Goal: Task Accomplishment & Management: Manage account settings

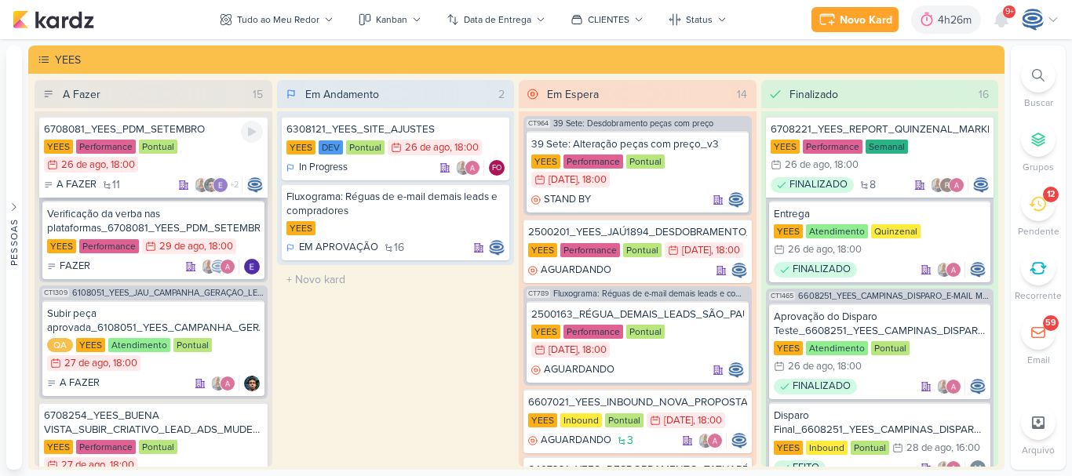
click at [199, 151] on div "YEES Performance Pontual 26/8 [DATE] 18:00" at bounding box center [153, 157] width 219 height 35
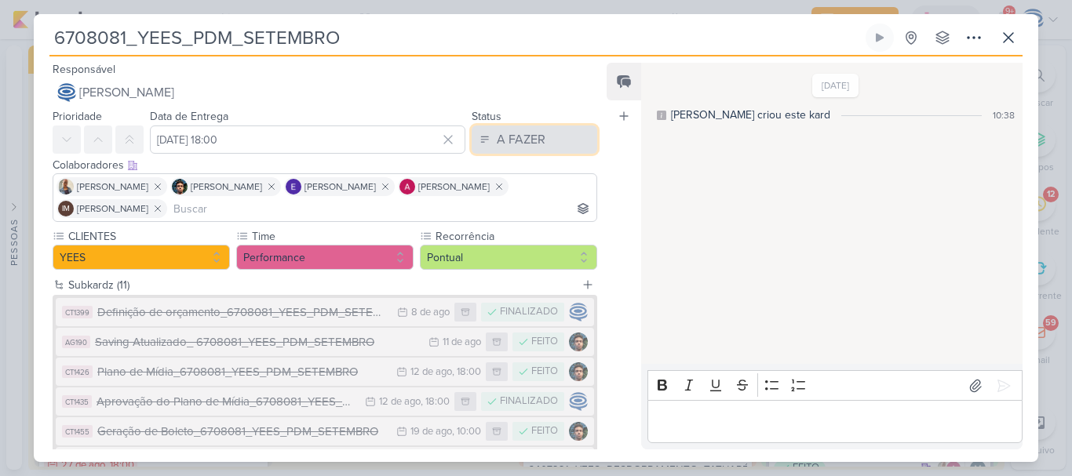
click at [497, 135] on div "A FAZER" at bounding box center [521, 139] width 49 height 19
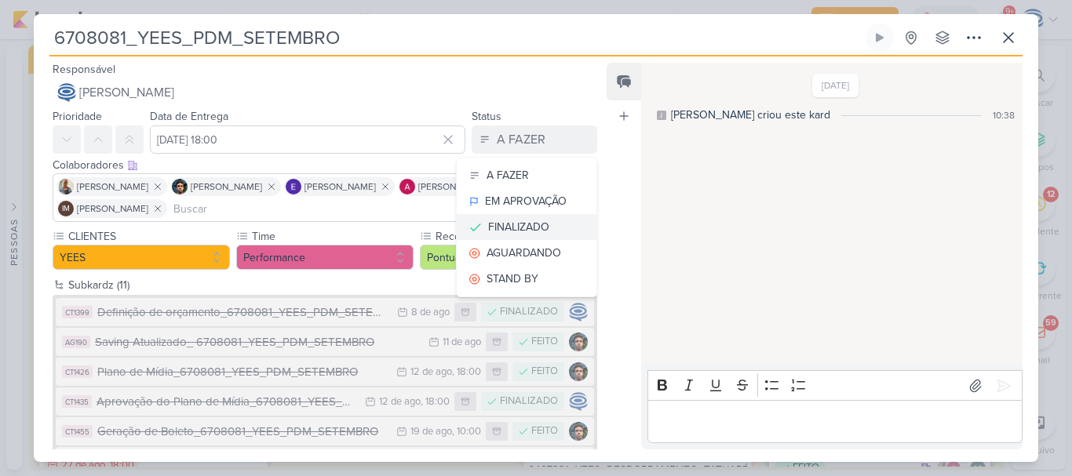
click at [503, 229] on div "FINALIZADO" at bounding box center [518, 227] width 61 height 16
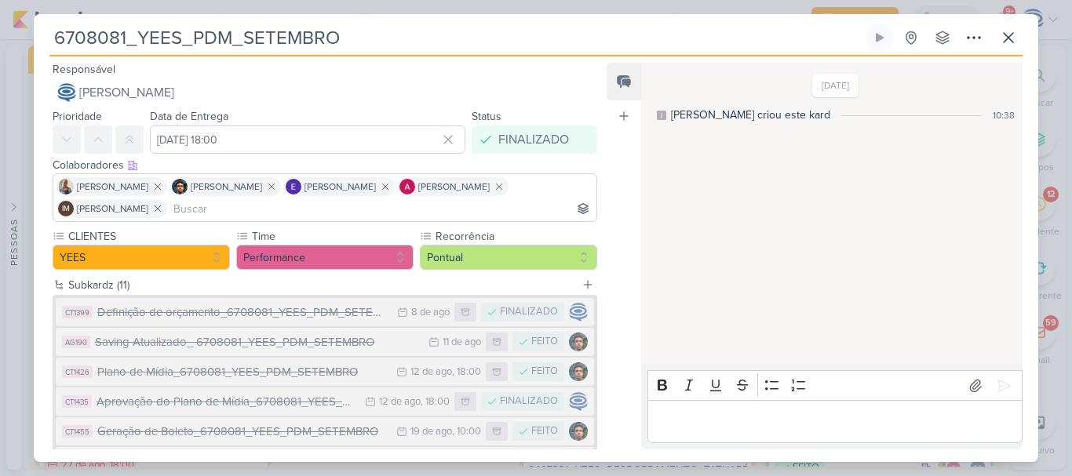
scroll to position [265, 0]
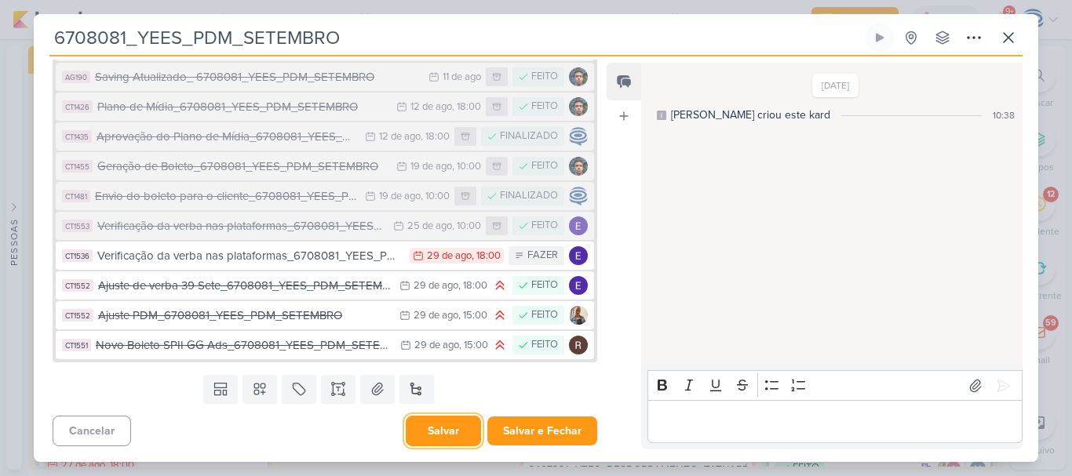
click at [440, 426] on button "Salvar" at bounding box center [443, 431] width 75 height 31
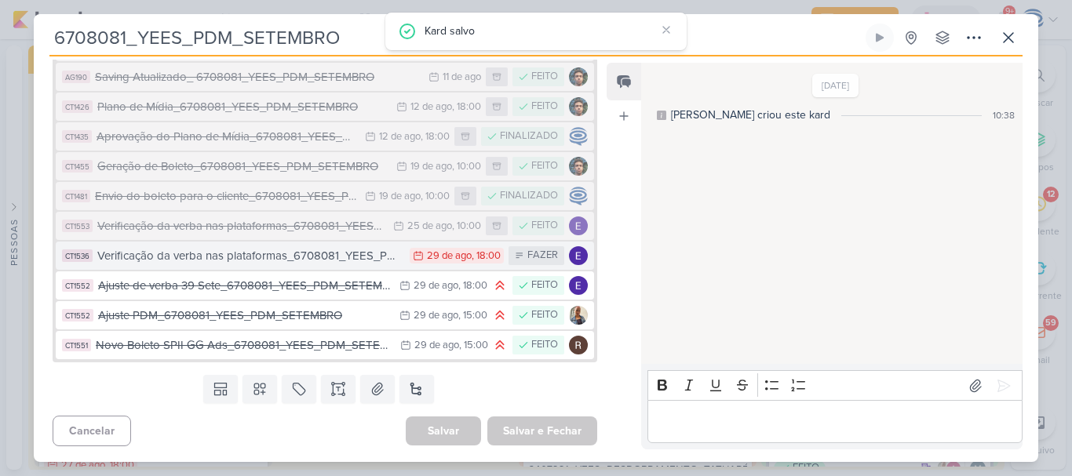
click at [457, 259] on div "29 de ago" at bounding box center [449, 256] width 45 height 10
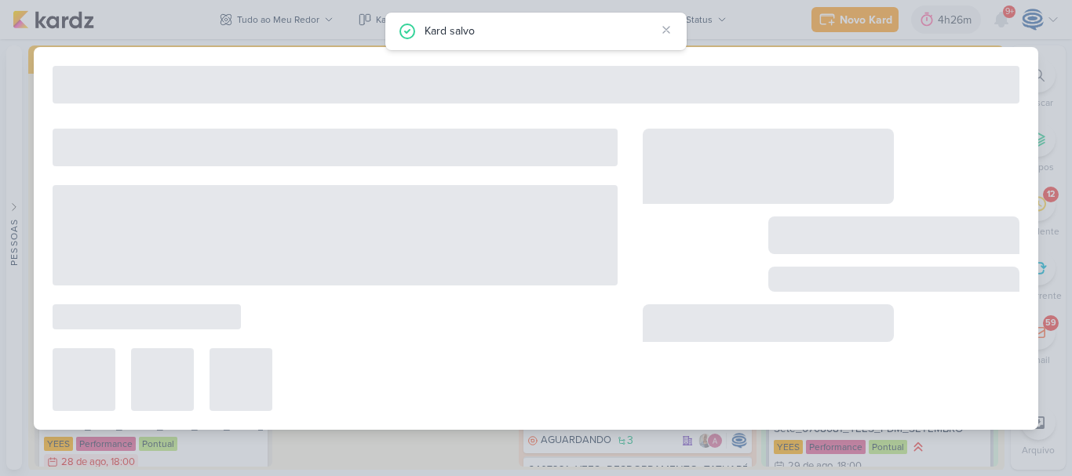
type input "Verificação da verba nas plataformas_6708081_YEES_PDM_SETEMBRO"
type input "[DATE] 18:00"
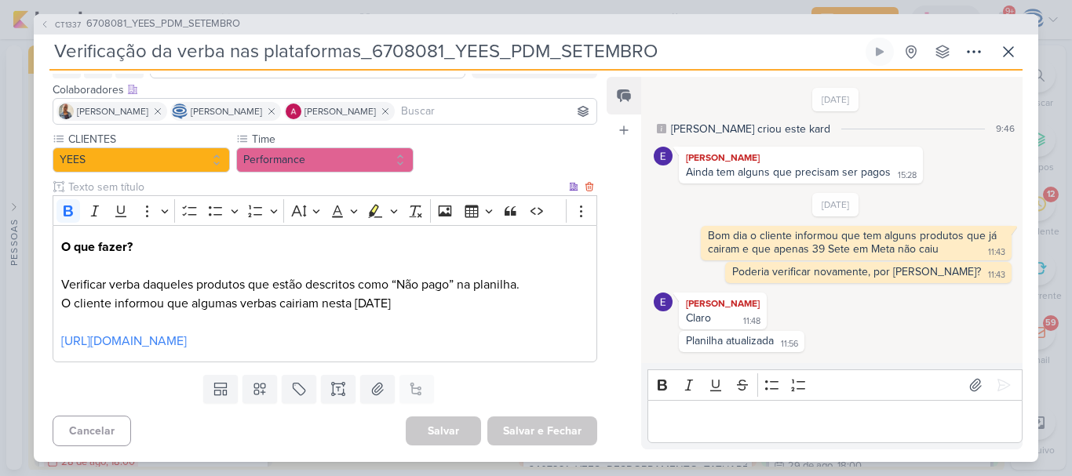
scroll to position [0, 0]
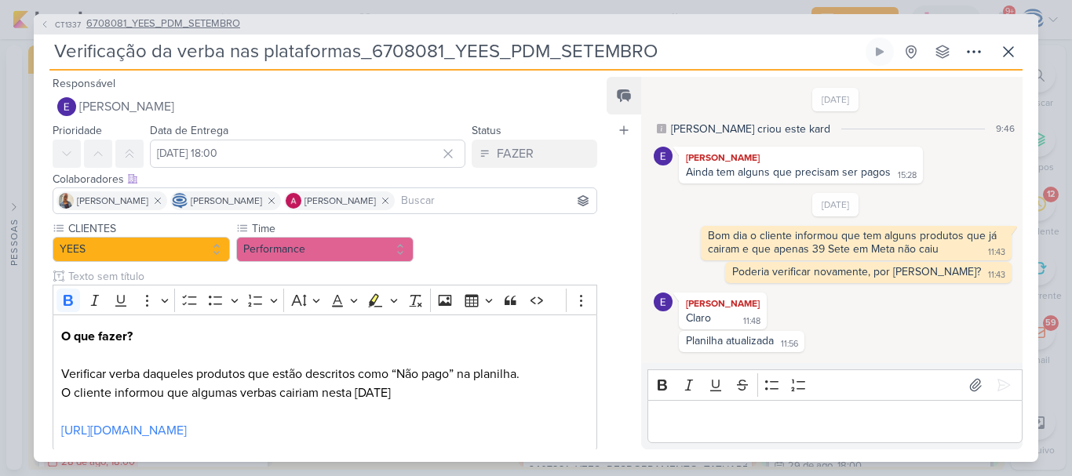
click at [213, 26] on span "6708081_YEES_PDM_SETEMBRO" at bounding box center [163, 24] width 154 height 16
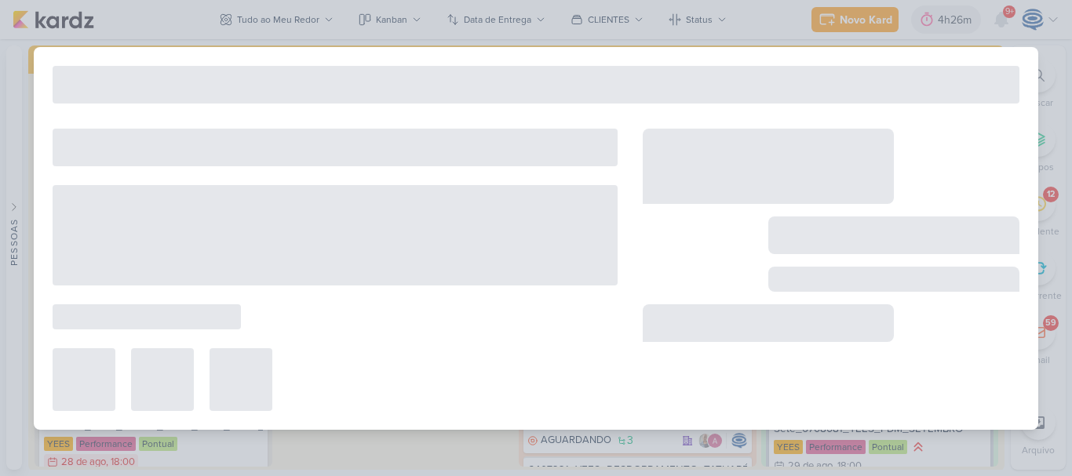
type input "6708081_YEES_PDM_SETEMBRO"
type input "[DATE] 18:00"
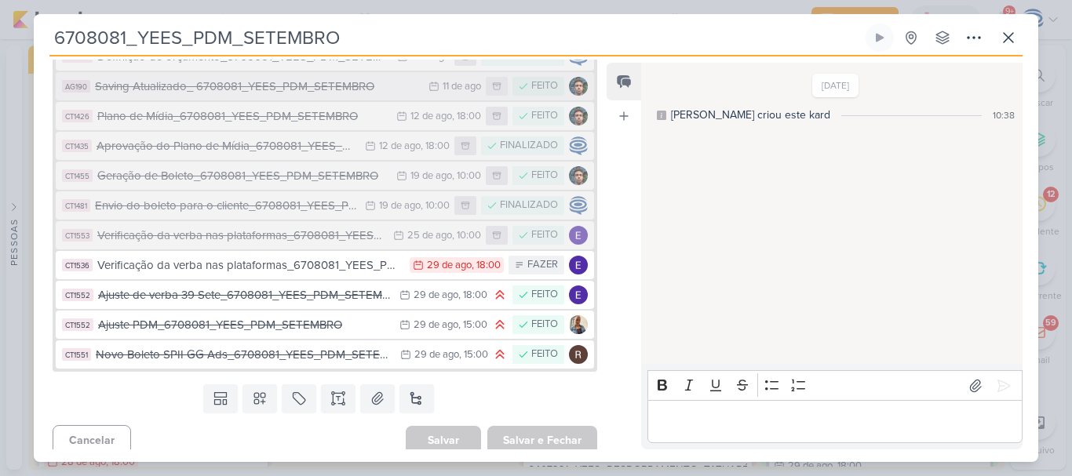
scroll to position [257, 0]
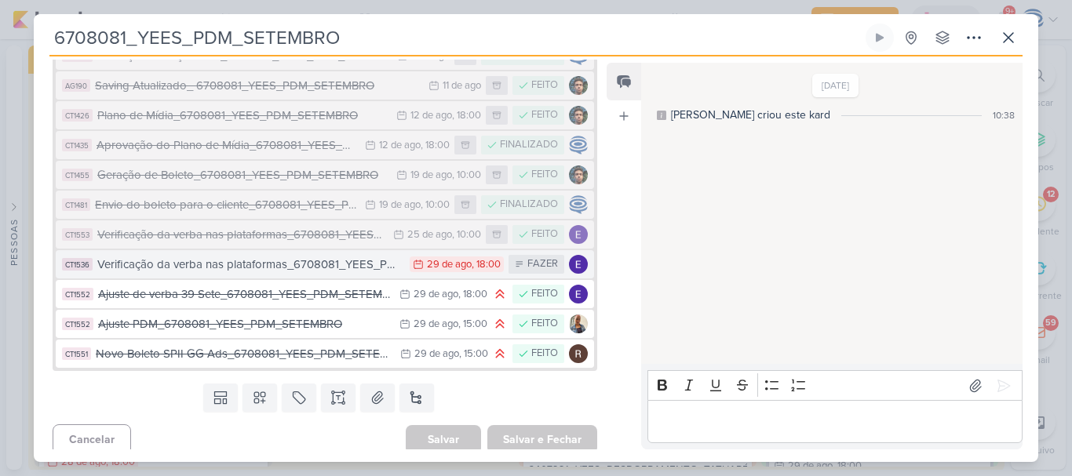
click at [293, 272] on div "Verificação da verba nas plataformas_6708081_YEES_PDM_SETEMBRO" at bounding box center [249, 265] width 304 height 18
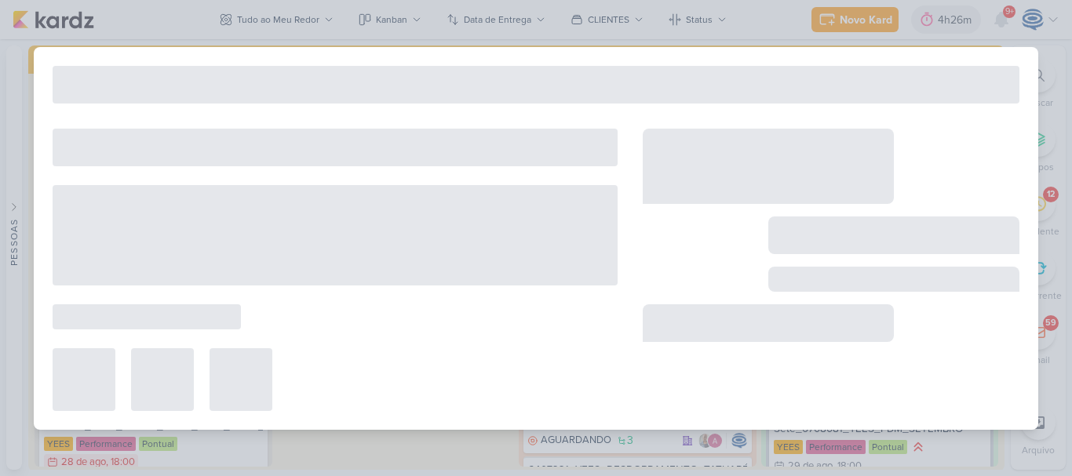
type input "Verificação da verba nas plataformas_6708081_YEES_PDM_SETEMBRO"
type input "[DATE] 18:00"
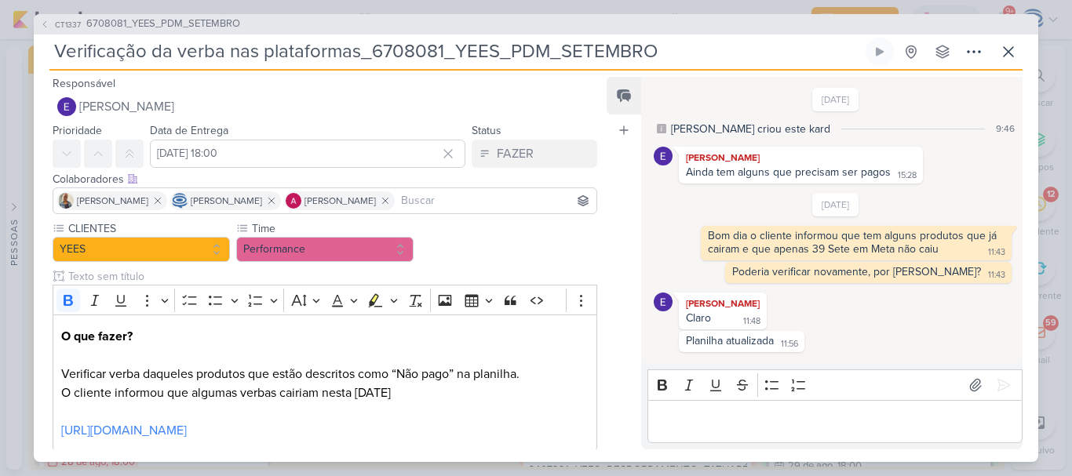
drag, startPoint x: 678, startPoint y: 45, endPoint x: 48, endPoint y: 73, distance: 630.5
click at [48, 73] on div "CT1337 6708081_YEES_PDM_SETEMBRO Verificação da verba nas plataformas_6708081_Y…" at bounding box center [536, 238] width 1004 height 448
click at [109, 22] on span "6708081_YEES_PDM_SETEMBRO" at bounding box center [163, 24] width 154 height 16
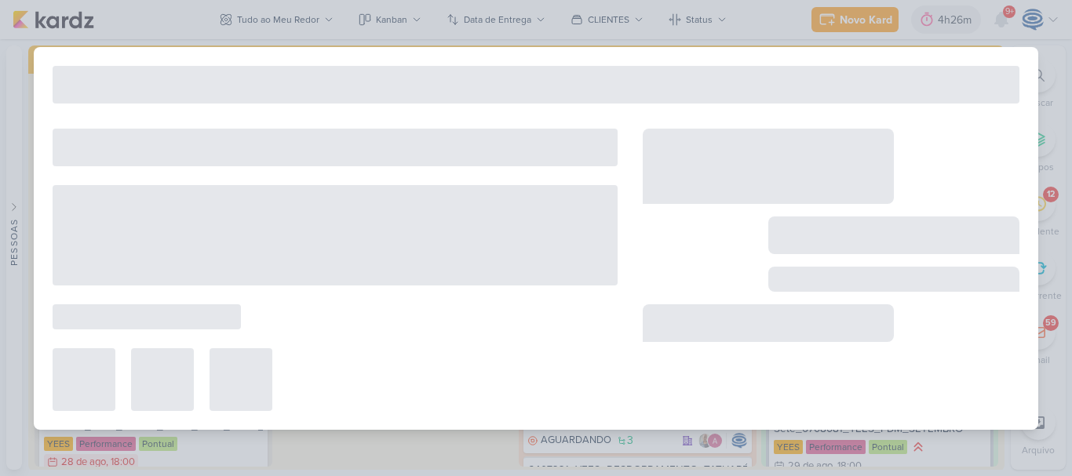
type input "6708081_YEES_PDM_SETEMBRO"
type input "[DATE] 18:00"
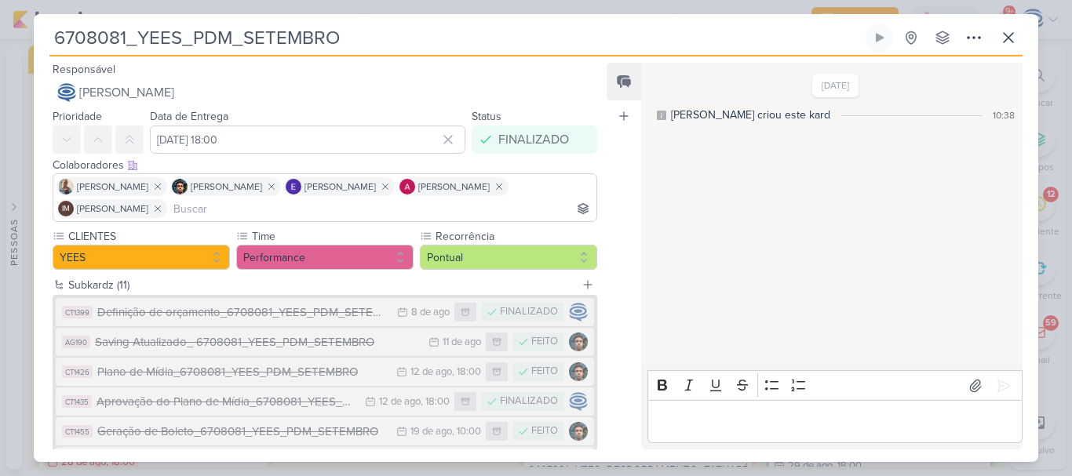
scroll to position [265, 0]
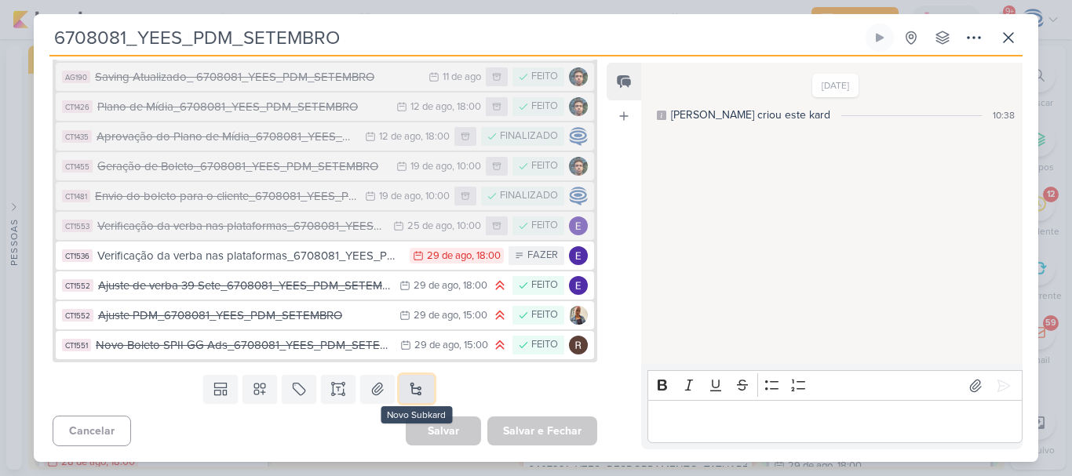
click at [402, 384] on button at bounding box center [416, 389] width 35 height 28
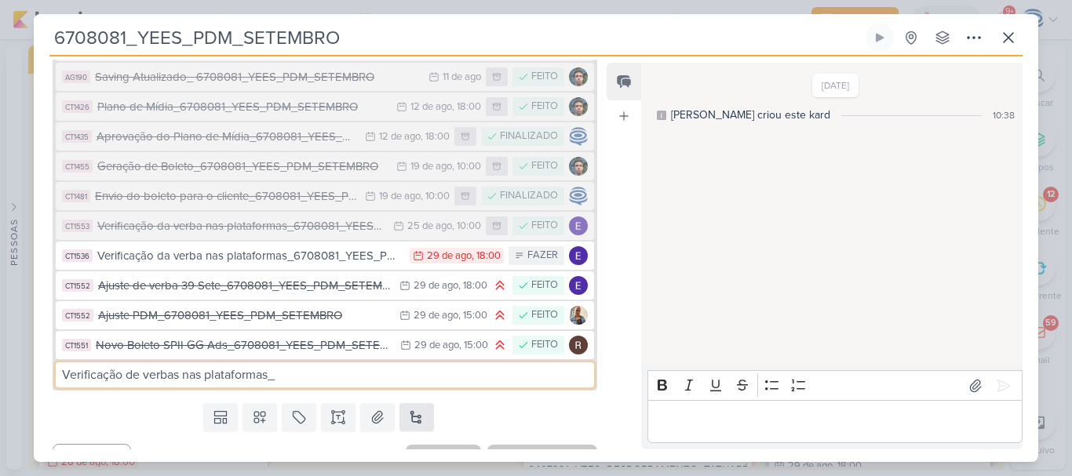
paste input "Verificação da verba nas plataformas_6708081_YEES_PDM_SETEMBRO"
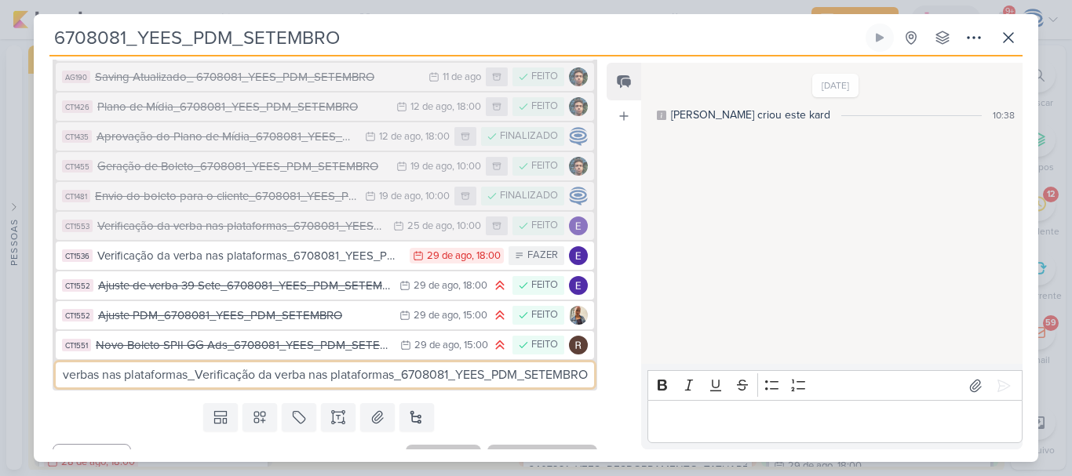
click at [183, 376] on input "Verificação de verbas nas plataformas_Verificação da verba nas plataformas_6708…" at bounding box center [325, 374] width 538 height 25
type input "Verificação da verba nas plataformas_6708081_YEES_PDM_SETEMBRO"
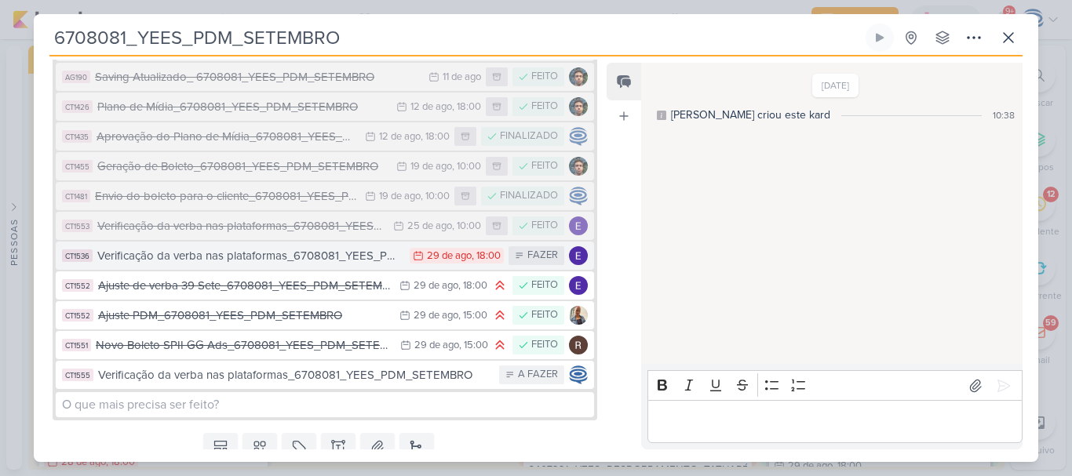
click at [244, 257] on div "Verificação da verba nas plataformas_6708081_YEES_PDM_SETEMBRO" at bounding box center [249, 256] width 304 height 18
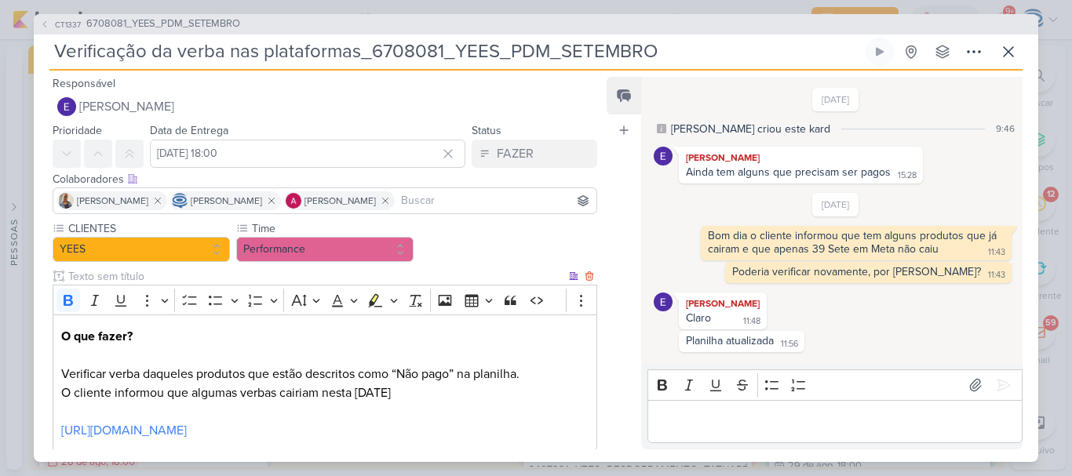
scroll to position [108, 0]
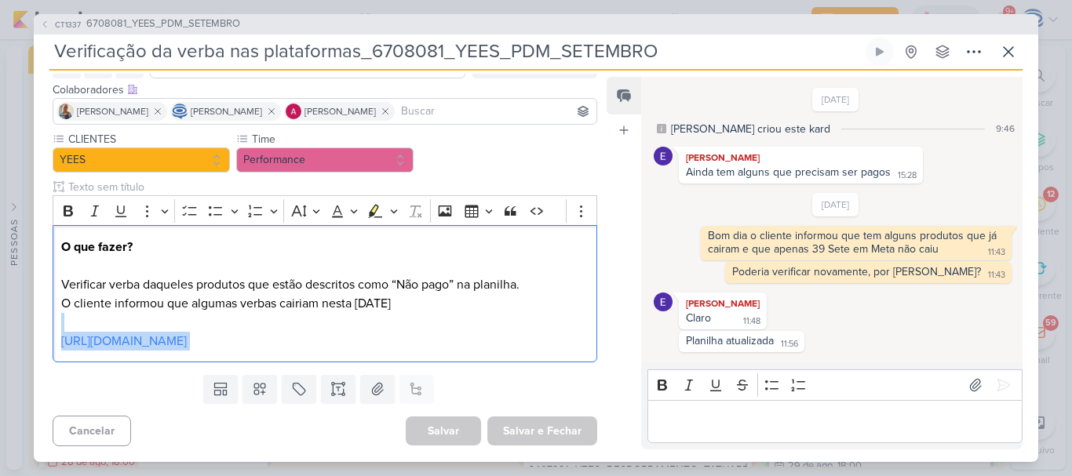
drag, startPoint x: 391, startPoint y: 338, endPoint x: 9, endPoint y: 307, distance: 384.1
click at [9, 307] on div "CT1337 6708081_YEES_PDM_SETEMBRO Verificação da verba nas plataformas_6708081_Y…" at bounding box center [536, 238] width 1072 height 476
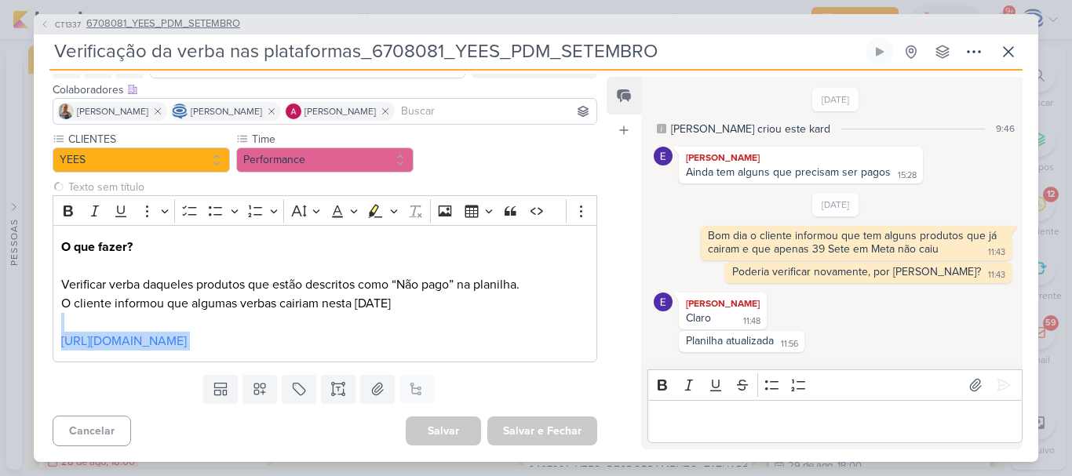
click at [169, 20] on span "6708081_YEES_PDM_SETEMBRO" at bounding box center [163, 24] width 154 height 16
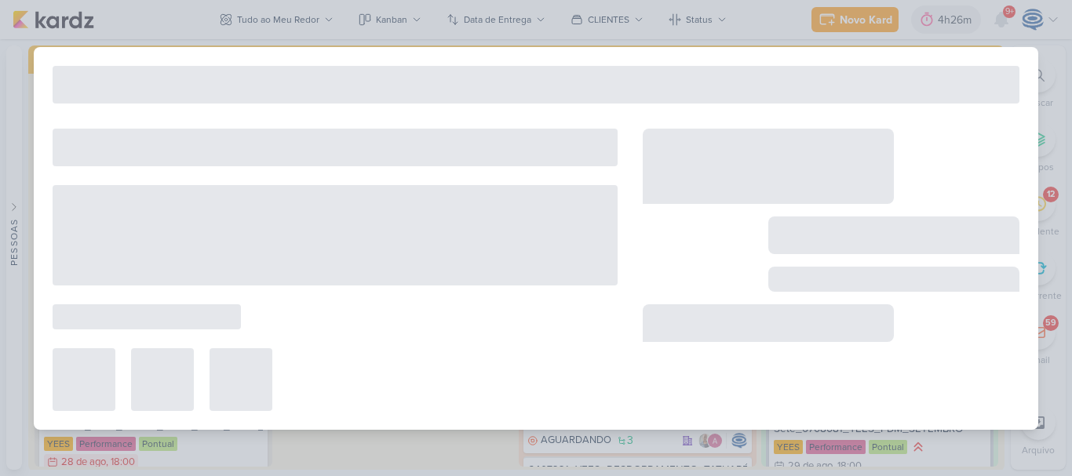
type input "6708081_YEES_PDM_SETEMBRO"
type input "[DATE] 18:00"
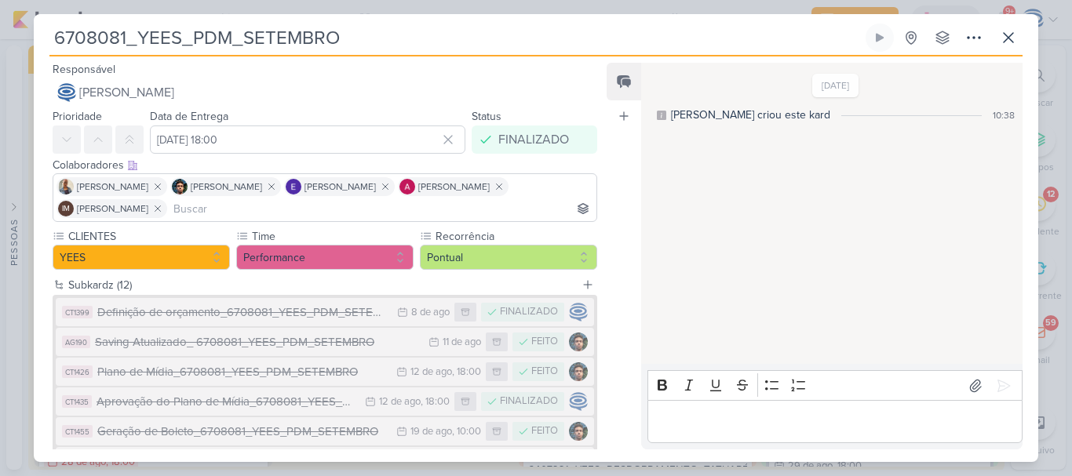
scroll to position [295, 0]
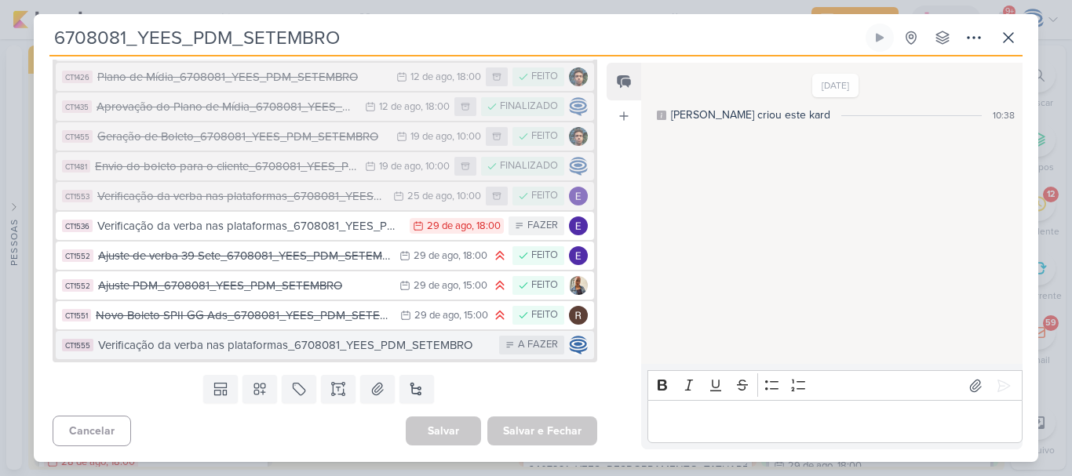
click at [249, 346] on div "Verificação da verba nas plataformas_6708081_YEES_PDM_SETEMBRO" at bounding box center [294, 346] width 393 height 18
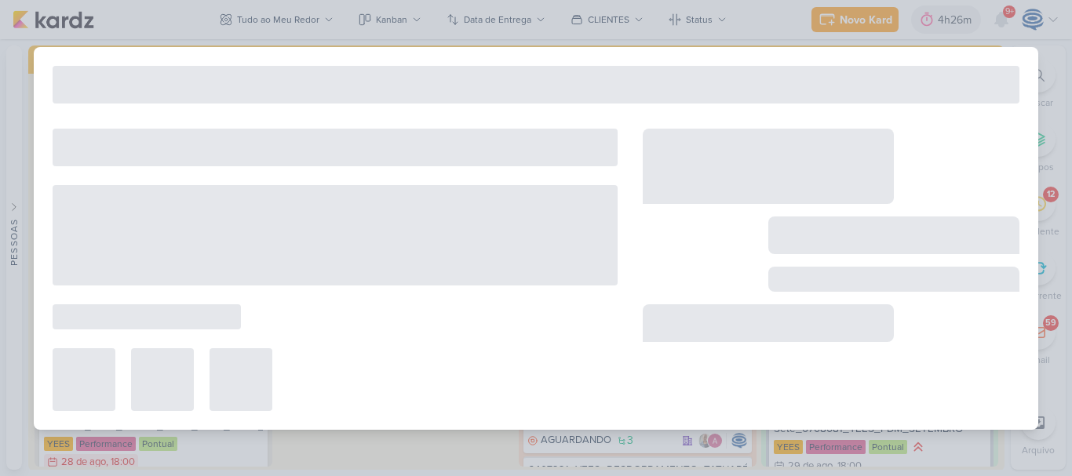
type input "Verificação da verba nas plataformas_6708081_YEES_PDM_SETEMBRO"
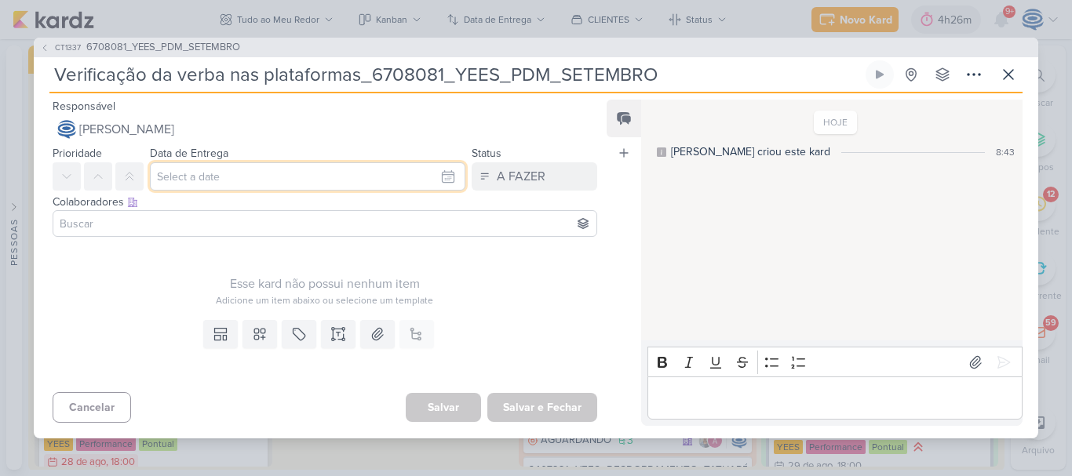
click at [281, 177] on input "text" at bounding box center [307, 176] width 315 height 28
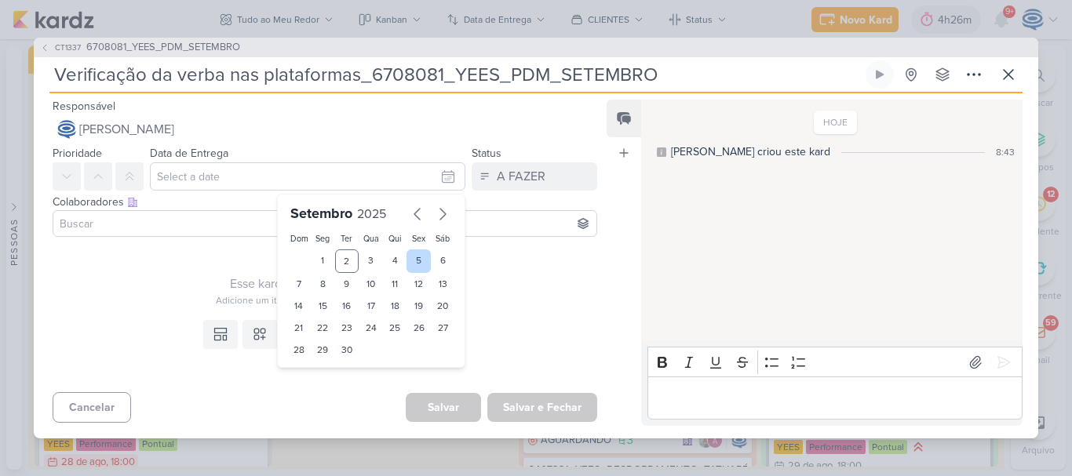
click at [415, 260] on div "5" at bounding box center [418, 261] width 24 height 24
type input "5 de setembro de 2025 às 23:59"
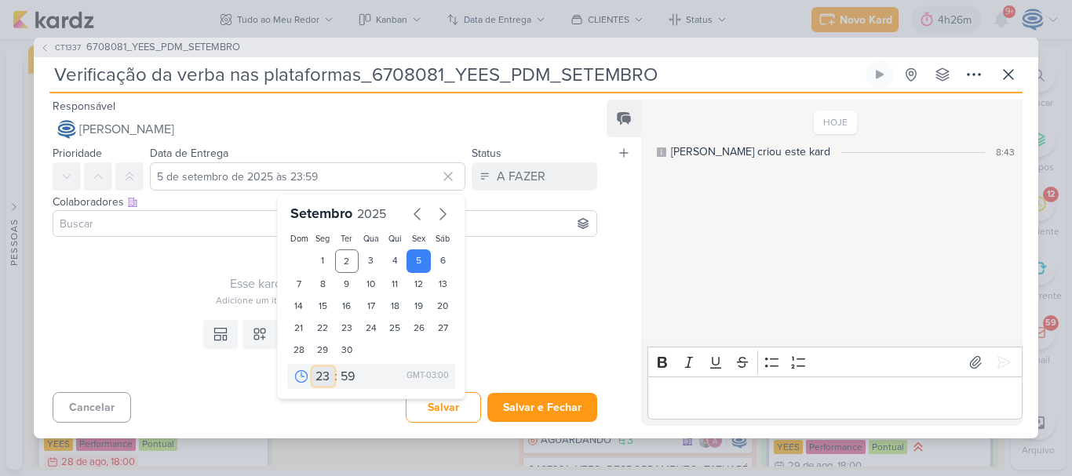
click at [312, 367] on select "00 01 02 03 04 05 06 07 08 09 10 11 12 13 14 15 16 17 18 19 20 21 22 23" at bounding box center [323, 376] width 22 height 19
select select "18"
click at [312, 367] on select "00 01 02 03 04 05 06 07 08 09 10 11 12 13 14 15 16 17 18 19 20 21 22 23" at bounding box center [323, 376] width 22 height 19
type input "[DATE] 18:59"
click at [343, 373] on select "00 05 10 15 20 25 30 35 40 45 50 55 59" at bounding box center [348, 376] width 22 height 19
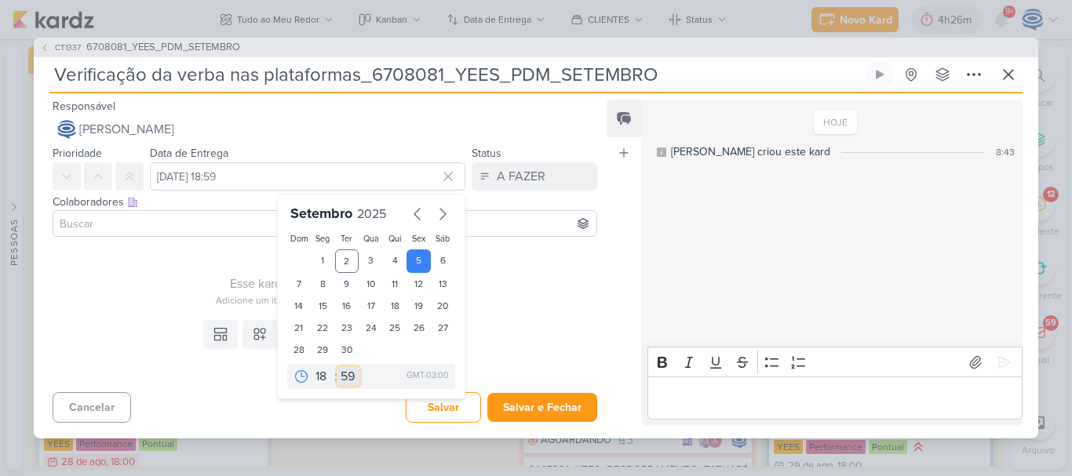
select select "0"
click at [337, 367] on select "00 05 10 15 20 25 30 35 40 45 50 55 59" at bounding box center [348, 376] width 22 height 19
type input "[DATE] 18:00"
click at [135, 262] on div "Esse kard não possui nenhum item Adicione um item abaixo ou selecione um templa…" at bounding box center [325, 275] width 544 height 64
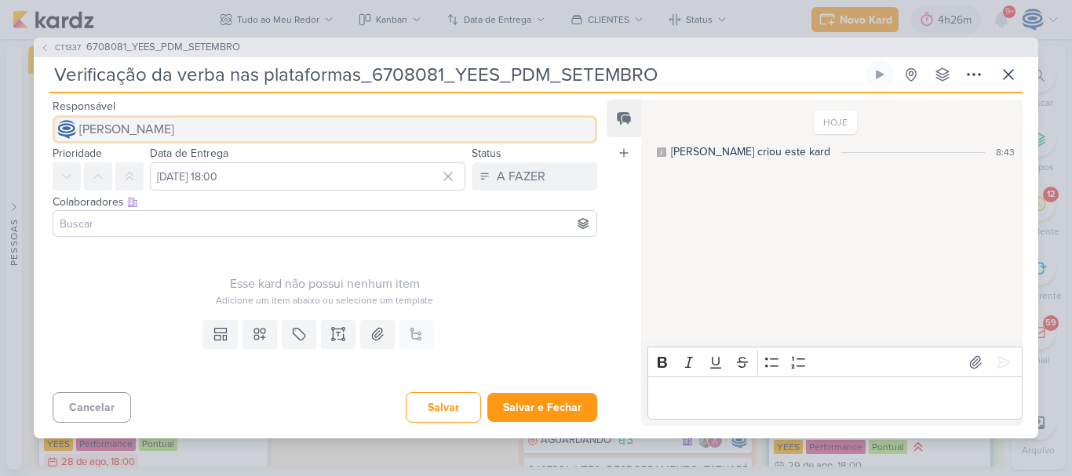
click at [174, 130] on span "[PERSON_NAME]" at bounding box center [126, 129] width 95 height 19
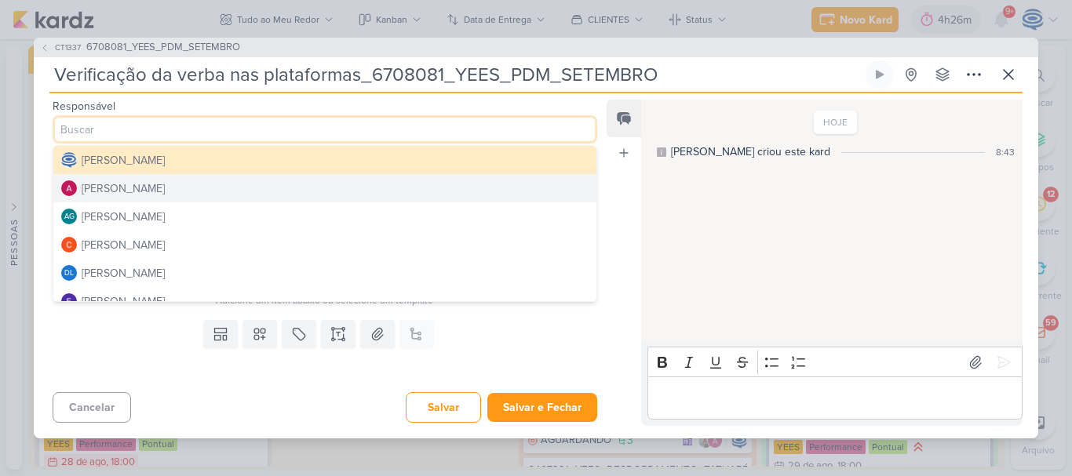
click at [213, 185] on button "[PERSON_NAME]" at bounding box center [324, 188] width 543 height 28
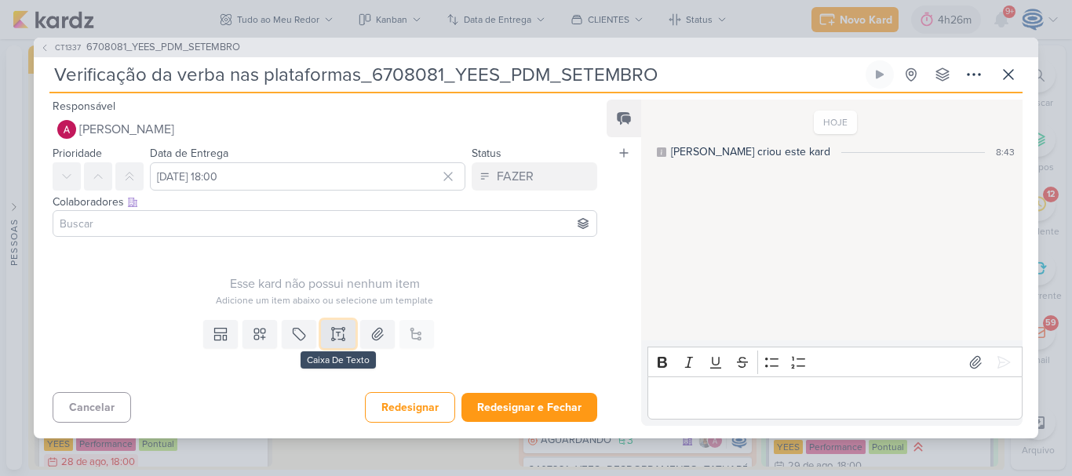
click at [333, 335] on icon at bounding box center [338, 334] width 16 height 16
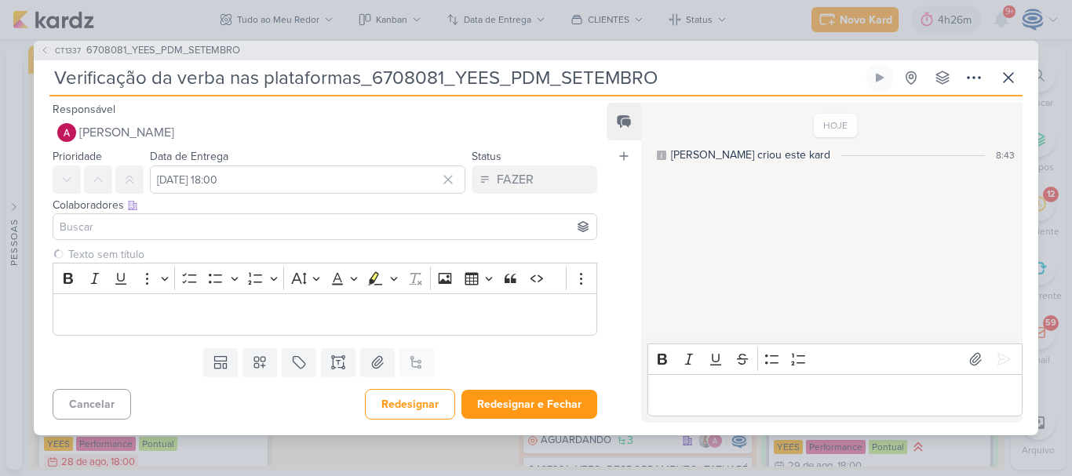
click at [344, 227] on input at bounding box center [324, 226] width 537 height 19
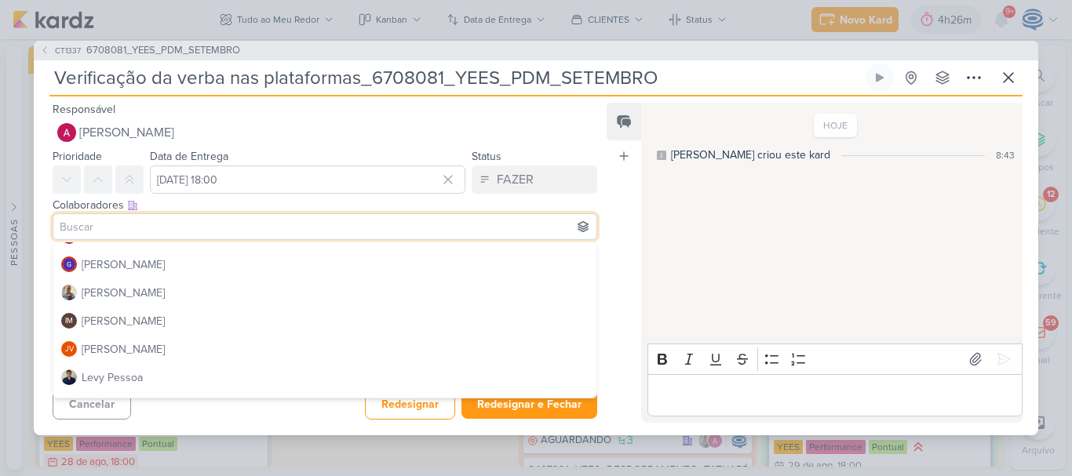
scroll to position [192, 0]
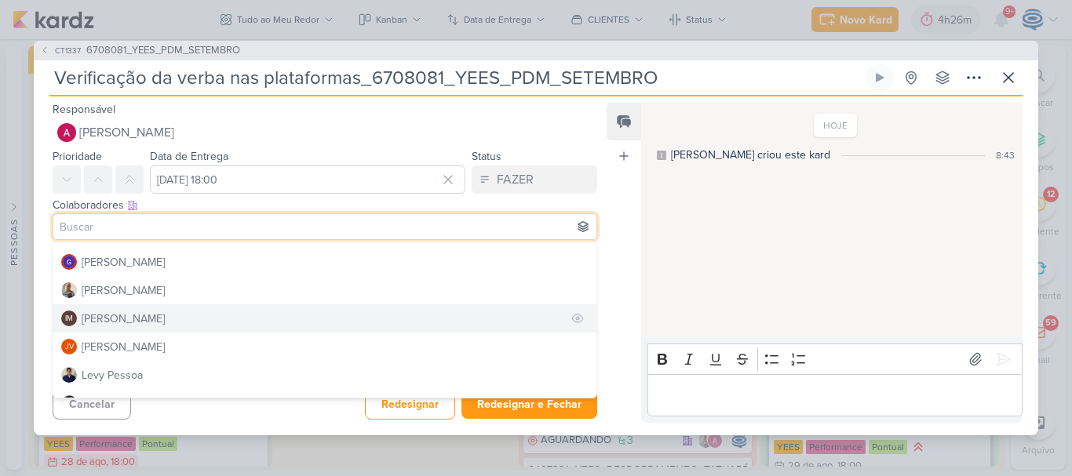
click at [159, 313] on div "[PERSON_NAME]" at bounding box center [123, 319] width 83 height 16
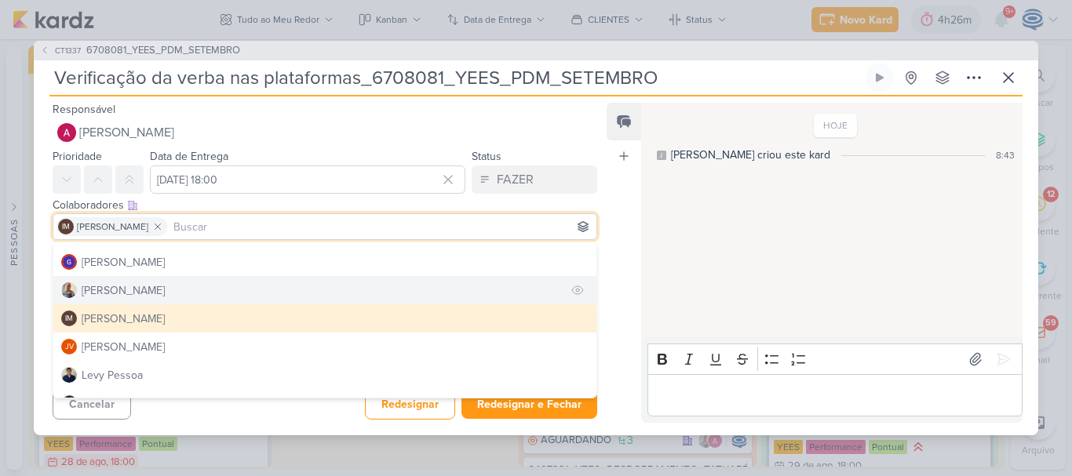
click at [154, 279] on button "[PERSON_NAME]" at bounding box center [324, 290] width 543 height 28
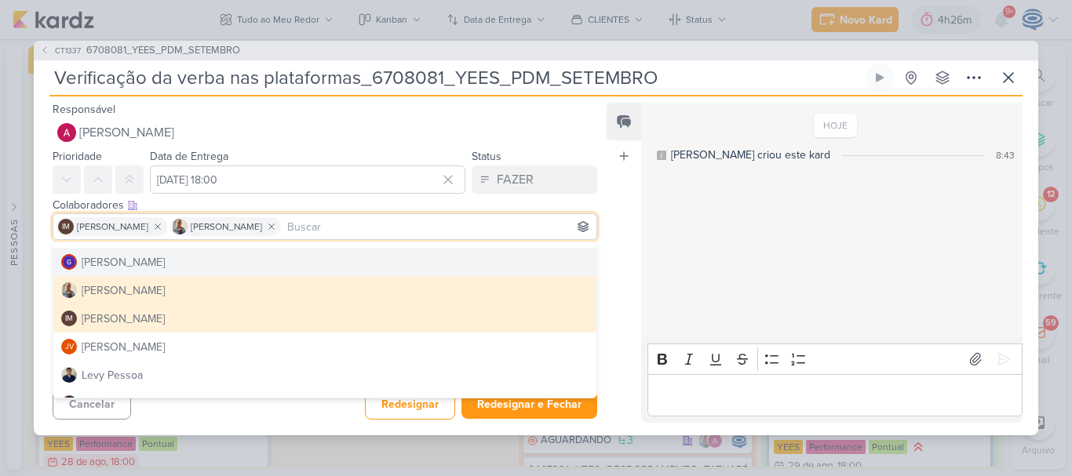
click at [256, 202] on div "Colaboradores Este kard pode ser visível a usuários da sua organização Este kar…" at bounding box center [325, 205] width 544 height 16
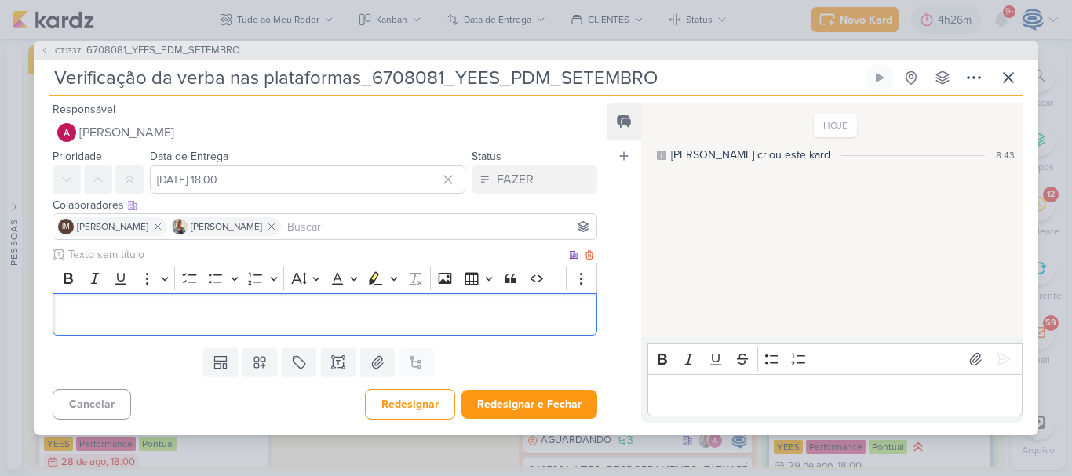
click at [299, 322] on p "Editor editing area: main" at bounding box center [324, 314] width 527 height 19
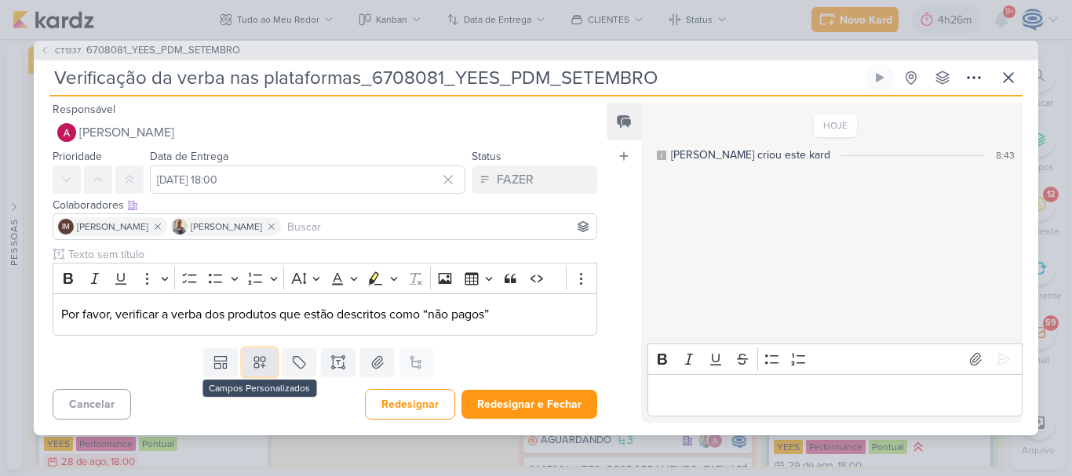
click at [257, 367] on icon at bounding box center [260, 363] width 16 height 16
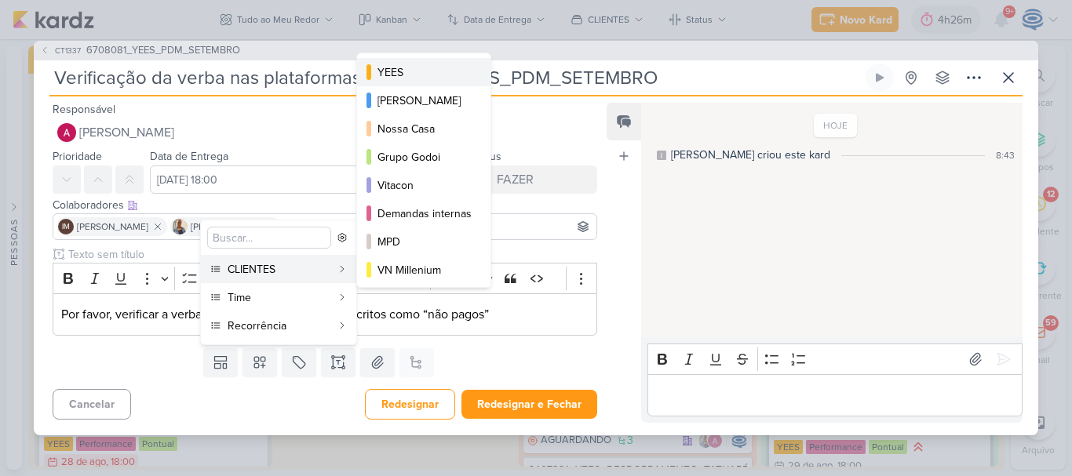
click at [402, 86] on button "YEES" at bounding box center [423, 72] width 133 height 28
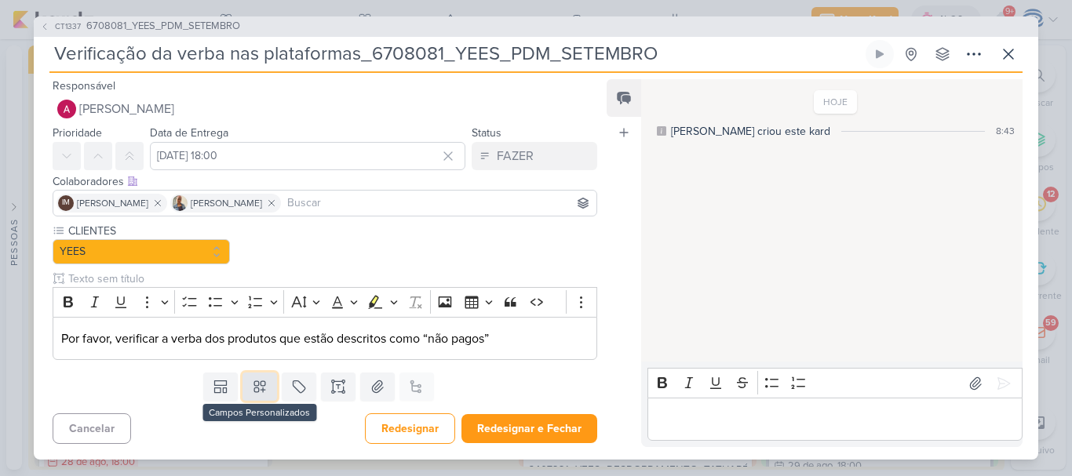
click at [263, 386] on icon at bounding box center [260, 387] width 16 height 16
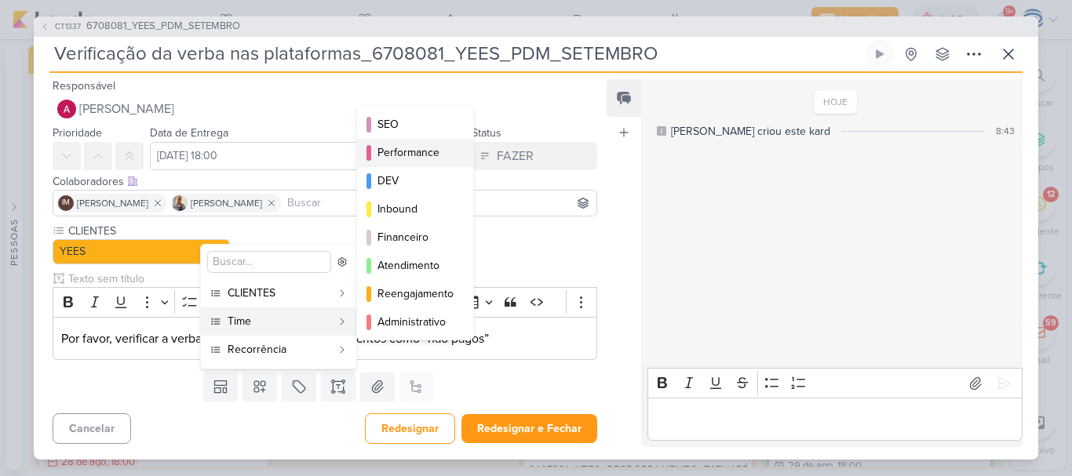
click at [396, 147] on div "Performance" at bounding box center [415, 152] width 77 height 16
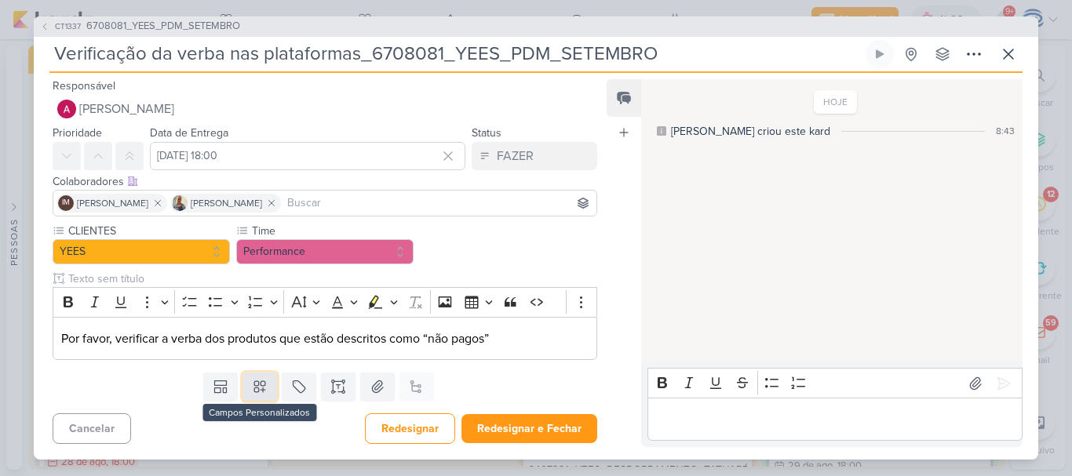
click at [258, 395] on button at bounding box center [259, 387] width 35 height 28
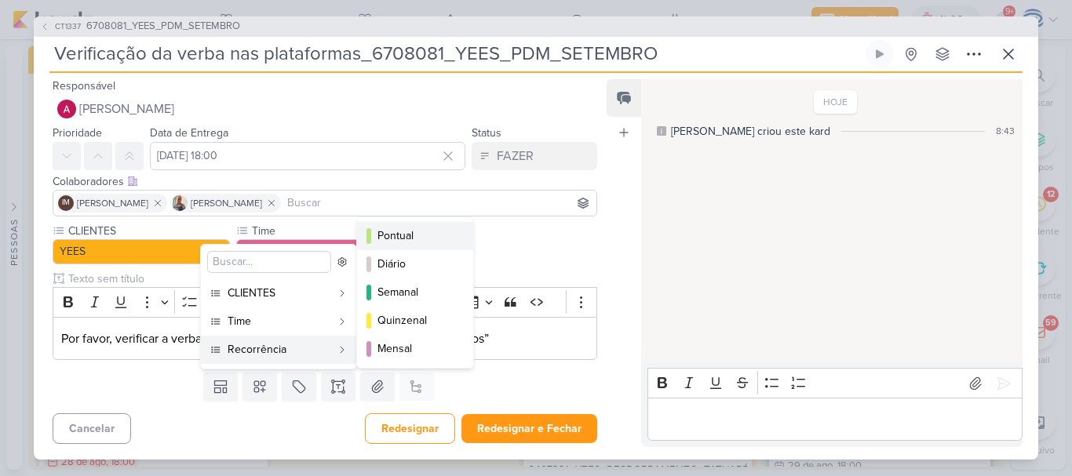
click at [393, 231] on div "Pontual" at bounding box center [415, 235] width 77 height 16
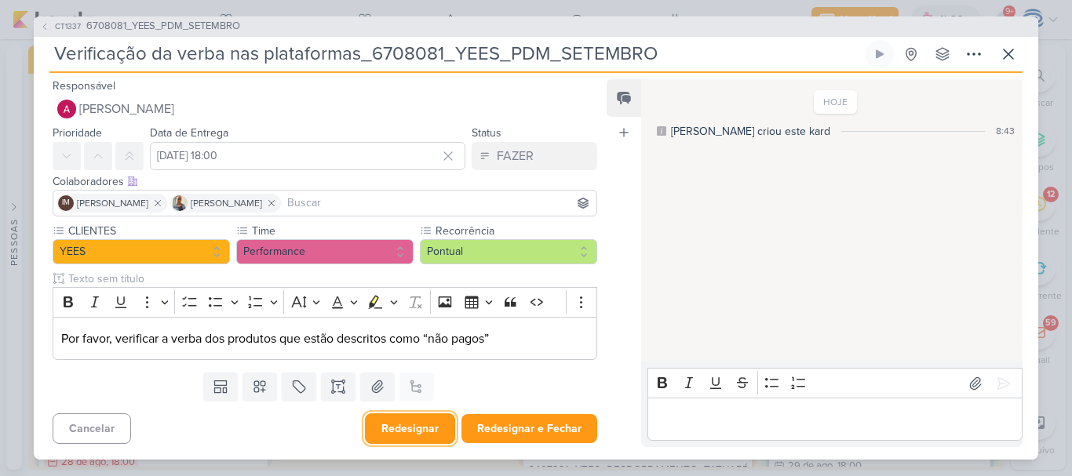
click at [391, 440] on button "Redesignar" at bounding box center [410, 428] width 90 height 31
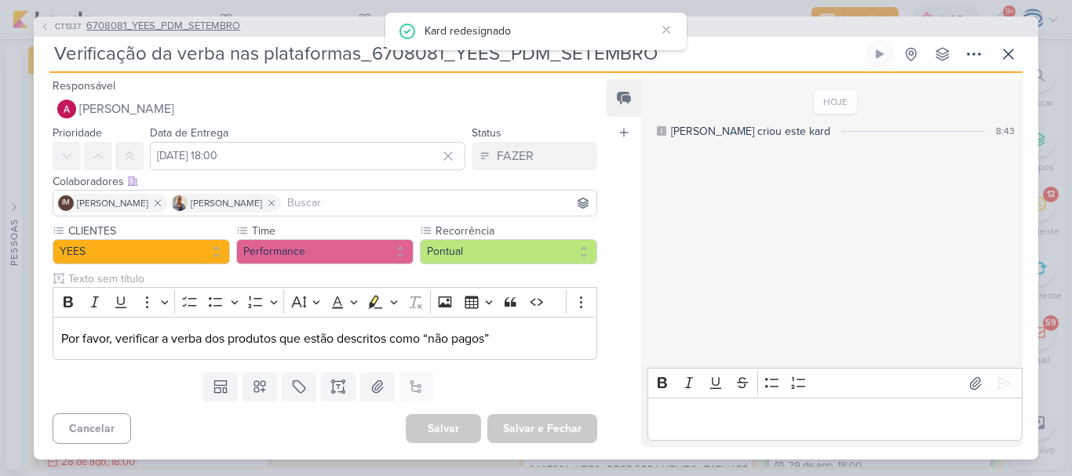
click at [159, 28] on span "6708081_YEES_PDM_SETEMBRO" at bounding box center [163, 27] width 154 height 16
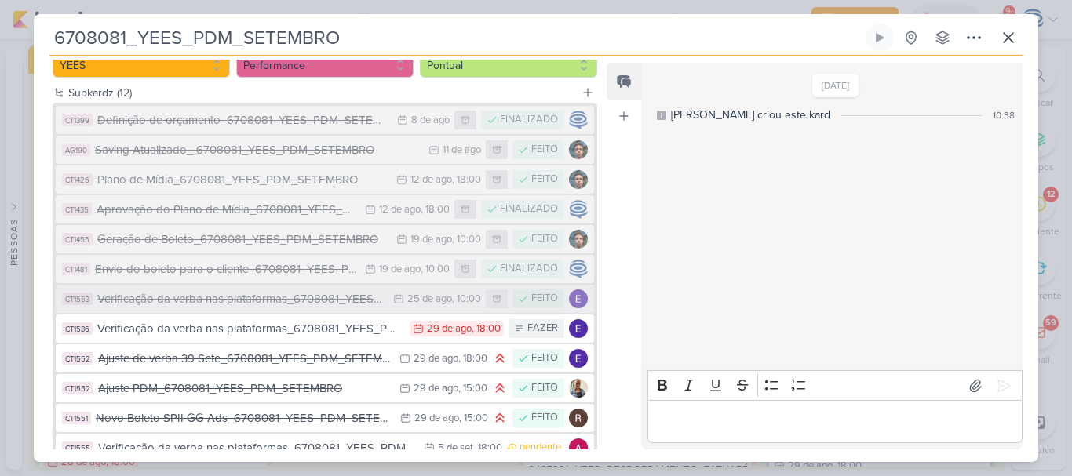
click at [290, 336] on div "Verificação da verba nas plataformas_6708081_YEES_PDM_SETEMBRO" at bounding box center [249, 329] width 304 height 18
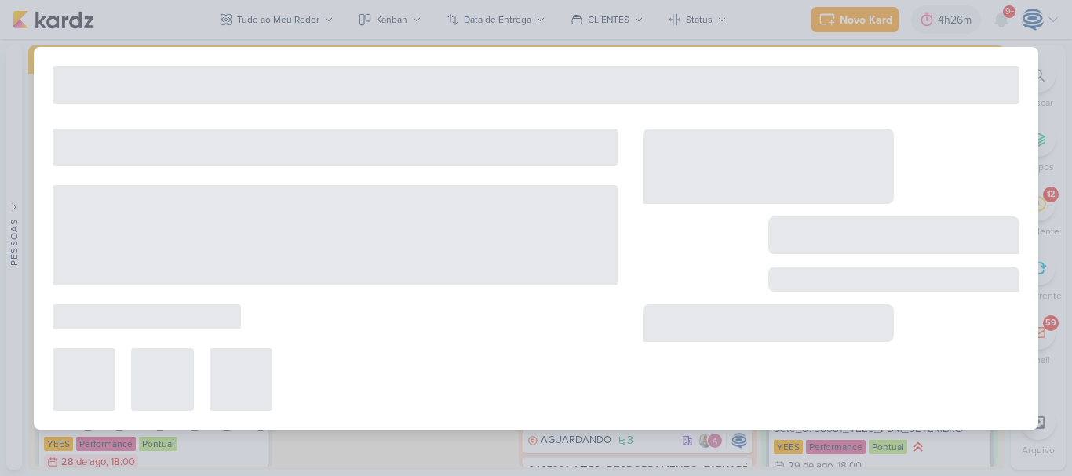
click at [290, 336] on div "6708081_YEES_PDM_SETEMBRO Criado por mim" at bounding box center [536, 238] width 1004 height 383
type input "Verificação da verba nas plataformas_6708081_YEES_PDM_SETEMBRO"
type input "[DATE] 18:00"
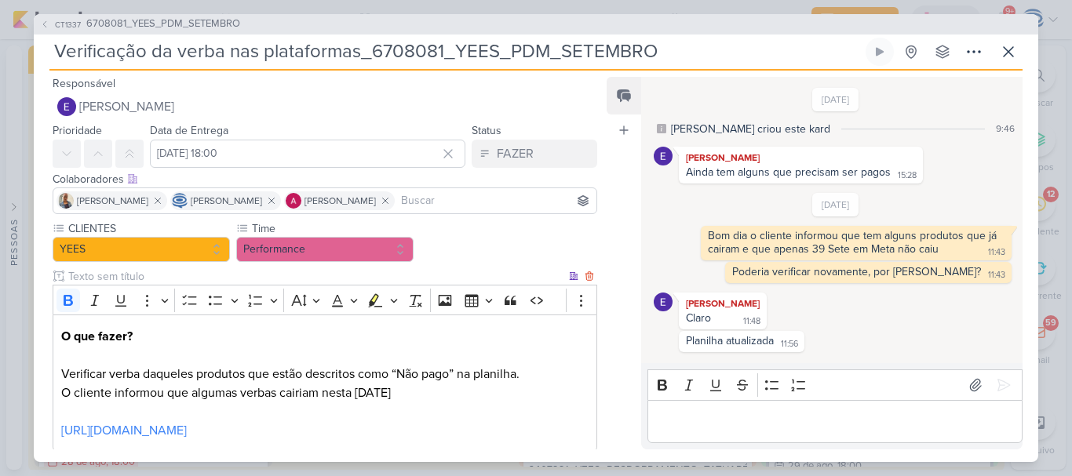
scroll to position [108, 0]
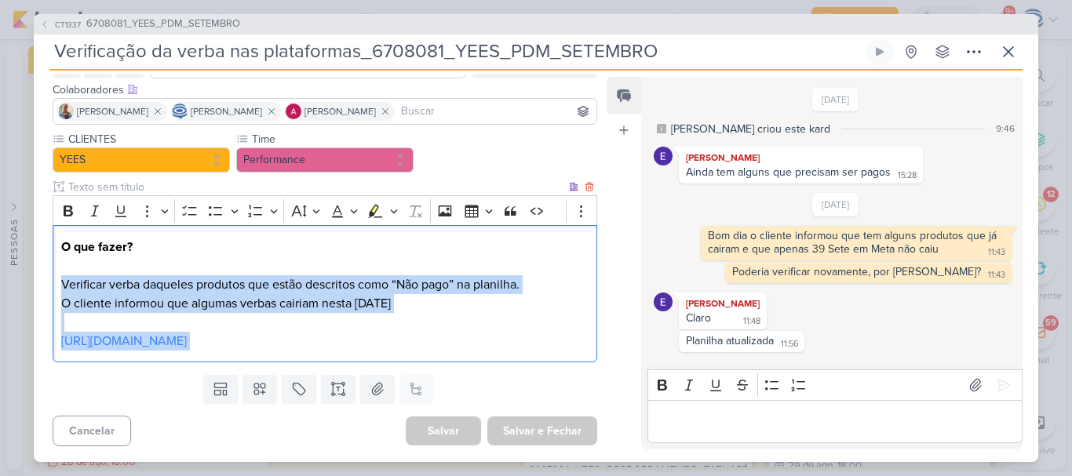
drag, startPoint x: 57, startPoint y: 266, endPoint x: 382, endPoint y: 346, distance: 334.5
click at [382, 346] on div "O que fazer? Verificar verba daqueles produtos que estão descritos como “Não pa…" at bounding box center [325, 293] width 544 height 137
copy div "Verificar verba daqueles produtos que estão descritos como “Não pago” na planil…"
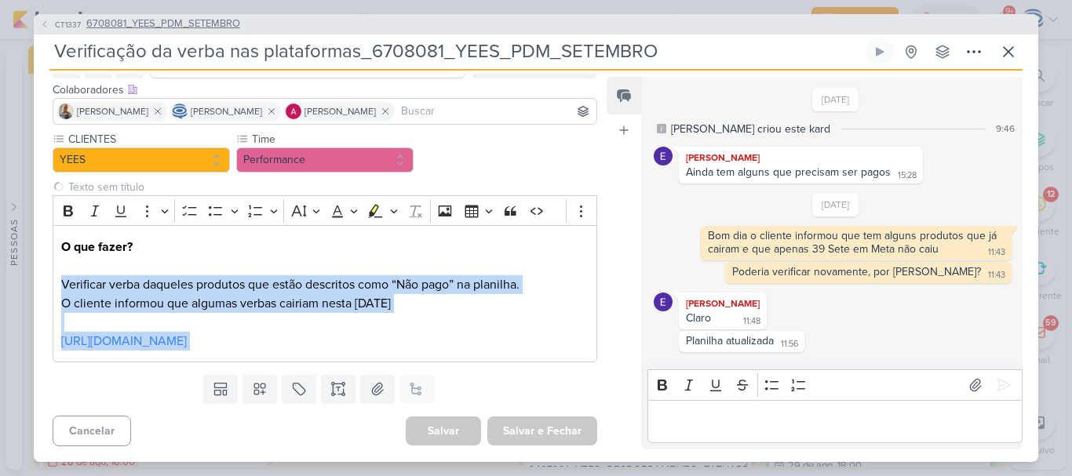
click at [171, 27] on span "6708081_YEES_PDM_SETEMBRO" at bounding box center [163, 24] width 154 height 16
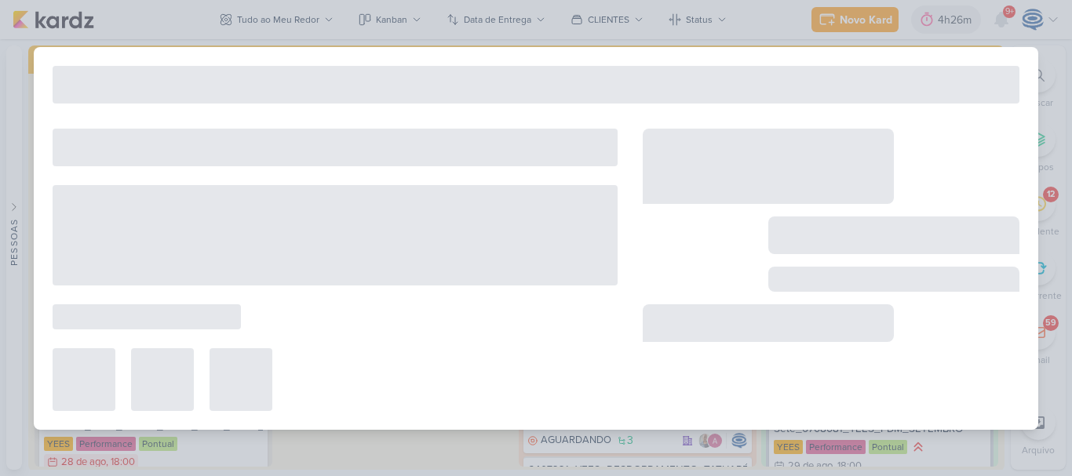
type input "6708081_YEES_PDM_SETEMBRO"
type input "[DATE] 18:00"
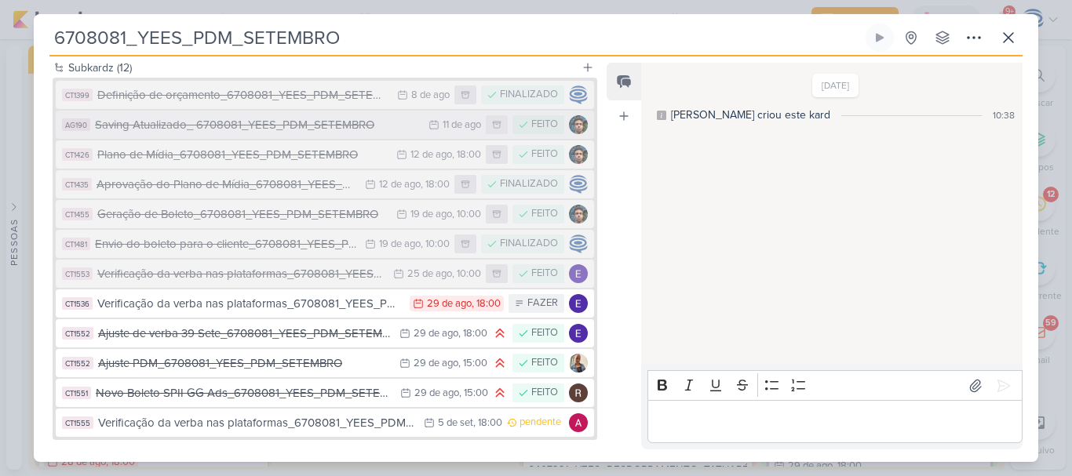
scroll to position [236, 0]
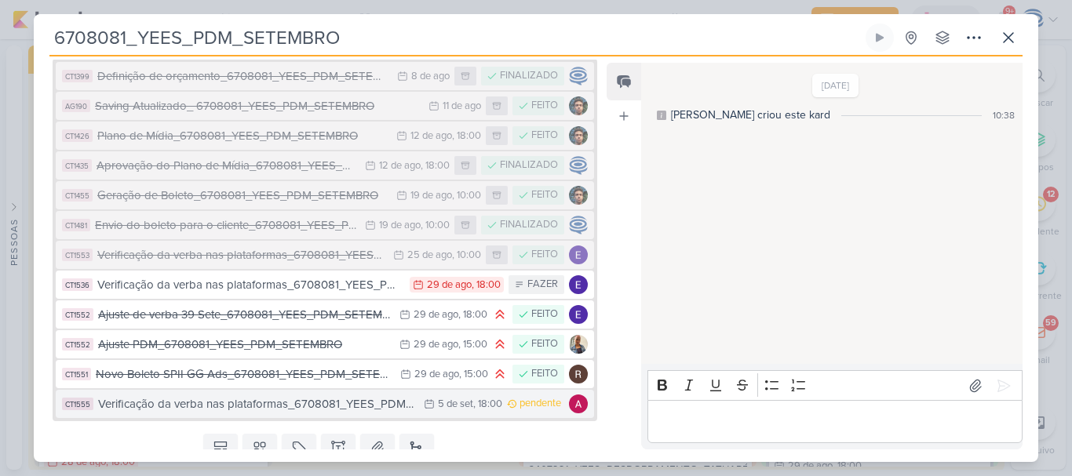
click at [297, 406] on div "Verificação da verba nas plataformas_6708081_YEES_PDM_SETEMBRO" at bounding box center [257, 404] width 318 height 18
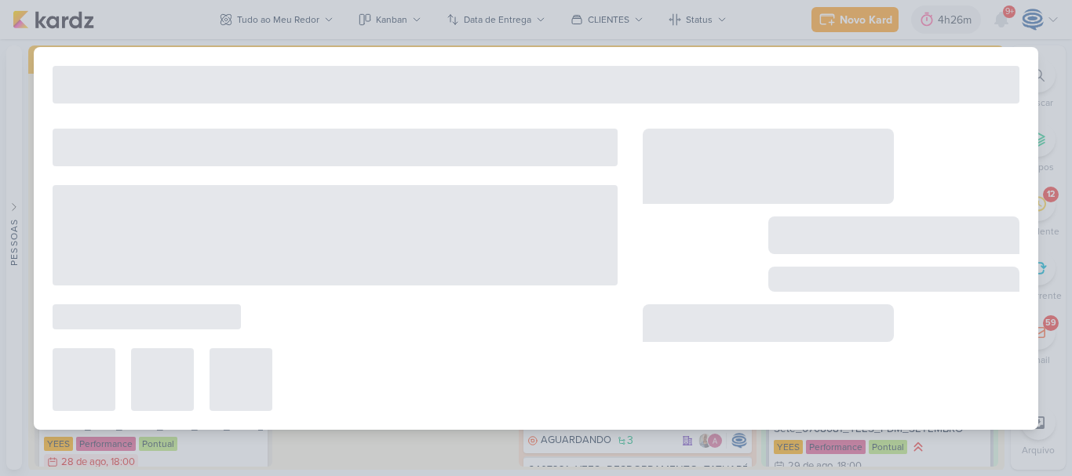
type input "Verificação da verba nas plataformas_6708081_YEES_PDM_SETEMBRO"
type input "[DATE] 18:00"
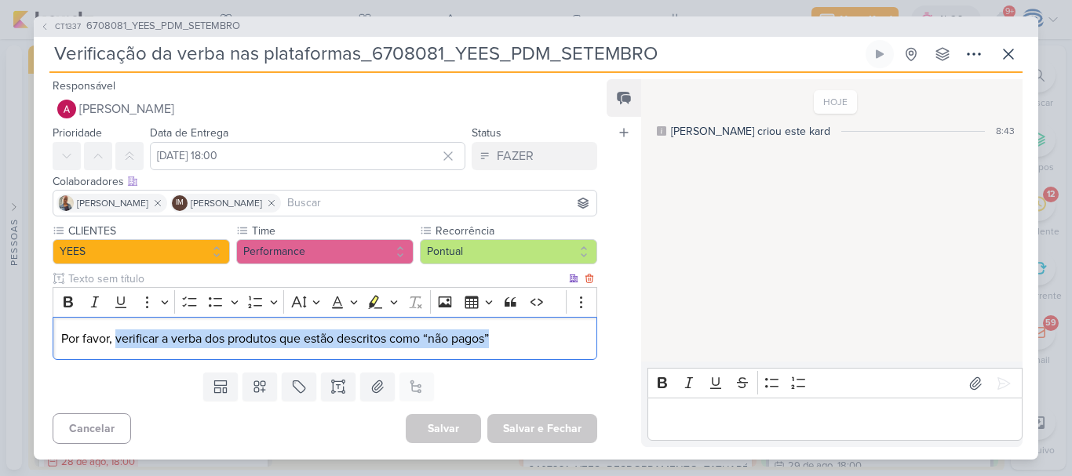
drag, startPoint x: 534, startPoint y: 341, endPoint x: 115, endPoint y: 336, distance: 418.9
click at [115, 336] on p "Por favor, verificar a verba dos produtos que estão descritos como “não pagos”" at bounding box center [324, 338] width 527 height 19
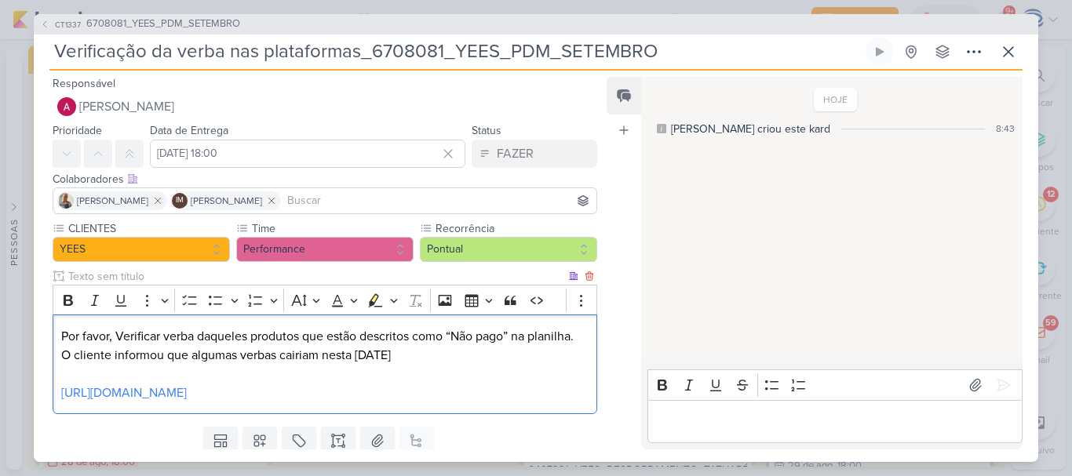
click at [433, 353] on p "Por favor, Verificar verba daqueles produtos que estão descritos como “Não pago…" at bounding box center [324, 346] width 527 height 38
drag, startPoint x: 493, startPoint y: 354, endPoint x: 321, endPoint y: 362, distance: 172.0
click at [321, 362] on p "Por favor, Verificar verba daqueles produtos que estão descritos como “Não pago…" at bounding box center [324, 346] width 527 height 38
click at [378, 297] on icon "Editor toolbar" at bounding box center [376, 299] width 14 height 13
click at [485, 386] on p "[URL][DOMAIN_NAME]" at bounding box center [324, 384] width 527 height 38
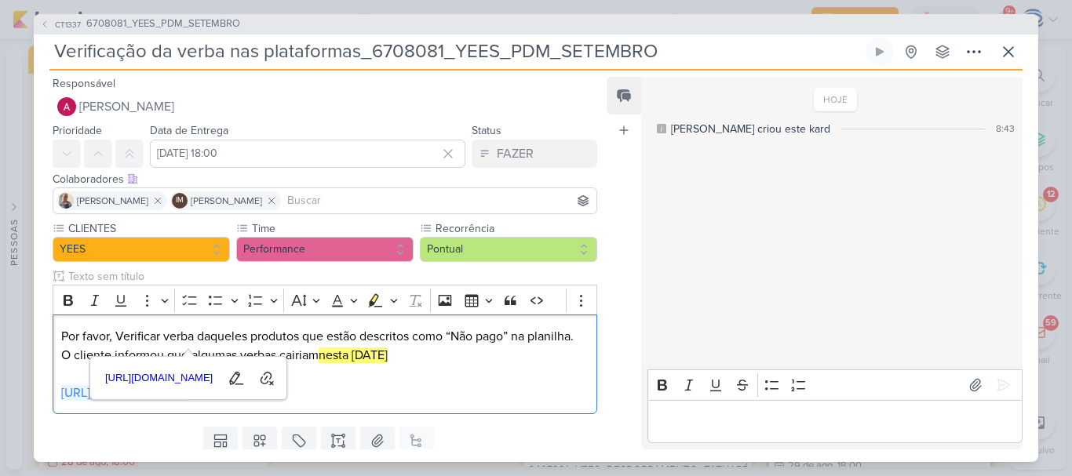
scroll to position [71, 0]
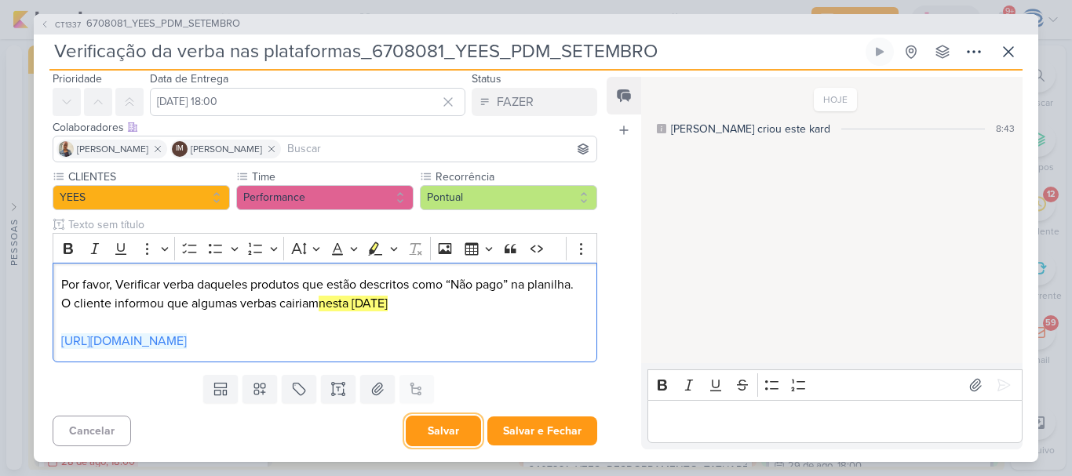
click at [438, 429] on button "Salvar" at bounding box center [443, 431] width 75 height 31
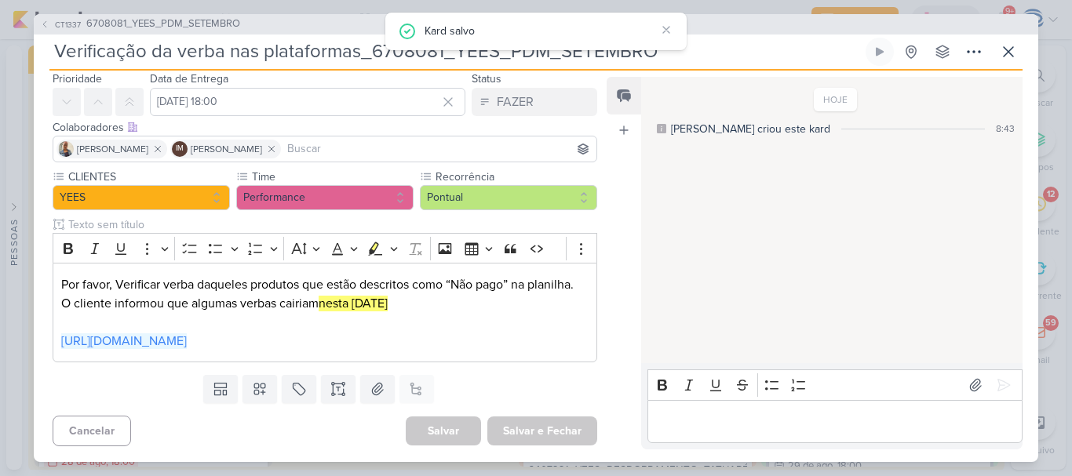
scroll to position [0, 0]
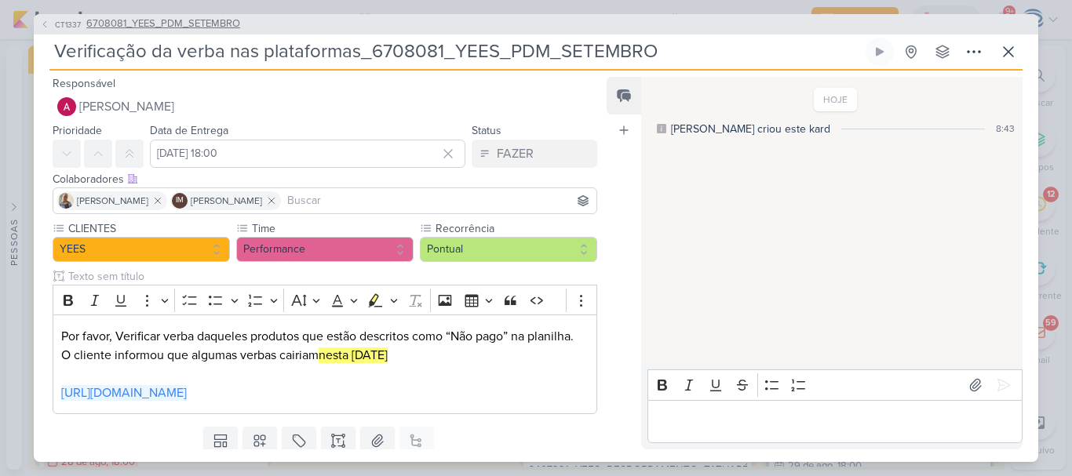
click at [205, 27] on span "6708081_YEES_PDM_SETEMBRO" at bounding box center [163, 24] width 154 height 16
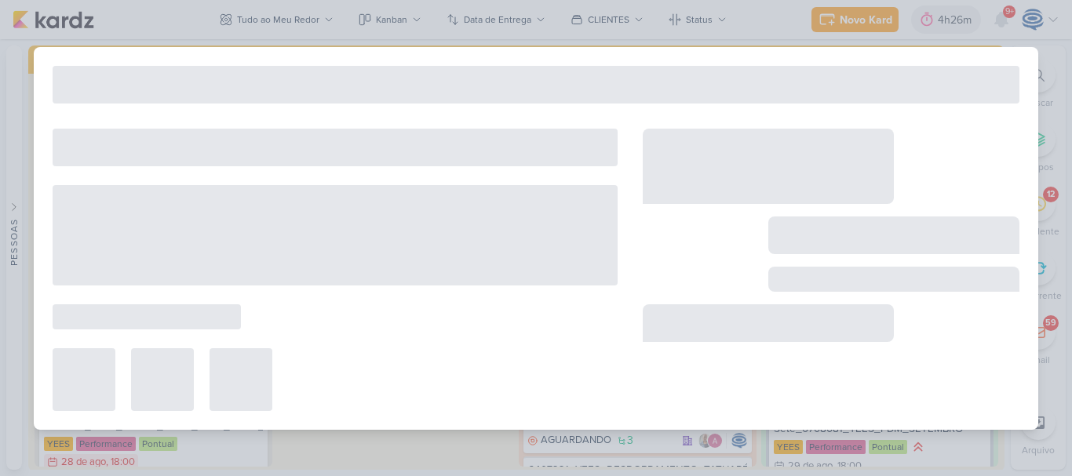
type input "6708081_YEES_PDM_SETEMBRO"
type input "[DATE] 18:00"
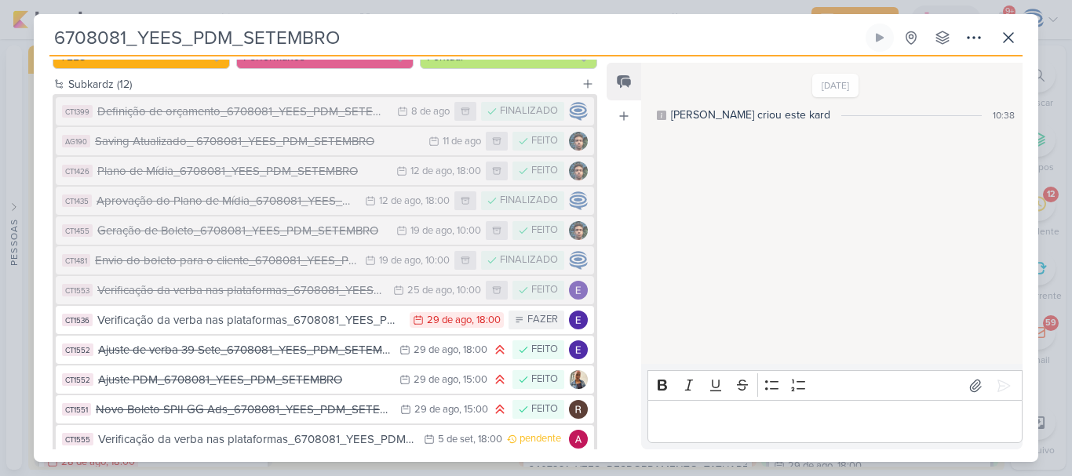
scroll to position [295, 0]
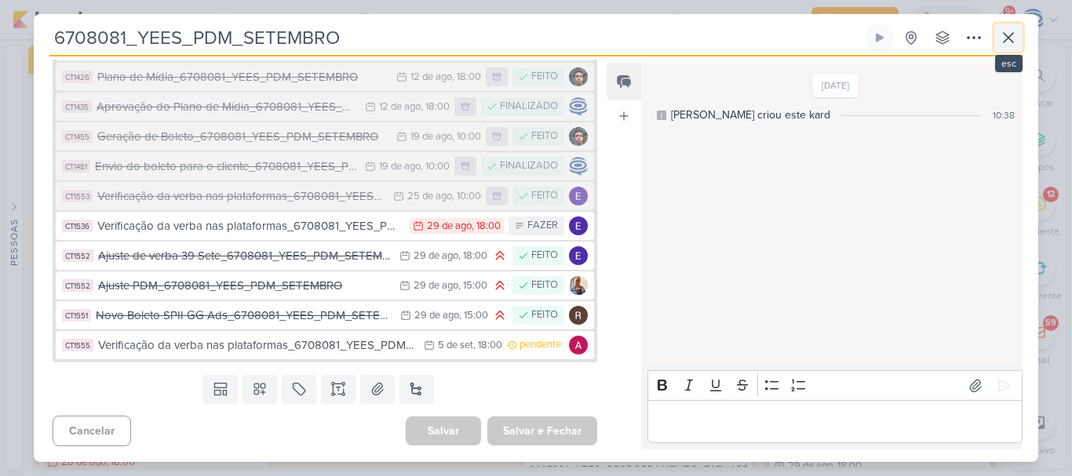
click at [1002, 32] on icon at bounding box center [1008, 37] width 19 height 19
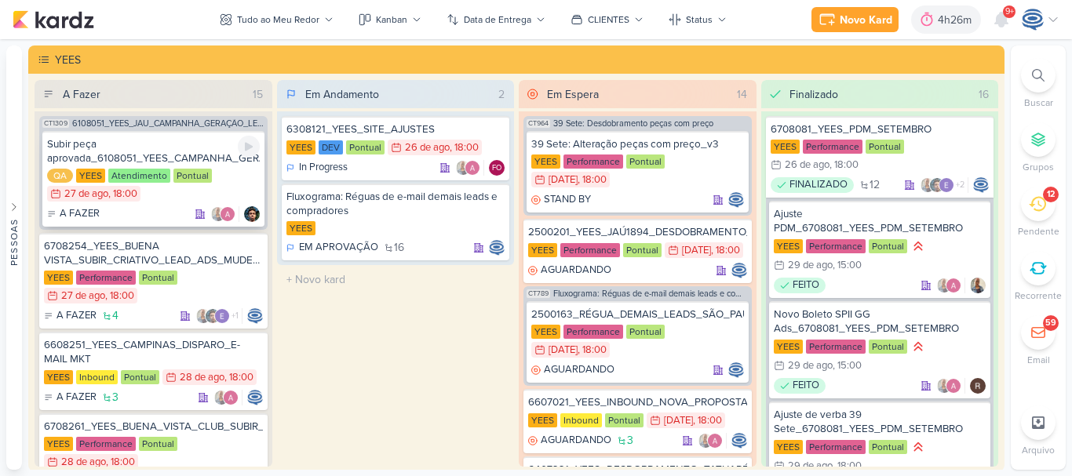
click at [174, 148] on div "Subir peça aprovada_6108051_YEES_CAMPANHA_GERAÇÃO_LEADS" at bounding box center [153, 151] width 213 height 28
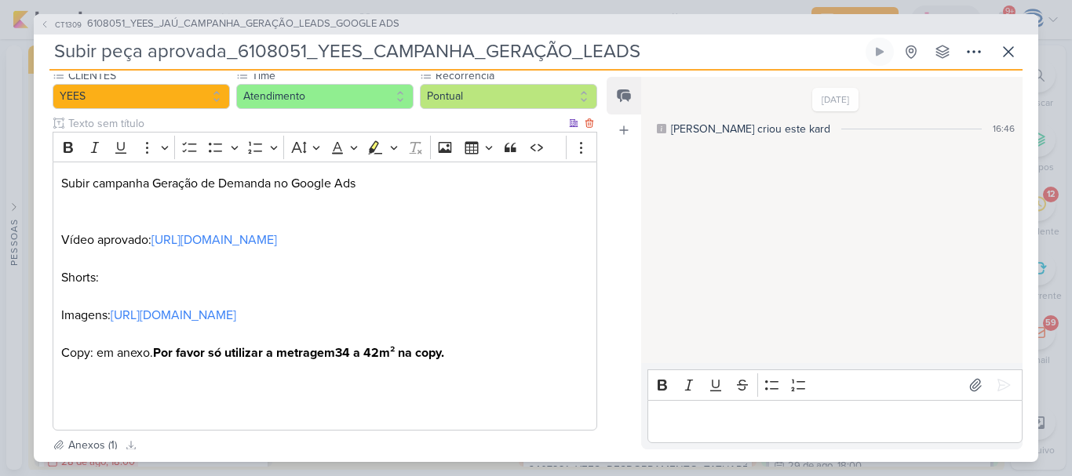
scroll to position [218, 0]
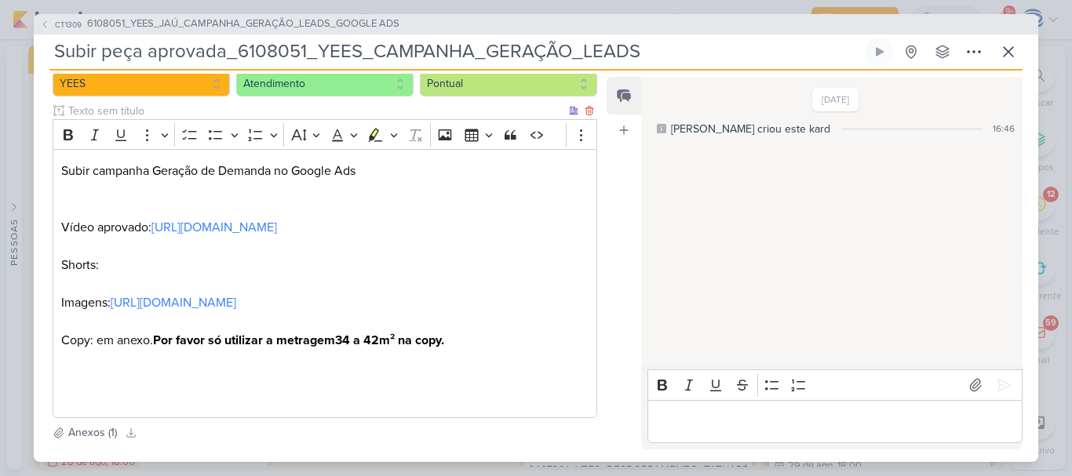
click at [189, 206] on p "Editor editing area: main" at bounding box center [324, 208] width 527 height 19
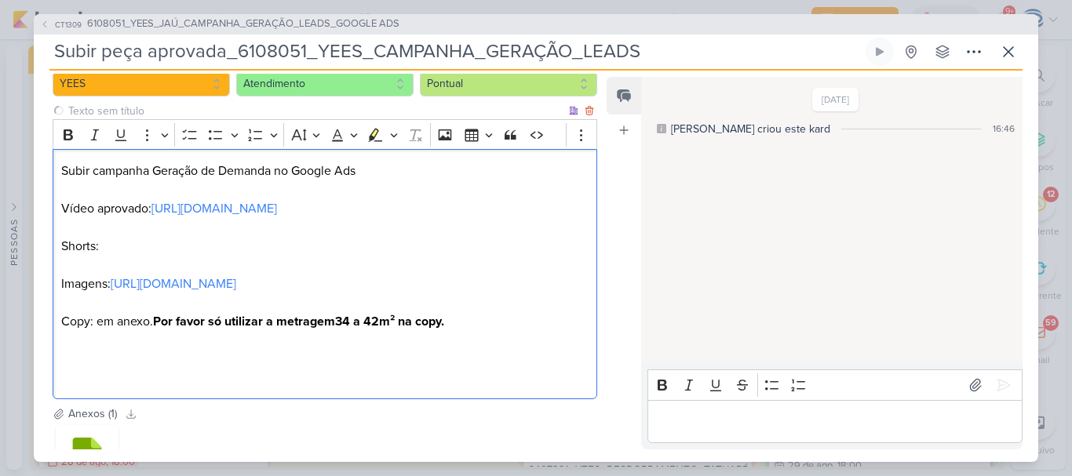
scroll to position [0, 0]
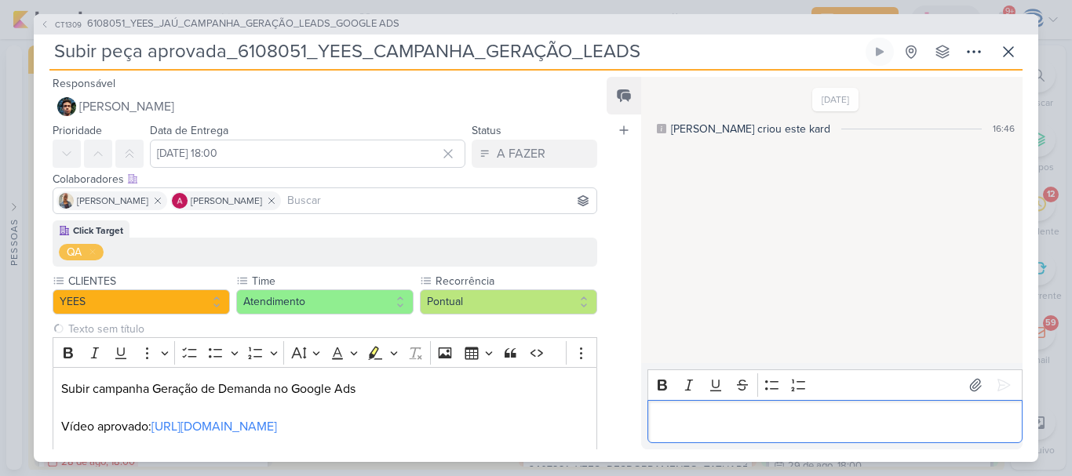
click at [686, 413] on p "Editor editing area: main" at bounding box center [834, 421] width 358 height 19
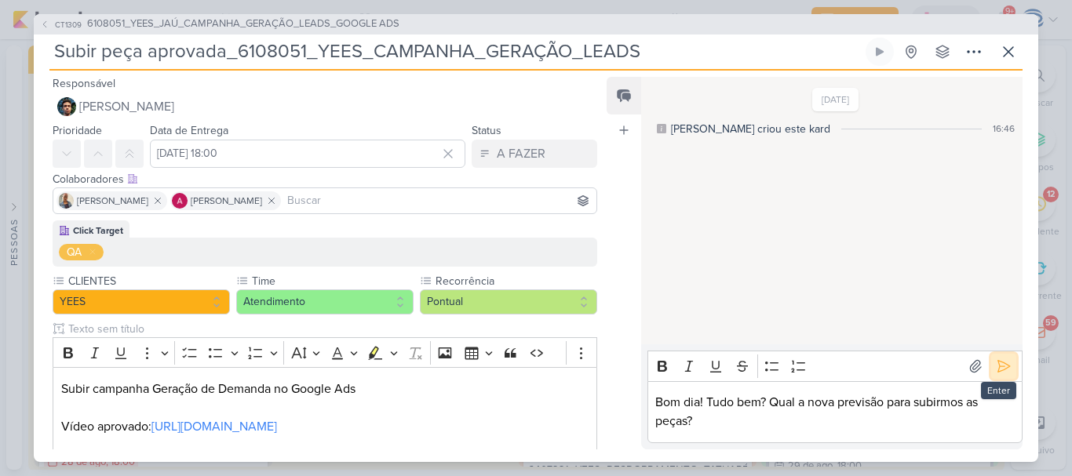
click at [995, 369] on icon at bounding box center [1003, 366] width 16 height 16
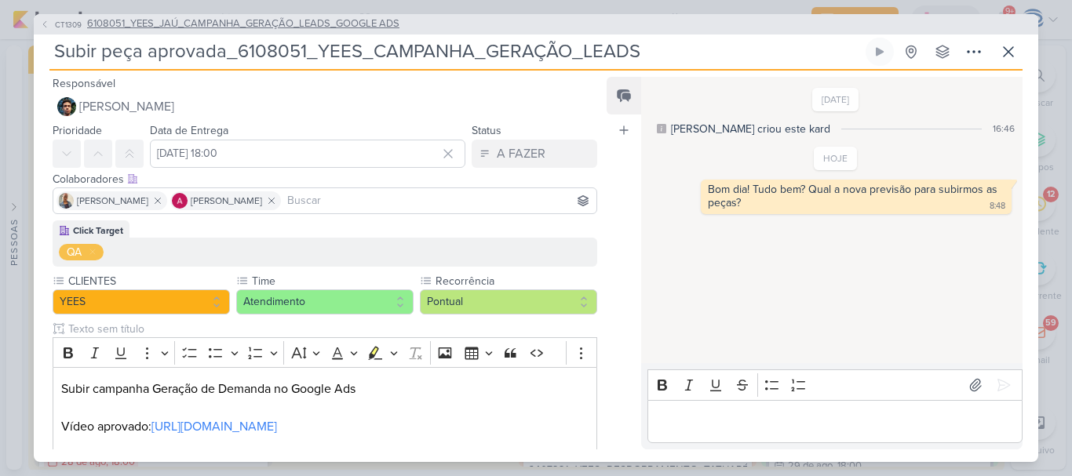
click at [241, 26] on span "6108051_YEES_JAÚ_CAMPANHA_GERAÇÃO_LEADS_GOOGLE ADS" at bounding box center [243, 24] width 312 height 16
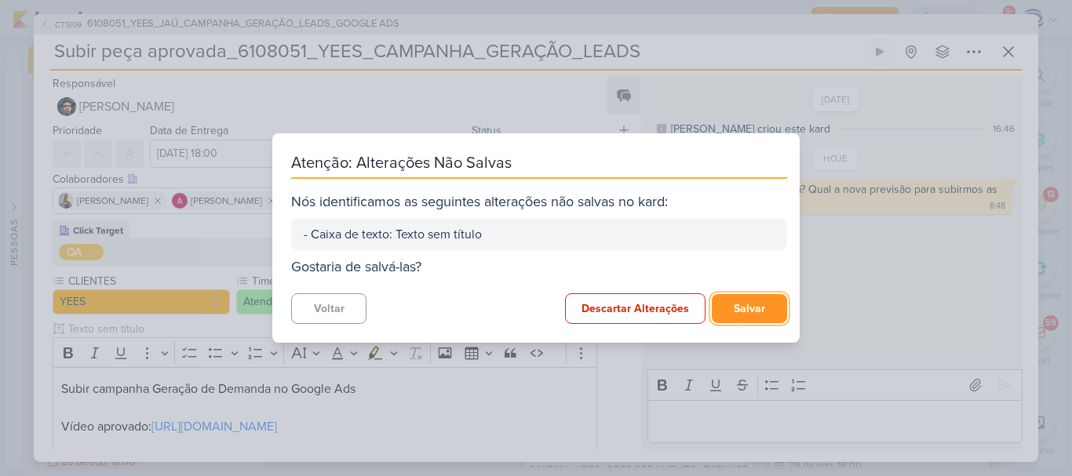
click at [761, 304] on button "Salvar" at bounding box center [748, 308] width 75 height 29
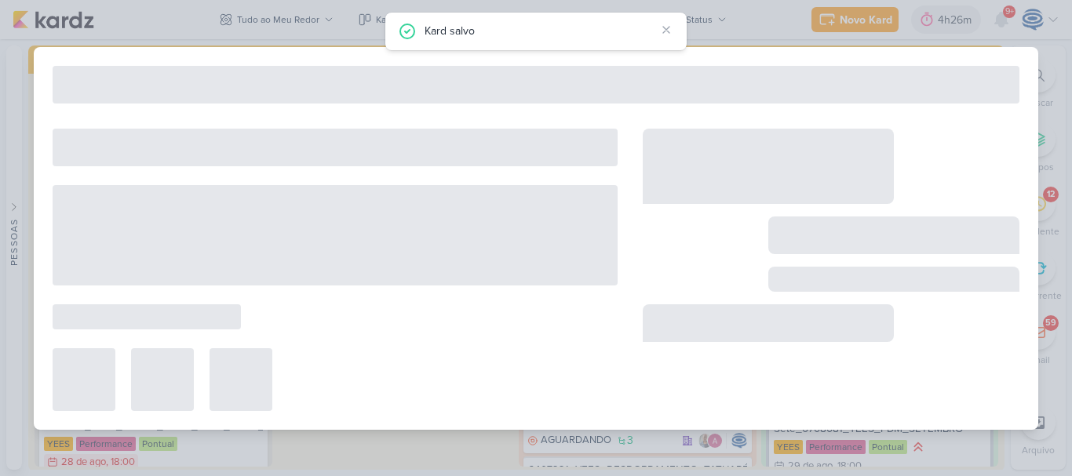
type input "6108051_YEES_JAÚ_CAMPANHA_GERAÇÃO_LEADS_GOOGLE ADS"
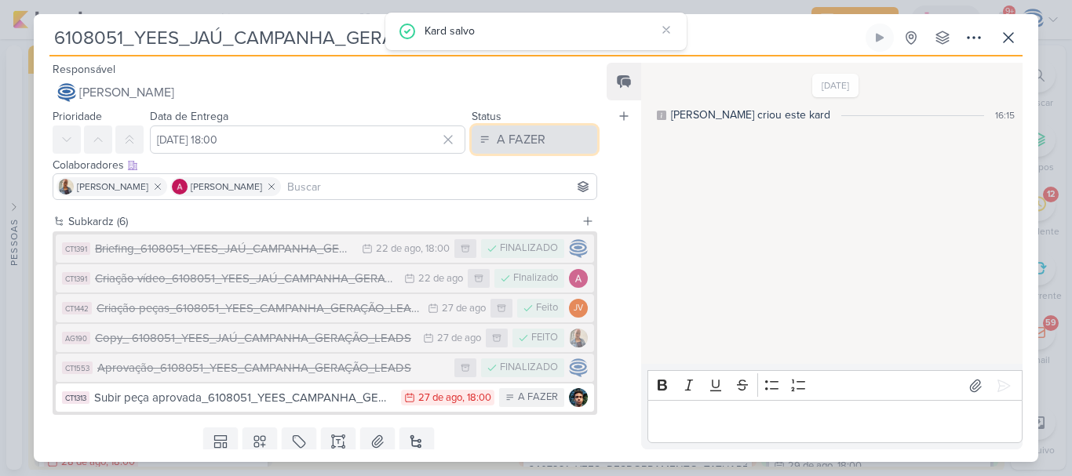
click at [515, 132] on div "A FAZER" at bounding box center [521, 139] width 49 height 19
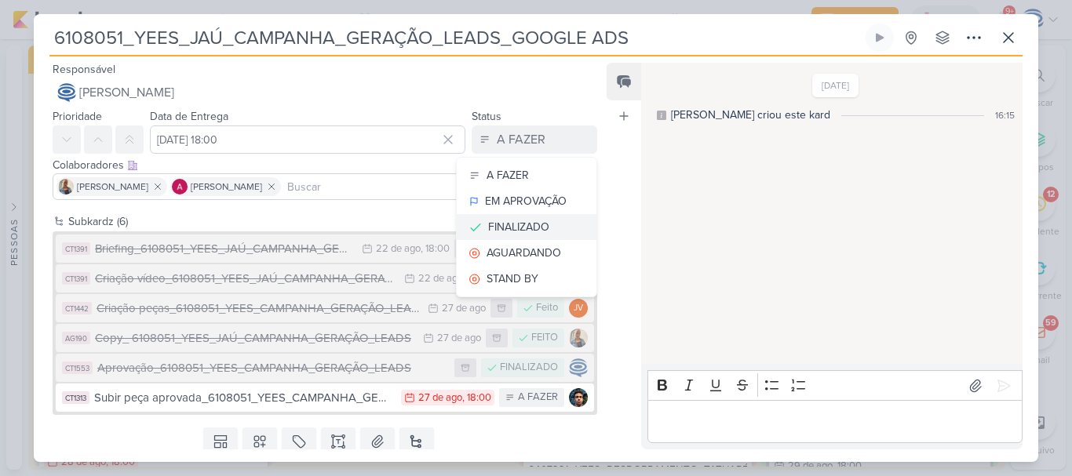
click at [526, 232] on div "FINALIZADO" at bounding box center [518, 227] width 61 height 16
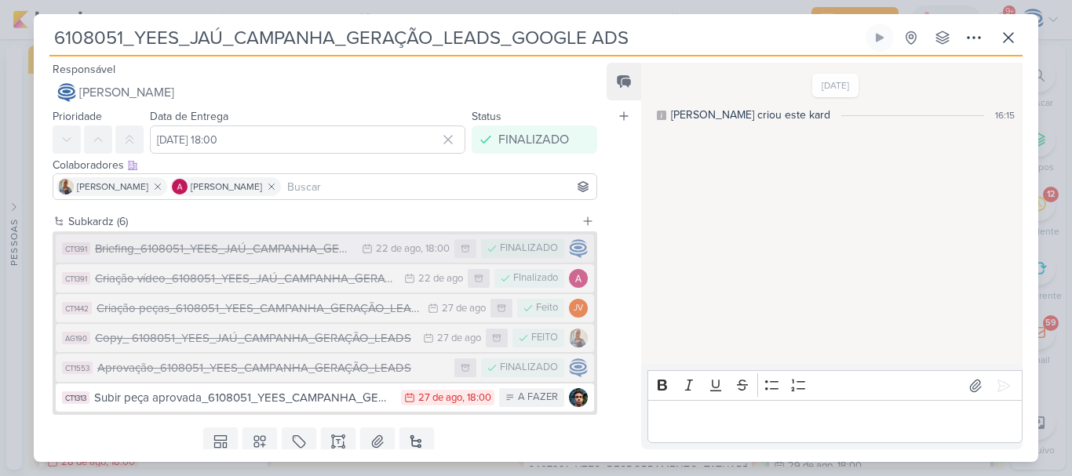
scroll to position [53, 0]
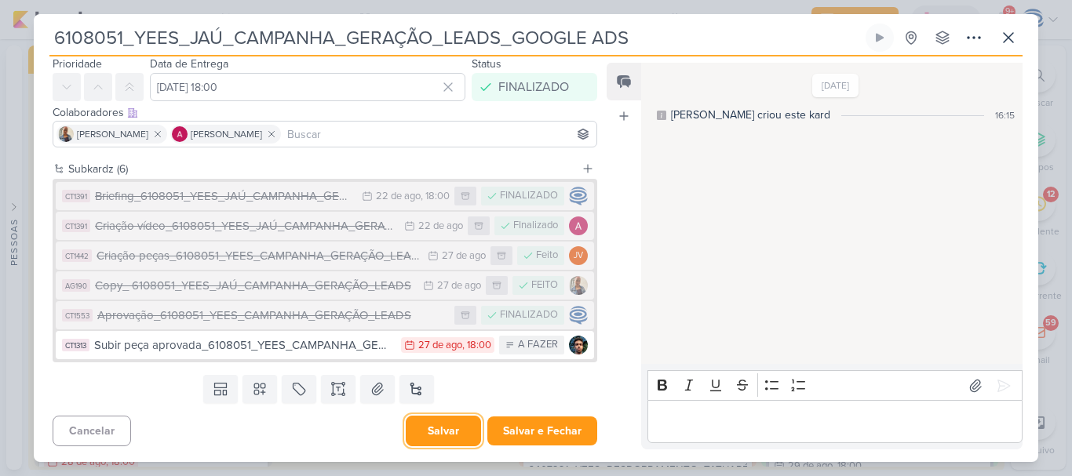
click at [450, 427] on button "Salvar" at bounding box center [443, 431] width 75 height 31
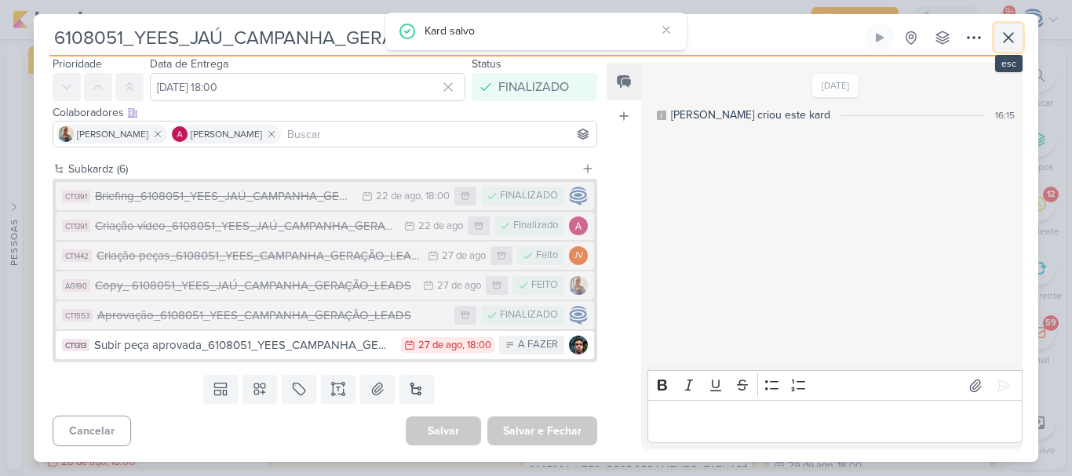
click at [1011, 40] on icon at bounding box center [1007, 37] width 9 height 9
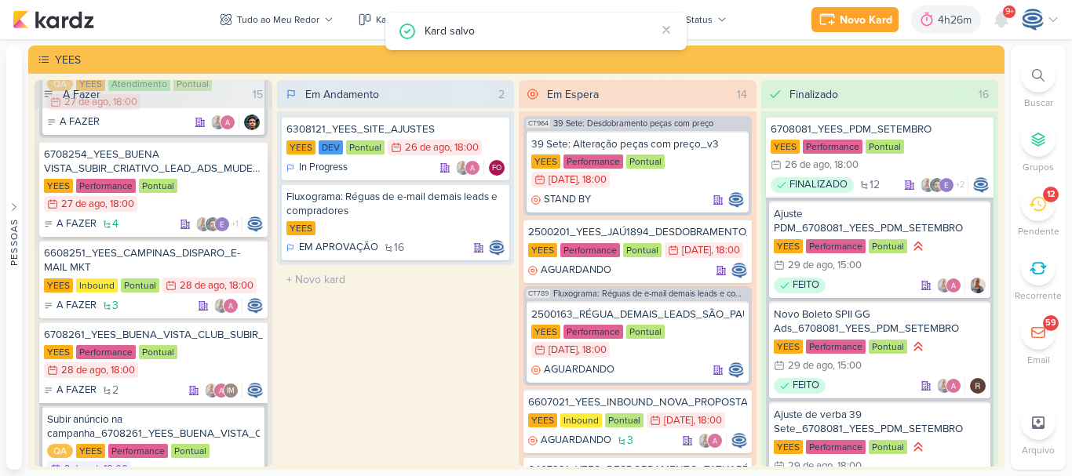
scroll to position [93, 0]
click at [134, 162] on div "6708254_YEES_BUENA VISTA_SUBIR_CRIATIVO_LEAD_ADS_MUDE-SE_JÁ" at bounding box center [153, 161] width 219 height 28
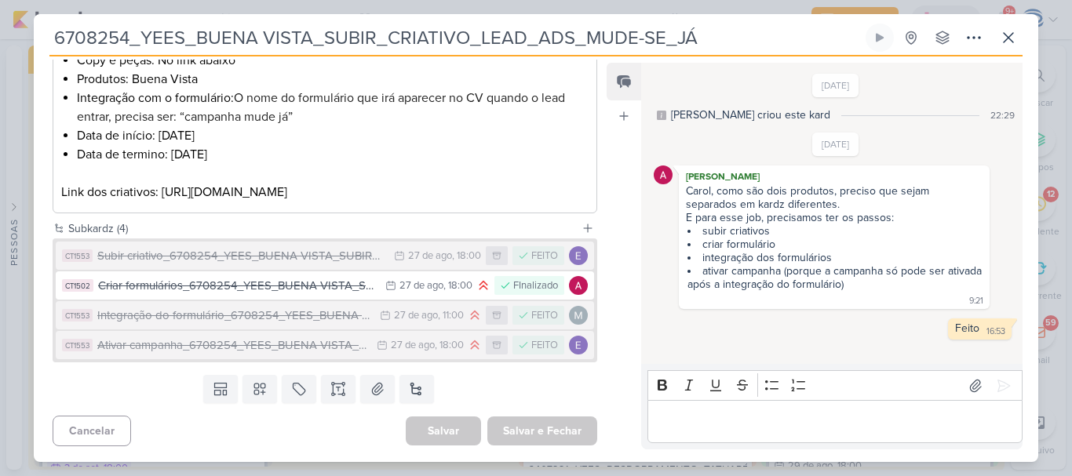
scroll to position [0, 0]
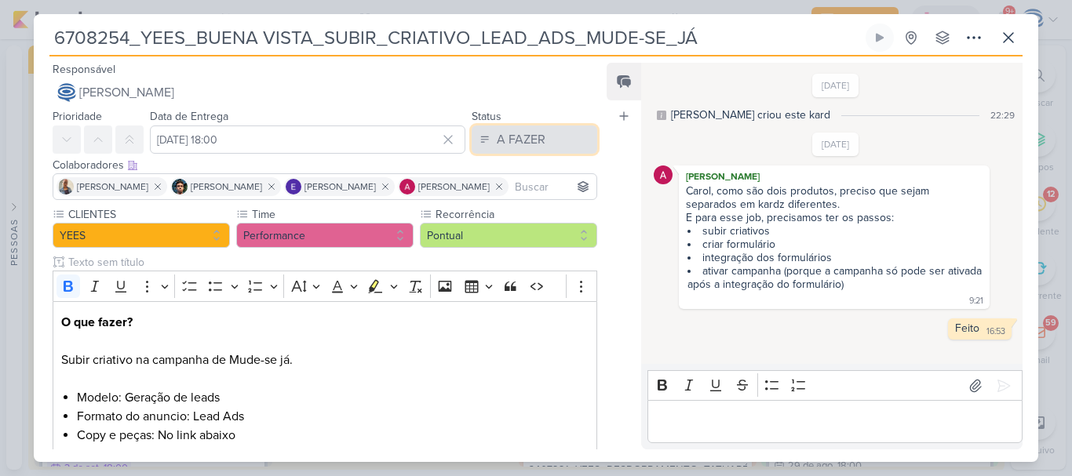
click at [540, 135] on button "A FAZER" at bounding box center [534, 140] width 126 height 28
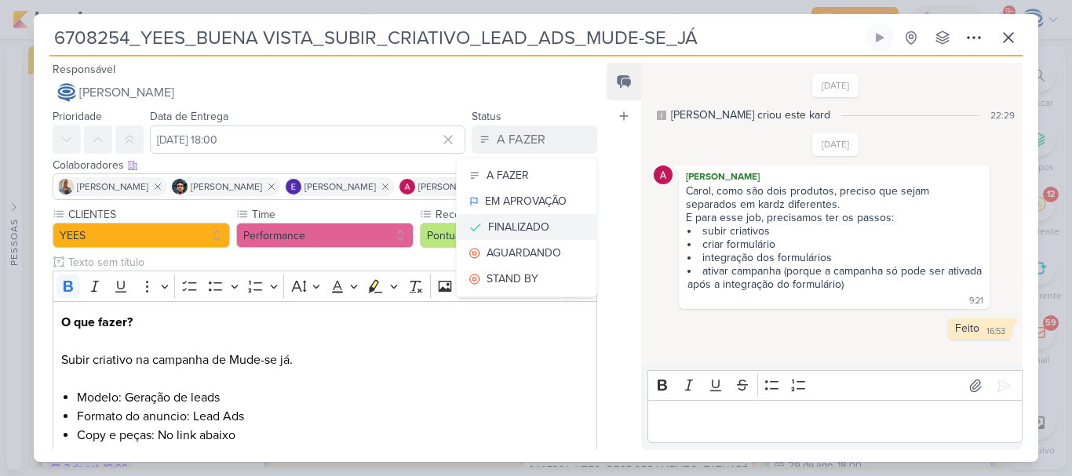
click at [529, 225] on div "FINALIZADO" at bounding box center [518, 227] width 61 height 16
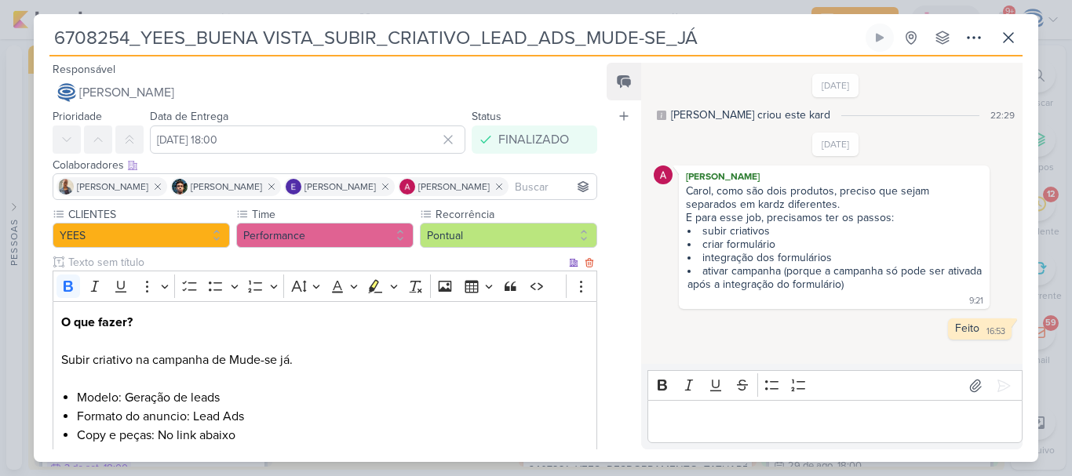
scroll to position [394, 0]
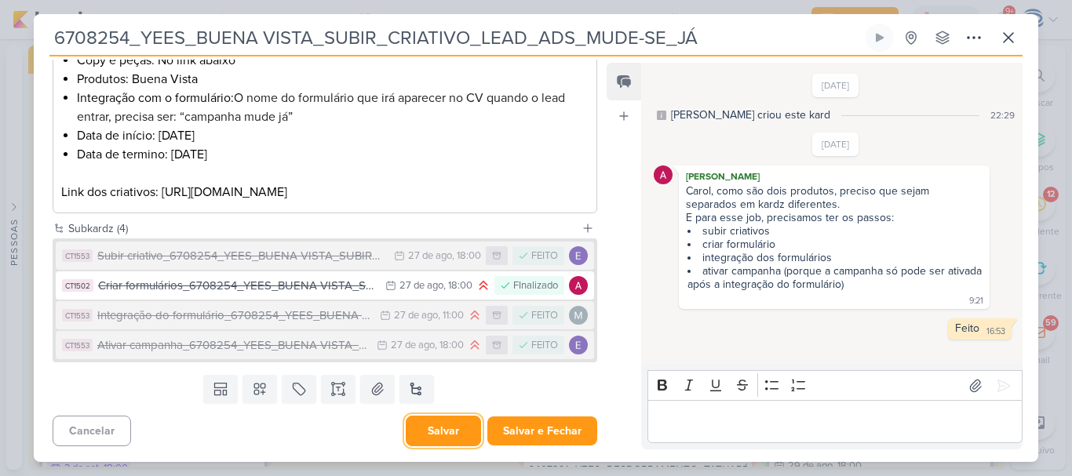
click at [449, 438] on button "Salvar" at bounding box center [443, 431] width 75 height 31
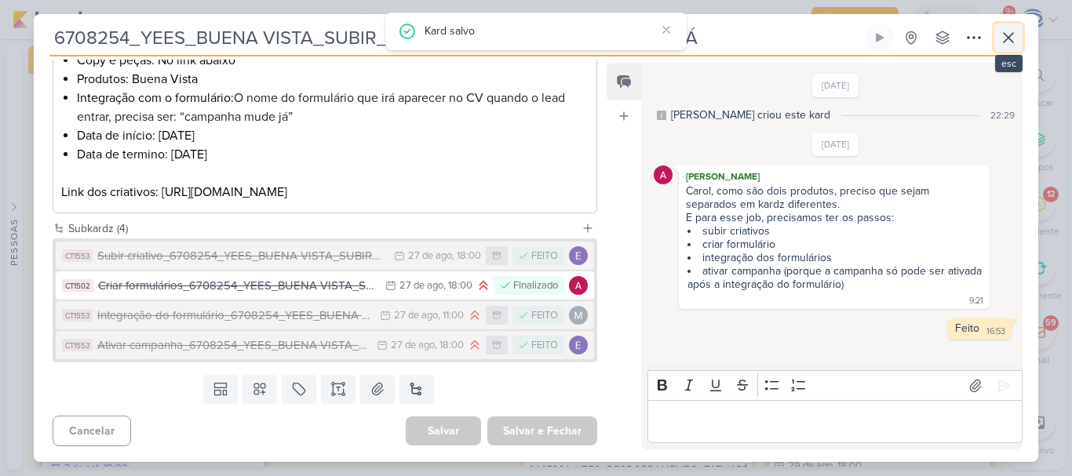
click at [1010, 46] on icon at bounding box center [1008, 37] width 19 height 19
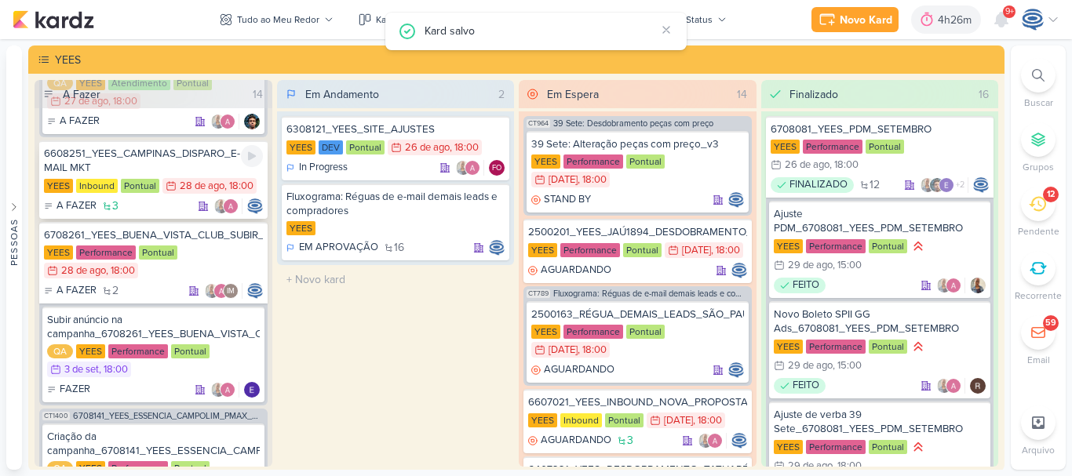
click at [200, 165] on div "6608251_YEES_CAMPINAS_DISPARO_E-MAIL MKT" at bounding box center [153, 161] width 219 height 28
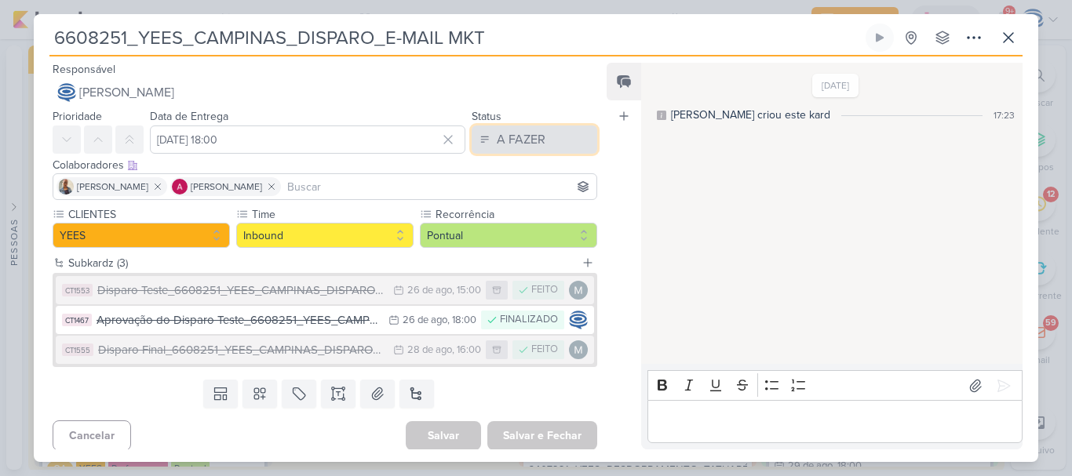
click at [508, 132] on div "A FAZER" at bounding box center [521, 139] width 49 height 19
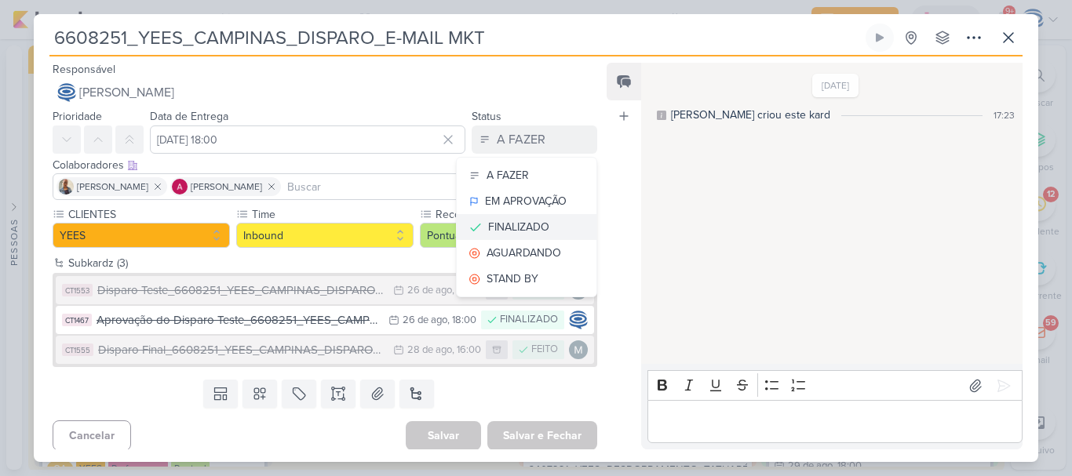
click at [518, 221] on div "FINALIZADO" at bounding box center [518, 227] width 61 height 16
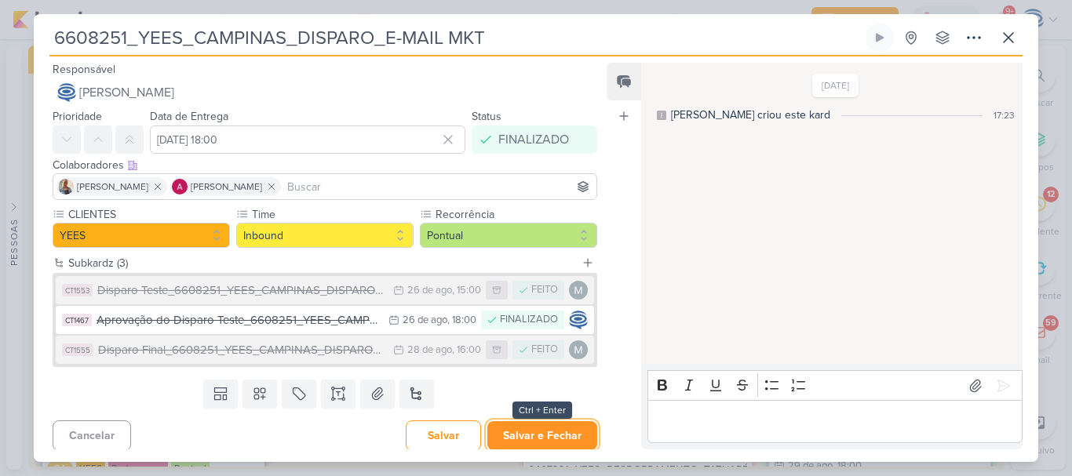
click at [522, 434] on button "Salvar e Fechar" at bounding box center [542, 435] width 110 height 29
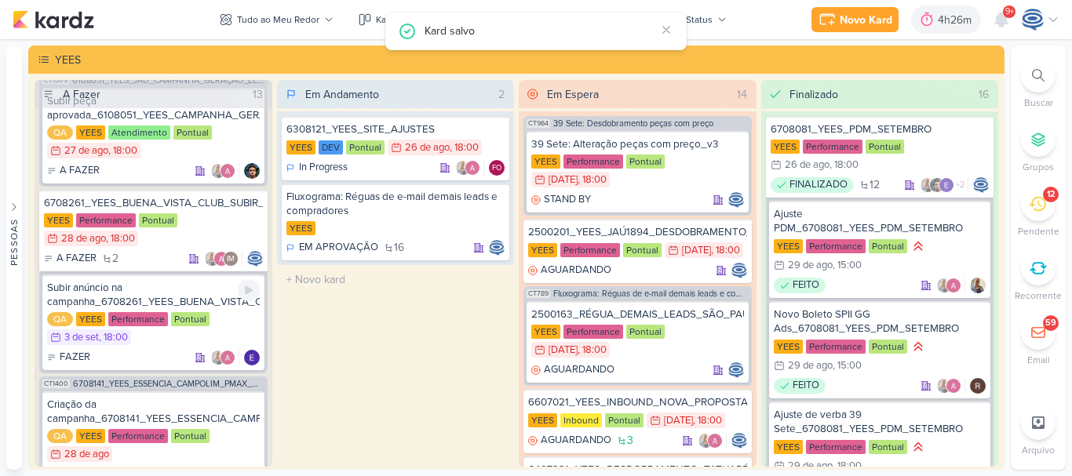
scroll to position [0, 0]
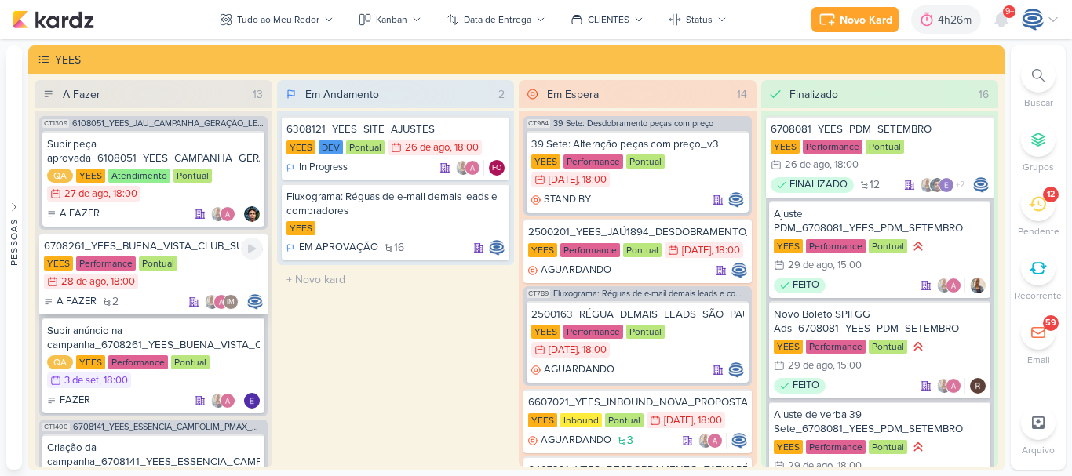
click at [161, 246] on div "6708261_YEES_BUENA_VISTA_CLUB_SUBIR_VÍDEO_META_ADS" at bounding box center [153, 246] width 219 height 14
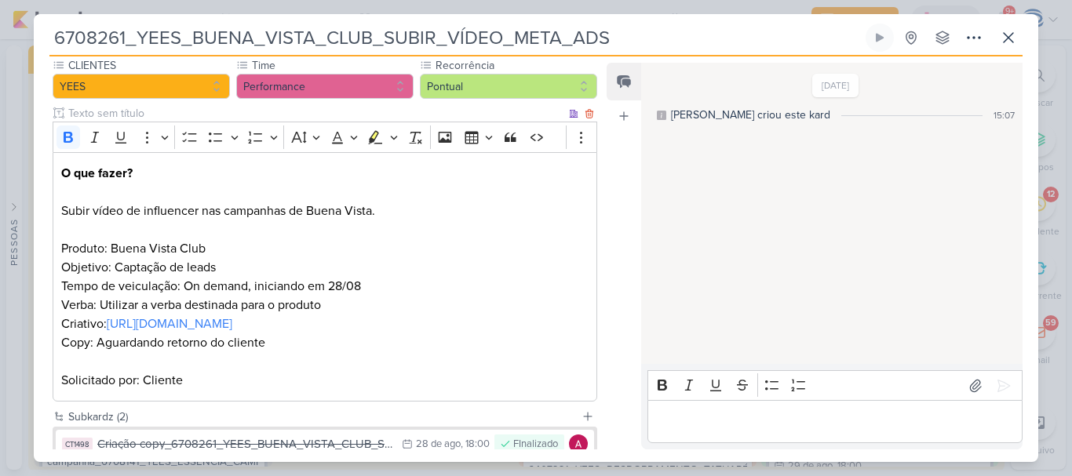
scroll to position [278, 0]
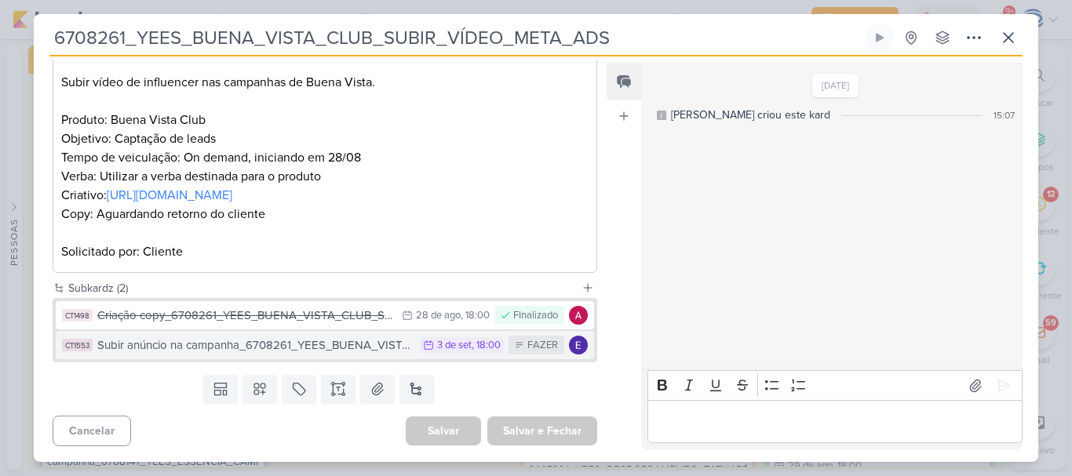
click at [365, 348] on div "Subir anúncio na campanha_6708261_YEES_BUENA_VISTA_CLUB_SUBIR_VÍDEO_META_ADS" at bounding box center [254, 346] width 315 height 18
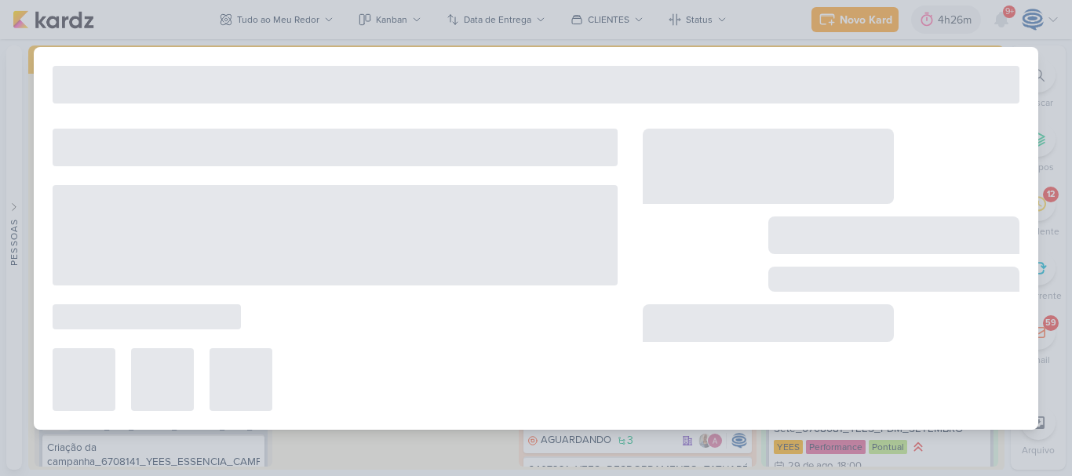
type input "Subir anúncio na campanha_6708261_YEES_BUENA_VISTA_CLUB_SUBIR_VÍDEO_META_ADS"
type input "[DATE] 18:00"
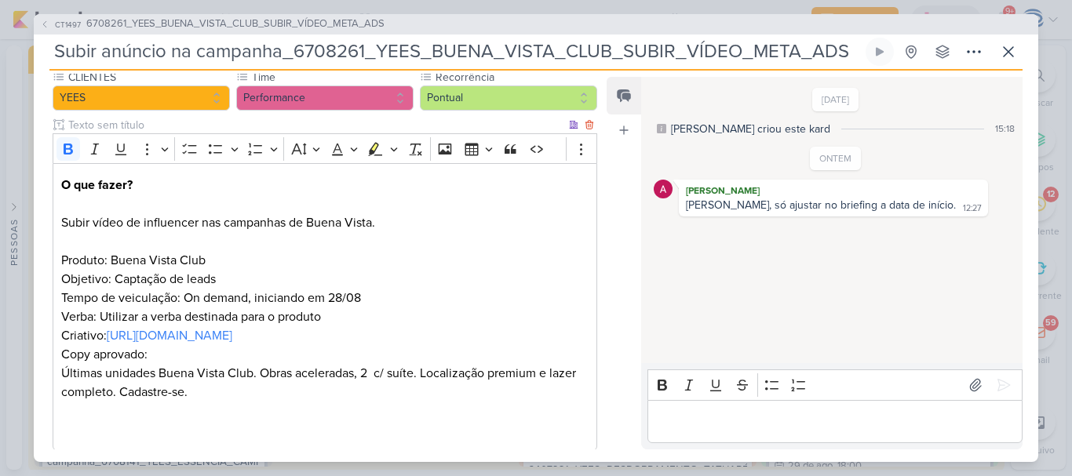
scroll to position [205, 0]
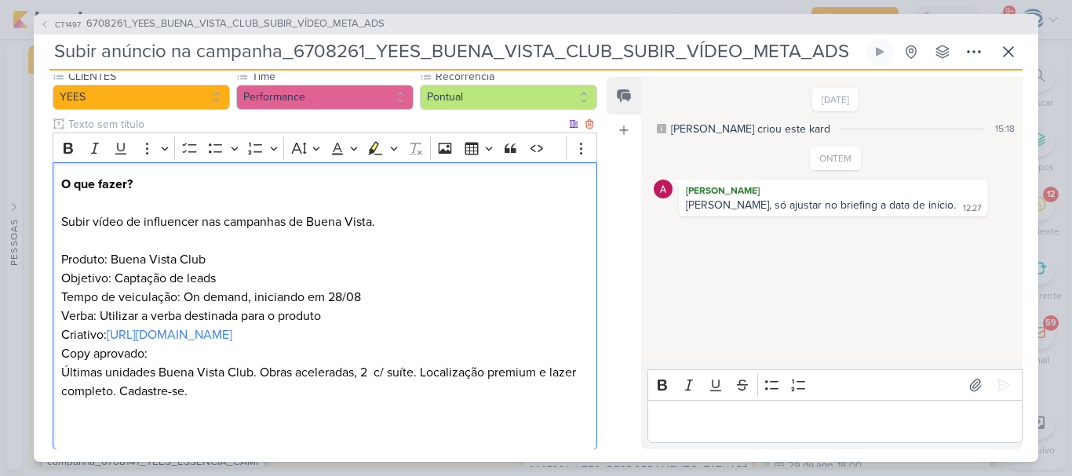
click at [340, 298] on p "O que fazer? Subir vídeo de influencer nas campanhas de Buena Vista. Produto: B…" at bounding box center [324, 241] width 527 height 132
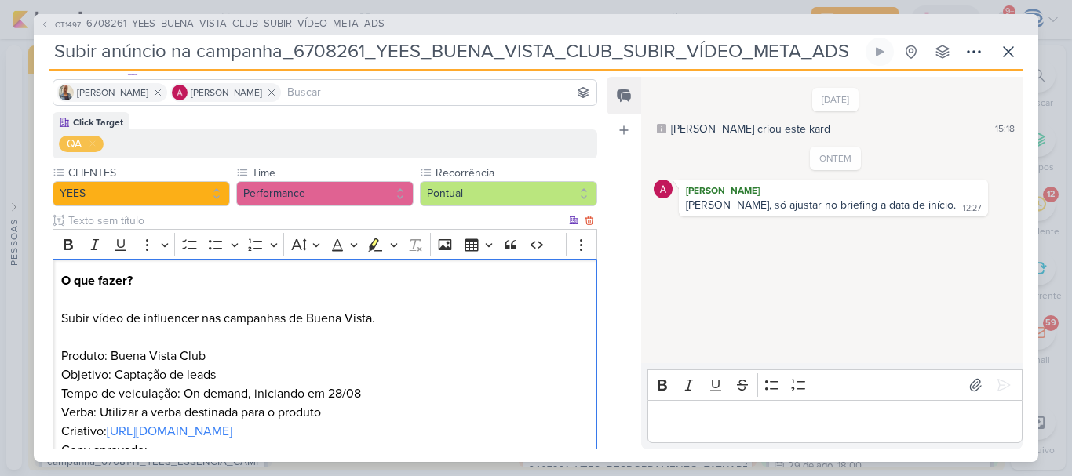
scroll to position [224, 0]
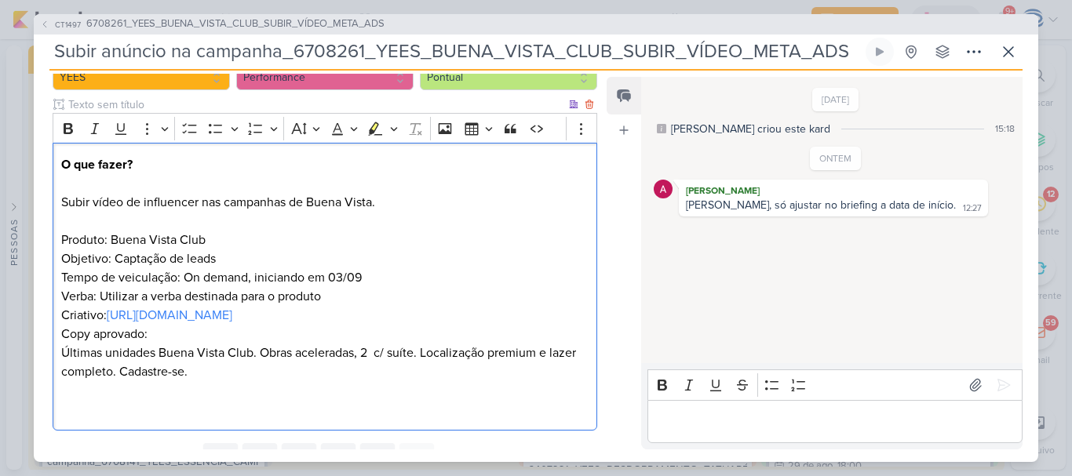
click at [340, 298] on p "Verba: Utilizar a verba destinada para o produto Criativo: [URL][DOMAIN_NAME] C…" at bounding box center [324, 353] width 527 height 132
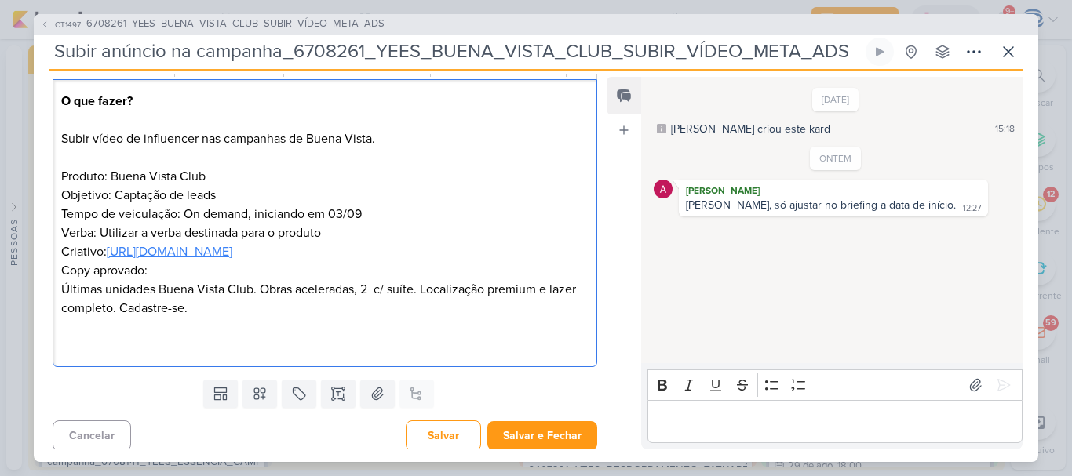
scroll to position [293, 0]
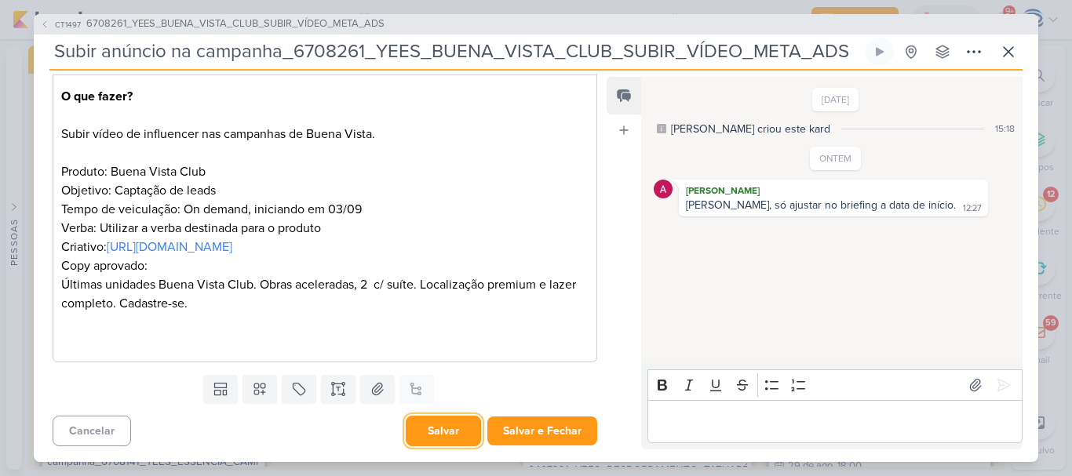
click at [428, 435] on button "Salvar" at bounding box center [443, 431] width 75 height 31
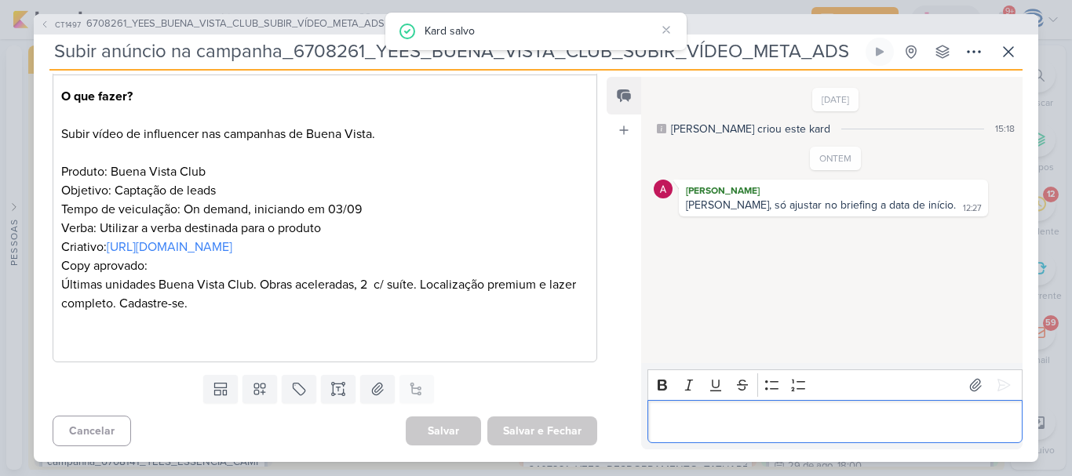
click at [716, 427] on p "Editor editing area: main" at bounding box center [834, 421] width 358 height 19
click at [995, 374] on button at bounding box center [1003, 385] width 25 height 25
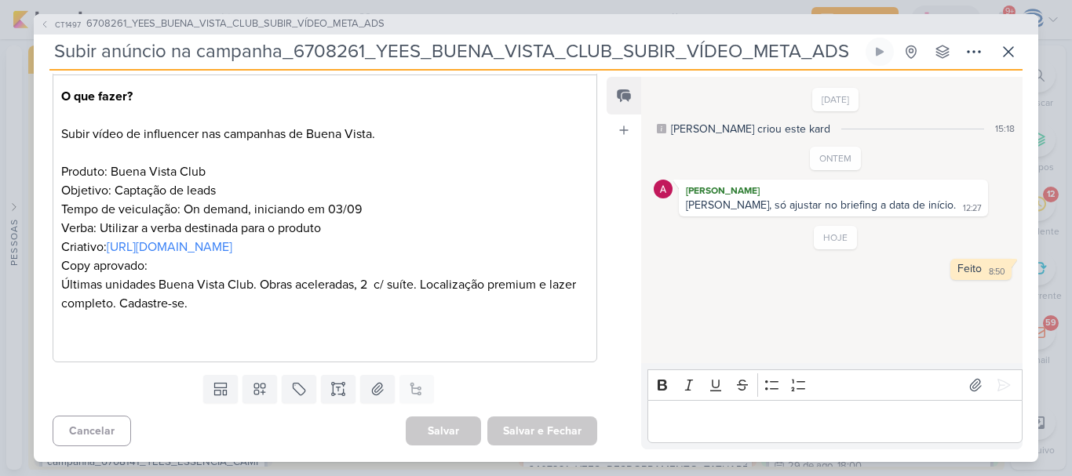
scroll to position [0, 0]
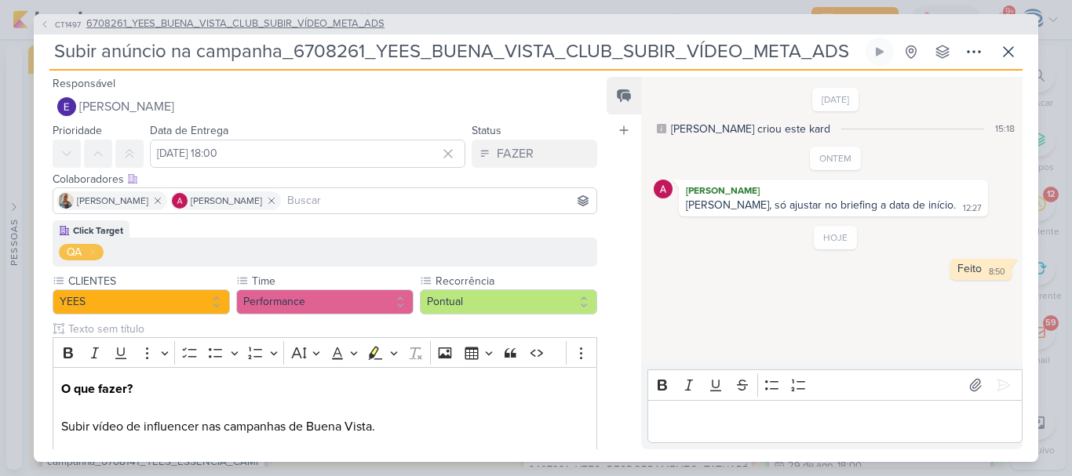
click at [361, 24] on span "6708261_YEES_BUENA_VISTA_CLUB_SUBIR_VÍDEO_META_ADS" at bounding box center [235, 24] width 298 height 16
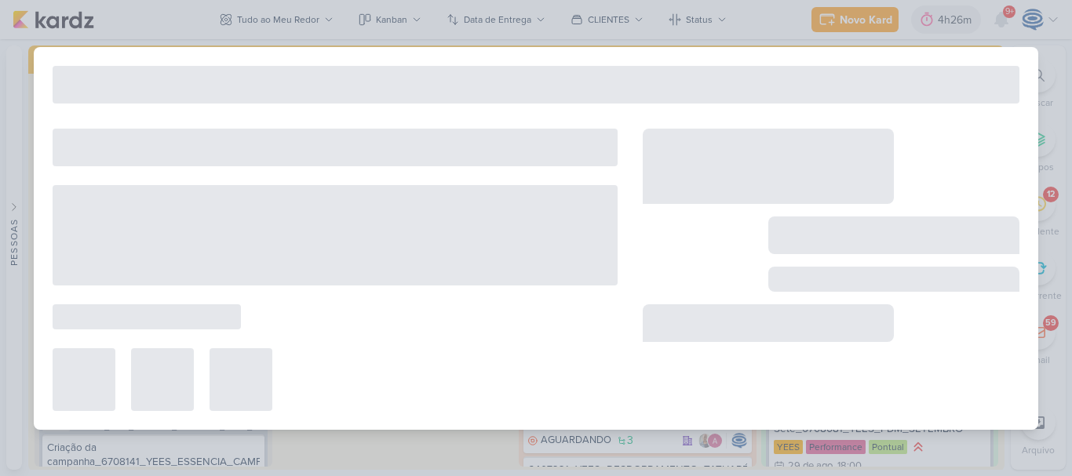
type input "6708261_YEES_BUENA_VISTA_CLUB_SUBIR_VÍDEO_META_ADS"
type input "[DATE] 18:00"
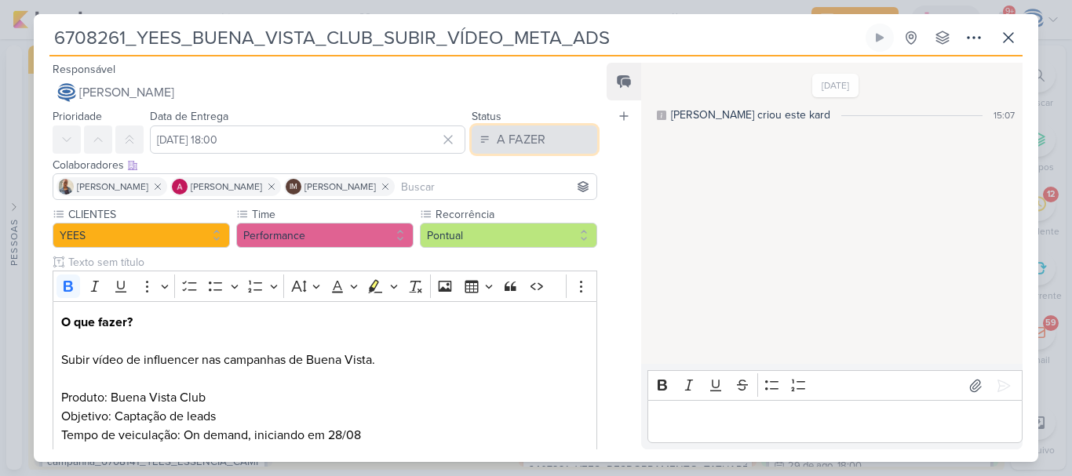
click at [555, 147] on button "A FAZER" at bounding box center [534, 140] width 126 height 28
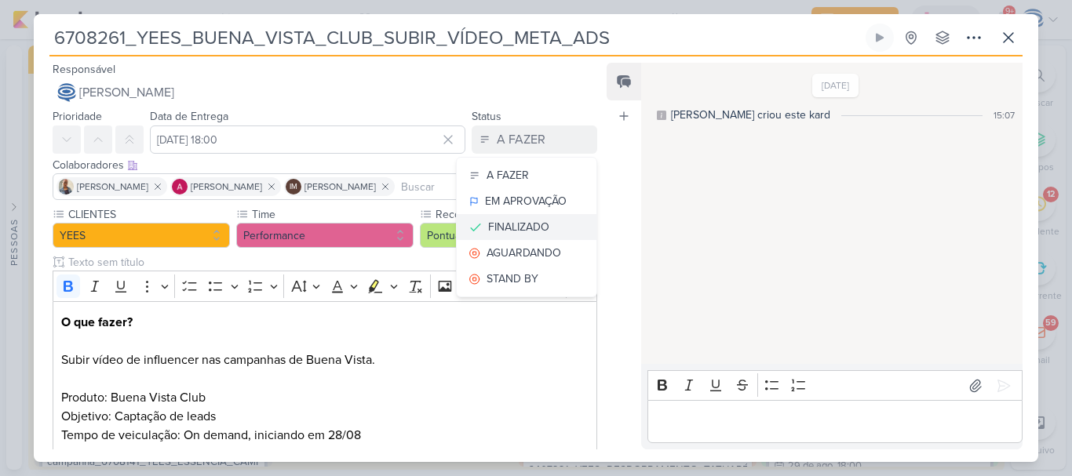
click at [512, 220] on div "FINALIZADO" at bounding box center [518, 227] width 61 height 16
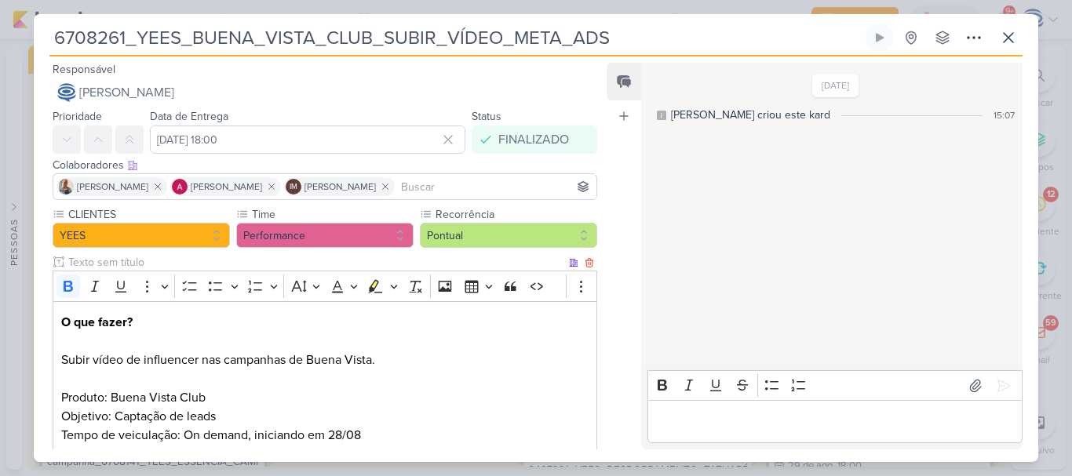
scroll to position [278, 0]
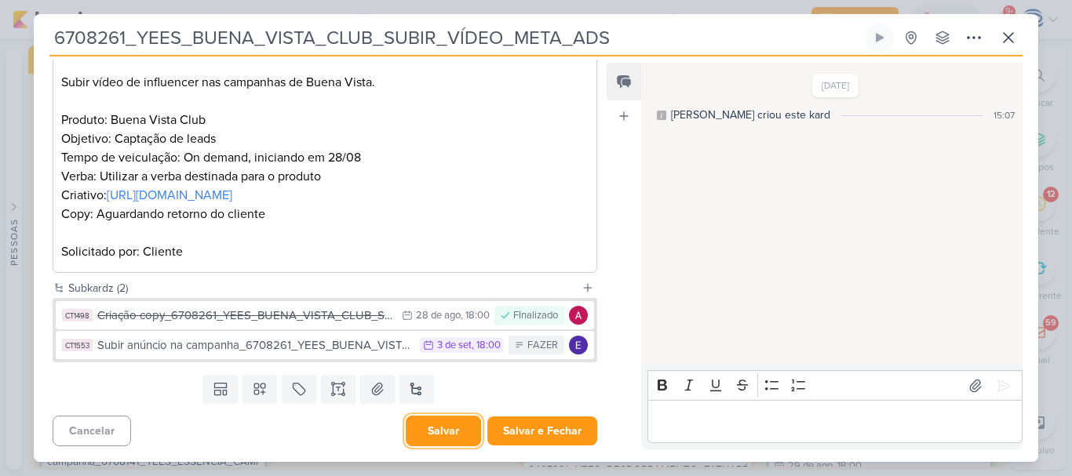
click at [449, 433] on button "Salvar" at bounding box center [443, 431] width 75 height 31
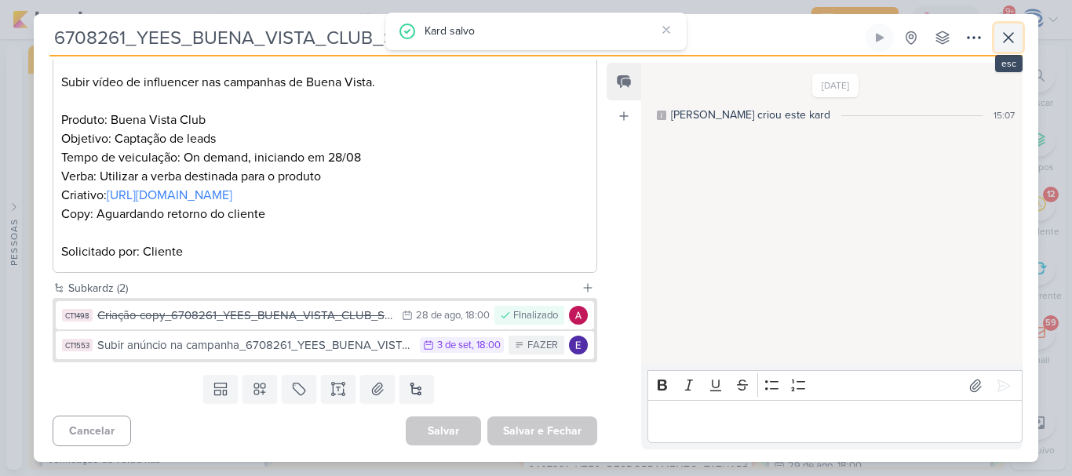
click at [1010, 40] on icon at bounding box center [1007, 37] width 9 height 9
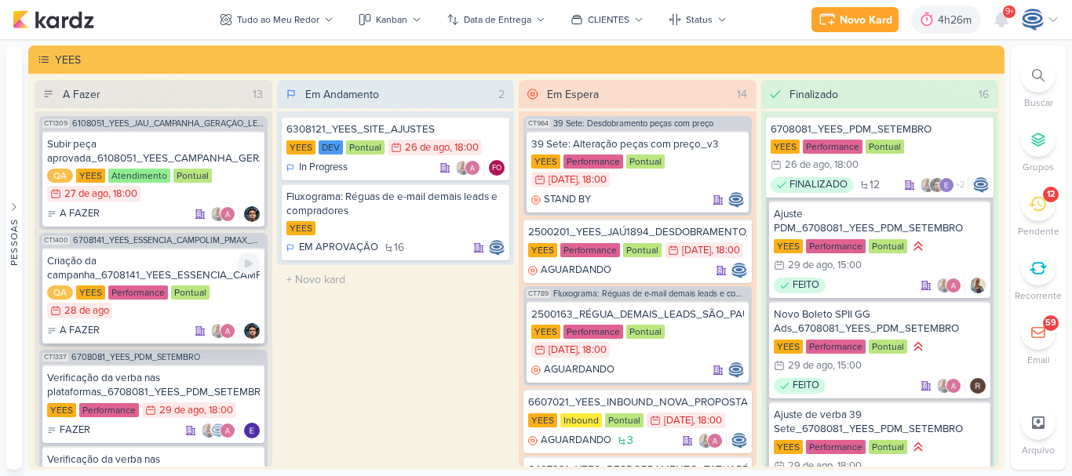
click at [167, 260] on div "Criação da campanha_6708141_YEES_ESSENCIA_CAMPOLIM_PMAX_OFFLINE" at bounding box center [153, 268] width 213 height 28
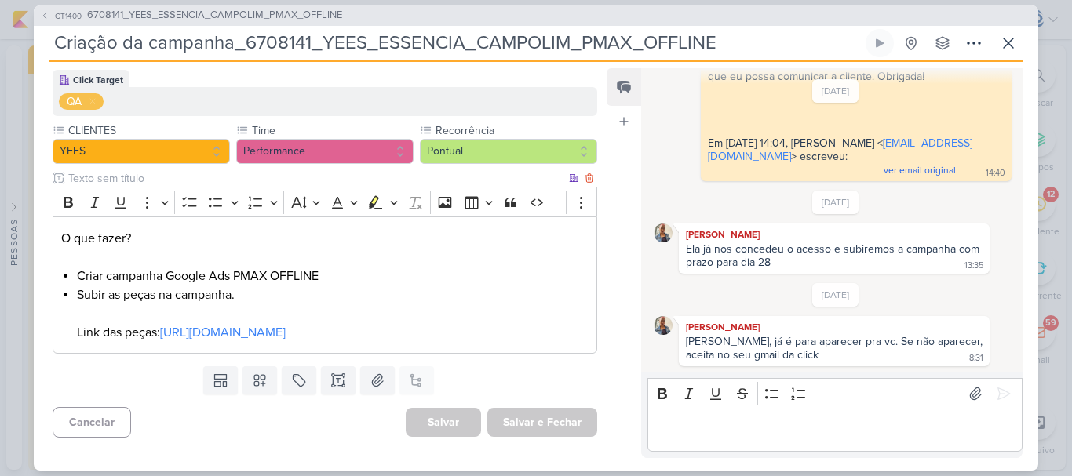
scroll to position [0, 0]
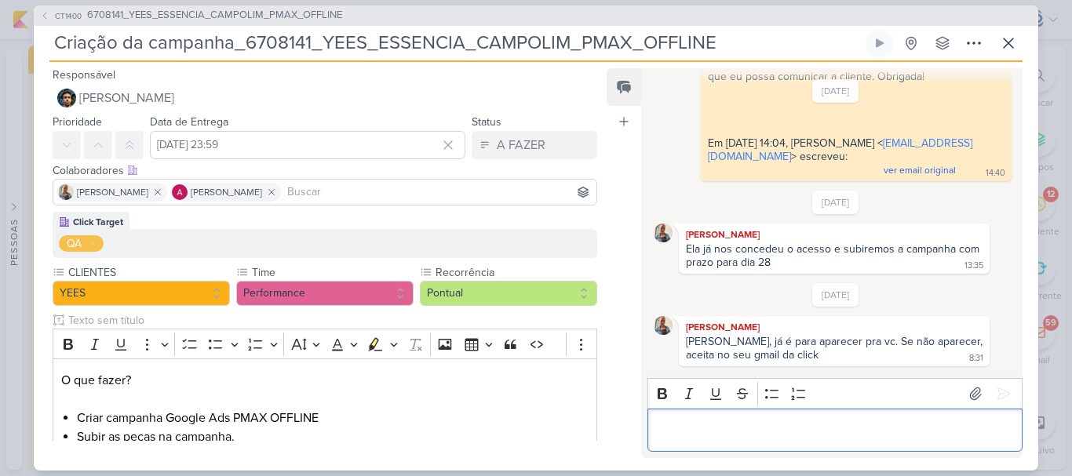
click at [782, 445] on div "Editor editing area: main" at bounding box center [834, 430] width 375 height 43
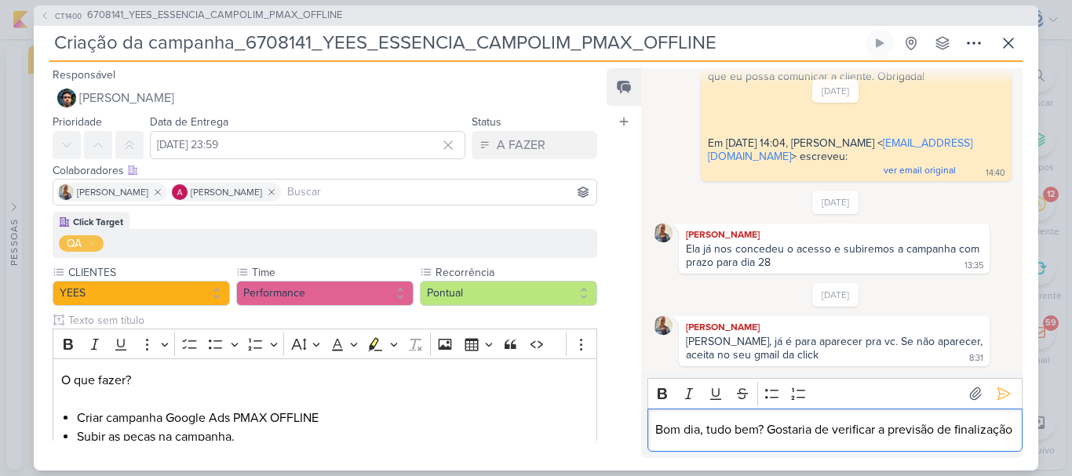
scroll to position [236, 0]
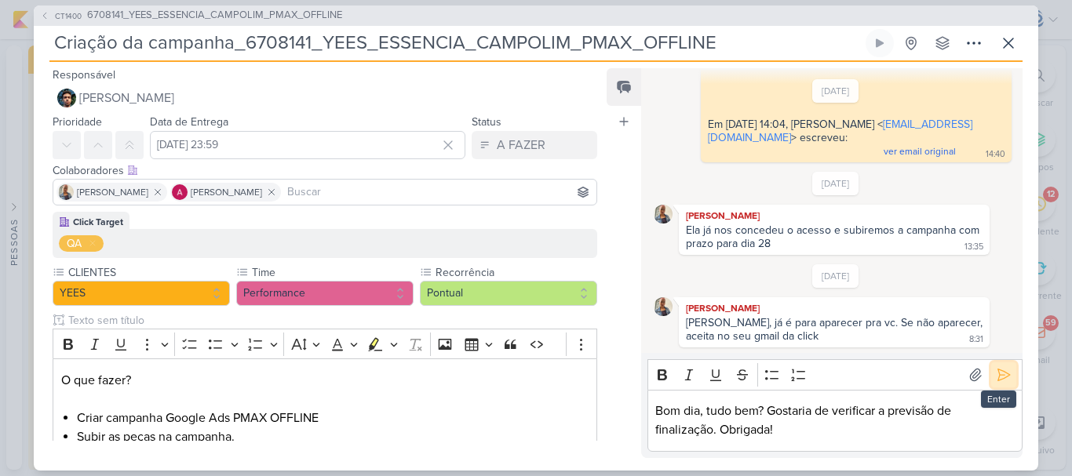
click at [1004, 372] on icon at bounding box center [1003, 375] width 16 height 16
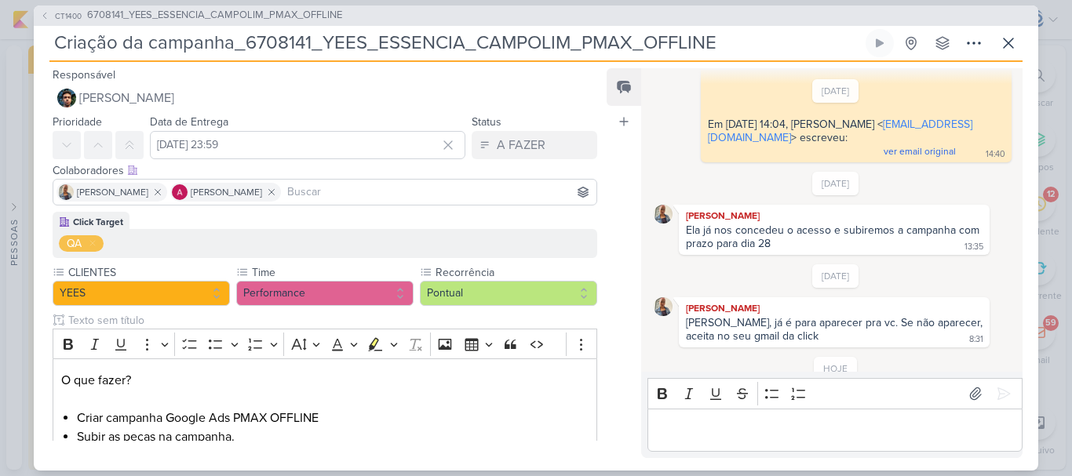
scroll to position [294, 0]
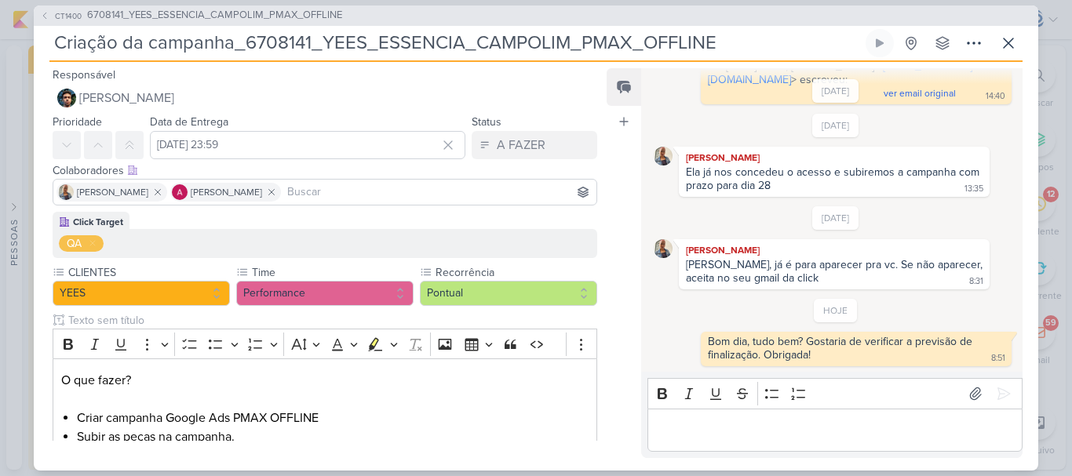
click at [976, 170] on div "Ela já nos concedeu o acesso e subiremos a campanha com prazo para dia 28" at bounding box center [834, 179] width 297 height 27
drag, startPoint x: 307, startPoint y: 38, endPoint x: 241, endPoint y: 43, distance: 66.8
click at [241, 43] on input "Criação da campanha_6708141_YEES_ESSENCIA_CAMPOLIM_PMAX_OFFLINE" at bounding box center [455, 43] width 813 height 28
click at [277, 12] on span "6708141_YEES_ESSENCIA_CAMPOLIM_PMAX_OFFLINE" at bounding box center [214, 16] width 255 height 16
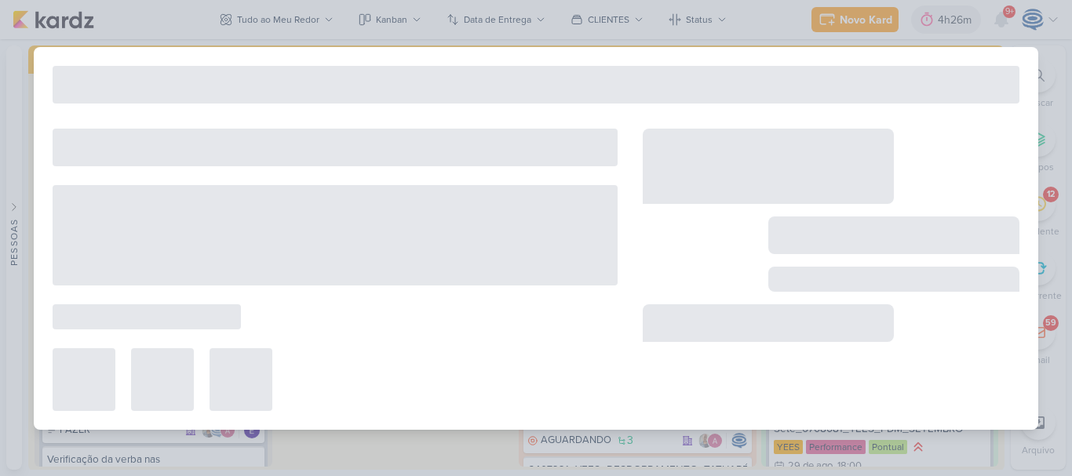
type input "6708141_YEES_ESSENCIA_CAMPOLIM_PMAX_OFFLINE"
type input "[DATE] 18:00"
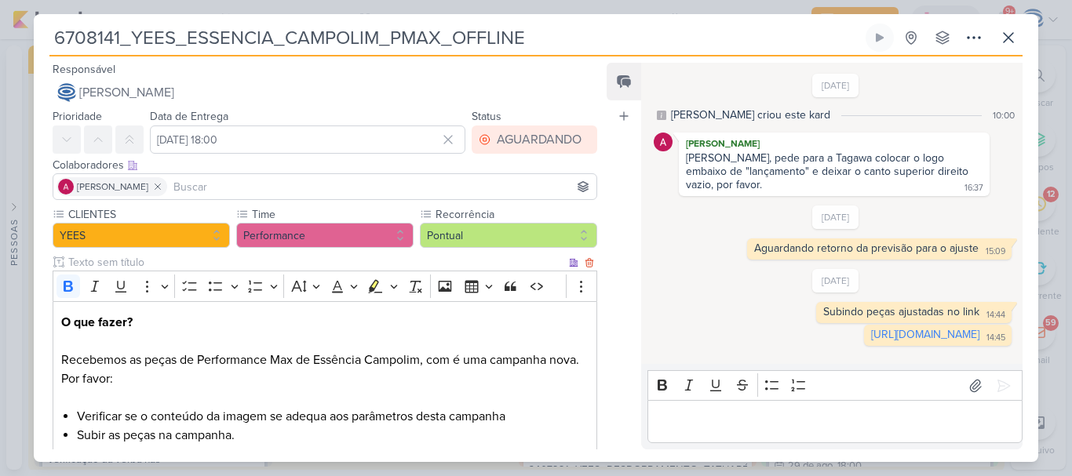
scroll to position [315, 0]
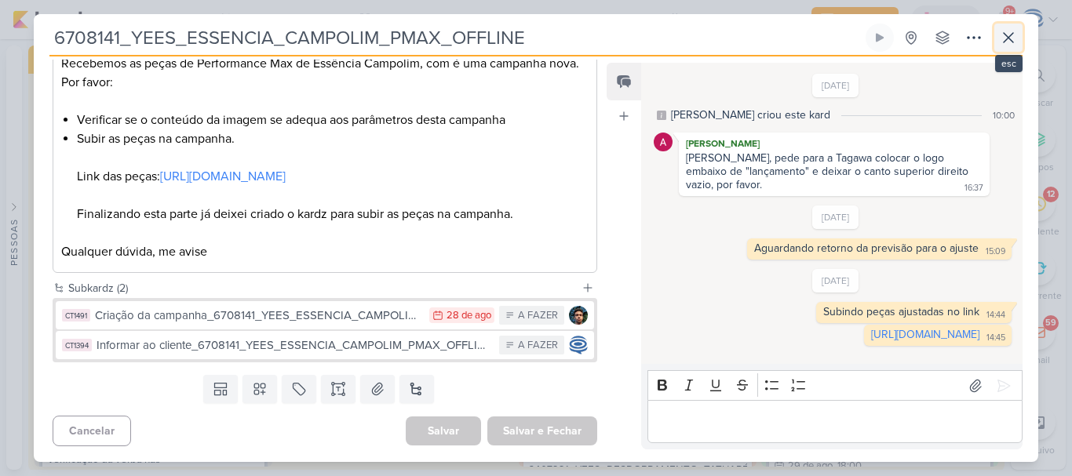
click at [1008, 38] on icon at bounding box center [1008, 37] width 19 height 19
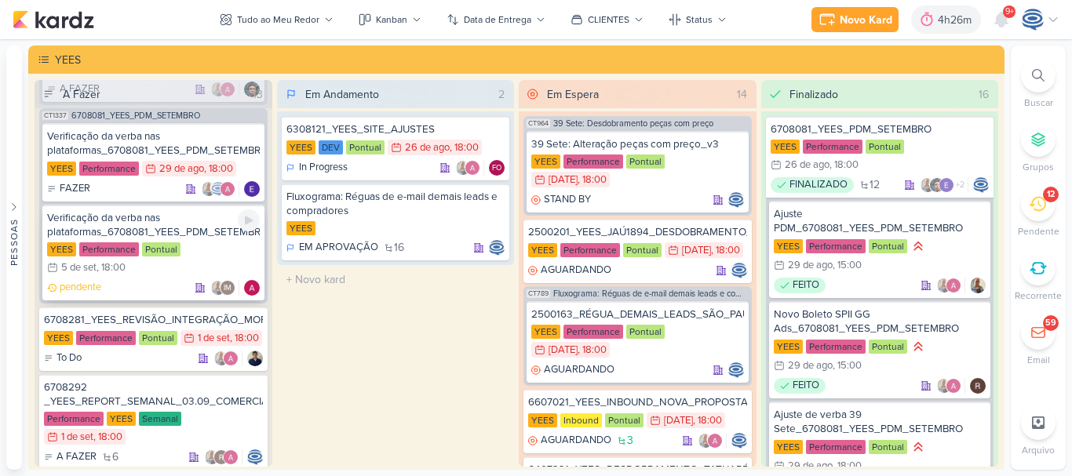
scroll to position [236, 0]
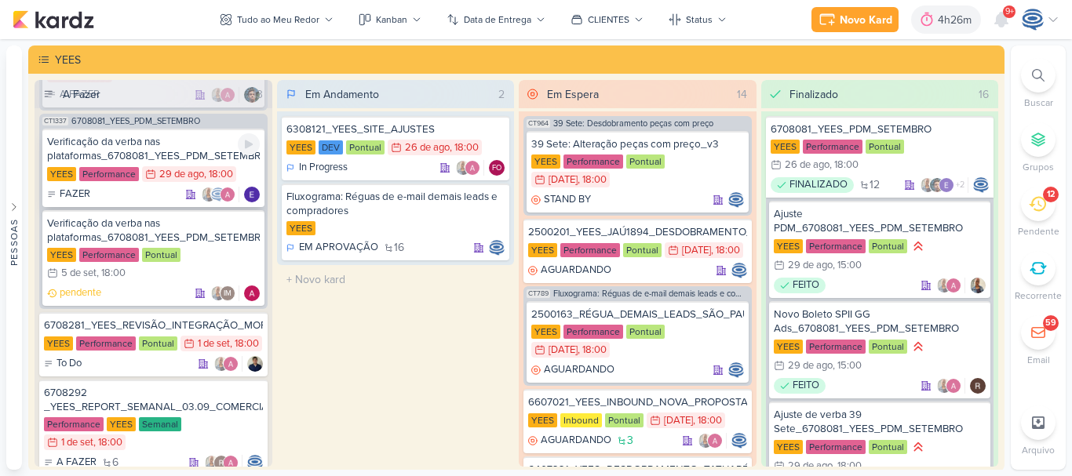
click at [189, 146] on div "Verificação da verba nas plataformas_6708081_YEES_PDM_SETEMBRO" at bounding box center [153, 149] width 213 height 28
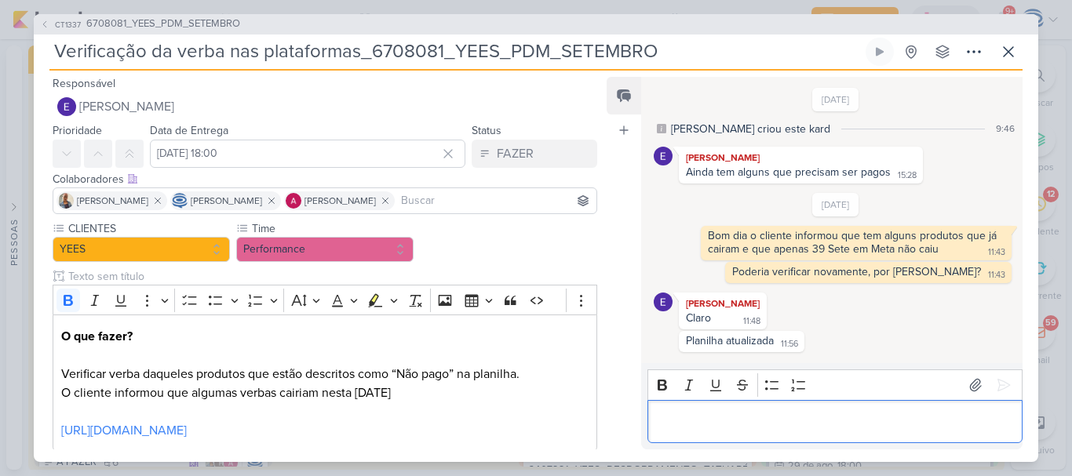
click at [700, 428] on p "Editor editing area: main" at bounding box center [834, 421] width 358 height 19
click at [705, 424] on p "Boa tarde [PERSON_NAME] e Ale" at bounding box center [834, 421] width 358 height 19
click at [442, 208] on input at bounding box center [495, 200] width 195 height 19
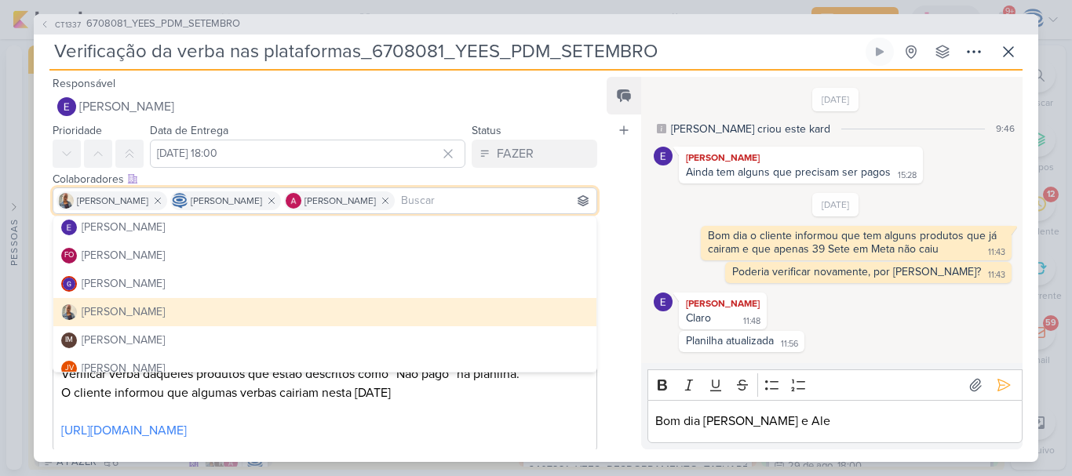
scroll to position [145, 0]
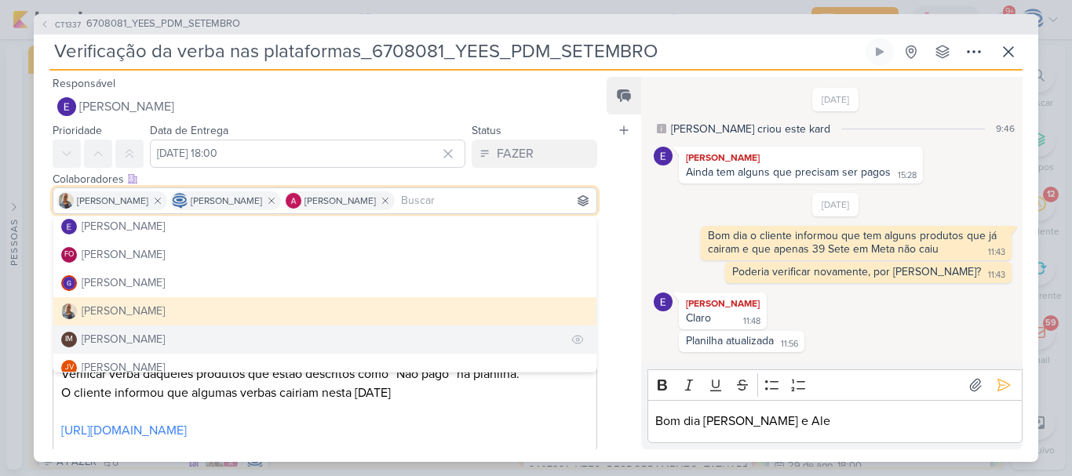
click at [300, 334] on button "IM [PERSON_NAME]" at bounding box center [324, 340] width 543 height 28
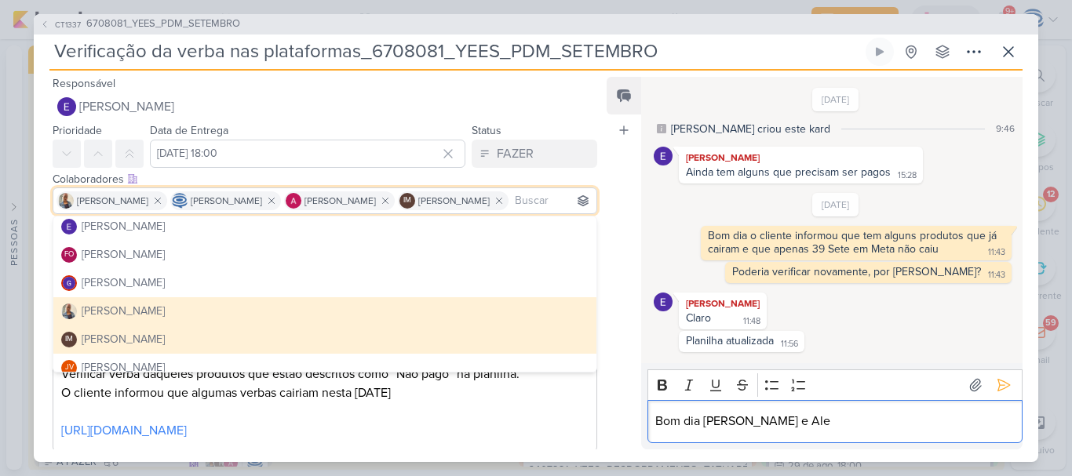
click at [785, 420] on p "Bom dia [PERSON_NAME] e Ale" at bounding box center [834, 421] width 358 height 19
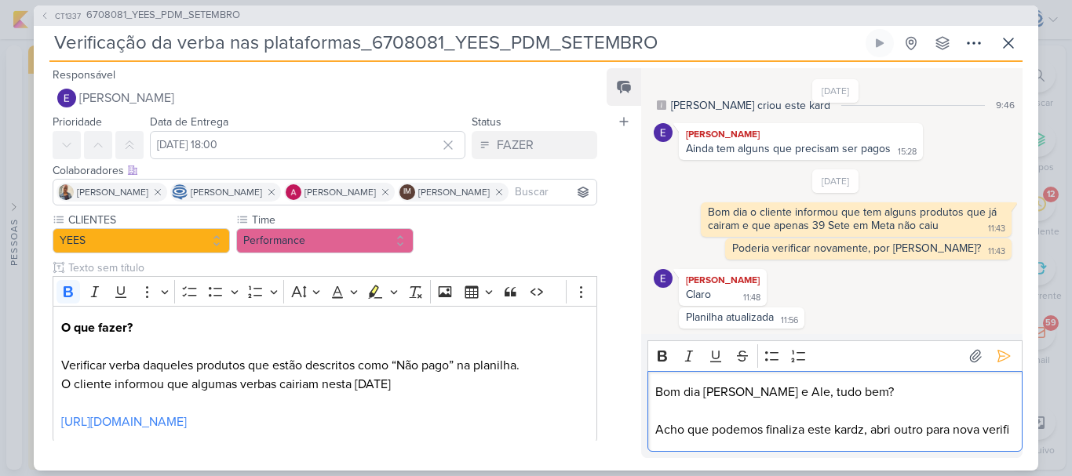
scroll to position [34, 0]
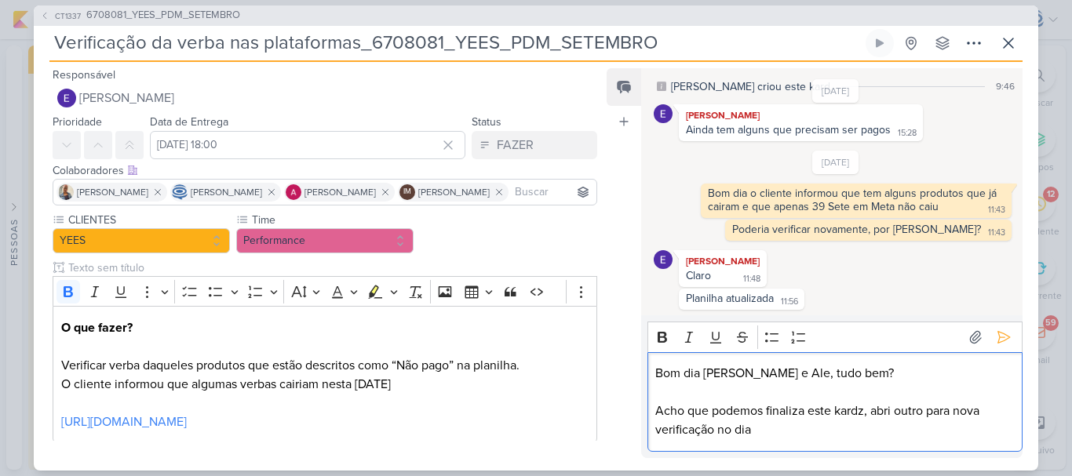
click at [747, 428] on p "Acho que podemos finaliza este kardz, abri outro para nova verificação no dia" at bounding box center [834, 421] width 358 height 38
click at [770, 428] on p "Acho que podemos finaliza este kardz, abri outro para nova verificação no dia" at bounding box center [834, 421] width 358 height 38
click at [995, 330] on icon at bounding box center [1003, 337] width 16 height 16
click at [993, 330] on div "[DATE] [PERSON_NAME] criou este kard 9:46 [PERSON_NAME] Ainda tem alguns que pr…" at bounding box center [831, 263] width 381 height 390
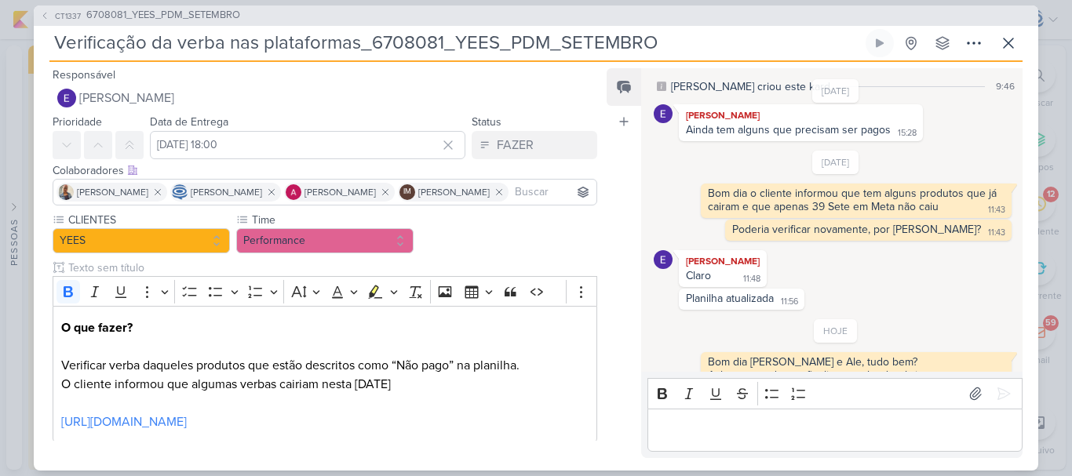
scroll to position [67, 0]
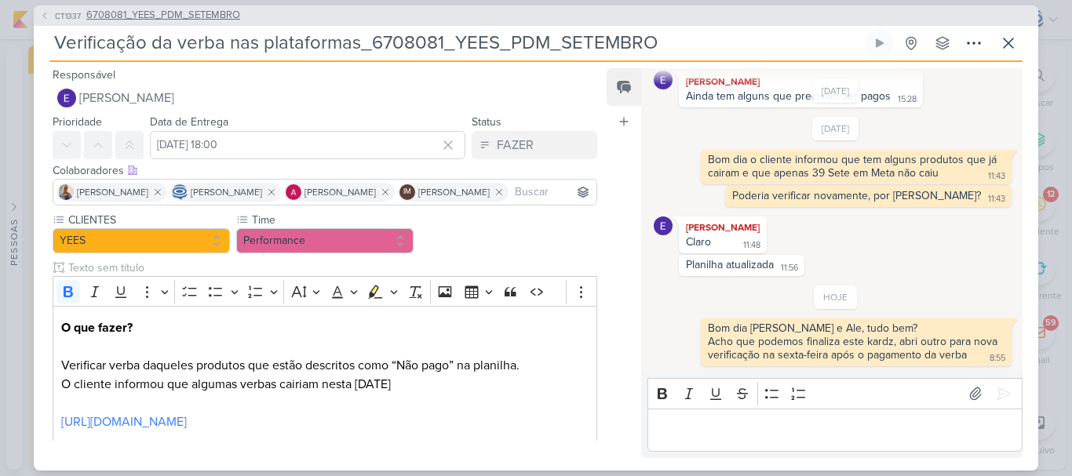
click at [197, 17] on span "6708081_YEES_PDM_SETEMBRO" at bounding box center [163, 16] width 154 height 16
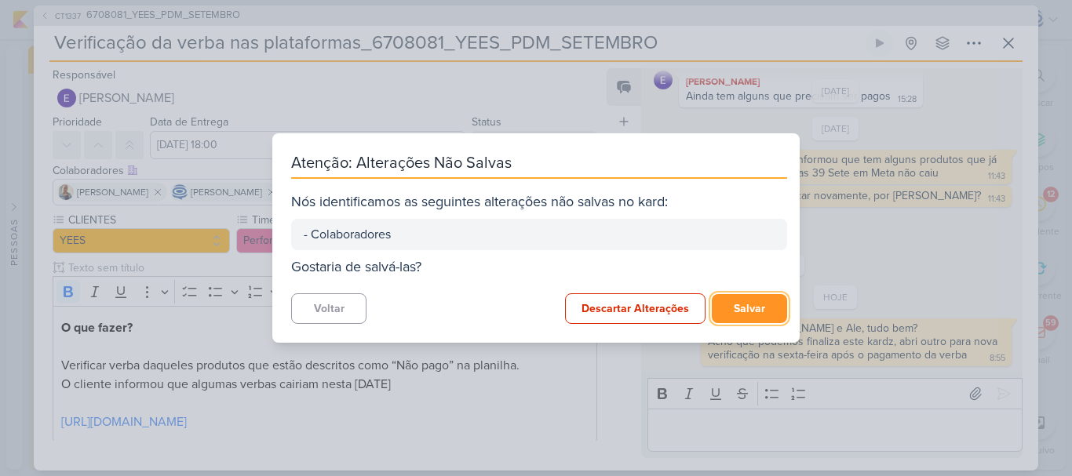
click at [732, 306] on button "Salvar" at bounding box center [748, 308] width 75 height 29
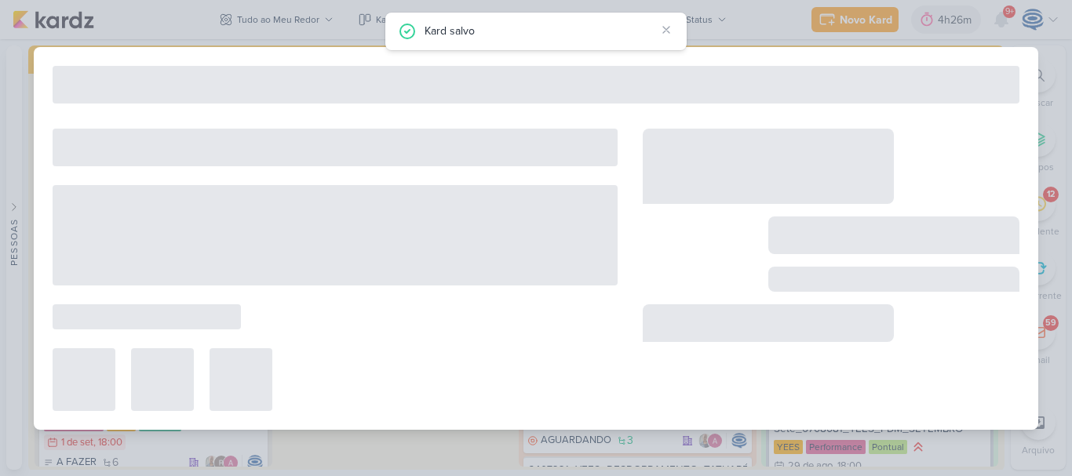
type input "6708081_YEES_PDM_SETEMBRO"
type input "[DATE] 18:00"
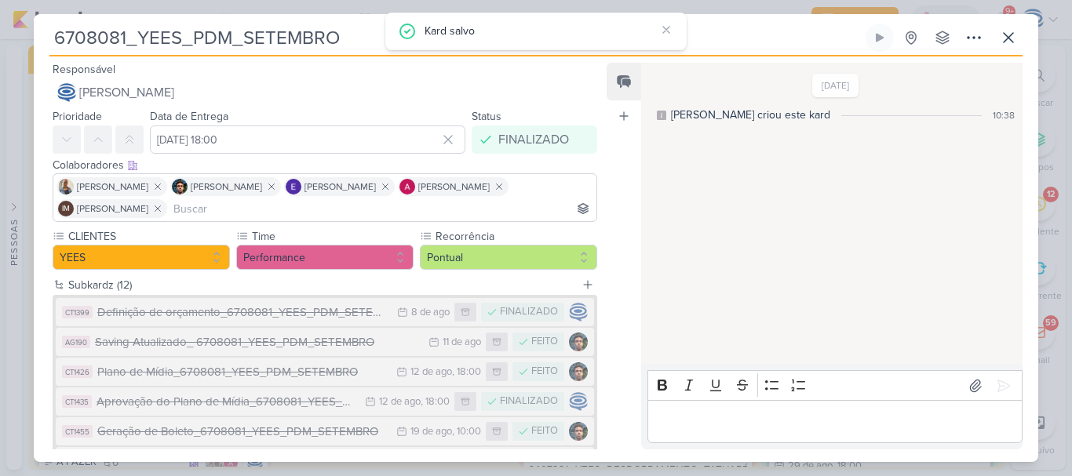
click at [1022, 33] on div "6708081_YEES_PDM_SETEMBRO Criado por mim nenhum grupo disponível" at bounding box center [536, 243] width 1004 height 438
click at [1013, 38] on icon at bounding box center [1008, 37] width 19 height 19
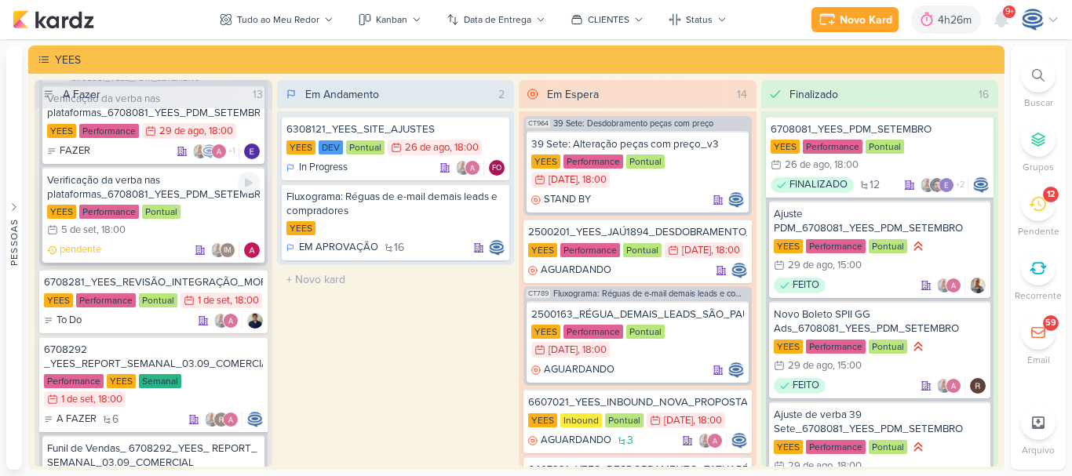
scroll to position [280, 0]
click at [195, 280] on div "6708281_YEES_REVISÃO_INTEGRAÇÃO_MORADA" at bounding box center [153, 282] width 219 height 14
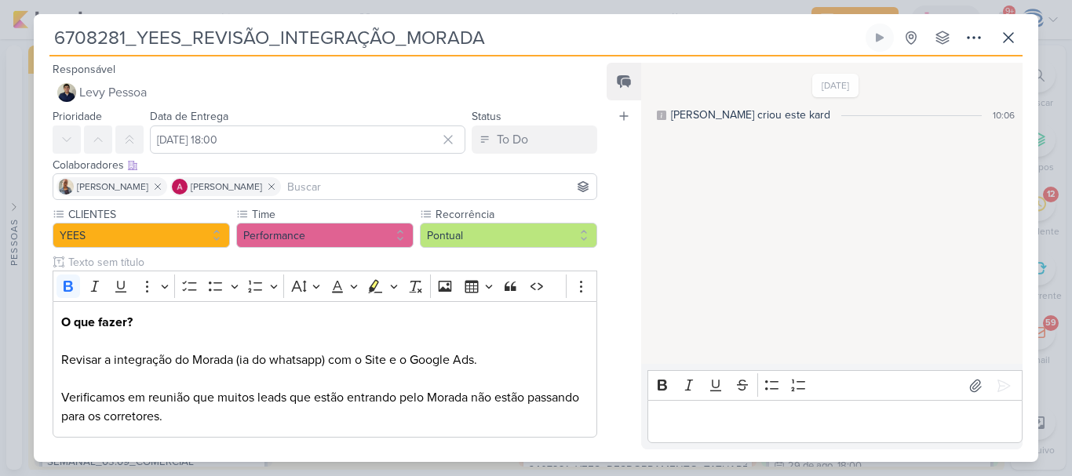
click at [284, 182] on input at bounding box center [438, 186] width 309 height 19
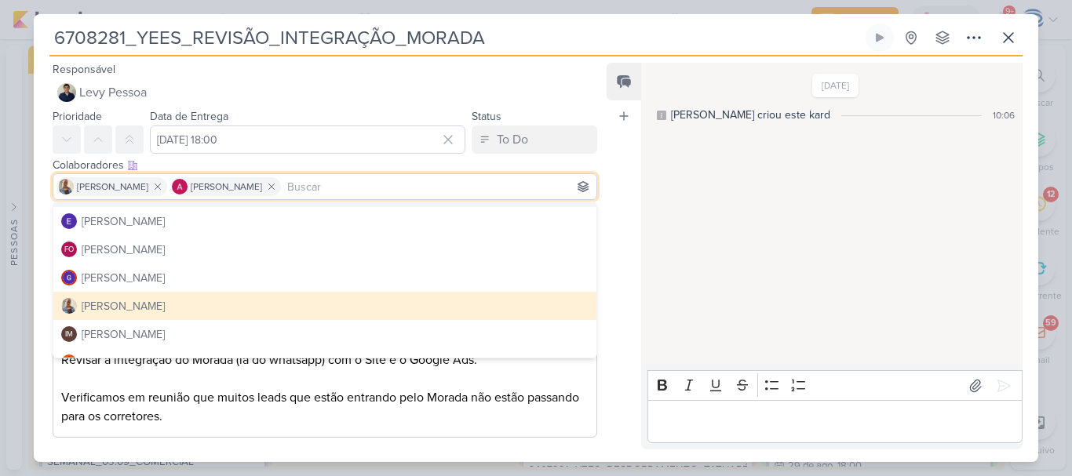
scroll to position [137, 0]
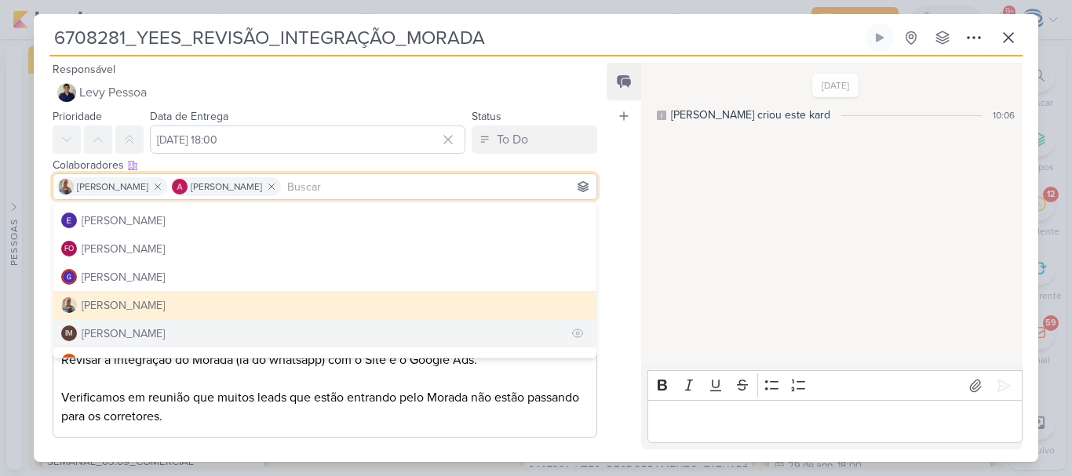
click at [257, 322] on button "IM [PERSON_NAME]" at bounding box center [324, 333] width 543 height 28
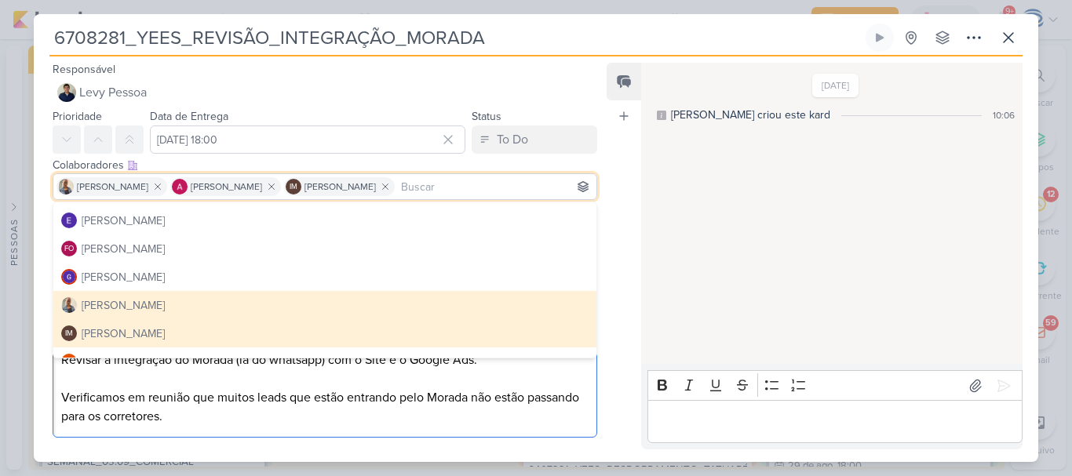
click at [377, 411] on p "O que fazer? Revisar a integração do Morada (ia do whatsapp) com o Site e o Goo…" at bounding box center [324, 369] width 527 height 113
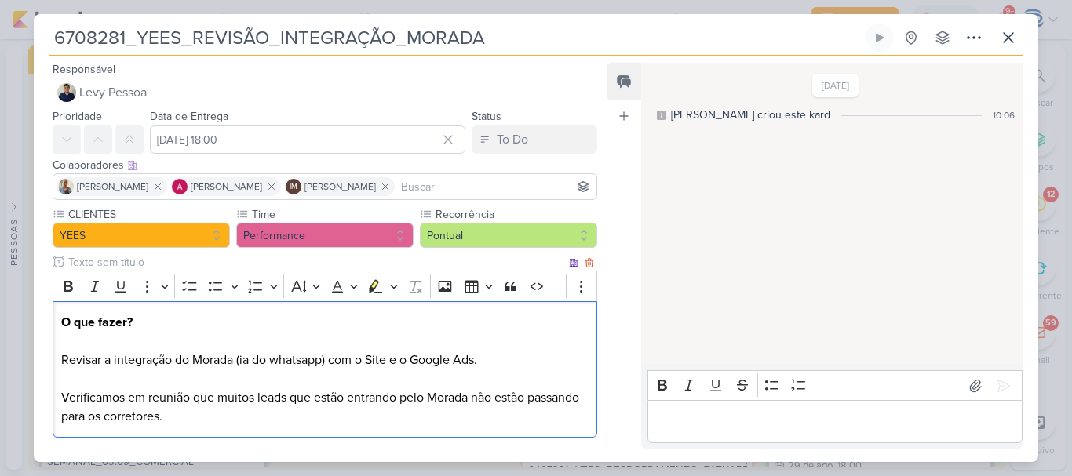
scroll to position [75, 0]
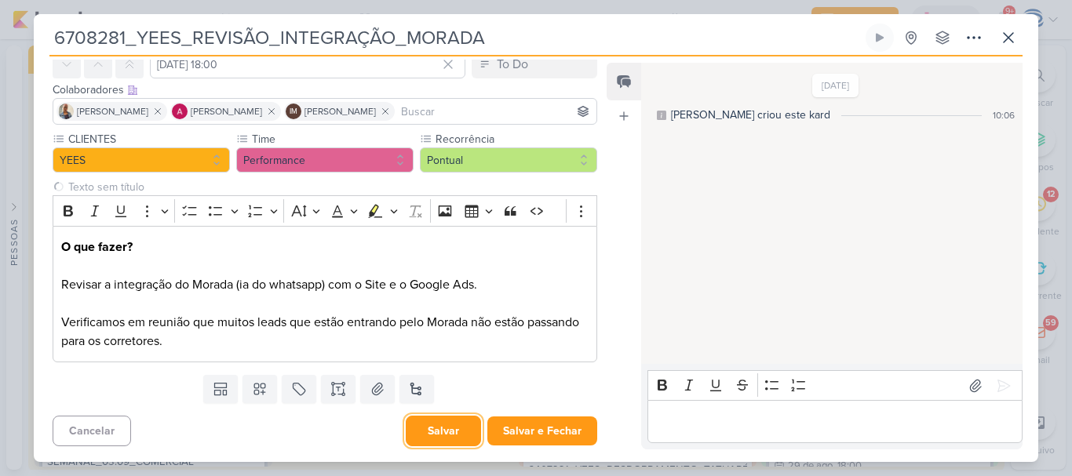
click at [426, 438] on button "Salvar" at bounding box center [443, 431] width 75 height 31
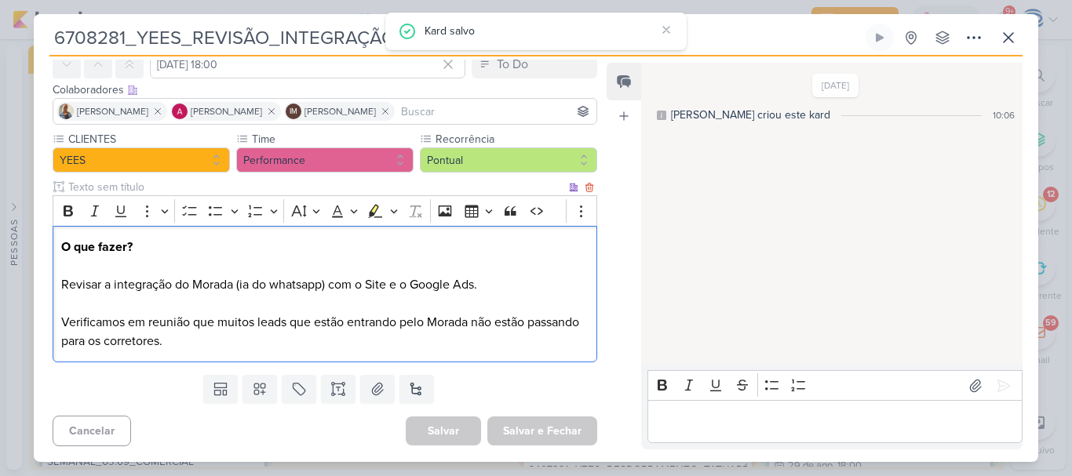
click at [478, 356] on div "O que fazer? Revisar a integração do Morada (ia do whatsapp) com o Site e o Goo…" at bounding box center [325, 294] width 544 height 137
click at [539, 298] on p "O que fazer? Revisar a integração do Morada (ia do whatsapp) com o Site e o Goo…" at bounding box center [324, 294] width 527 height 113
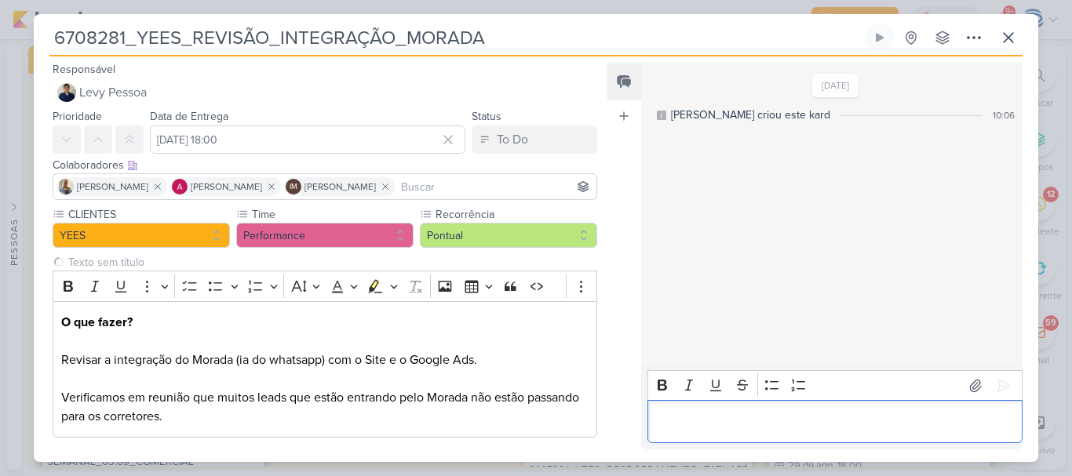
click at [796, 435] on div "Editor editing area: main" at bounding box center [834, 421] width 375 height 43
click at [1002, 41] on icon at bounding box center [1008, 37] width 19 height 19
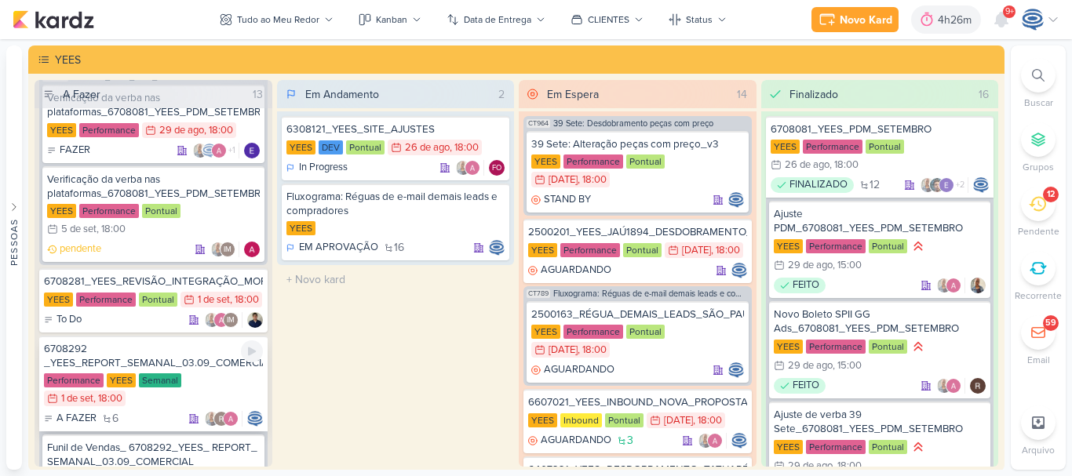
click at [168, 366] on div "6708292 _YEES_REPORT_SEMANAL_03.09_COMERCIAL" at bounding box center [153, 356] width 219 height 28
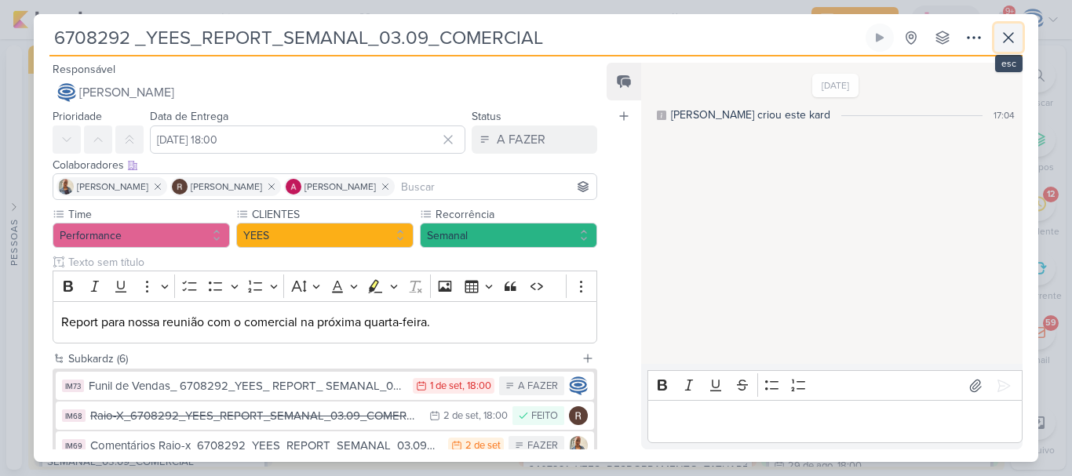
click at [1013, 38] on icon at bounding box center [1008, 37] width 19 height 19
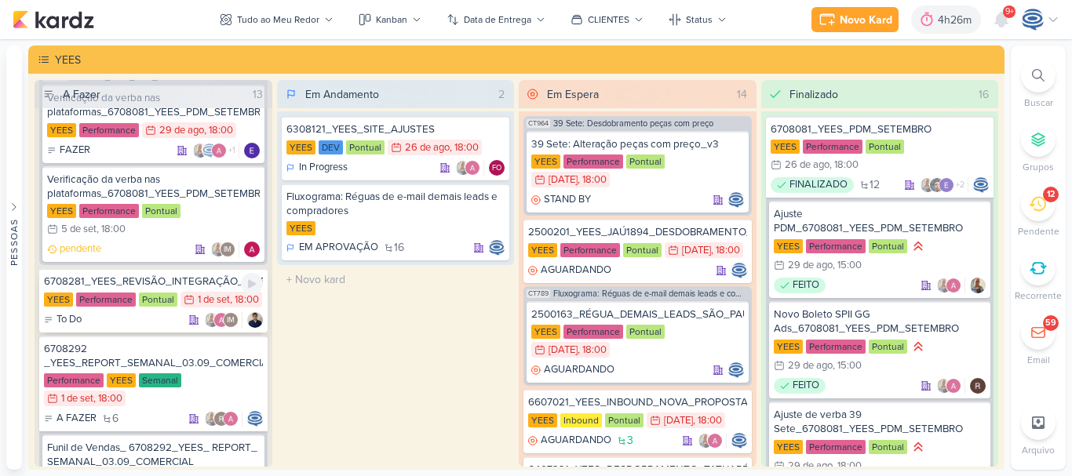
click at [188, 303] on div "YEES Performance Pontual 1/9 [DATE] 18:00" at bounding box center [153, 300] width 219 height 17
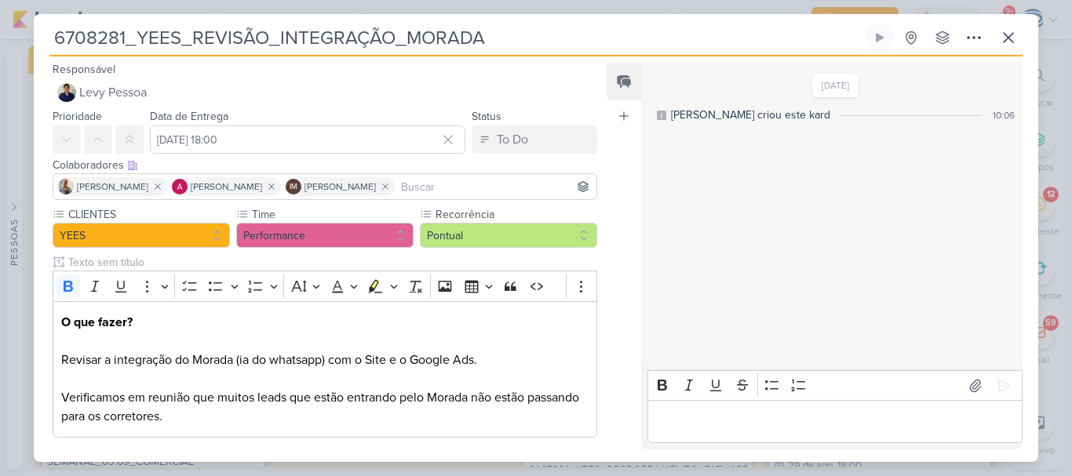
click at [697, 408] on div "Editor editing area: main" at bounding box center [834, 421] width 375 height 43
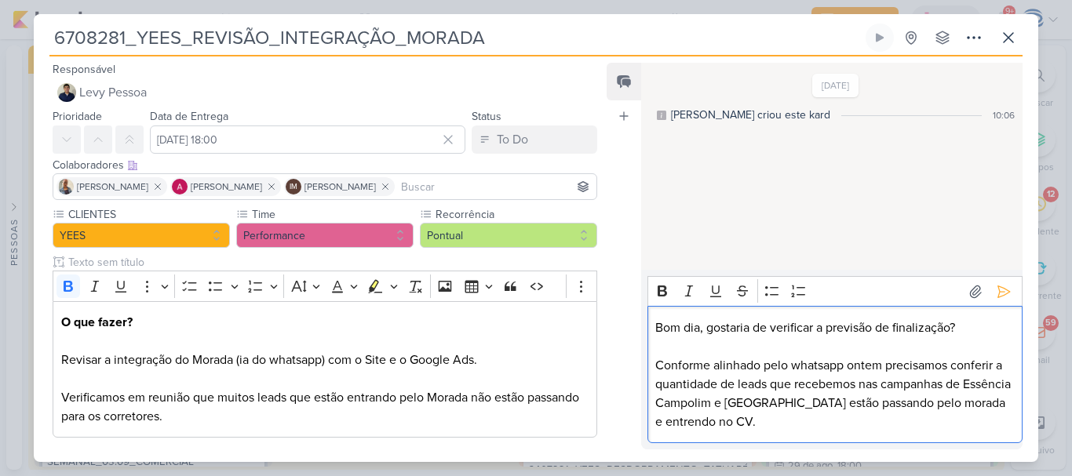
click at [681, 427] on p "Conforme alinhado pelo whatsapp ontem precisamos conferir a quantidade de leads…" at bounding box center [834, 393] width 358 height 75
click at [991, 299] on button at bounding box center [1003, 291] width 25 height 25
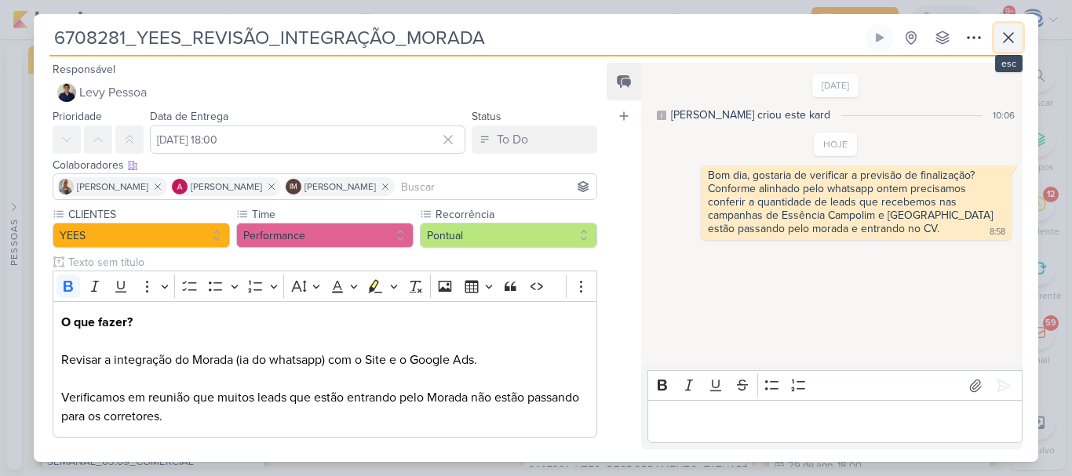
click at [1005, 34] on icon at bounding box center [1007, 37] width 9 height 9
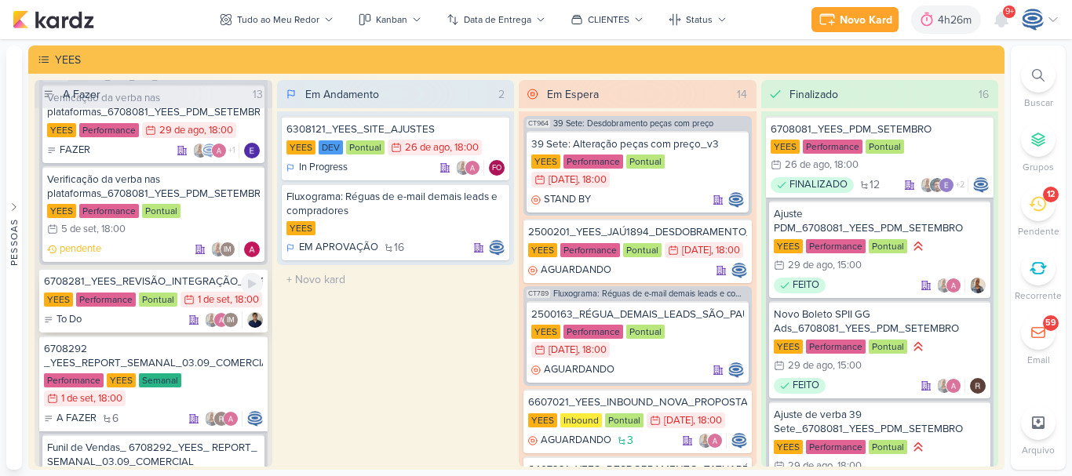
click at [179, 286] on div "6708281_YEES_REVISÃO_INTEGRAÇÃO_MORADA" at bounding box center [153, 282] width 219 height 14
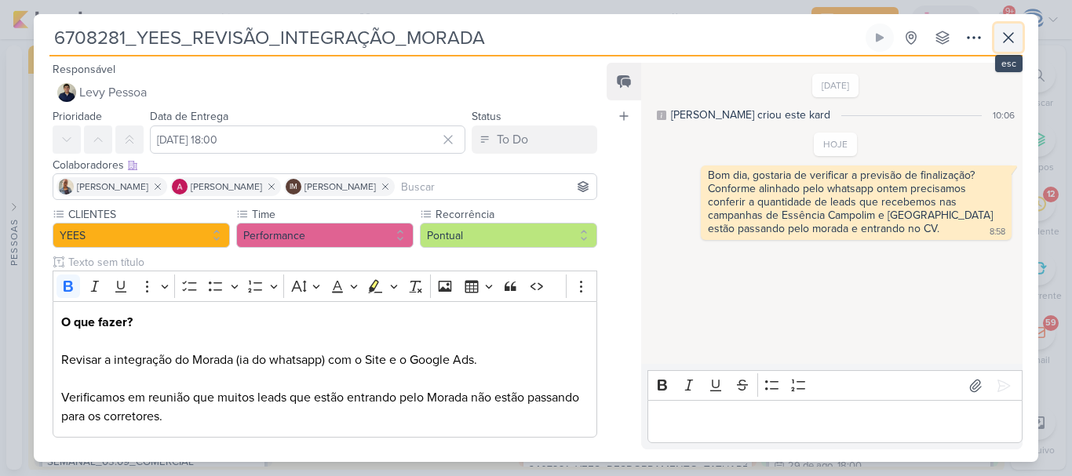
click at [1007, 40] on icon at bounding box center [1008, 37] width 19 height 19
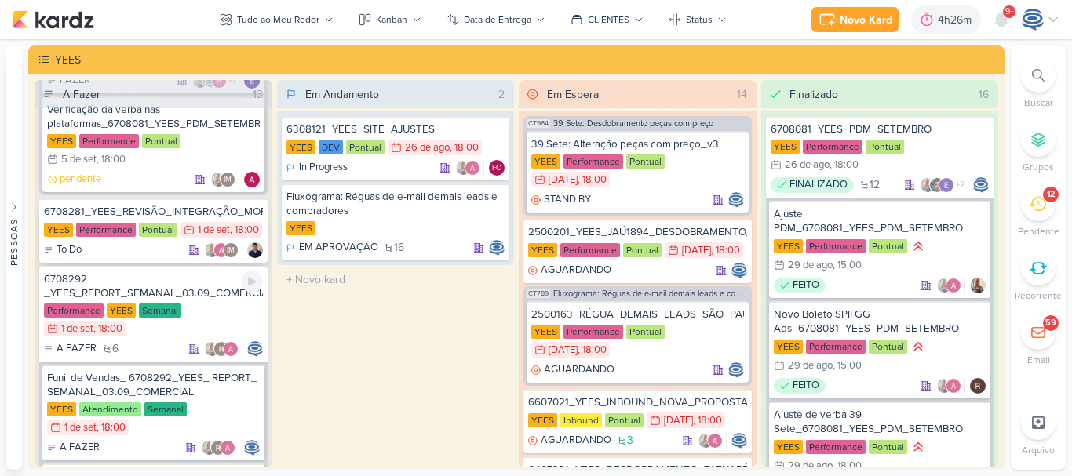
scroll to position [355, 0]
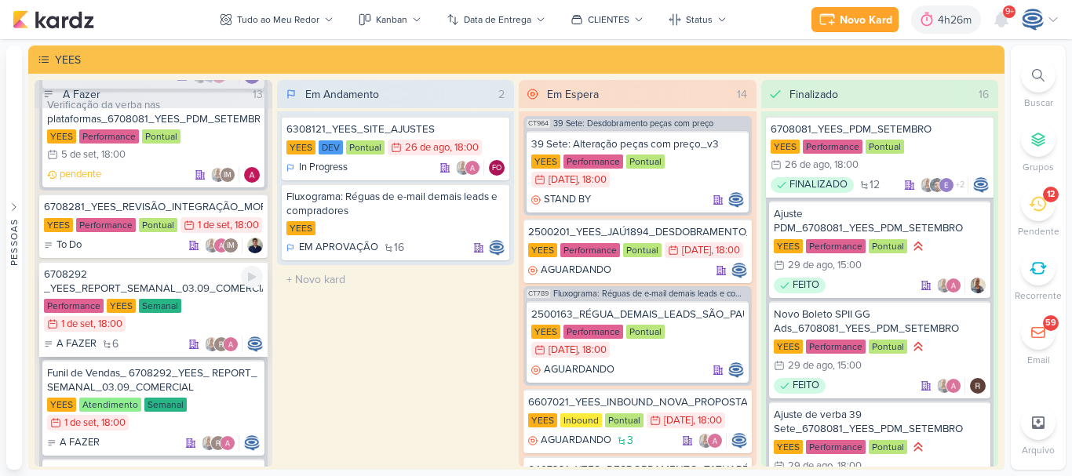
click at [202, 296] on div "6708292 _YEES_REPORT_SEMANAL_03.09_COMERCIAL" at bounding box center [153, 281] width 219 height 28
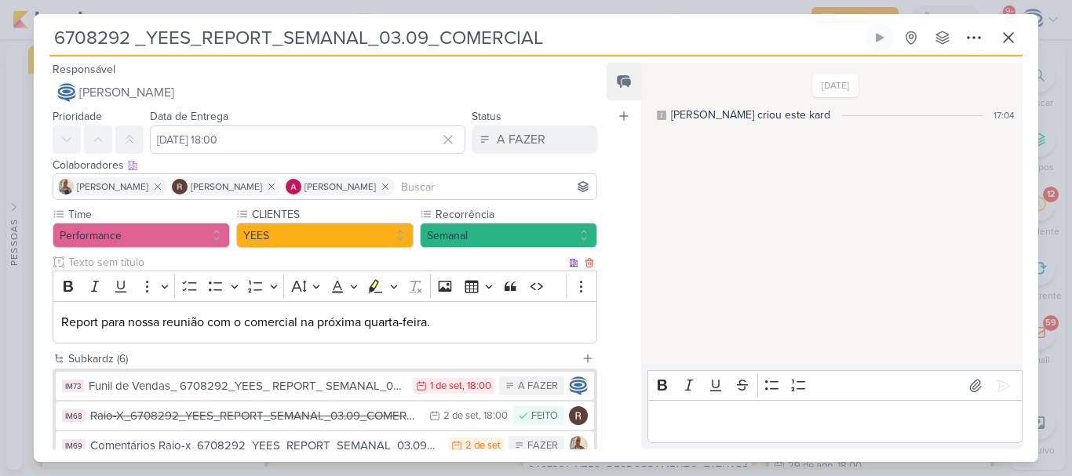
scroll to position [190, 0]
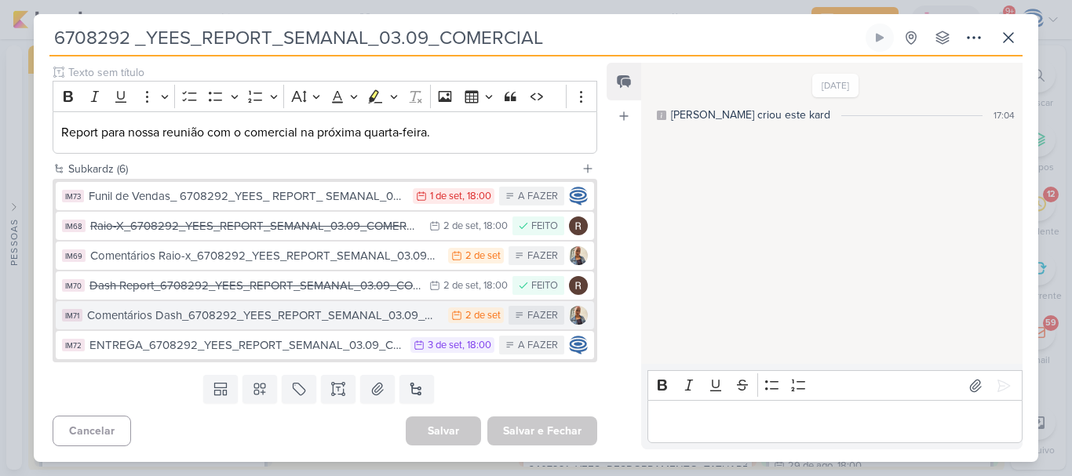
click at [282, 318] on div "Comentários Dash_6708292_YEES_REPORT_SEMANAL_03.09_COMERCIAL" at bounding box center [263, 316] width 353 height 18
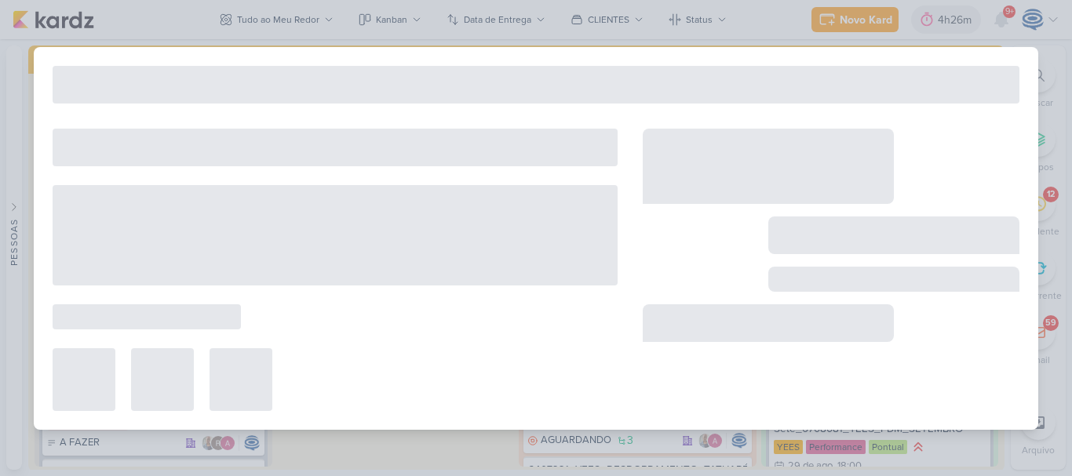
type input "Comentários Dash_6708292_YEES_REPORT_SEMANAL_03.09_COMERCIAL"
type input "2 de setembro de 2025 às 23:59"
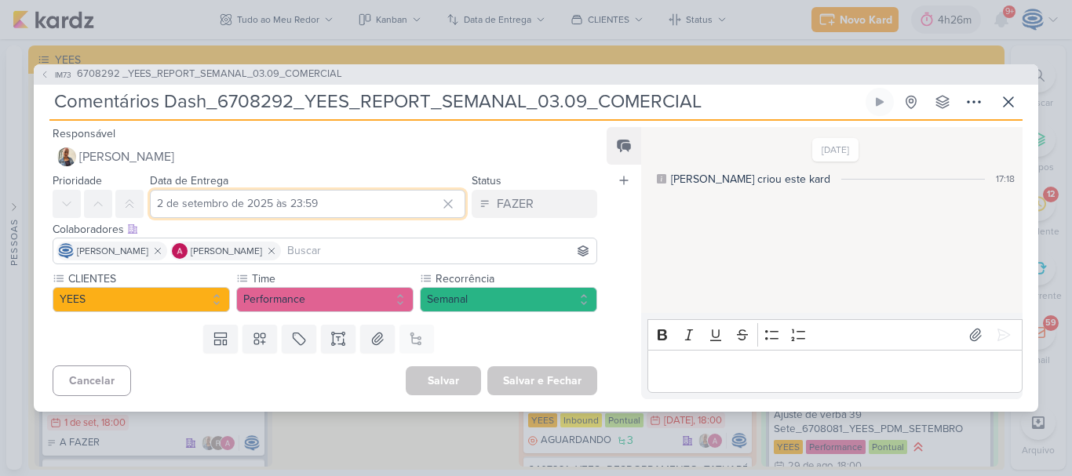
click at [310, 202] on input "2 de setembro de 2025 às 23:59" at bounding box center [307, 204] width 315 height 28
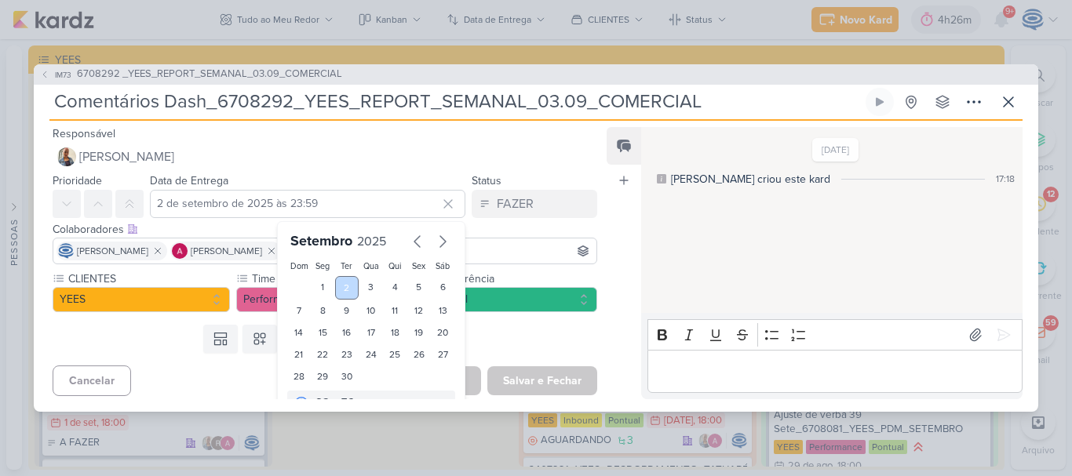
click at [343, 289] on div "2" at bounding box center [347, 288] width 24 height 24
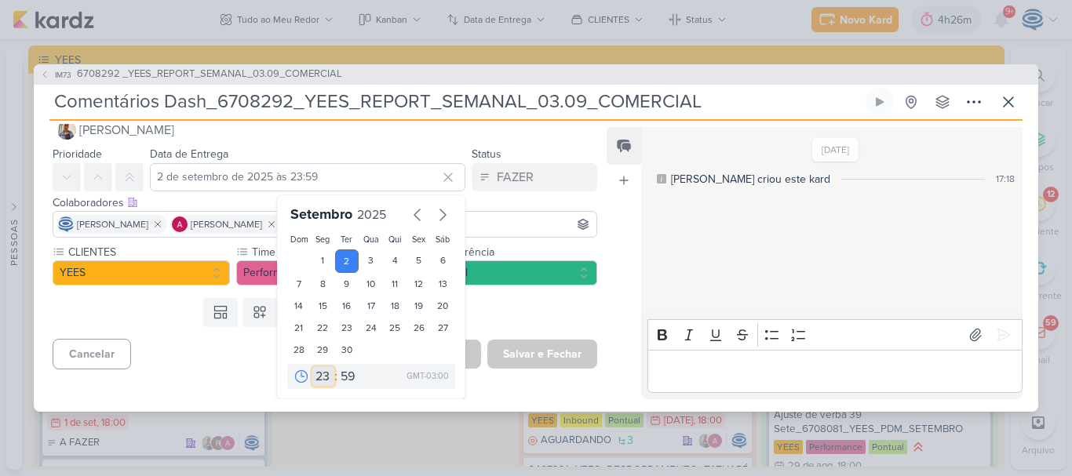
click at [312, 379] on select "00 01 02 03 04 05 06 07 08 09 10 11 12 13 14 15 16 17 18 19 20 21 22 23" at bounding box center [323, 376] width 22 height 19
select select "12"
click at [312, 367] on select "00 01 02 03 04 05 06 07 08 09 10 11 12 13 14 15 16 17 18 19 20 21 22 23" at bounding box center [323, 376] width 22 height 19
type input "[DATE] 12:59"
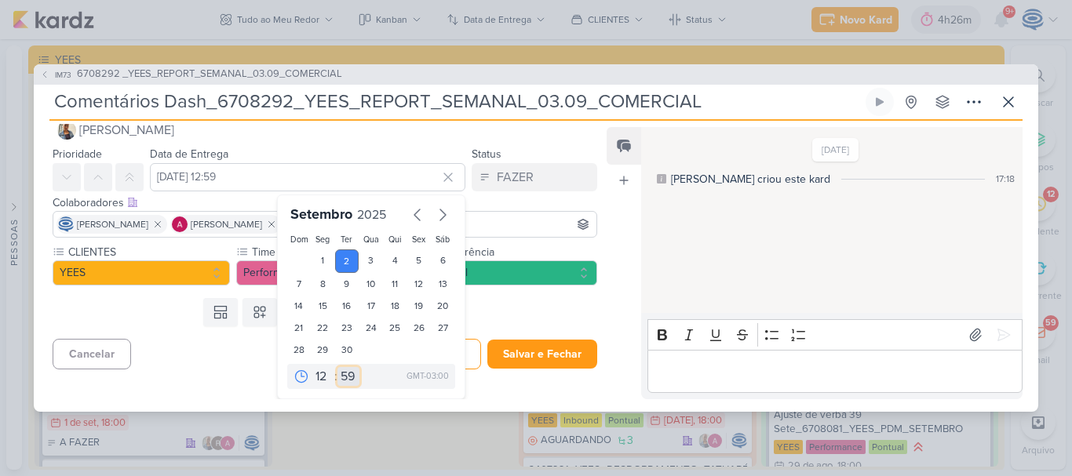
click at [338, 377] on select "00 05 10 15 20 25 30 35 40 45 50 55 59" at bounding box center [348, 376] width 22 height 19
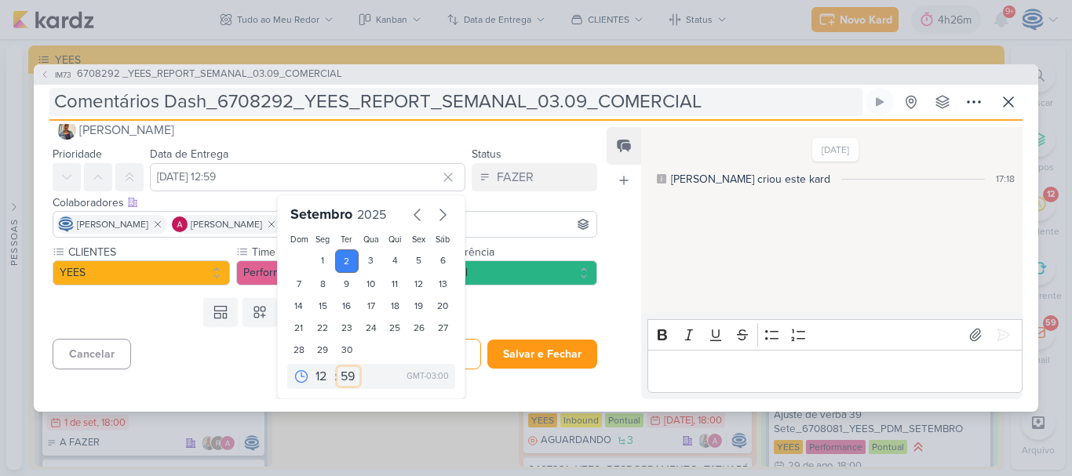
select select "0"
click at [337, 367] on select "00 05 10 15 20 25 30 35 40 45 50 55 59" at bounding box center [348, 376] width 22 height 19
type input "[DATE] 12:00"
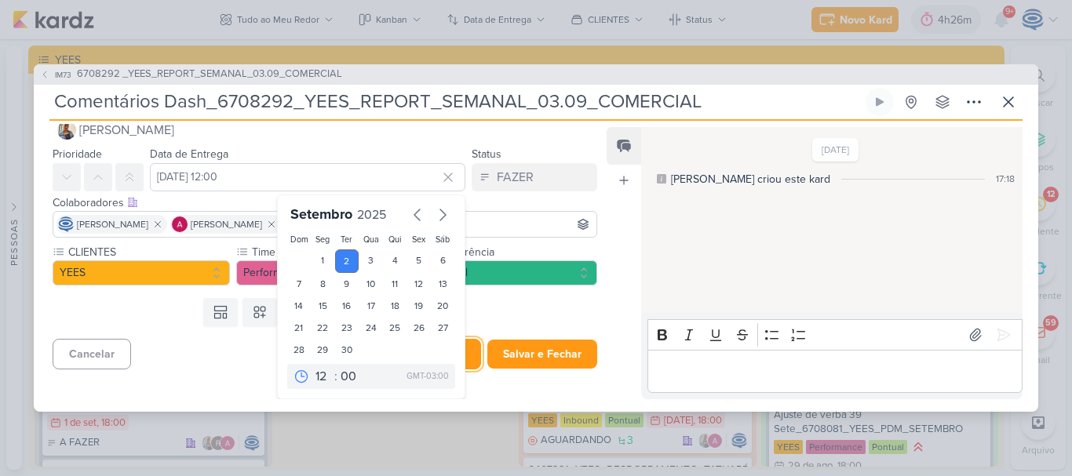
click at [461, 362] on button "Salvar" at bounding box center [443, 354] width 75 height 31
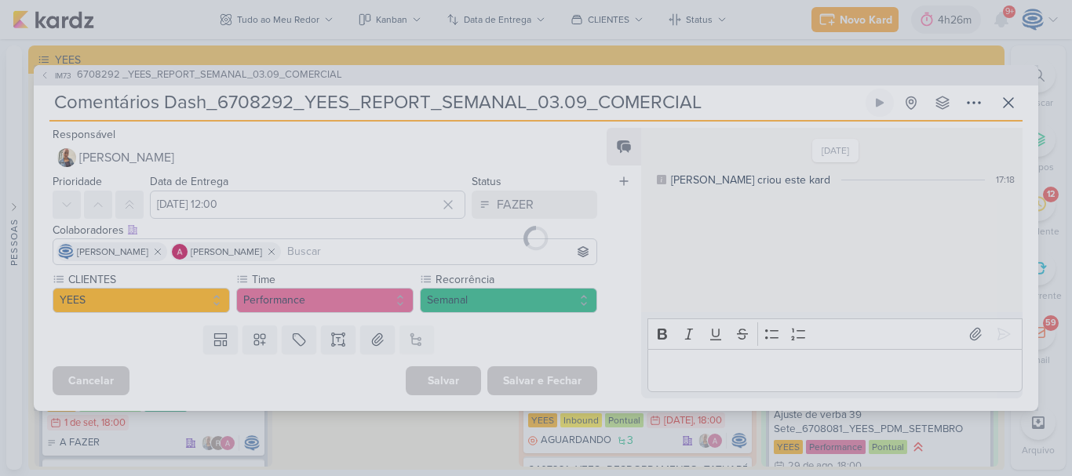
scroll to position [0, 0]
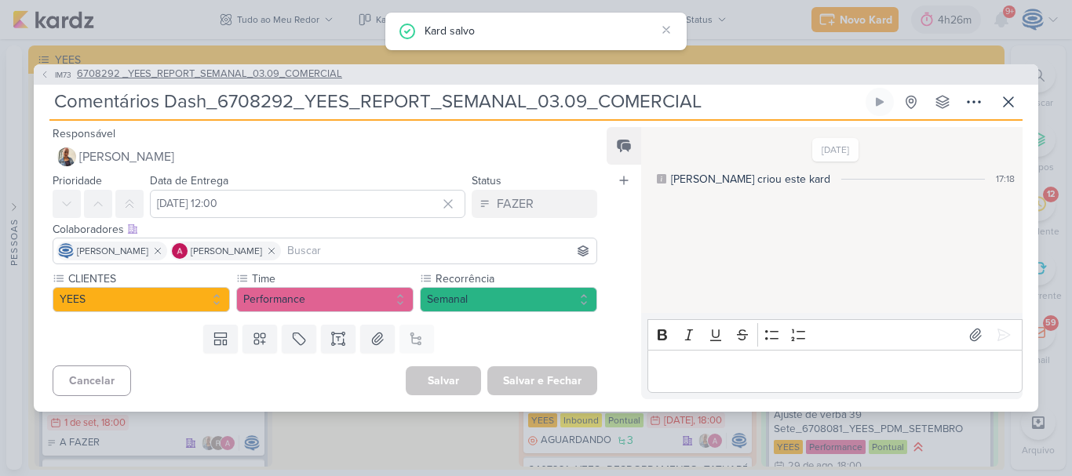
click at [268, 71] on span "6708292 _YEES_REPORT_SEMANAL_03.09_COMERCIAL" at bounding box center [209, 75] width 265 height 16
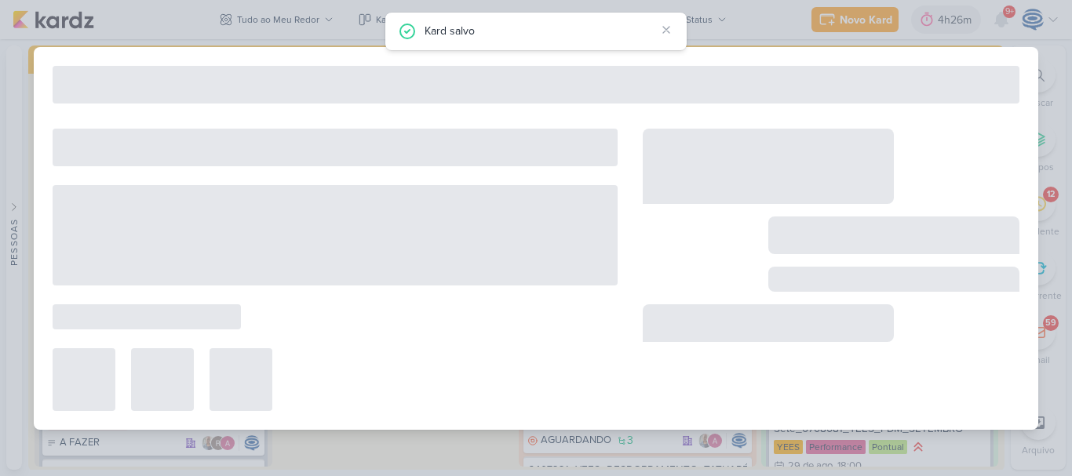
type input "6708292 _YEES_REPORT_SEMANAL_03.09_COMERCIAL"
type input "[DATE] 18:00"
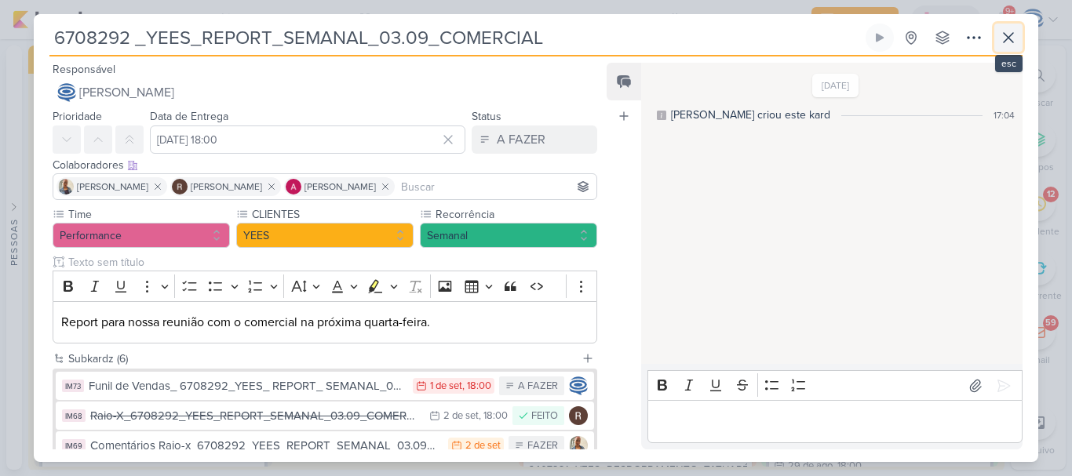
click at [997, 38] on button at bounding box center [1008, 38] width 28 height 28
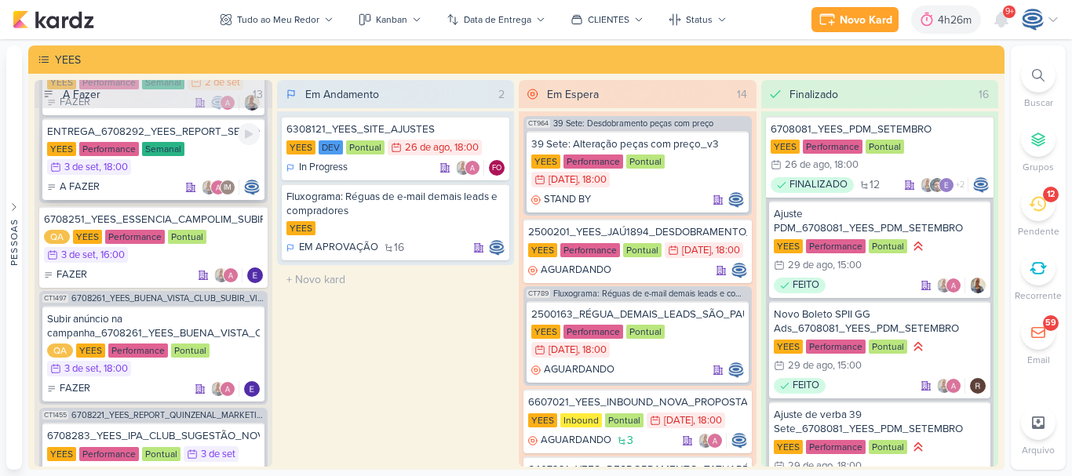
scroll to position [884, 0]
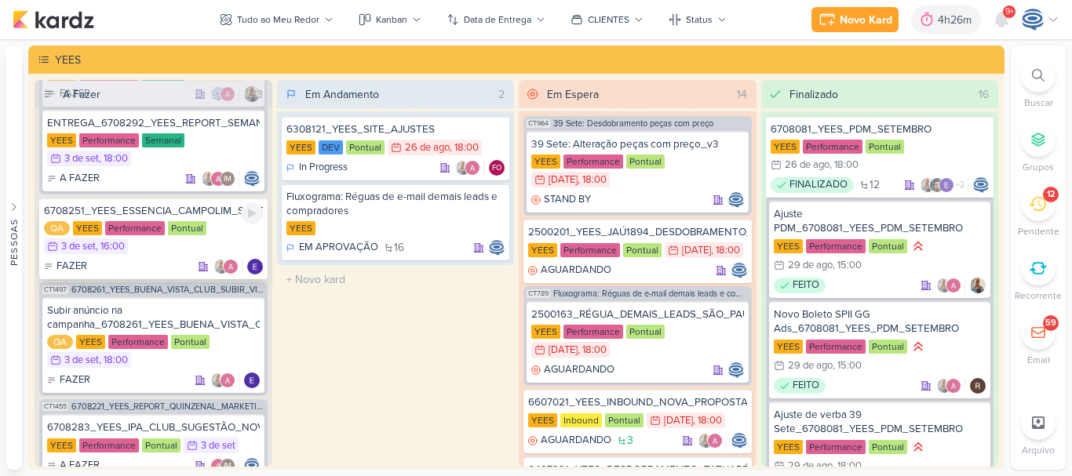
click at [184, 256] on div "QA [GEOGRAPHIC_DATA] Performance Pontual 3/9 [DATE] 16:00" at bounding box center [153, 238] width 219 height 35
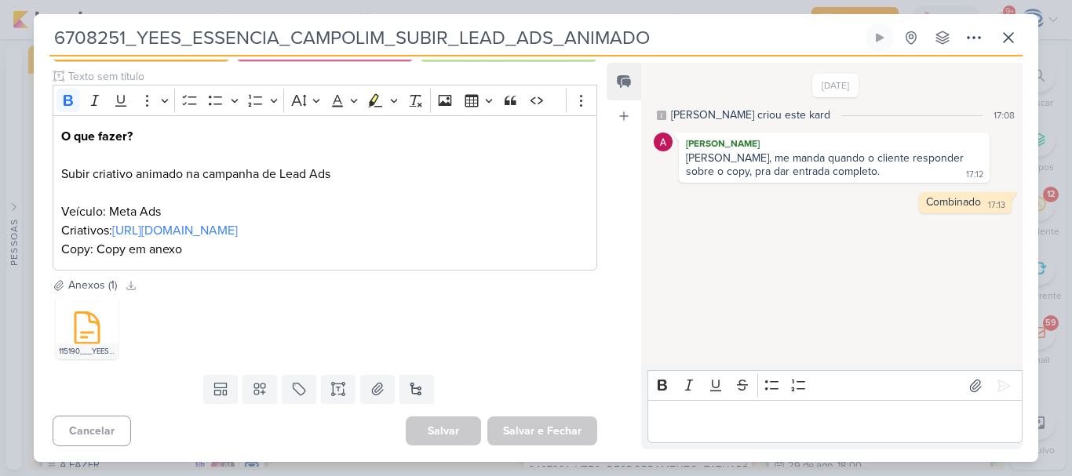
scroll to position [5, 0]
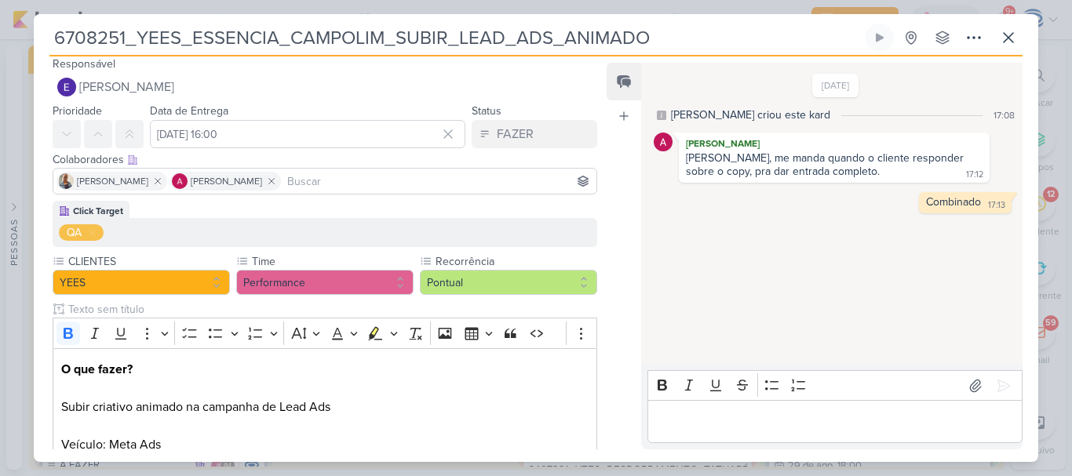
click at [299, 183] on input at bounding box center [438, 181] width 309 height 19
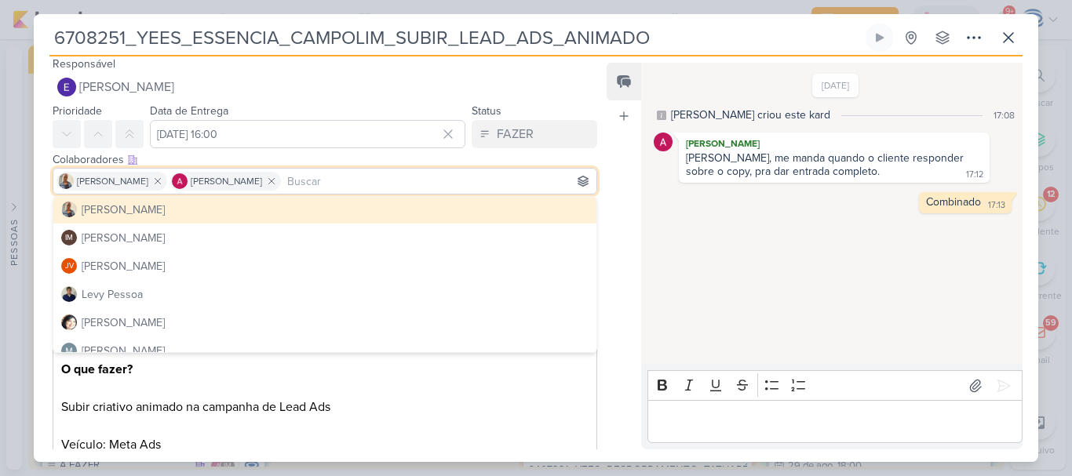
scroll to position [236, 0]
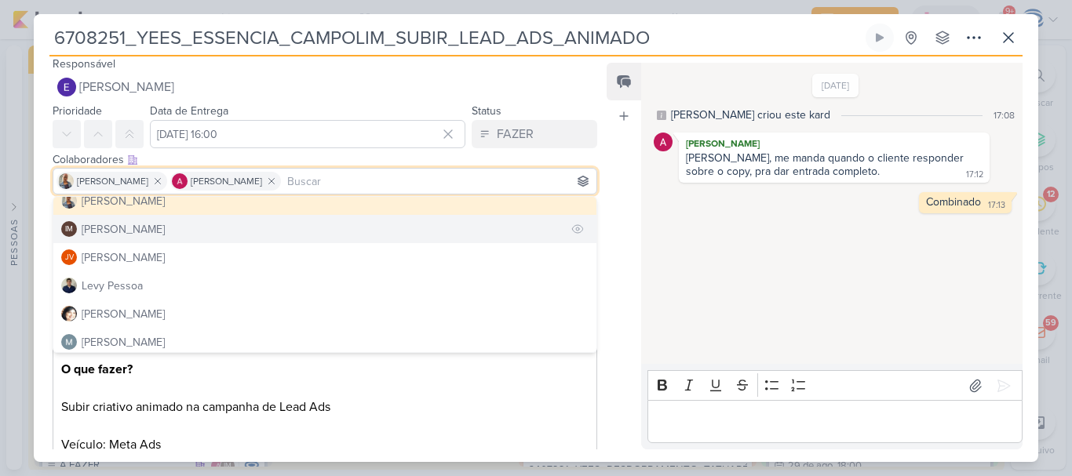
click at [227, 227] on button "IM [PERSON_NAME]" at bounding box center [324, 229] width 543 height 28
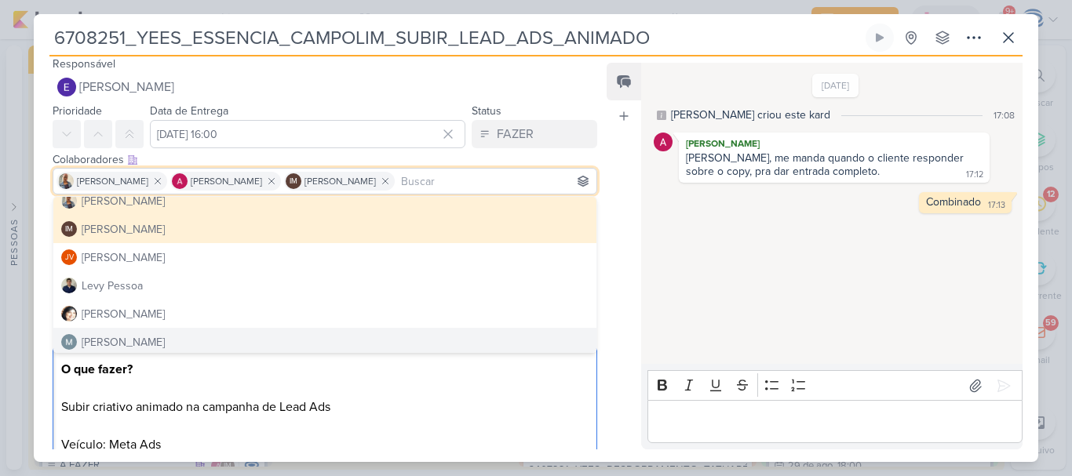
click at [371, 434] on p "O que fazer? Subir criativo animado na campanha de Lead Ads Veículo: Meta Ads C…" at bounding box center [324, 416] width 527 height 113
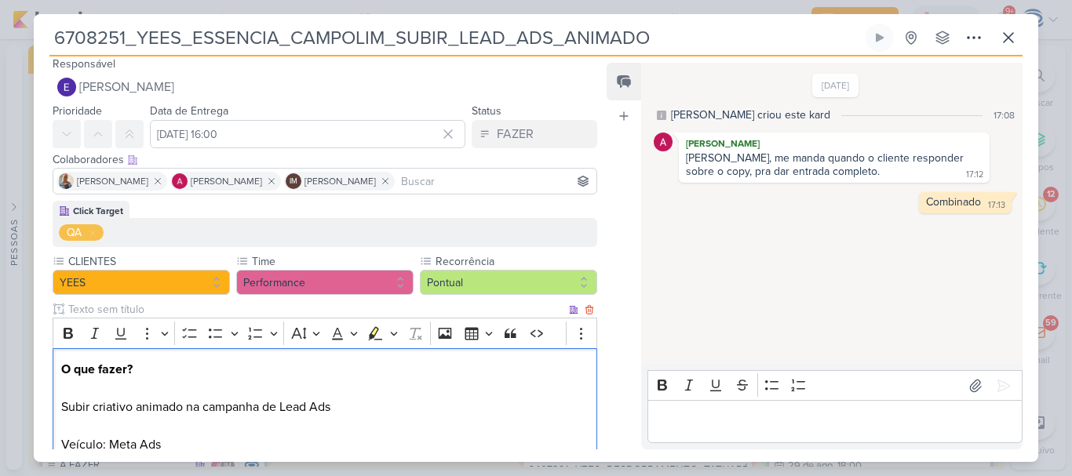
scroll to position [238, 0]
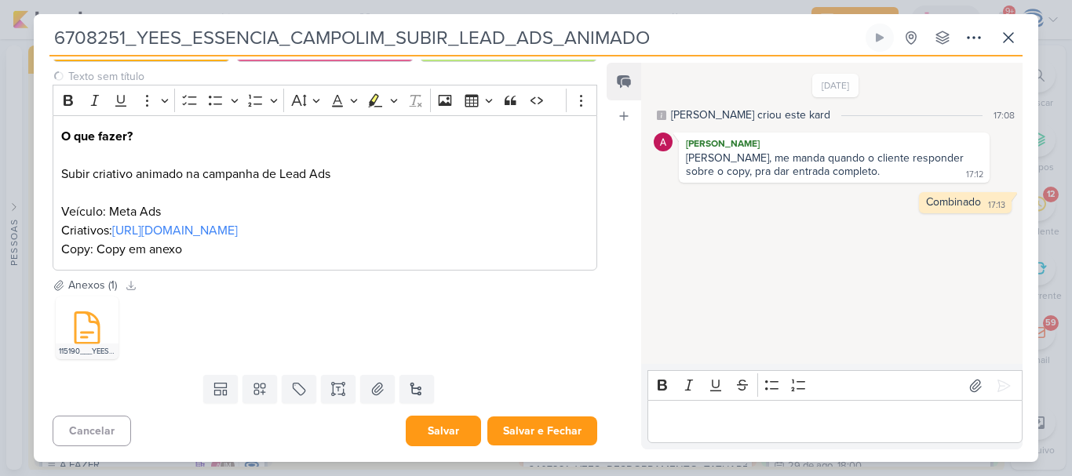
drag, startPoint x: 435, startPoint y: 449, endPoint x: 440, endPoint y: 422, distance: 27.9
click at [440, 422] on div "Responsável [PERSON_NAME] Nenhum contato encontrado create new contact Novo Con…" at bounding box center [536, 259] width 1004 height 406
click at [440, 422] on button "Salvar" at bounding box center [443, 431] width 75 height 31
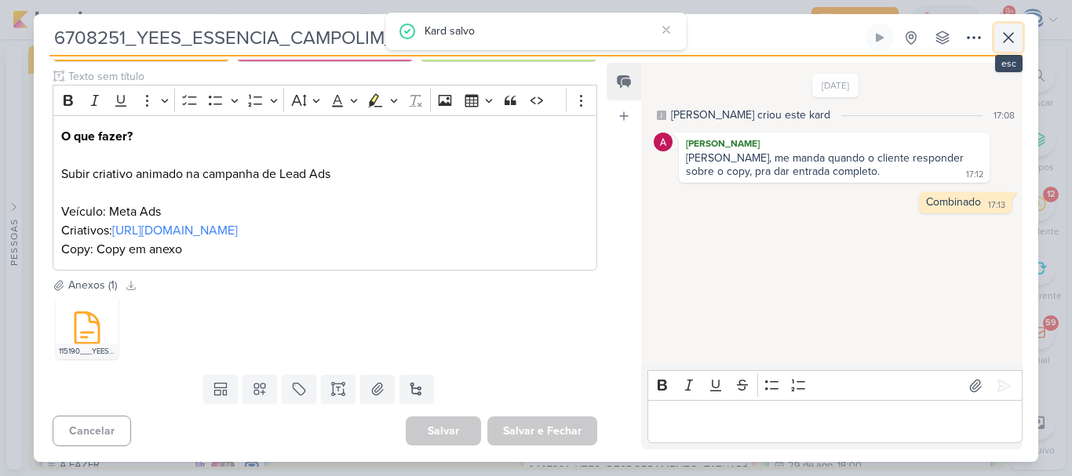
click at [1008, 40] on icon at bounding box center [1008, 37] width 19 height 19
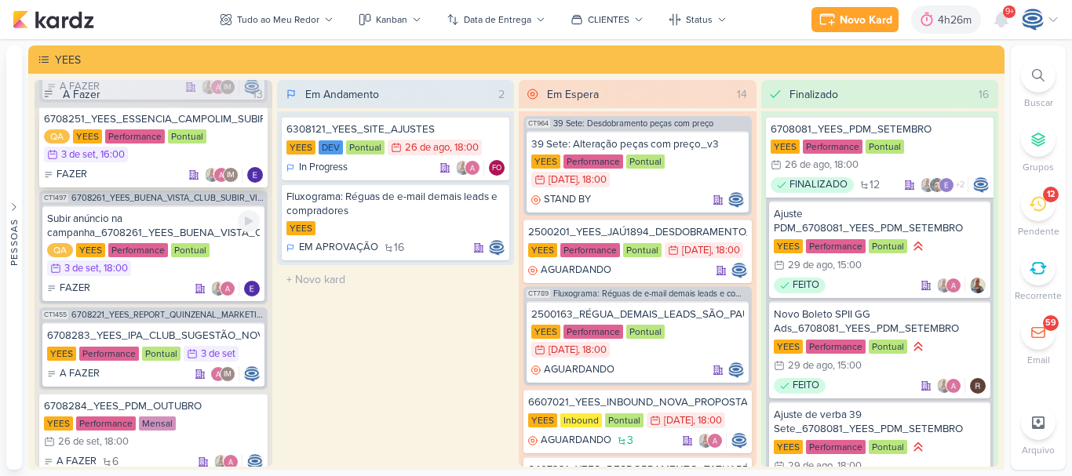
scroll to position [977, 0]
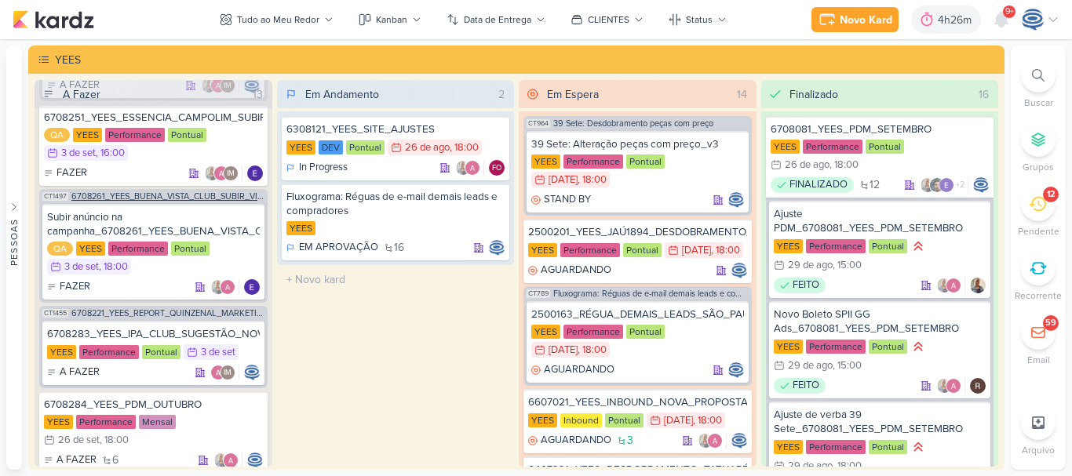
click at [156, 201] on div "CT1497 6708261_YEES_BUENA_VISTA_CLUB_SUBIR_VÍDEO_META_ADS" at bounding box center [153, 195] width 228 height 12
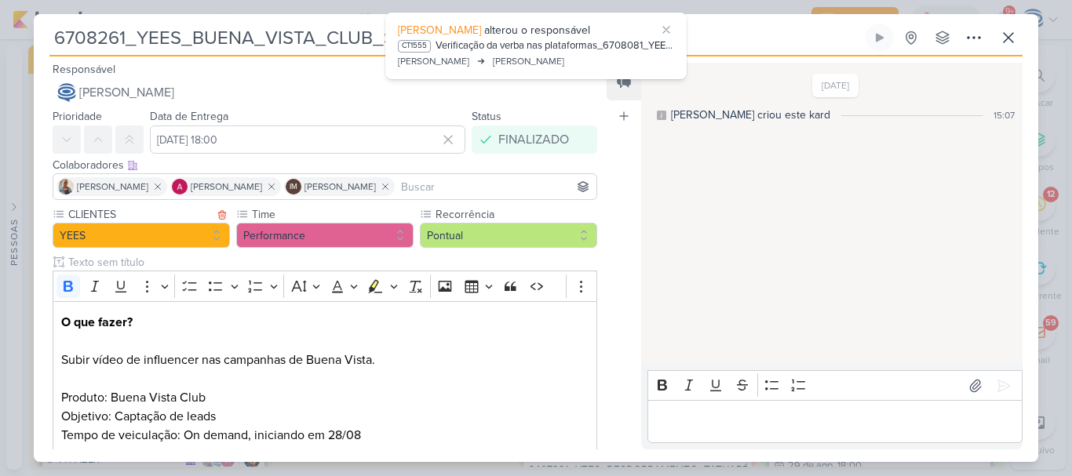
scroll to position [879, 0]
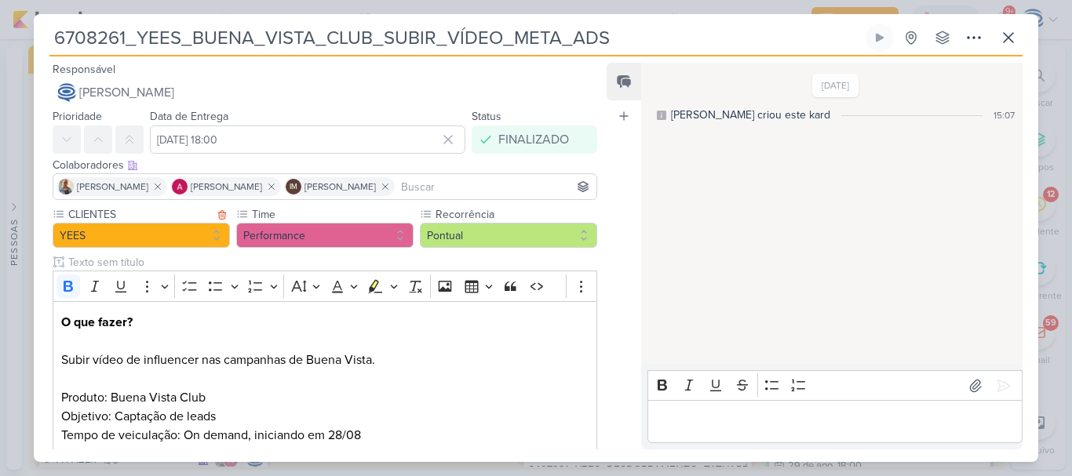
click at [156, 208] on label "CLIENTES" at bounding box center [140, 214] width 146 height 16
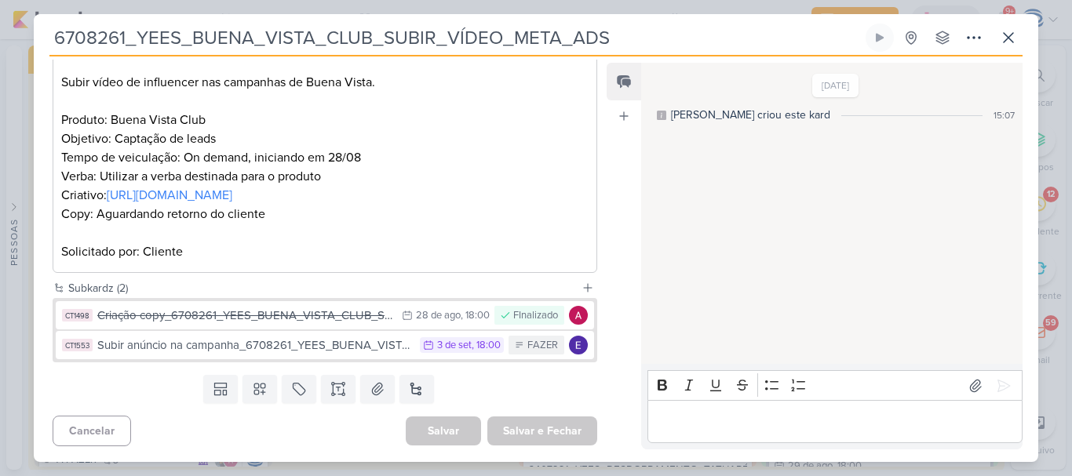
scroll to position [0, 0]
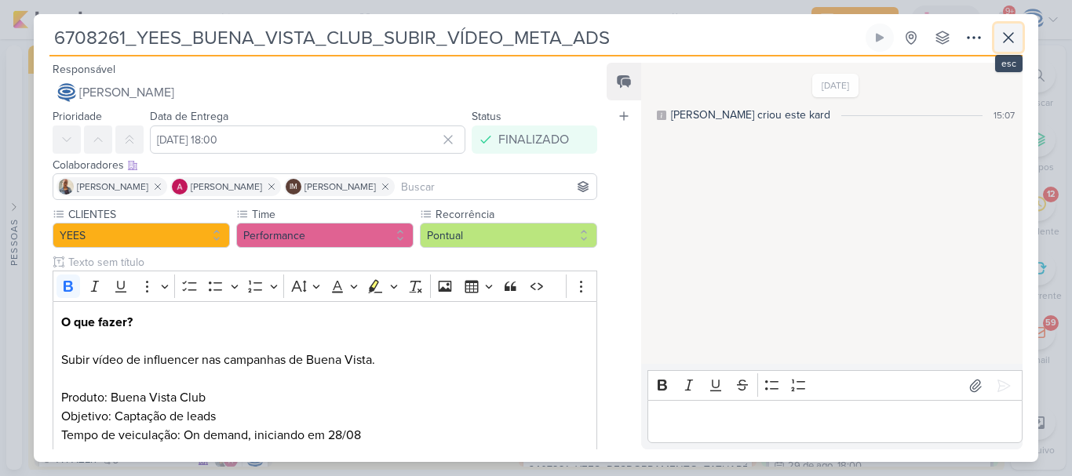
click at [1006, 37] on icon at bounding box center [1008, 37] width 19 height 19
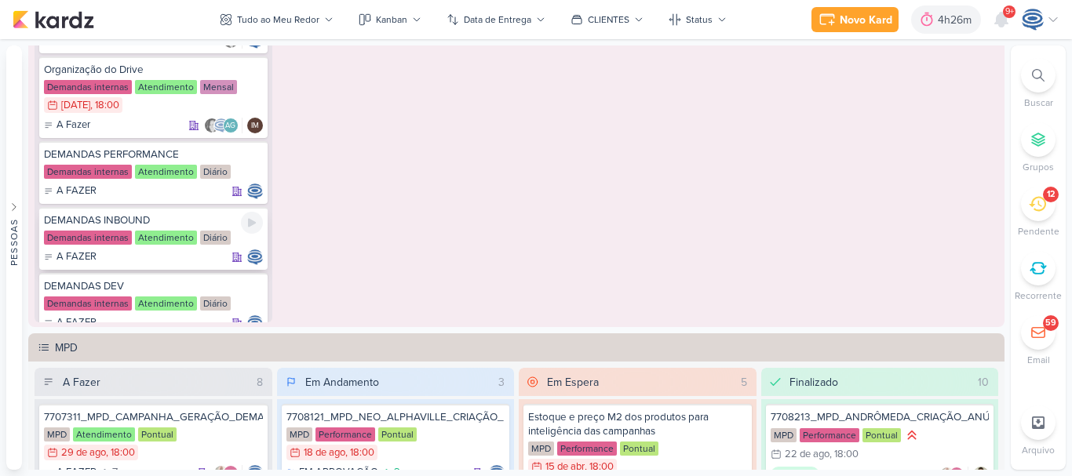
scroll to position [311, 0]
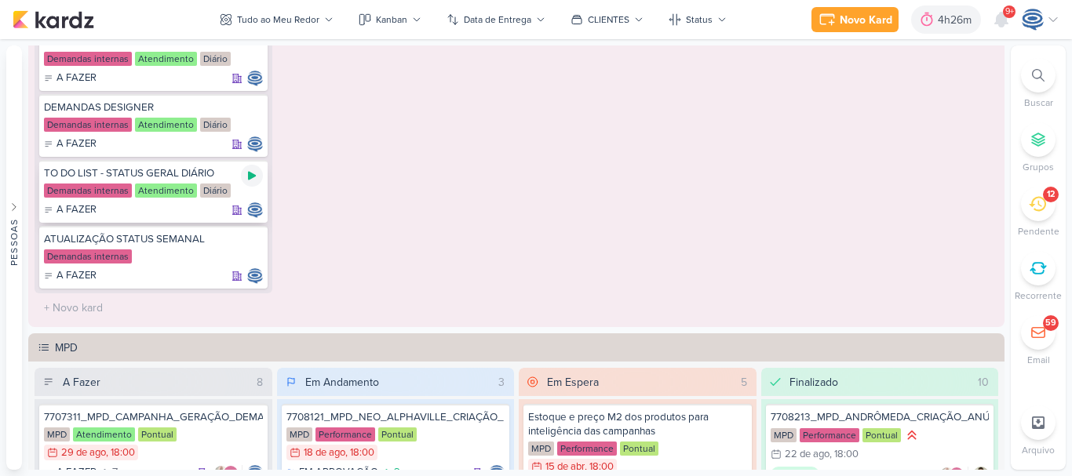
click at [253, 175] on icon at bounding box center [252, 176] width 8 height 9
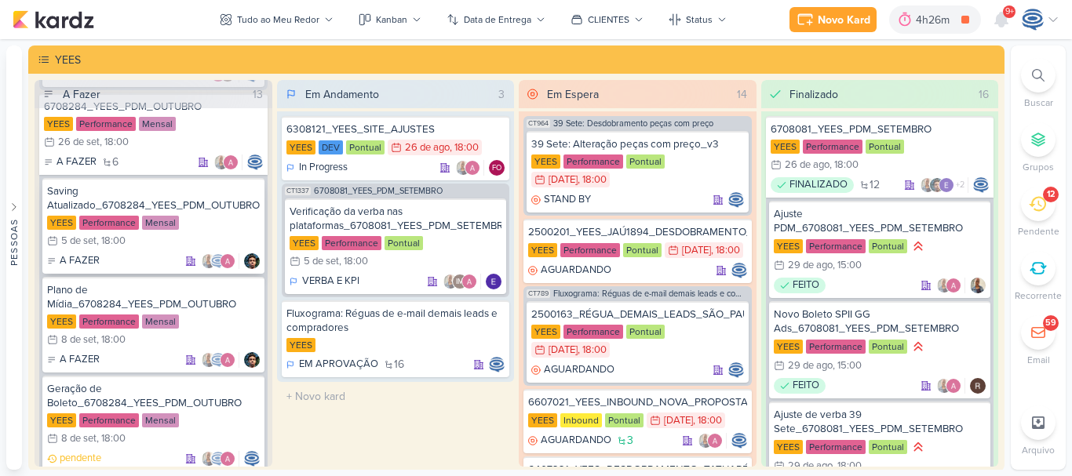
scroll to position [1177, 0]
click at [196, 212] on div "Saving Atualizado_6708284_YEES_PDM_OUTUBRO" at bounding box center [153, 198] width 213 height 28
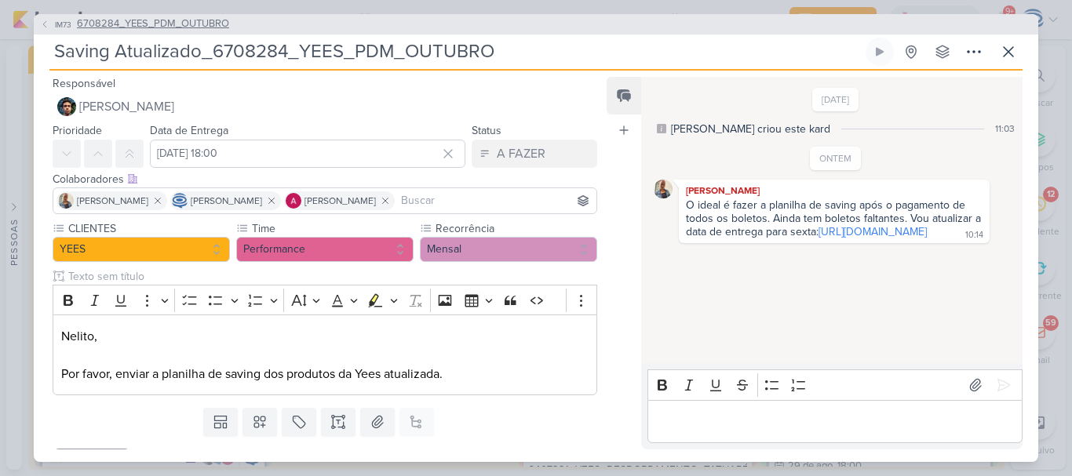
click at [191, 20] on span "6708284_YEES_PDM_OUTUBRO" at bounding box center [153, 24] width 152 height 16
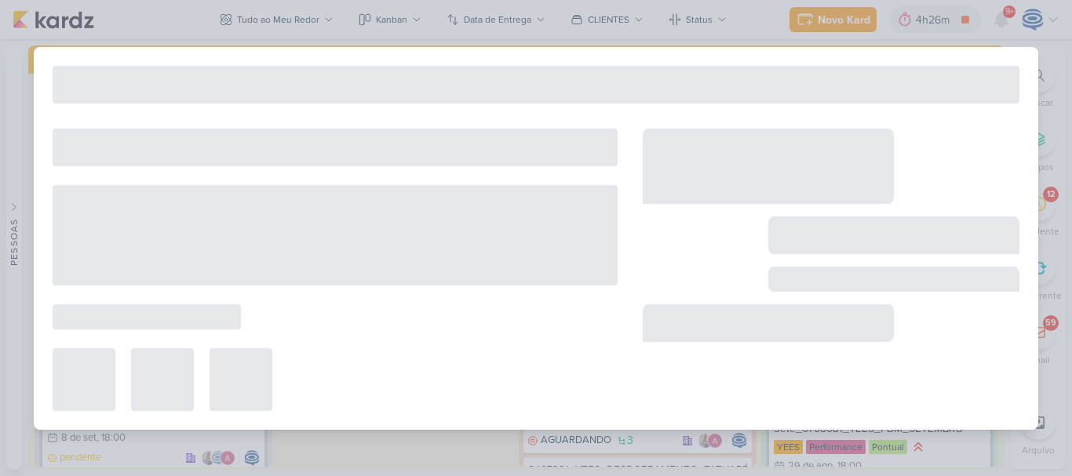
type input "6708284_YEES_PDM_OUTUBRO"
type input "[DATE] 18:00"
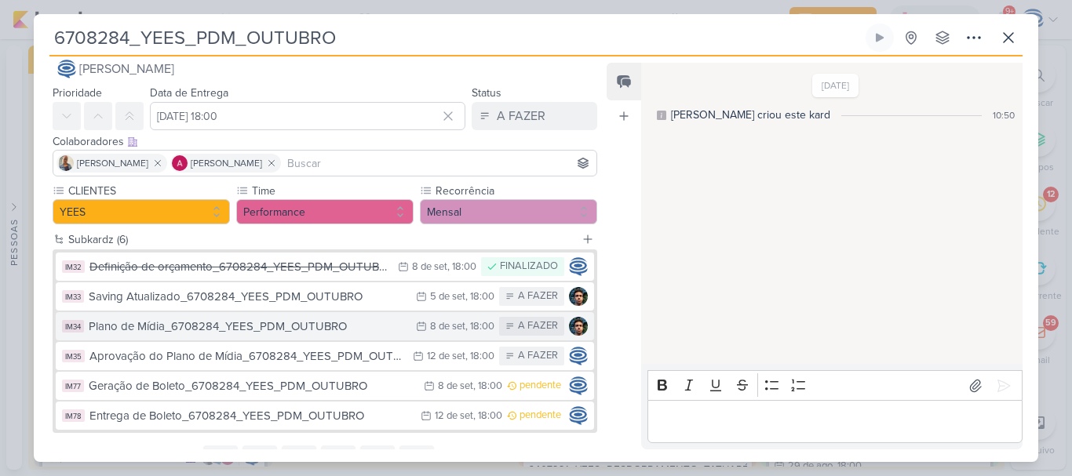
scroll to position [0, 0]
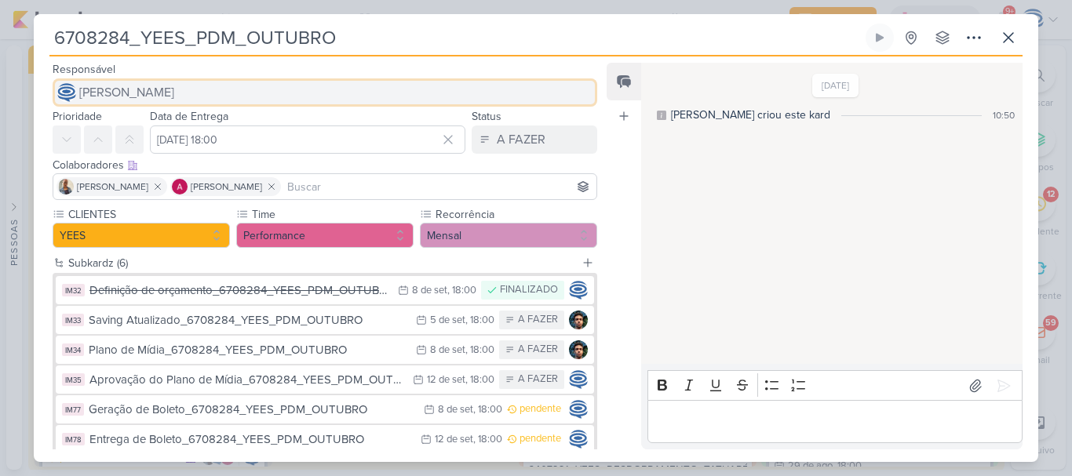
click at [235, 97] on button "[PERSON_NAME]" at bounding box center [325, 92] width 544 height 28
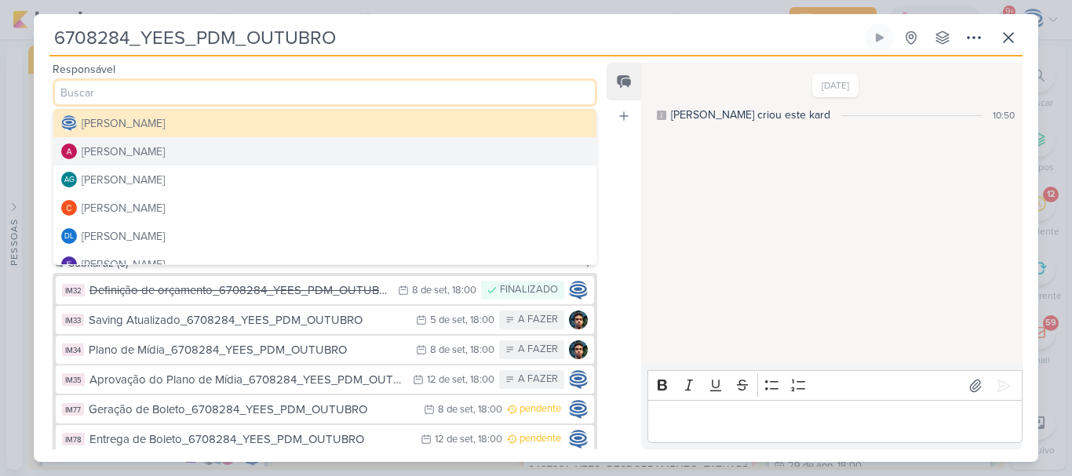
click at [187, 155] on button "[PERSON_NAME]" at bounding box center [324, 151] width 543 height 28
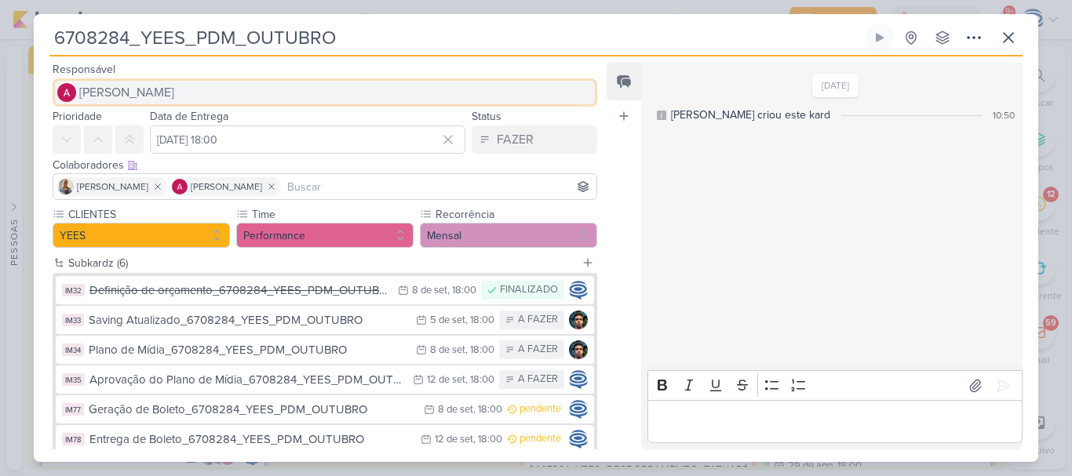
click at [212, 92] on button "[PERSON_NAME]" at bounding box center [325, 92] width 544 height 28
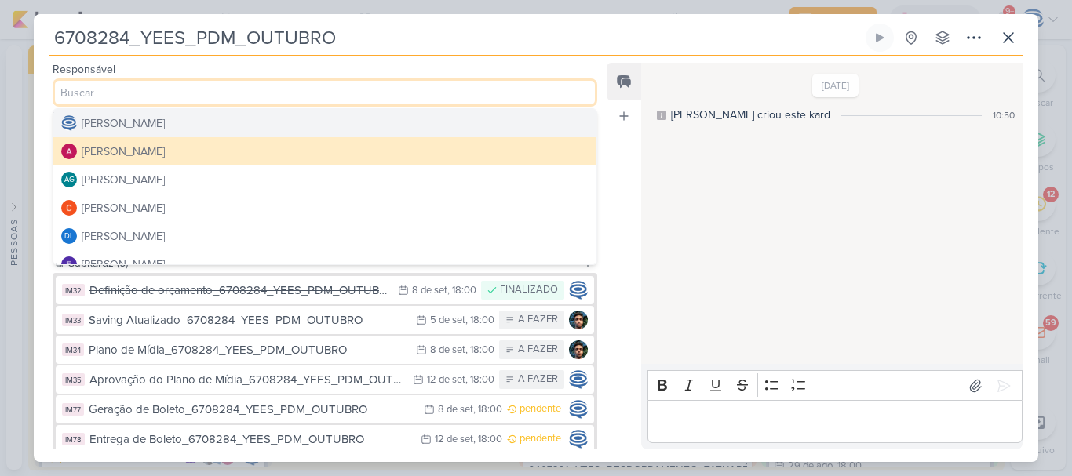
click at [165, 130] on div "[PERSON_NAME]" at bounding box center [123, 123] width 83 height 16
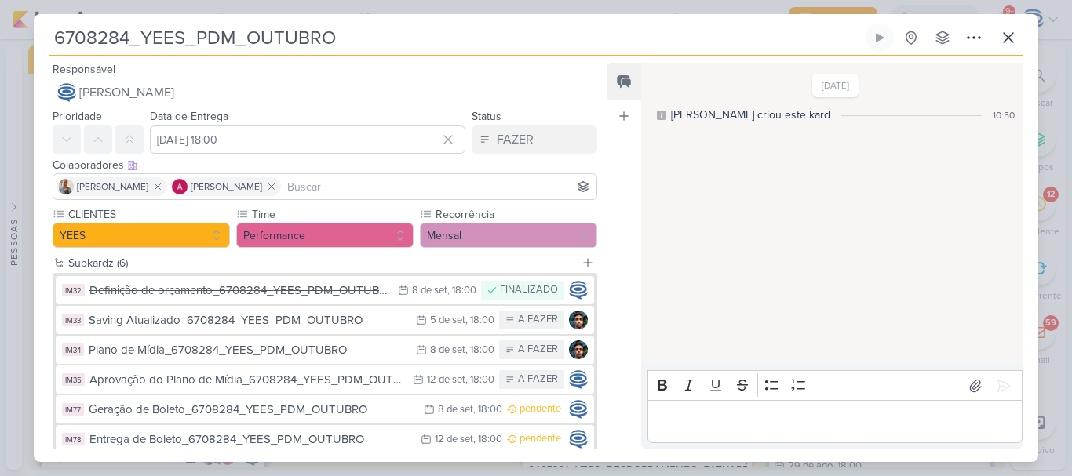
click at [618, 242] on div "Feed Atrelar email Solte o email para atrelar ao kard" at bounding box center [623, 256] width 35 height 387
click at [309, 184] on input at bounding box center [438, 186] width 309 height 19
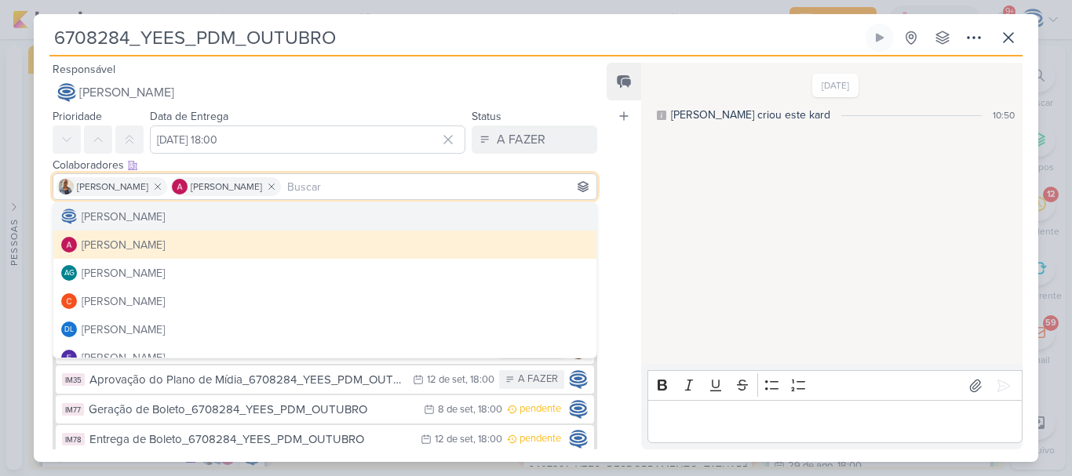
click at [606, 172] on div "Feed Atrelar email Solte o email para atrelar ao kard" at bounding box center [623, 256] width 35 height 387
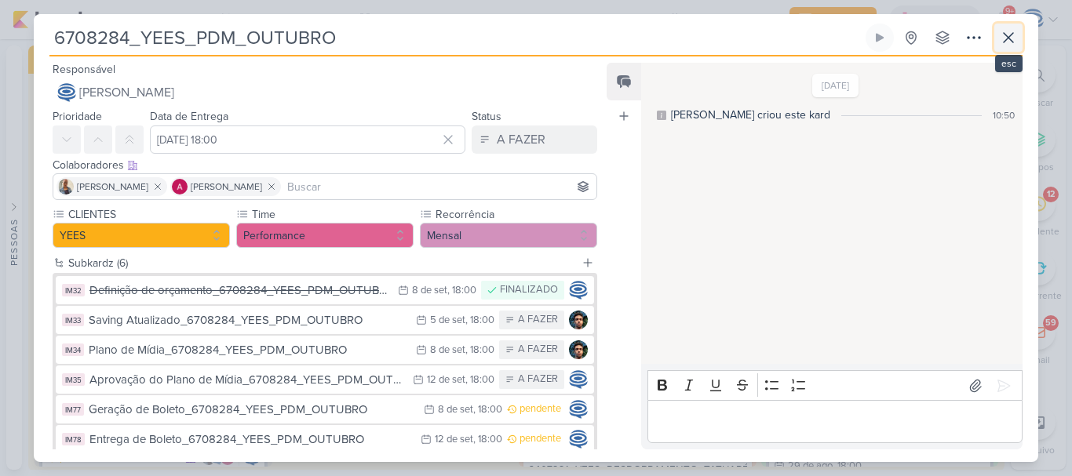
click at [1006, 35] on icon at bounding box center [1007, 37] width 9 height 9
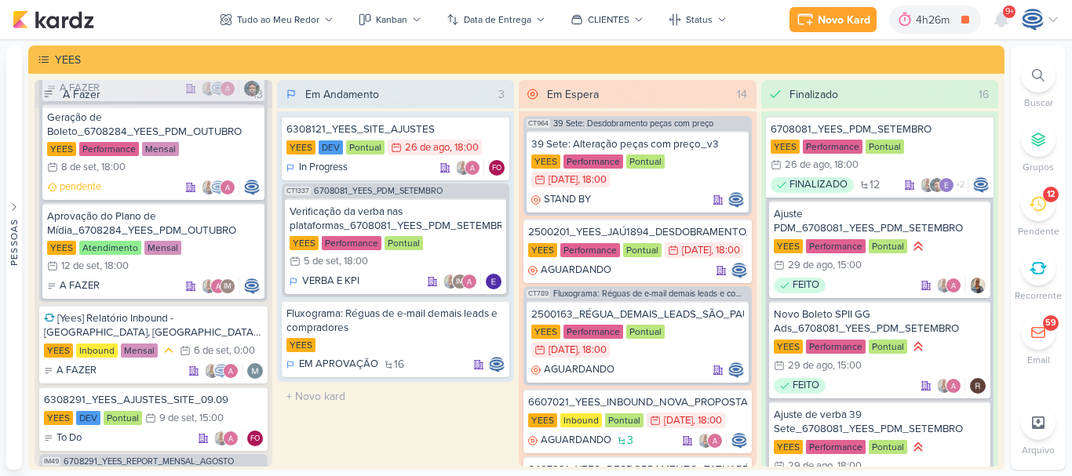
scroll to position [1606, 0]
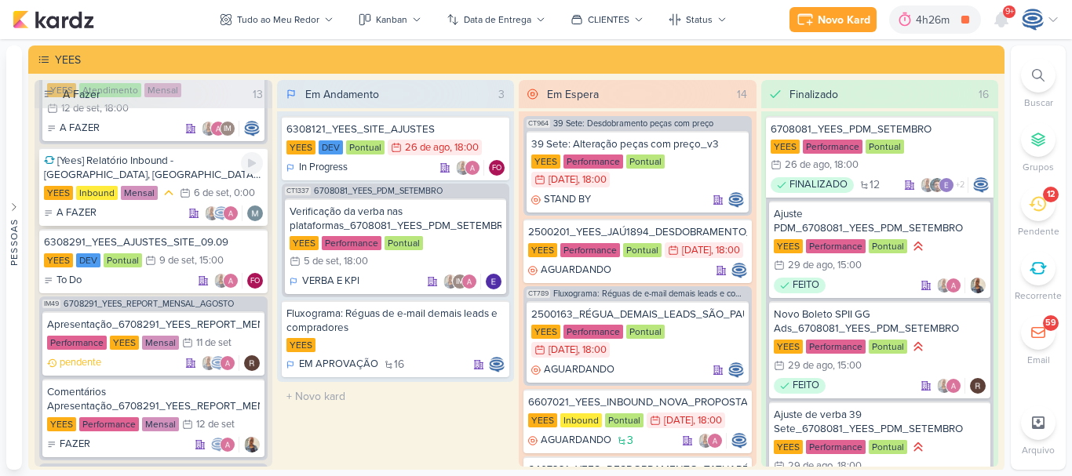
click at [191, 181] on div "[Yees] Relatório Inbound - [GEOGRAPHIC_DATA], [GEOGRAPHIC_DATA] e [GEOGRAPHIC_D…" at bounding box center [153, 168] width 219 height 28
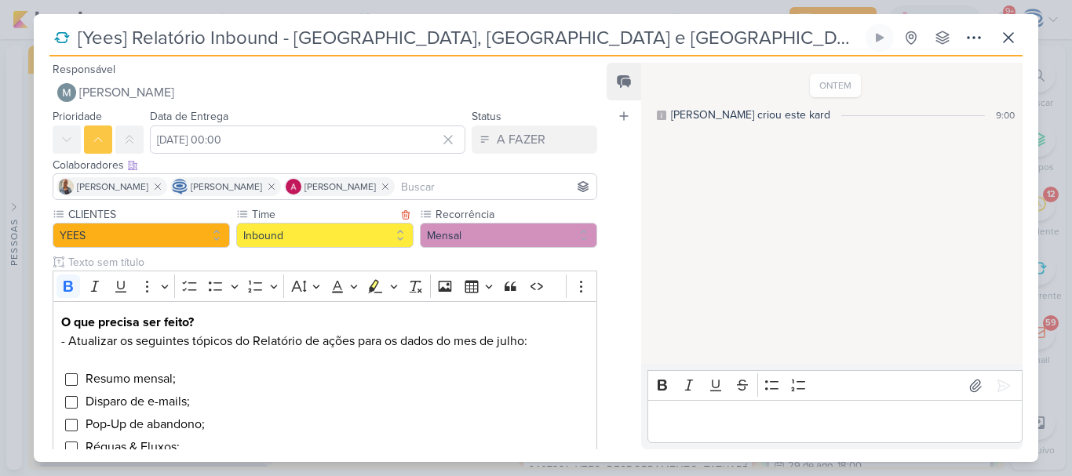
scroll to position [1, 0]
click at [462, 180] on input at bounding box center [495, 185] width 195 height 19
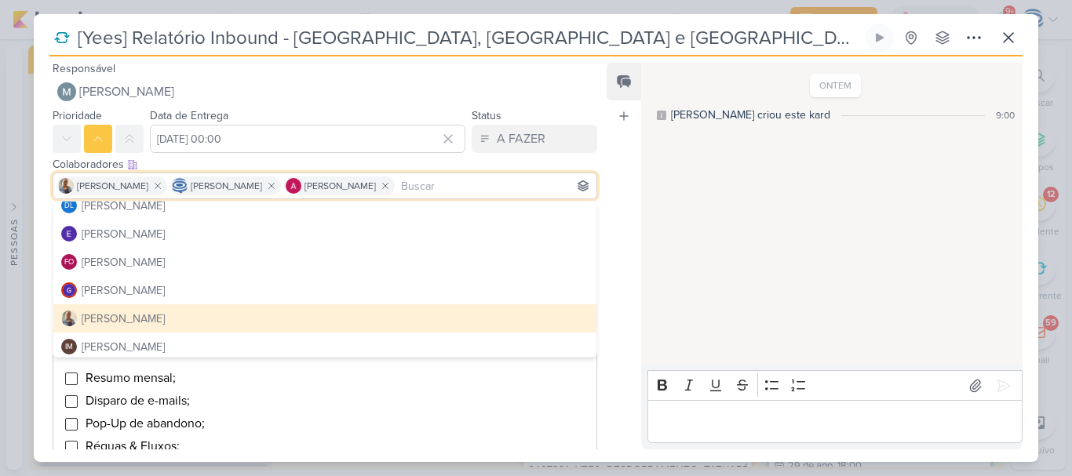
scroll to position [185, 0]
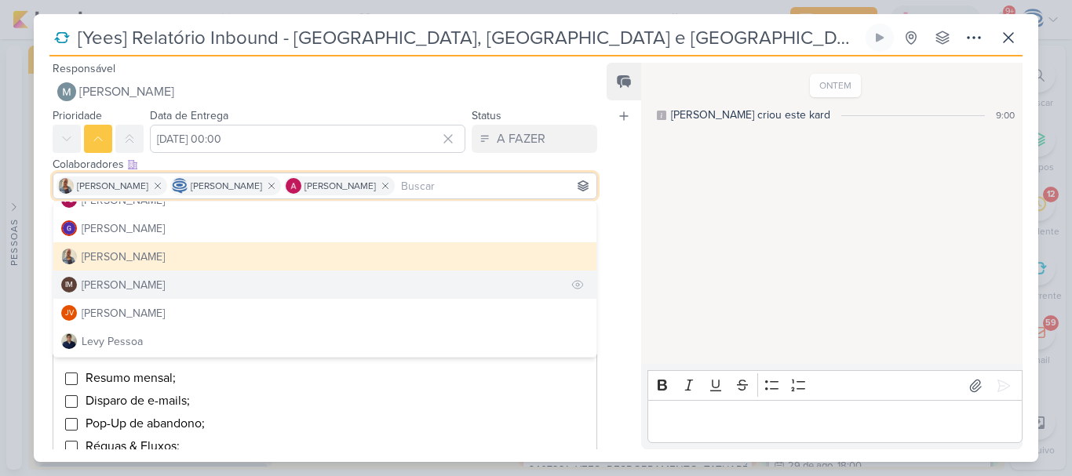
click at [250, 282] on button "IM [PERSON_NAME]" at bounding box center [324, 285] width 543 height 28
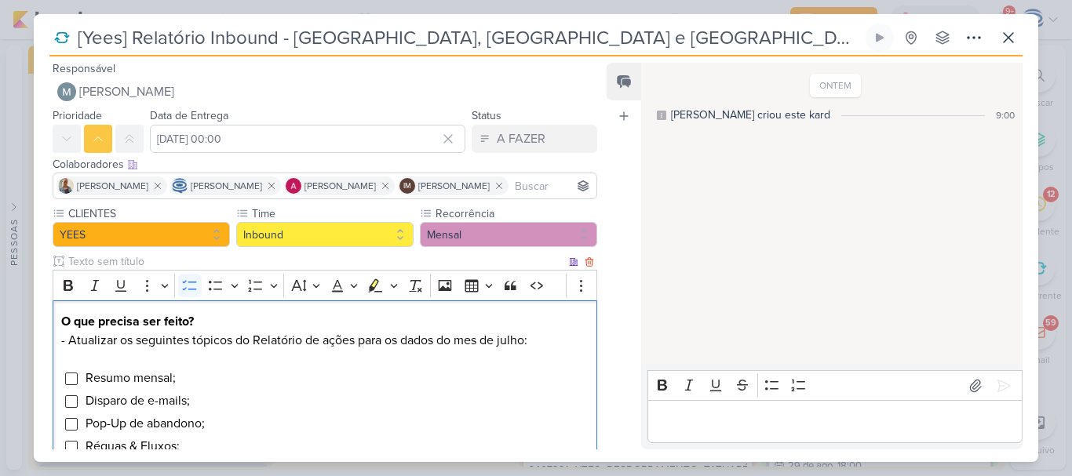
scroll to position [418, 0]
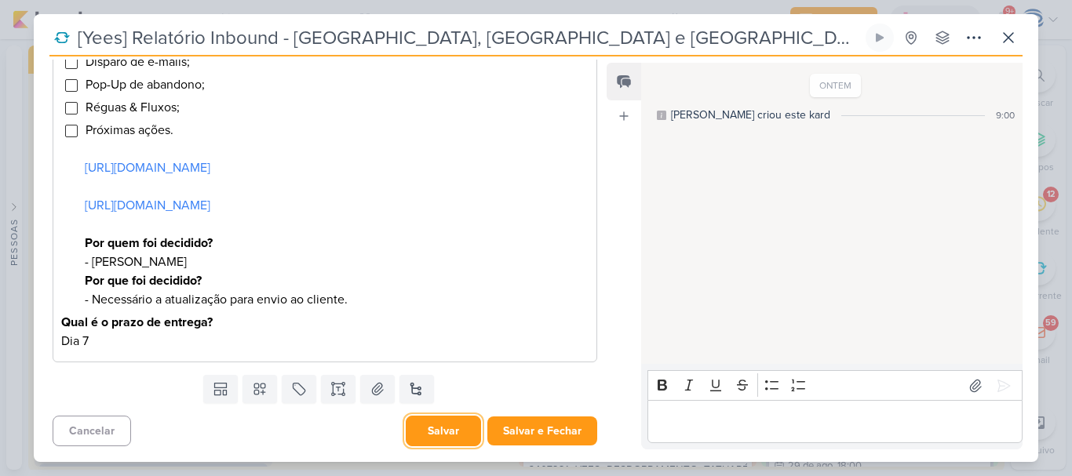
click at [418, 431] on button "Salvar" at bounding box center [443, 431] width 75 height 31
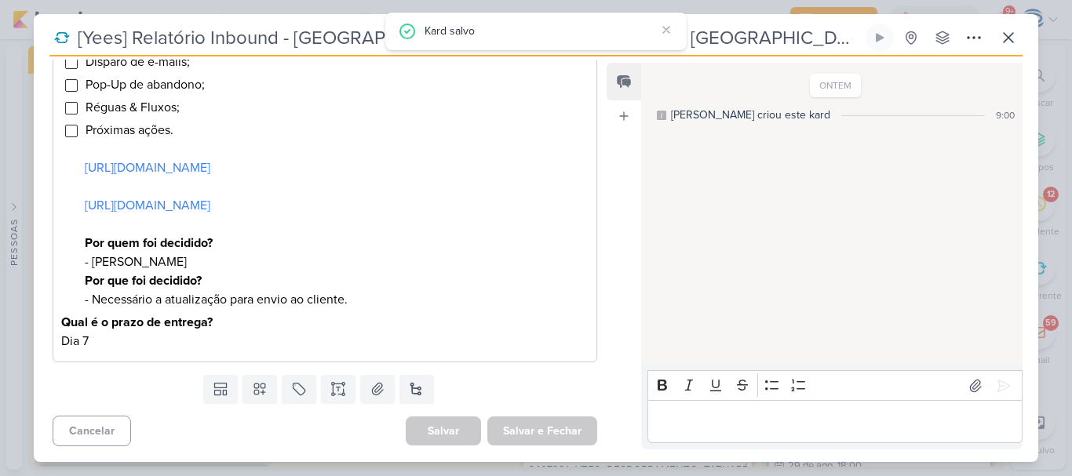
click at [993, 44] on div "[Yees] Relatório Inbound - [GEOGRAPHIC_DATA], [GEOGRAPHIC_DATA] e [GEOGRAPHIC_D…" at bounding box center [535, 40] width 973 height 33
click at [1002, 38] on icon at bounding box center [1008, 37] width 19 height 19
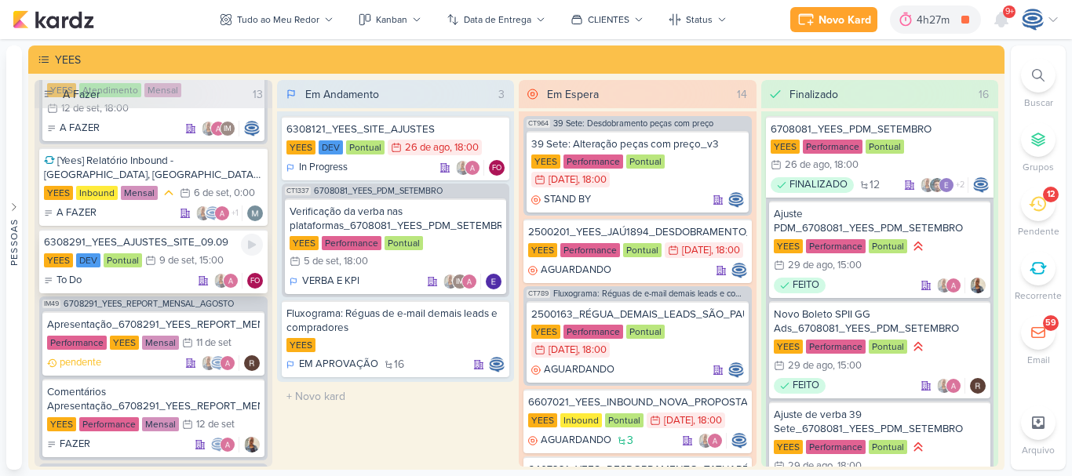
click at [151, 289] on div "To Do FO" at bounding box center [153, 281] width 219 height 16
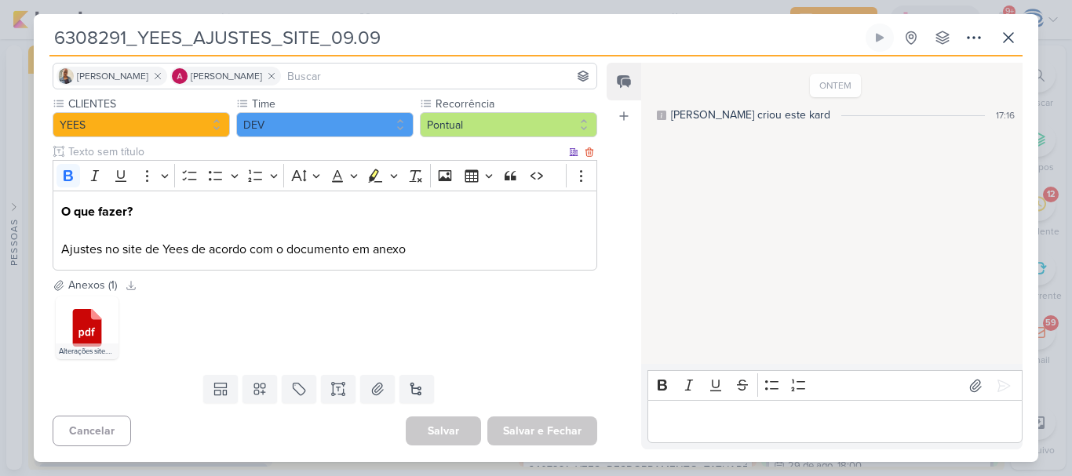
scroll to position [0, 0]
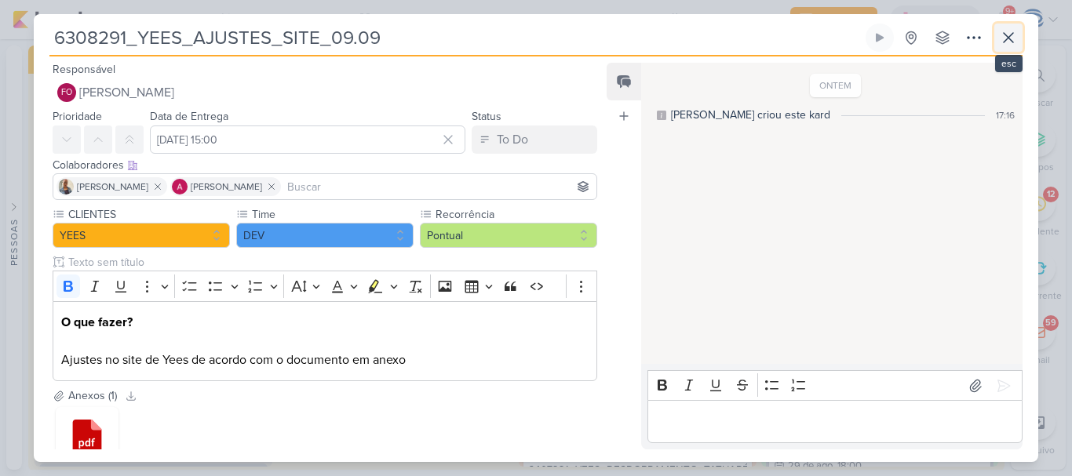
click at [1011, 35] on icon at bounding box center [1007, 37] width 9 height 9
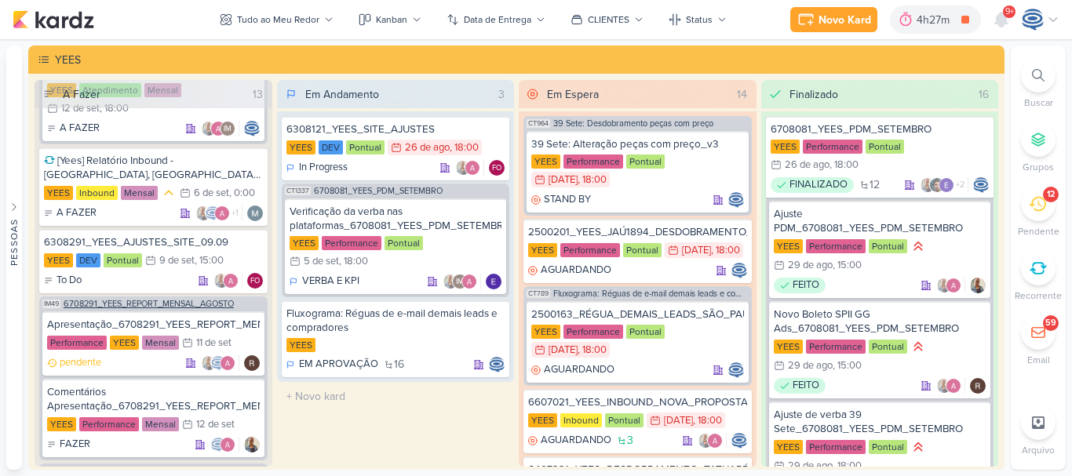
click at [169, 308] on div "IM49 6708291_YEES_REPORT_MENSAL_AGOSTO" at bounding box center [153, 303] width 228 height 12
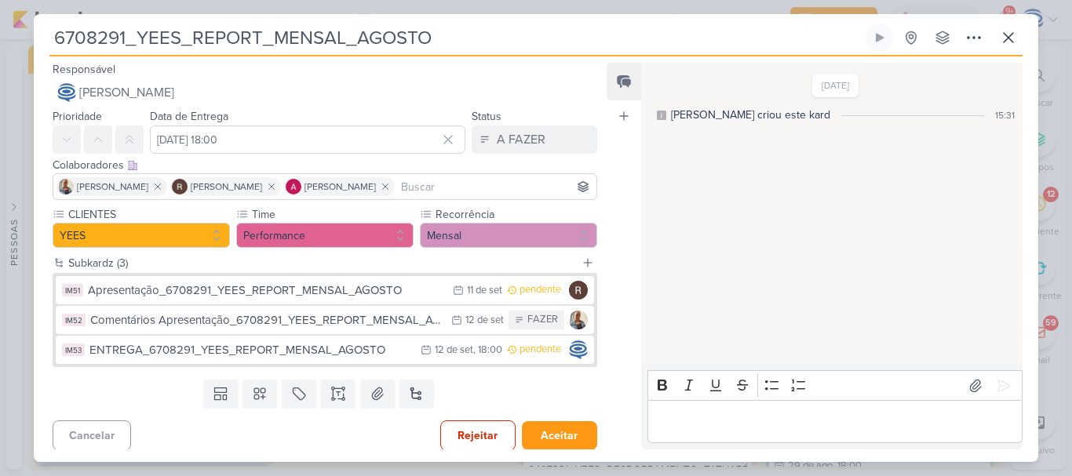
scroll to position [5, 0]
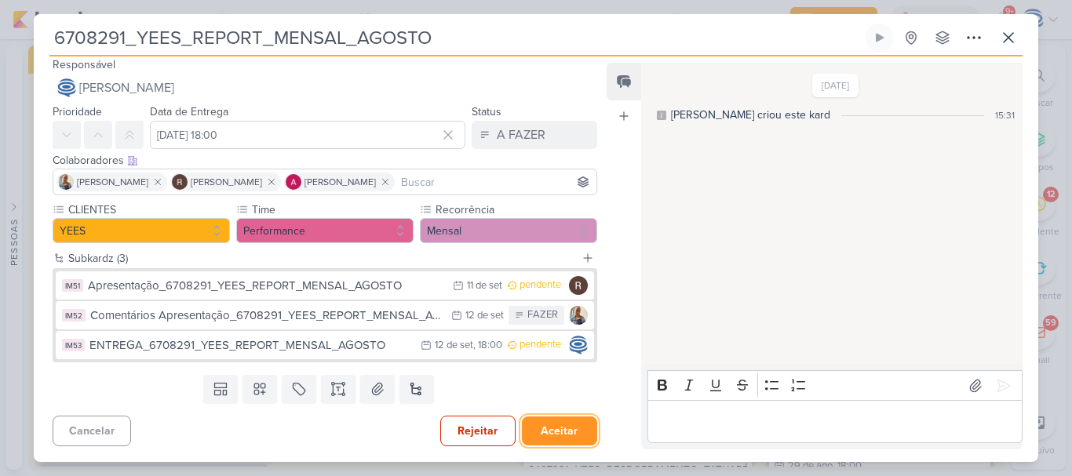
click at [548, 438] on button "Aceitar" at bounding box center [559, 431] width 75 height 29
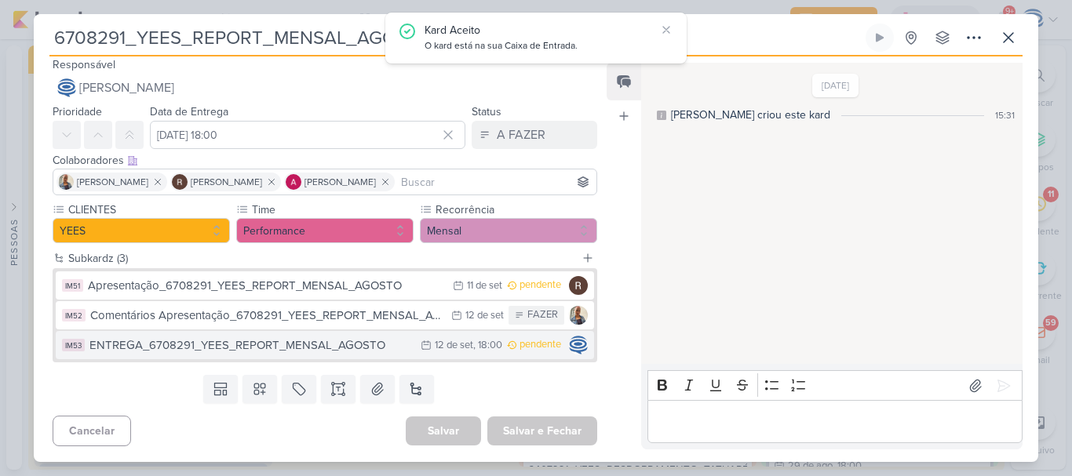
click at [409, 351] on button "IM53 ENTREGA_6708291_YEES_REPORT_MENSAL_AGOSTO 12/9 [DATE] 18:00 pendente" at bounding box center [325, 345] width 538 height 28
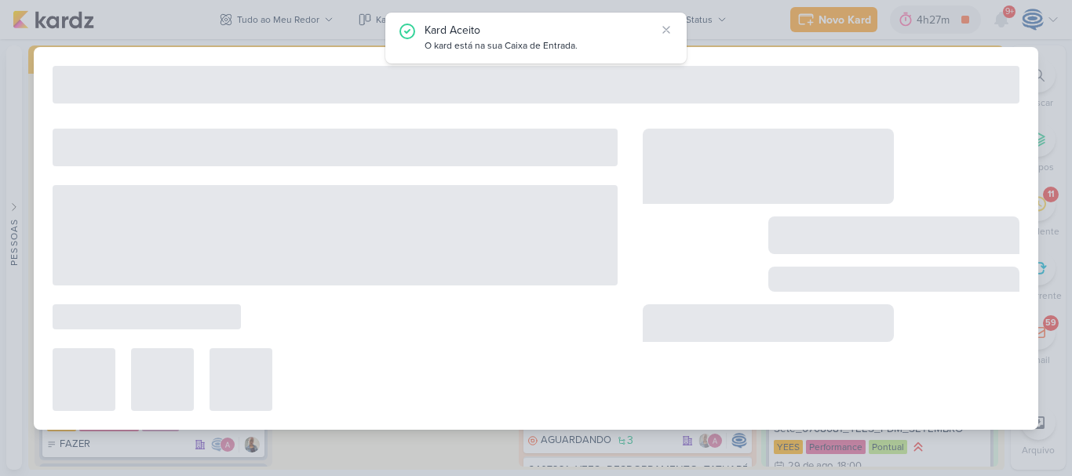
click at [409, 351] on div at bounding box center [335, 379] width 565 height 63
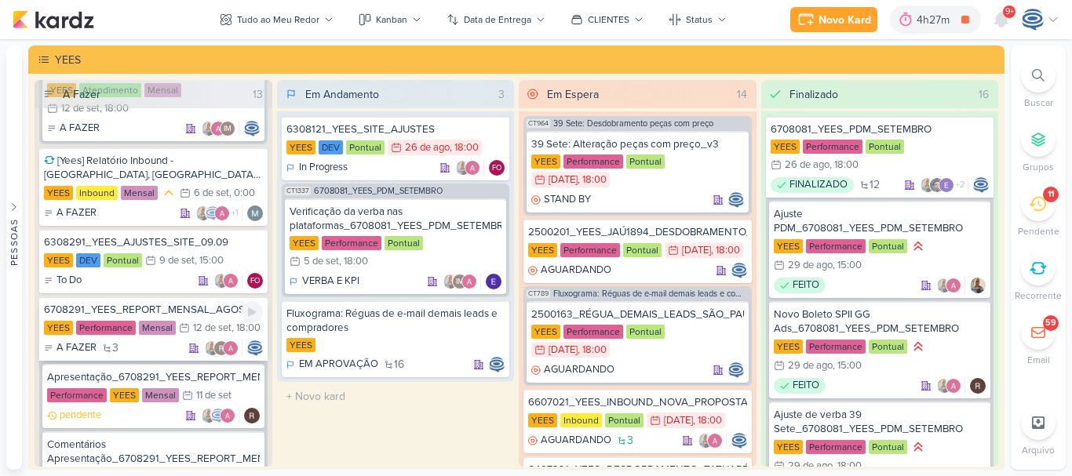
click at [173, 356] on div "A FAZER 3" at bounding box center [153, 348] width 219 height 16
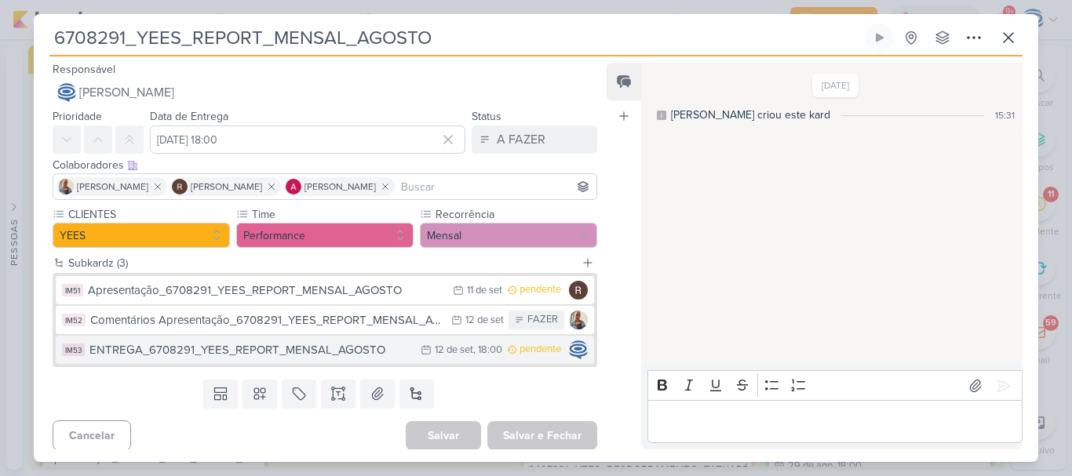
click at [457, 349] on div "12 de set" at bounding box center [454, 350] width 38 height 10
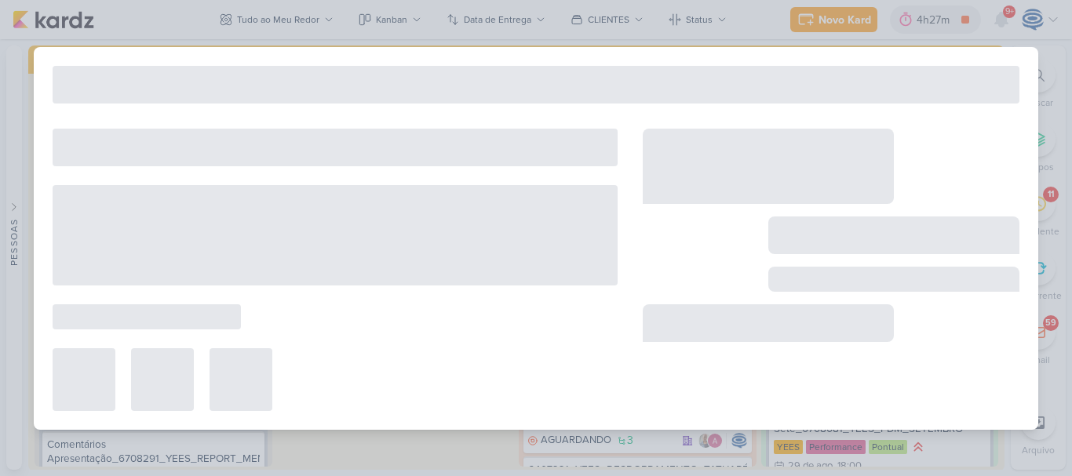
type input "ENTREGA_6708291_YEES_REPORT_MENSAL_AGOSTO"
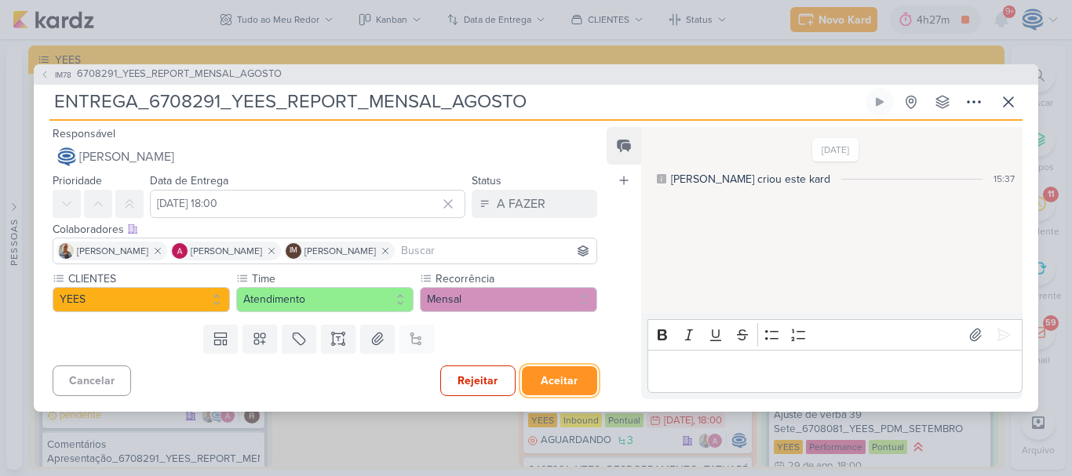
click at [546, 376] on button "Aceitar" at bounding box center [559, 380] width 75 height 29
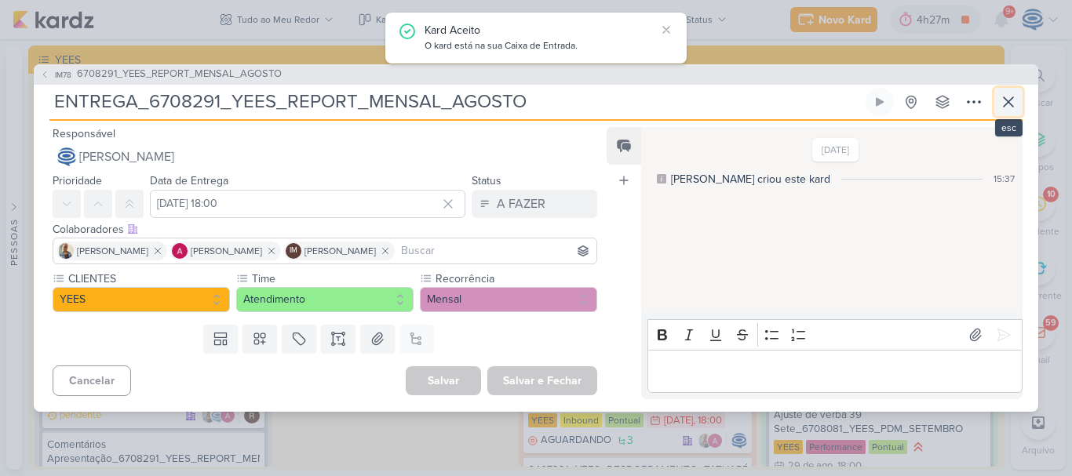
click at [1006, 96] on icon at bounding box center [1008, 102] width 19 height 19
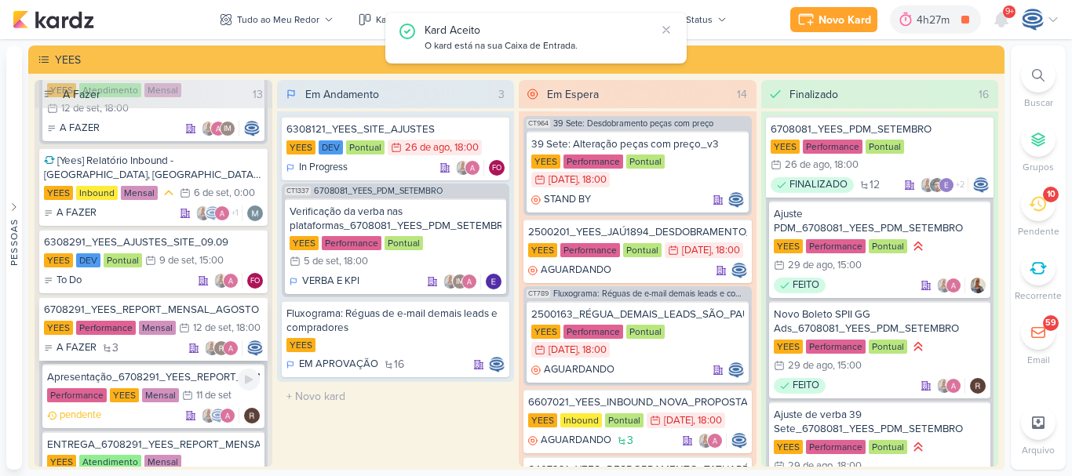
scroll to position [1727, 0]
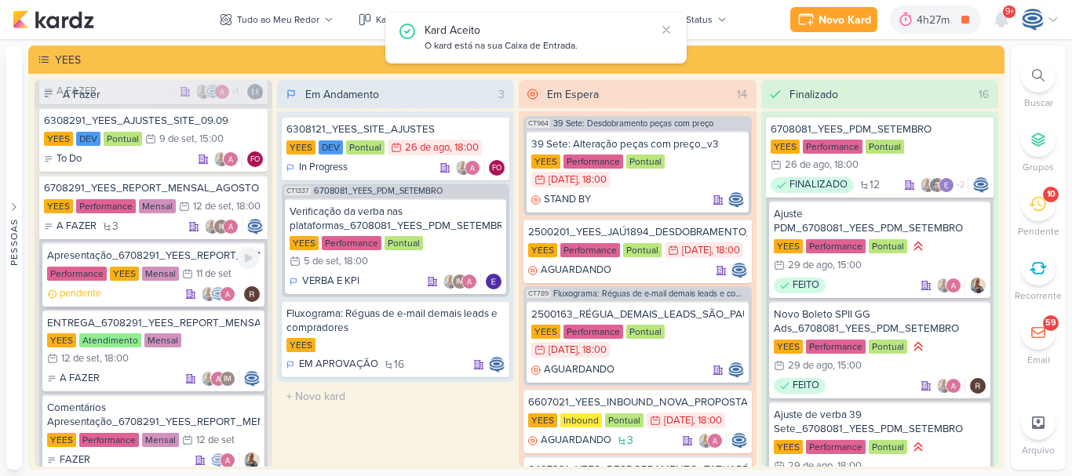
click at [194, 282] on div "Apresentação_6708291_YEES_REPORT_MENSAL_AGOSTO Performance [GEOGRAPHIC_DATA] Me…" at bounding box center [153, 274] width 222 height 64
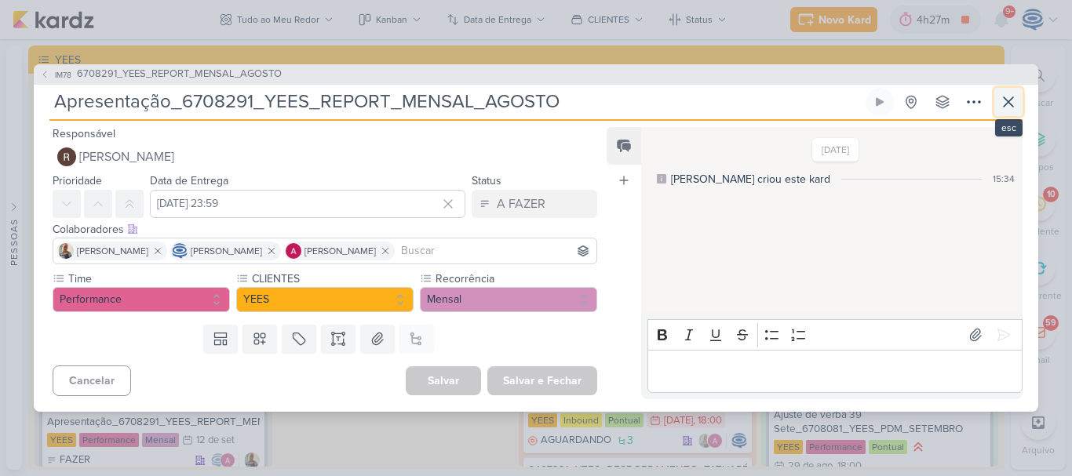
click at [1013, 96] on icon at bounding box center [1008, 102] width 19 height 19
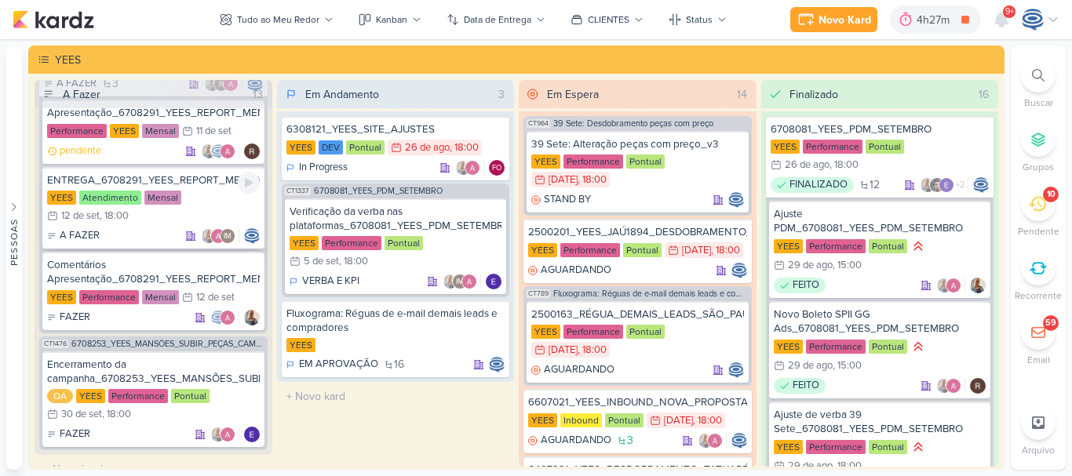
scroll to position [1905, 0]
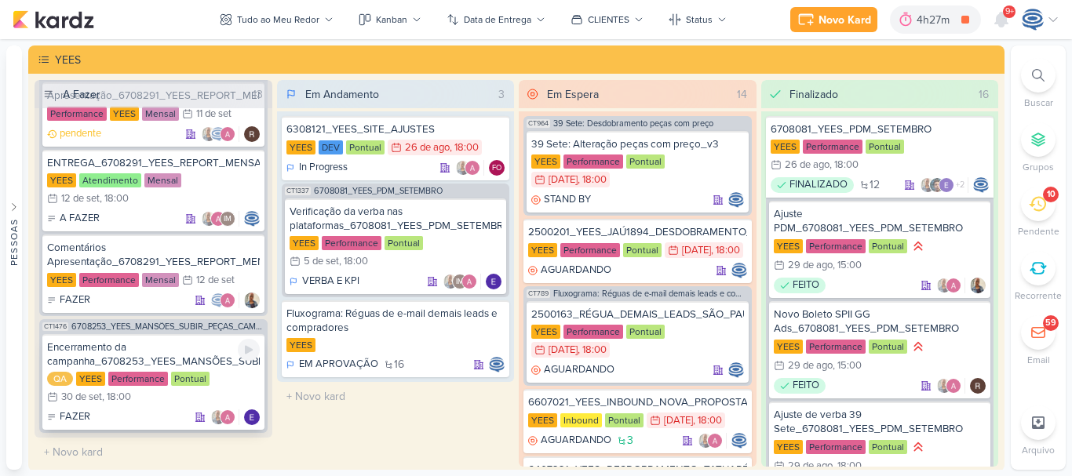
click at [226, 366] on div "Encerramento da campanha_6708253_YEES_MANSÕES_SUBIR_PEÇAS_CAMPANHA" at bounding box center [153, 354] width 213 height 28
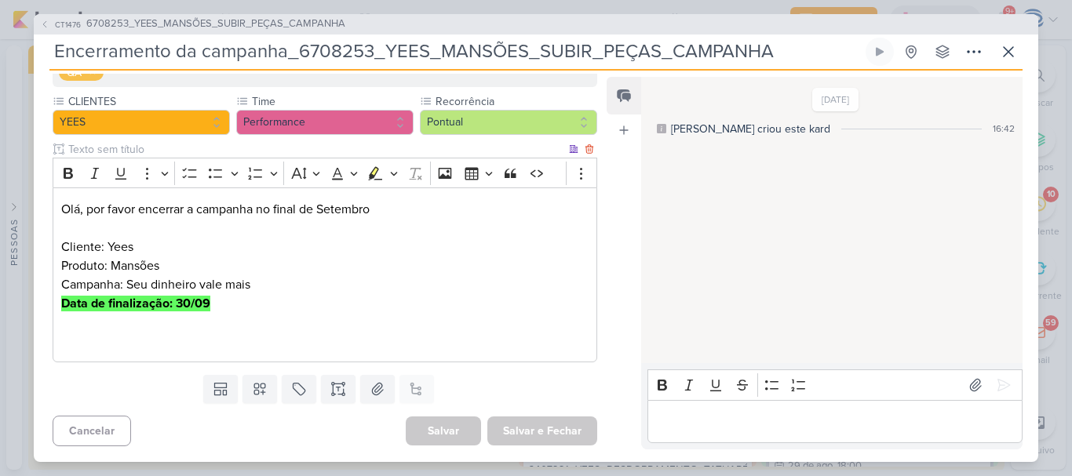
scroll to position [0, 0]
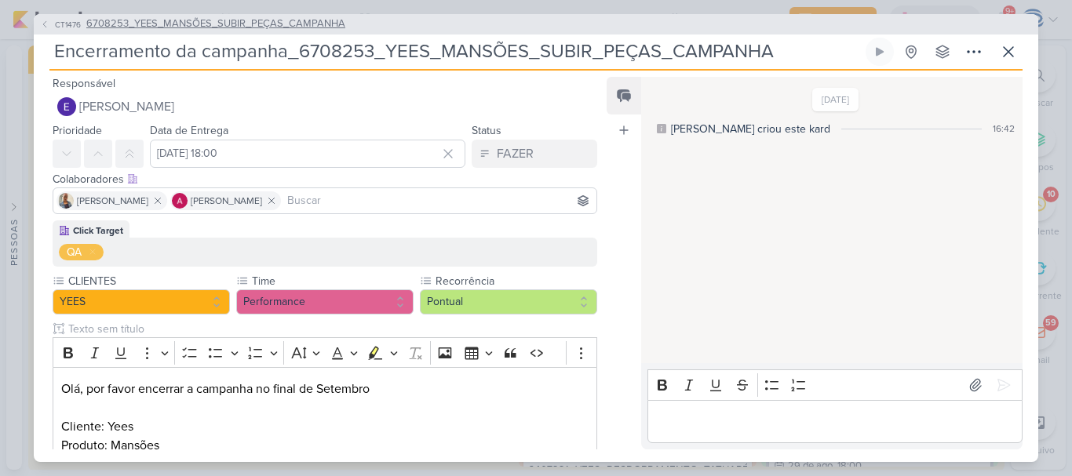
click at [221, 18] on span "6708253_YEES_MANSÕES_SUBIR_PEÇAS_CAMPANHA" at bounding box center [215, 24] width 259 height 16
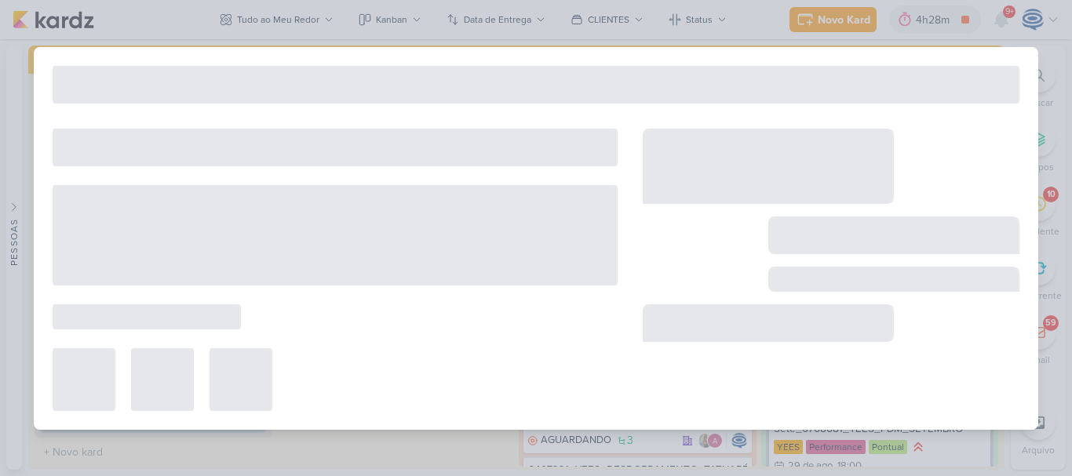
type input "6708253_YEES_MANSÕES_SUBIR_PEÇAS_CAMPANHA"
type input "[DATE] 18:00"
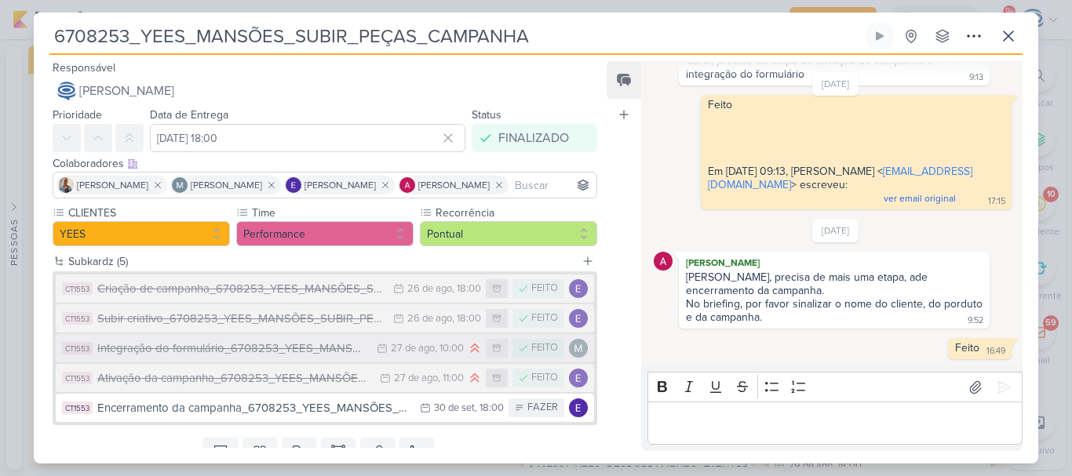
scroll to position [64, 0]
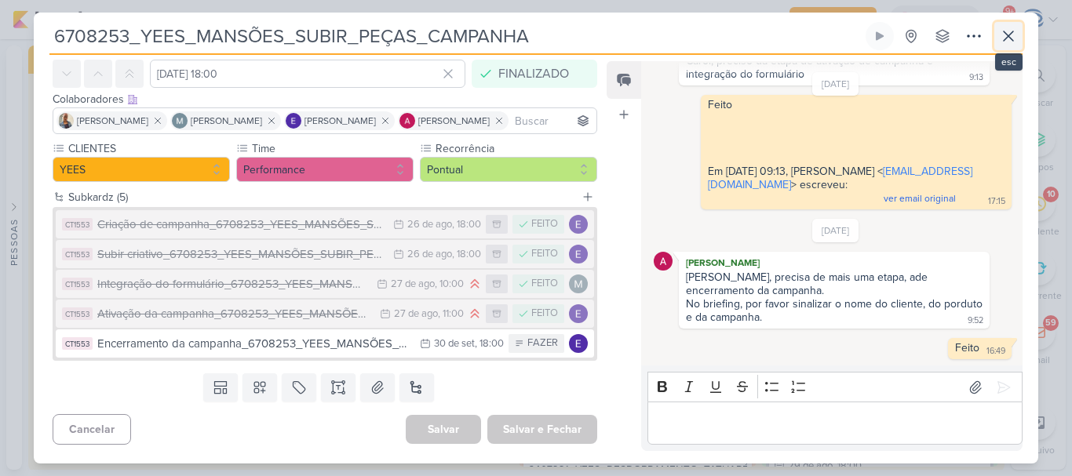
click at [1007, 27] on icon at bounding box center [1008, 36] width 19 height 19
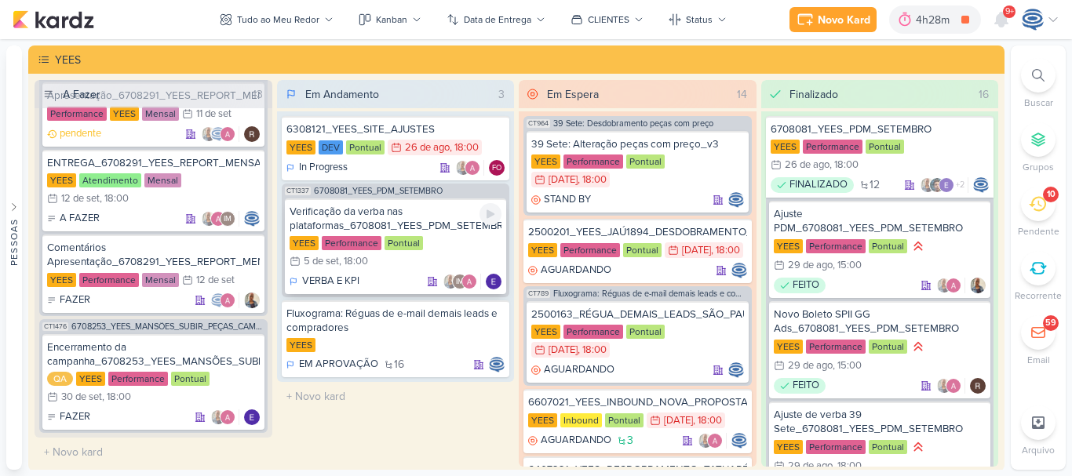
click at [435, 207] on div "Verificação da verba nas plataformas_6708081_YEES_PDM_SETEMBRO" at bounding box center [395, 219] width 213 height 28
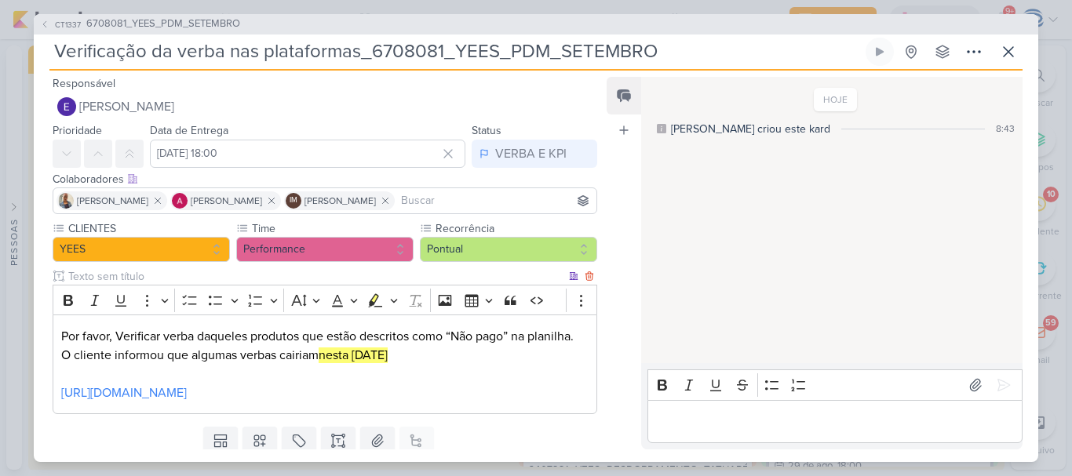
click at [483, 352] on p "Por favor, Verificar verba daqueles produtos que estão descritos como “Não pago…" at bounding box center [324, 346] width 527 height 38
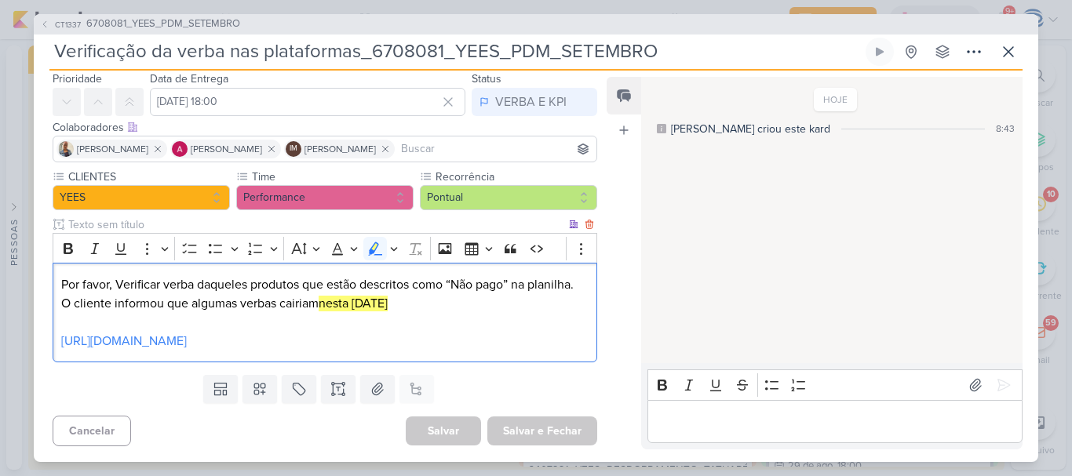
scroll to position [0, 0]
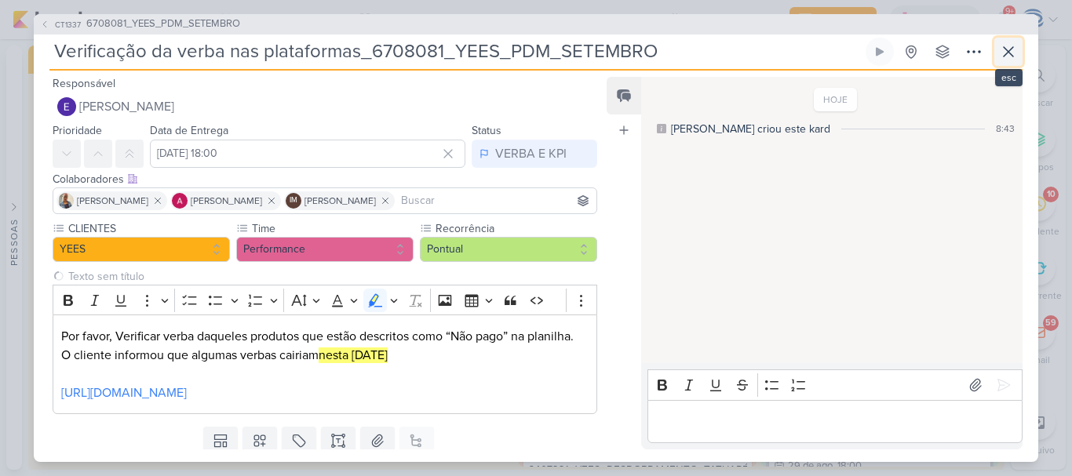
click at [1002, 46] on icon at bounding box center [1008, 51] width 19 height 19
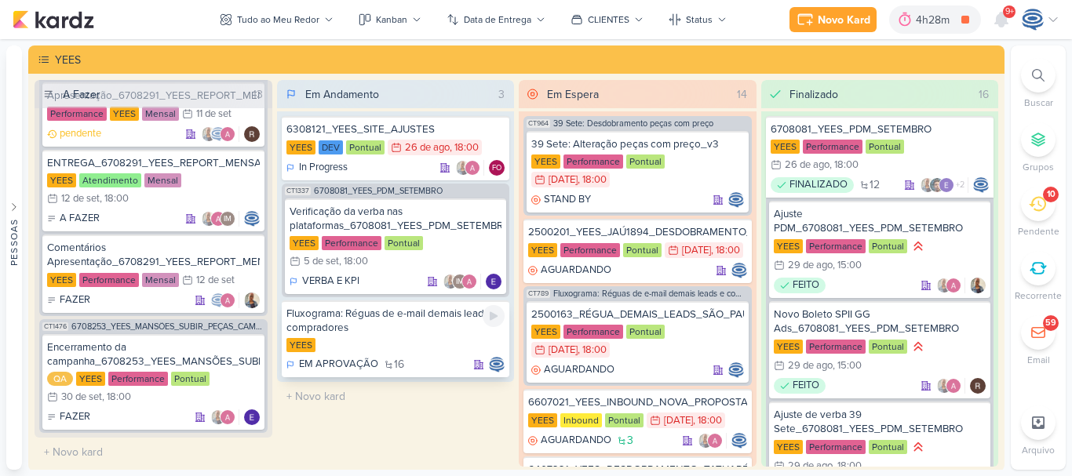
click at [377, 344] on div "YEES" at bounding box center [395, 346] width 219 height 16
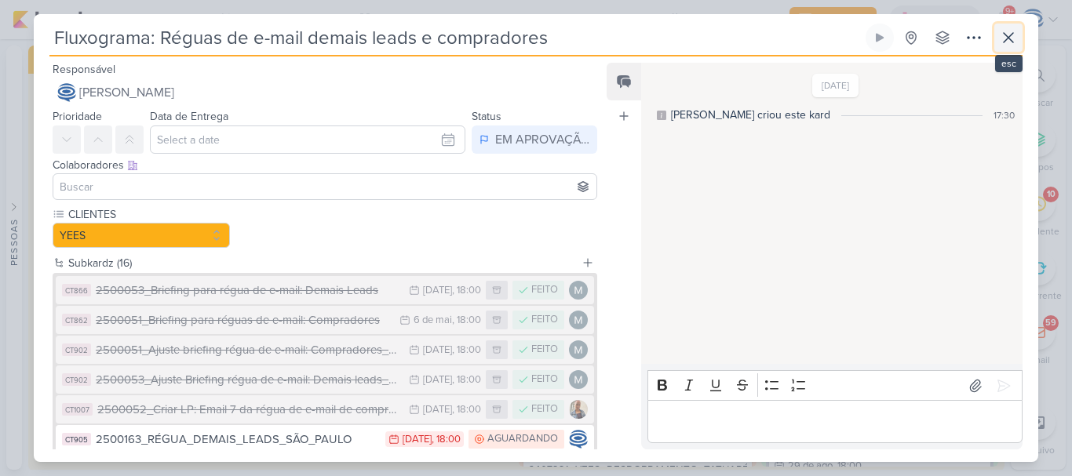
click at [1002, 39] on icon at bounding box center [1008, 37] width 19 height 19
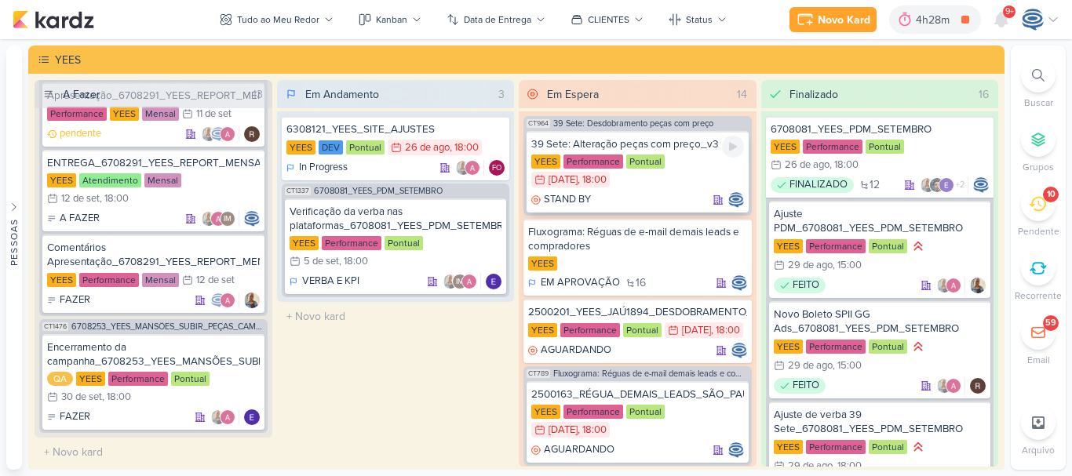
click at [688, 176] on div "YEES Performance Pontual 29/4 [DATE] 18:00" at bounding box center [637, 172] width 213 height 35
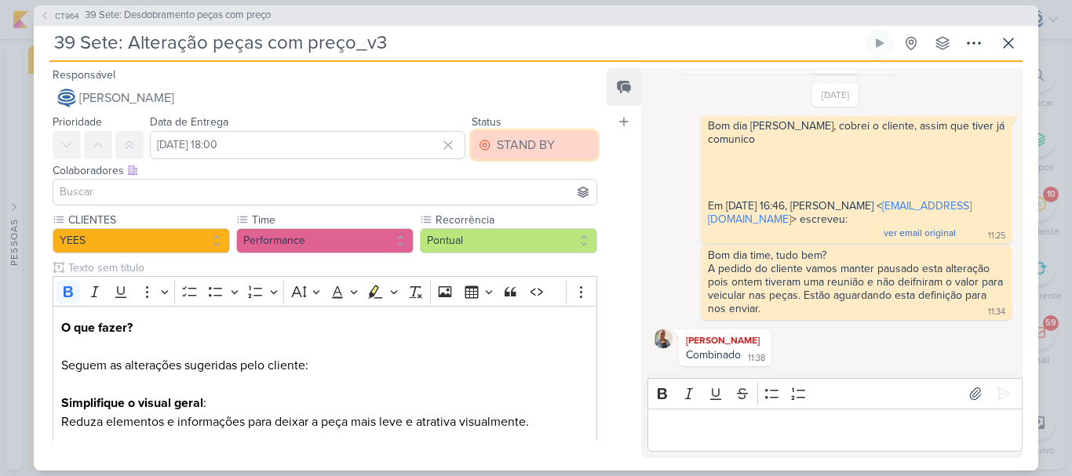
click at [518, 144] on div "STAND BY" at bounding box center [526, 145] width 58 height 19
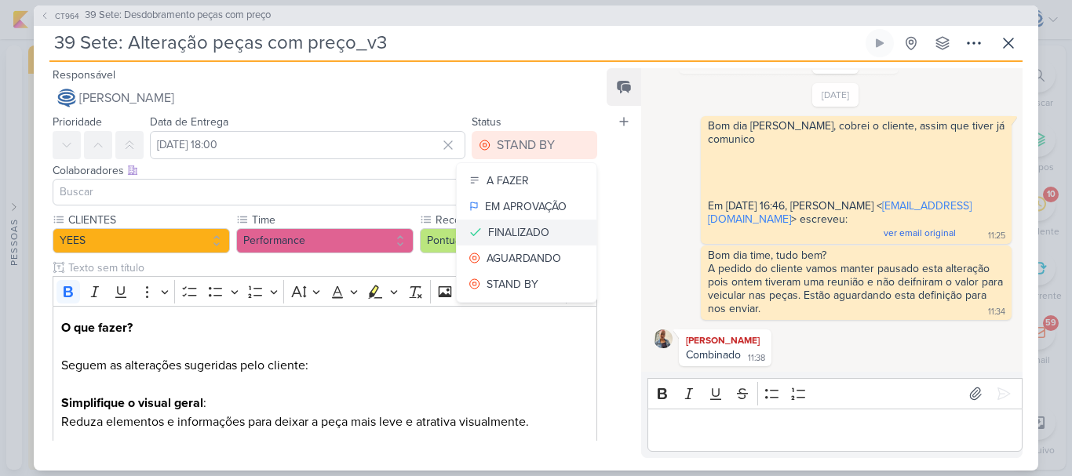
click at [535, 232] on div "FINALIZADO" at bounding box center [518, 232] width 61 height 16
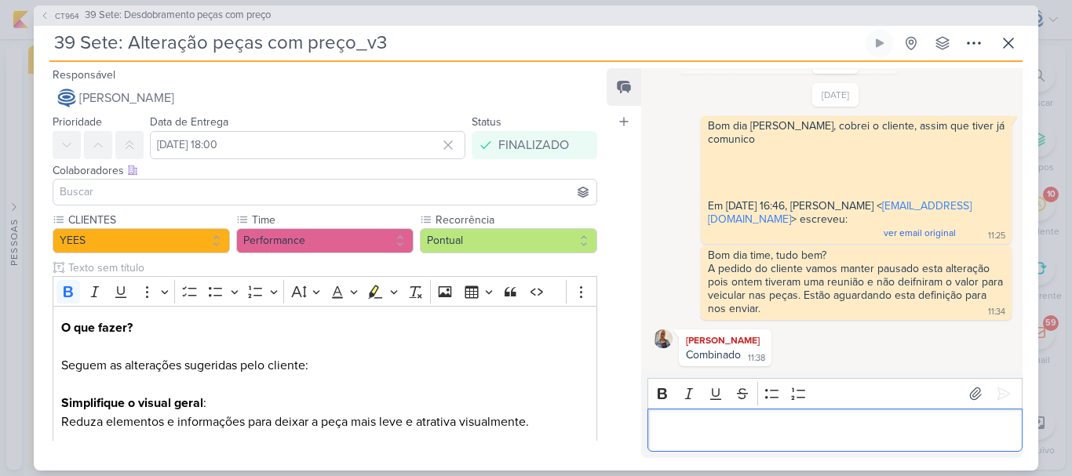
click at [738, 435] on p "Editor editing area: main" at bounding box center [834, 429] width 358 height 19
click at [999, 388] on icon at bounding box center [1003, 394] width 16 height 16
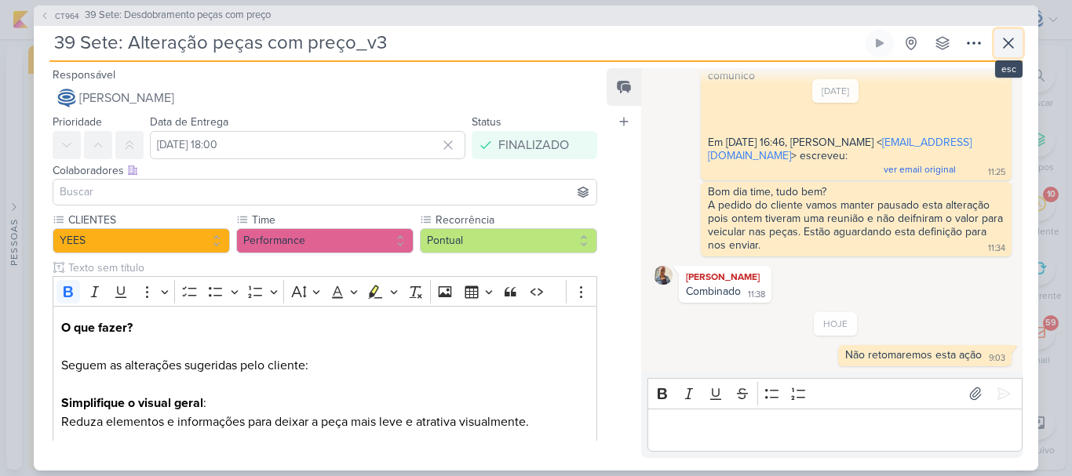
click at [1006, 45] on icon at bounding box center [1007, 42] width 9 height 9
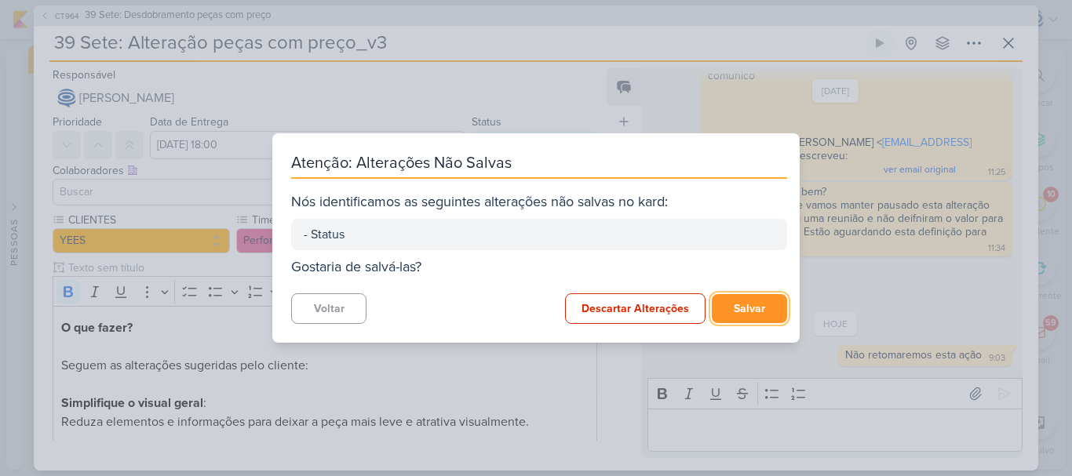
click at [719, 309] on button "Salvar" at bounding box center [748, 308] width 75 height 29
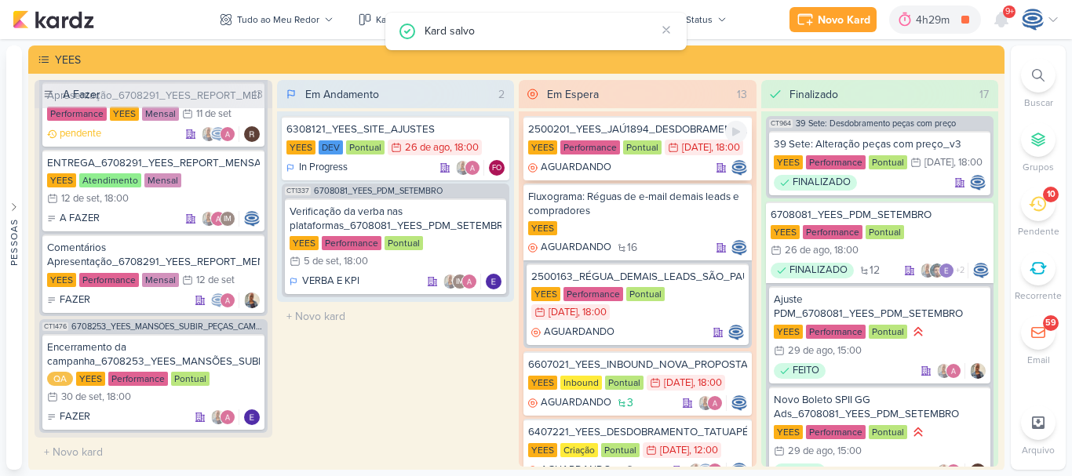
click at [682, 140] on div "YEES Performance Pontual 28/5 [DATE] 18:00" at bounding box center [637, 148] width 219 height 17
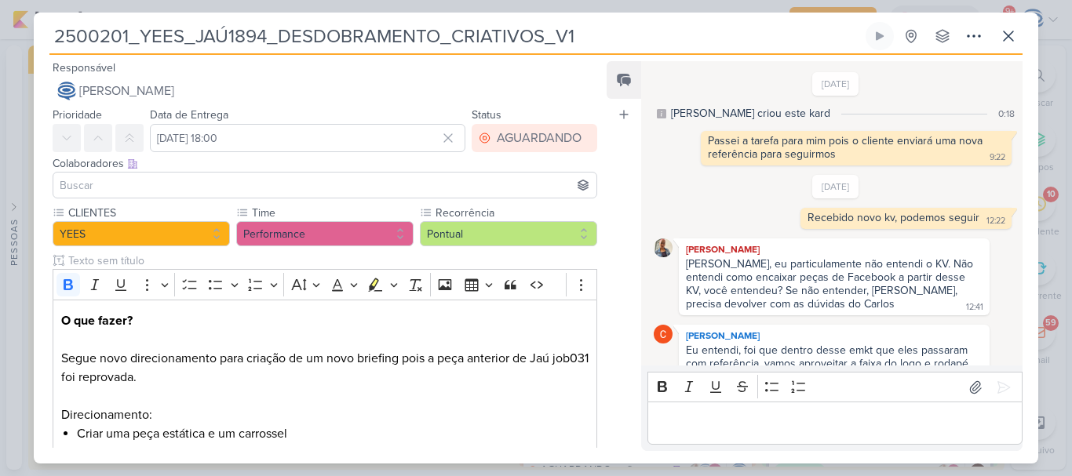
scroll to position [595, 0]
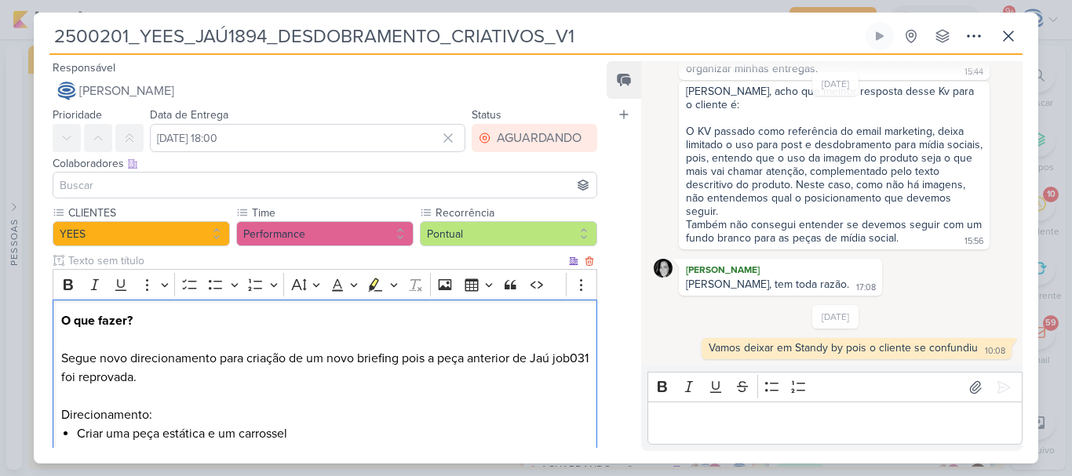
click at [366, 384] on p "O que fazer? Segue novo direcionamento para criação de um novo briefing pois a …" at bounding box center [324, 367] width 527 height 113
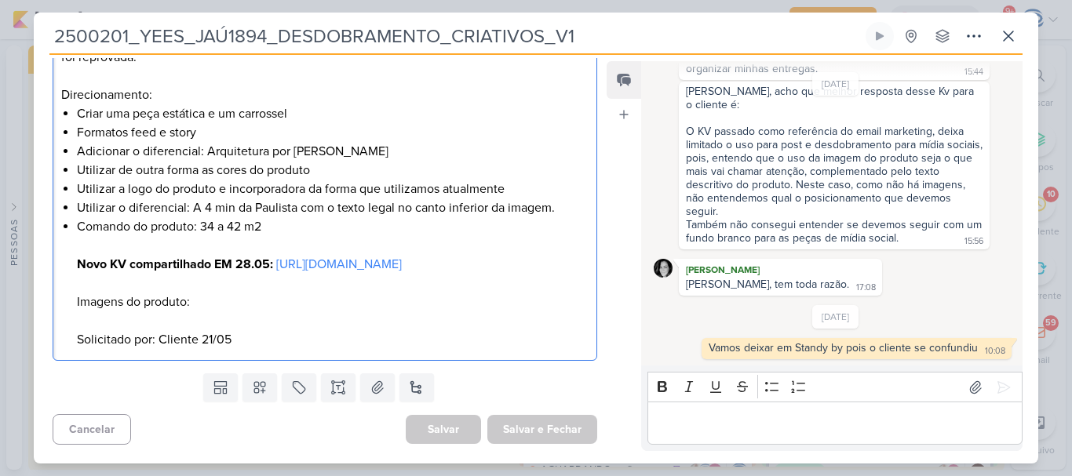
scroll to position [0, 0]
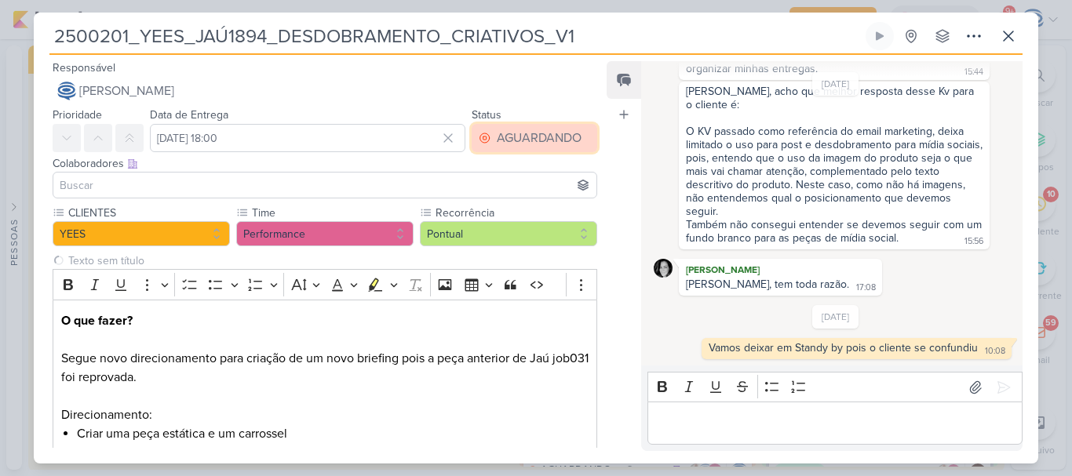
click at [504, 131] on div "AGUARDANDO" at bounding box center [539, 138] width 85 height 19
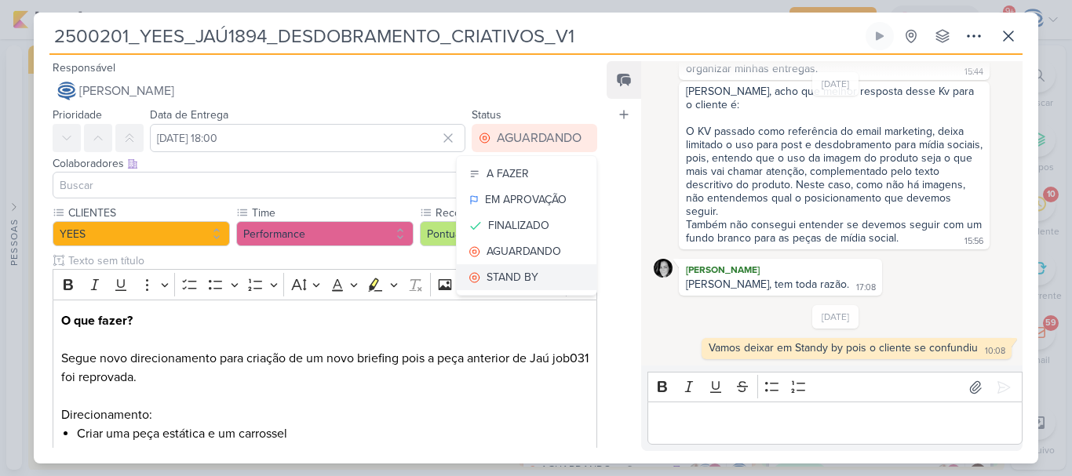
click at [502, 272] on div "STAND BY" at bounding box center [512, 277] width 52 height 16
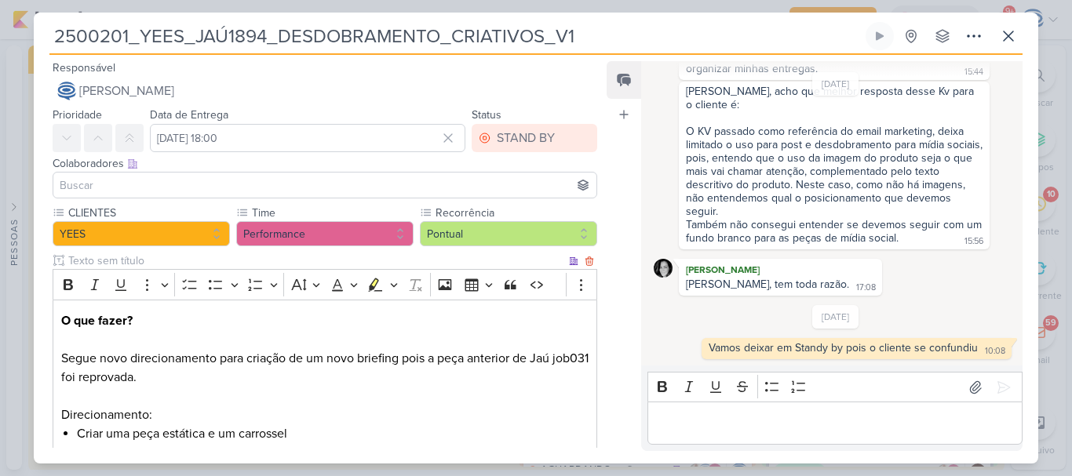
scroll to position [339, 0]
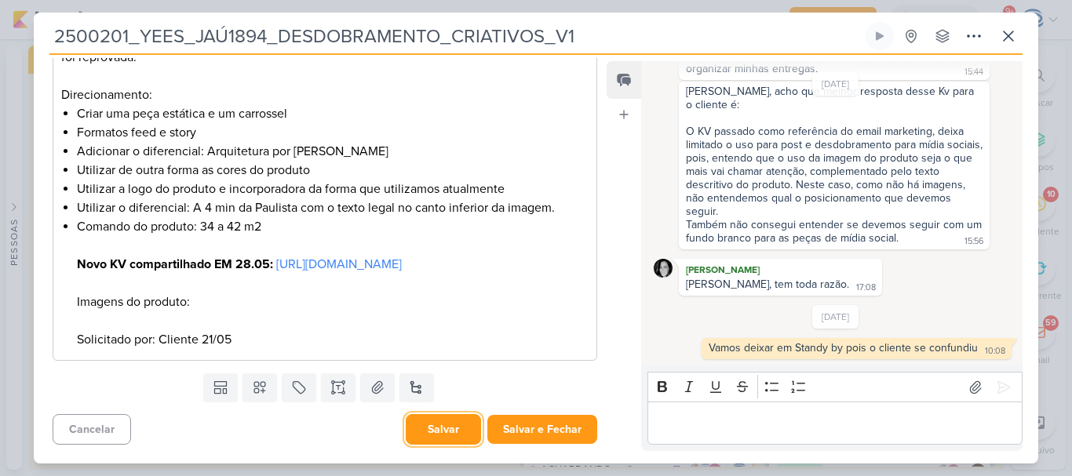
click at [448, 424] on button "Salvar" at bounding box center [443, 429] width 75 height 31
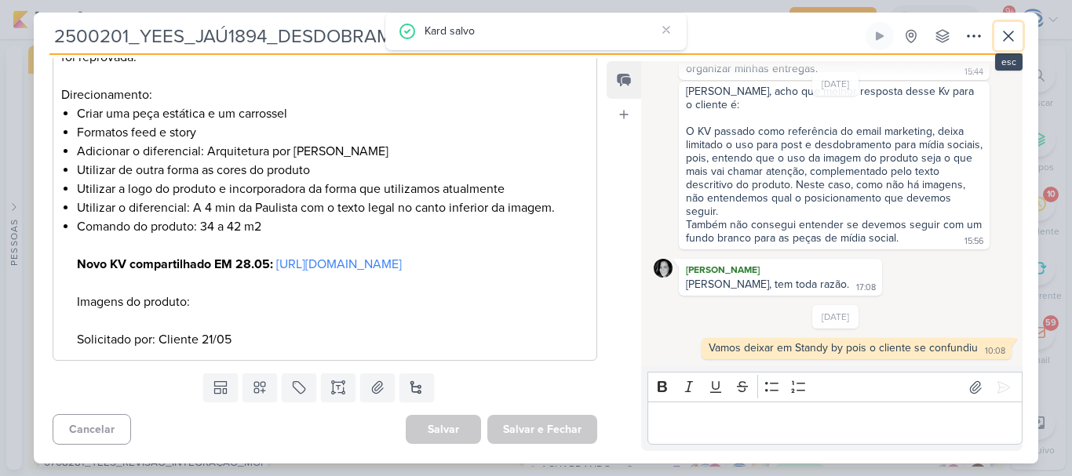
scroll to position [311, 0]
click at [994, 37] on button at bounding box center [1008, 36] width 28 height 28
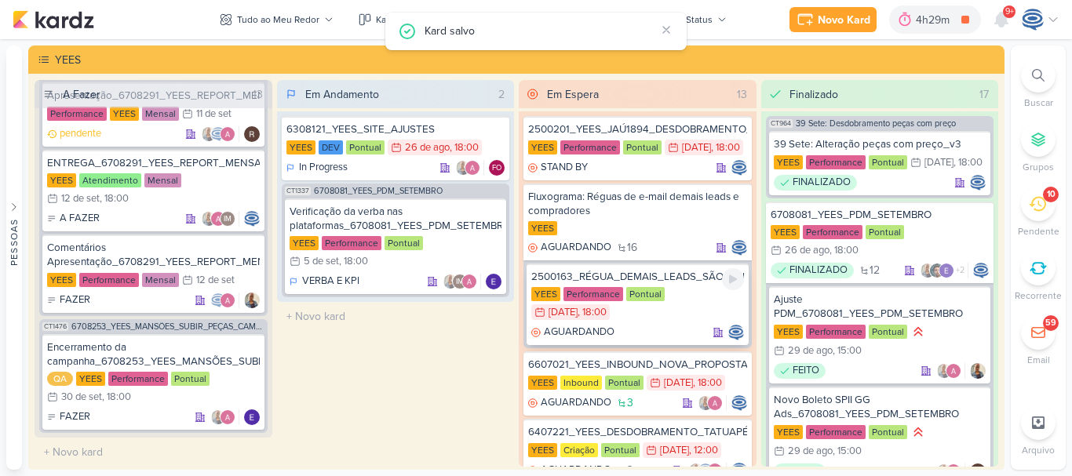
click at [675, 303] on div "2500163_RÉGUA_DEMAIS_LEADS_SÃO_PAULO YEES Performance Pontual 27/6 27 de jun , …" at bounding box center [637, 305] width 222 height 82
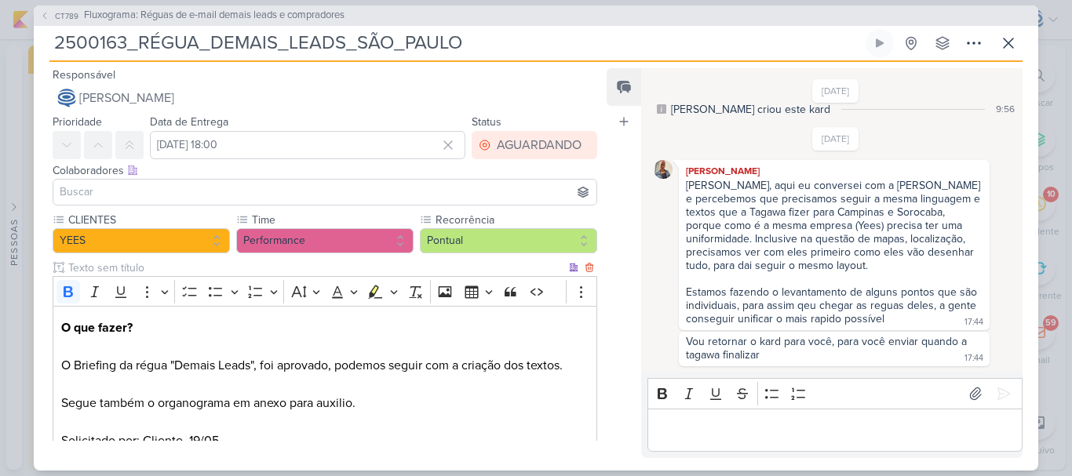
scroll to position [200, 0]
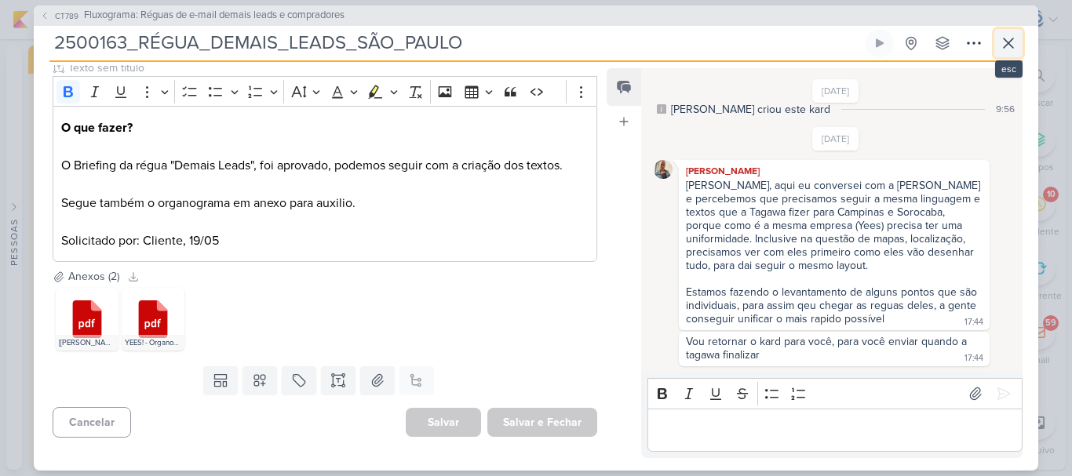
click at [1010, 42] on icon at bounding box center [1008, 43] width 19 height 19
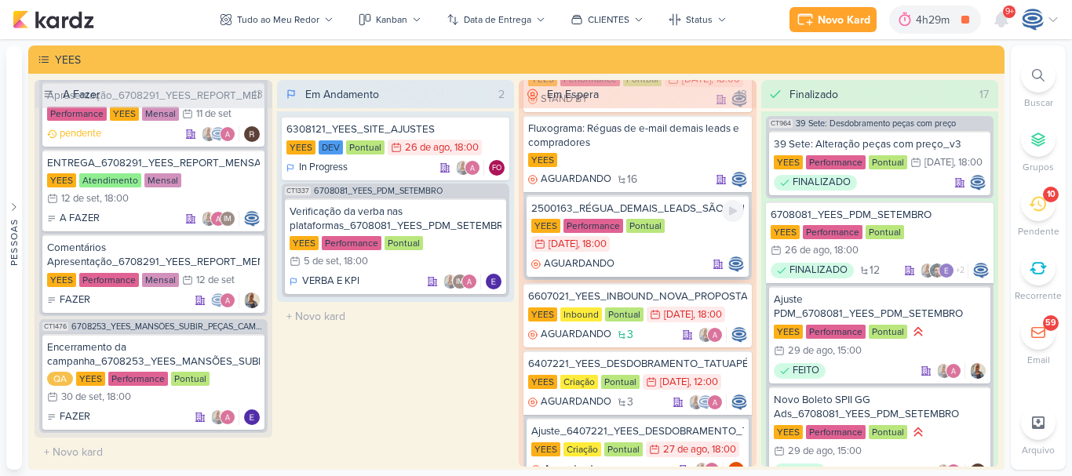
scroll to position [93, 0]
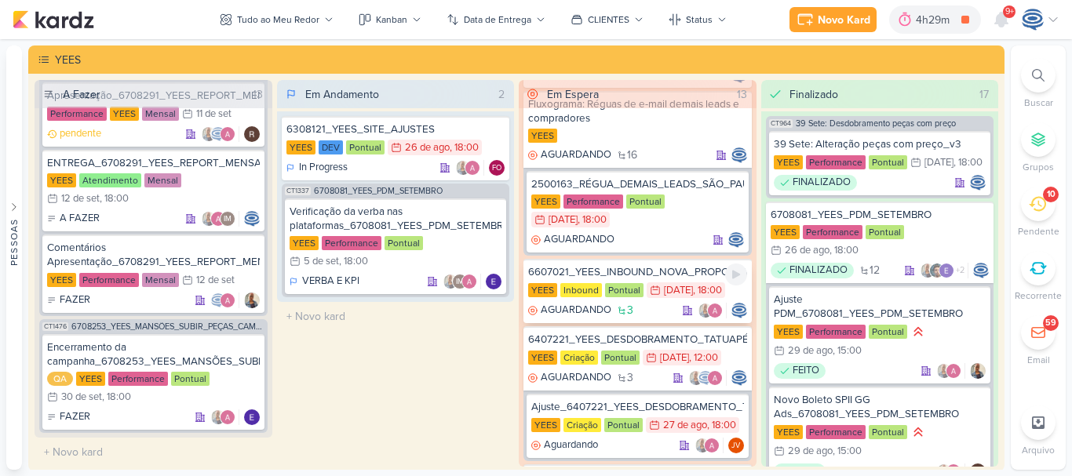
click at [641, 279] on div "6607021_YEES_INBOUND_NOVA_PROPOSTA_RÉGUA_NOVOS_LEADS" at bounding box center [637, 272] width 219 height 14
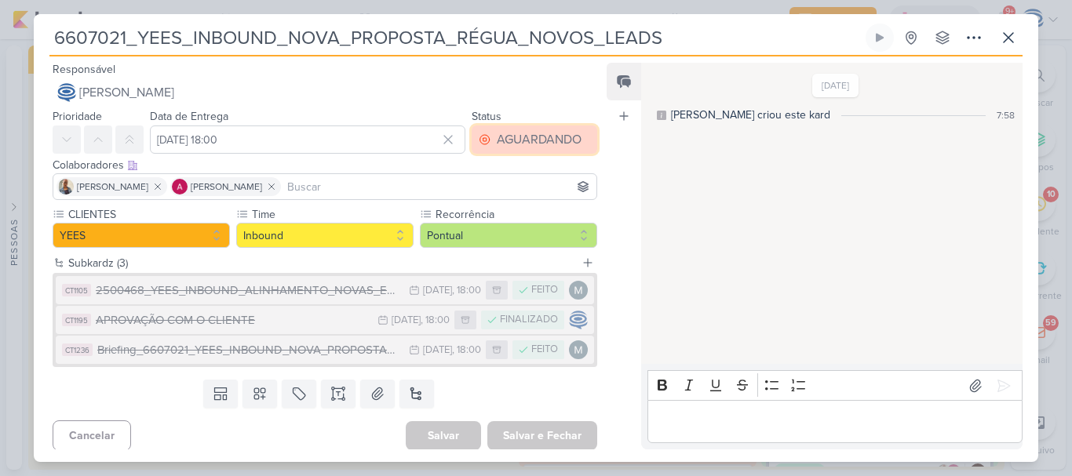
click at [542, 138] on div "AGUARDANDO" at bounding box center [539, 139] width 85 height 19
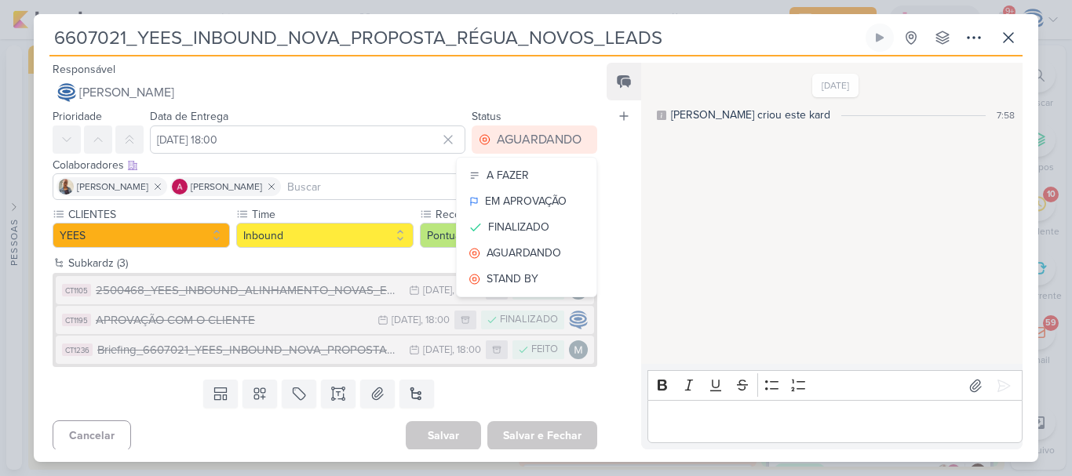
click at [614, 226] on div "Feed Atrelar email Solte o email para atrelar ao kard" at bounding box center [623, 256] width 35 height 387
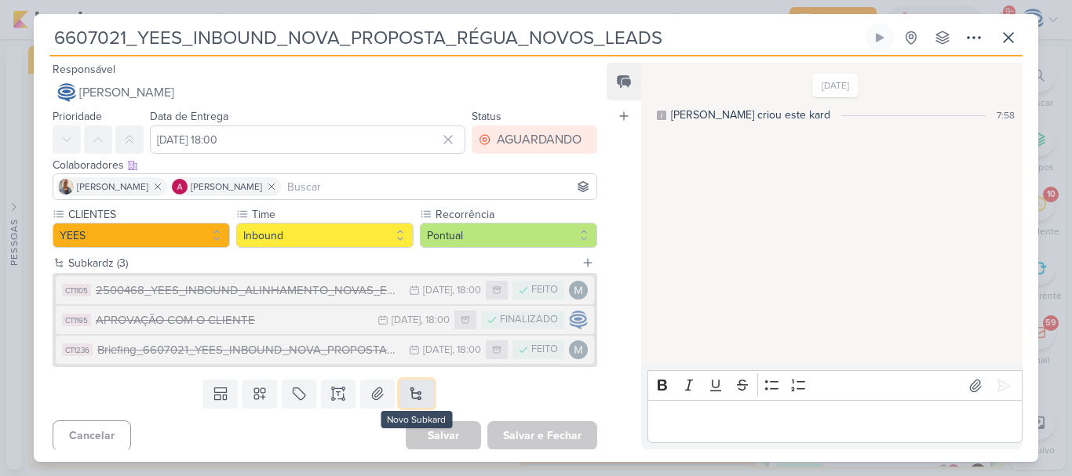
click at [417, 395] on button at bounding box center [416, 394] width 35 height 28
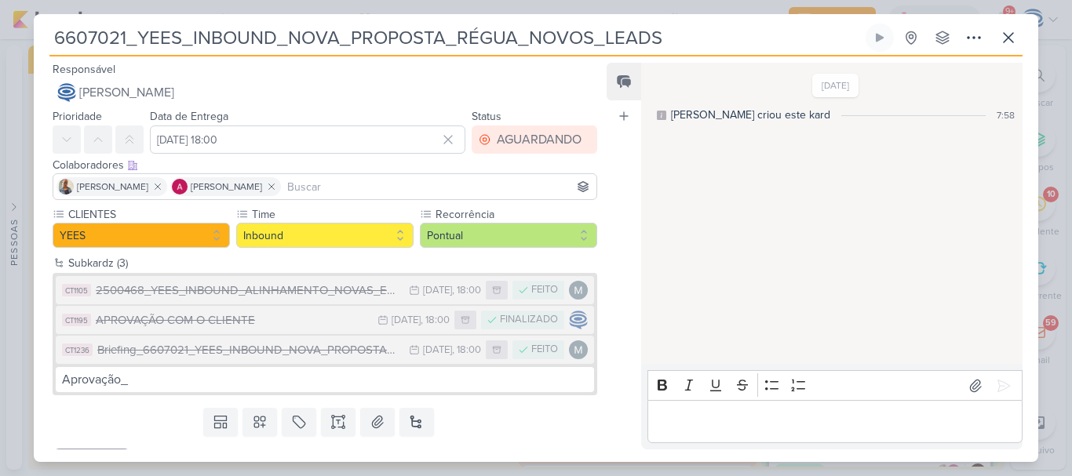
drag, startPoint x: 677, startPoint y: 41, endPoint x: 0, endPoint y: 37, distance: 677.0
click at [0, 37] on div "6607021_YEES_INBOUND_NOVA_PROPOSTA_RÉGUA_NOVOS_LEADS" at bounding box center [536, 238] width 1072 height 476
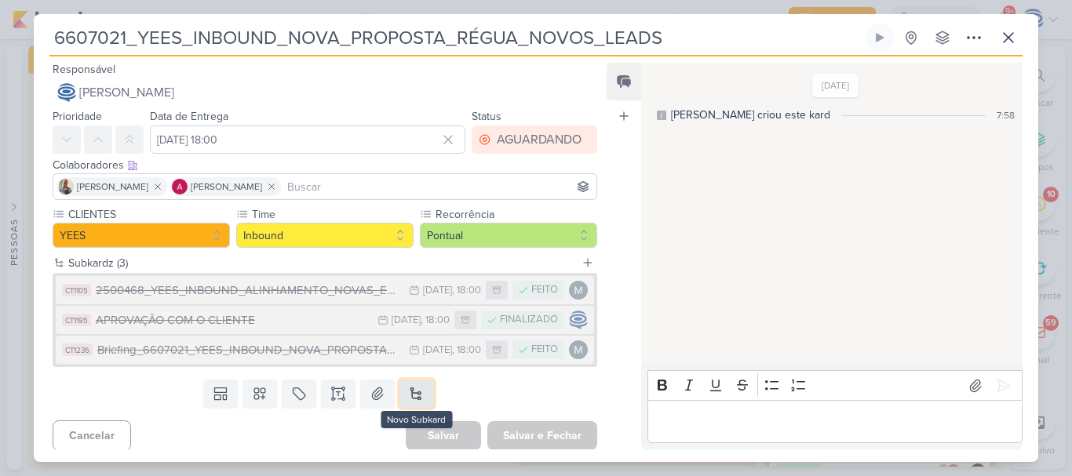
click at [415, 392] on button at bounding box center [416, 394] width 35 height 28
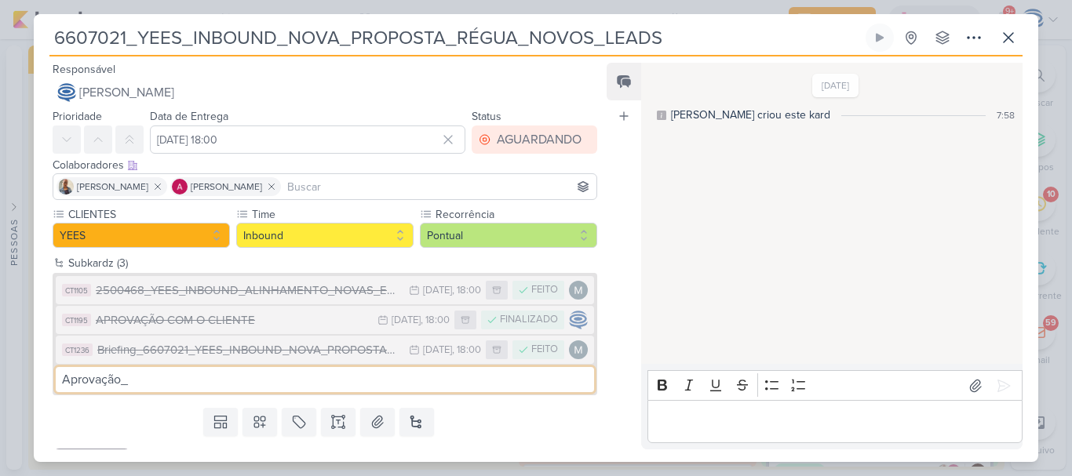
paste input "6607021_YEES_INBOUND_NOVA_PROPOSTA_RÉGUA_NOVOS_LEADS"
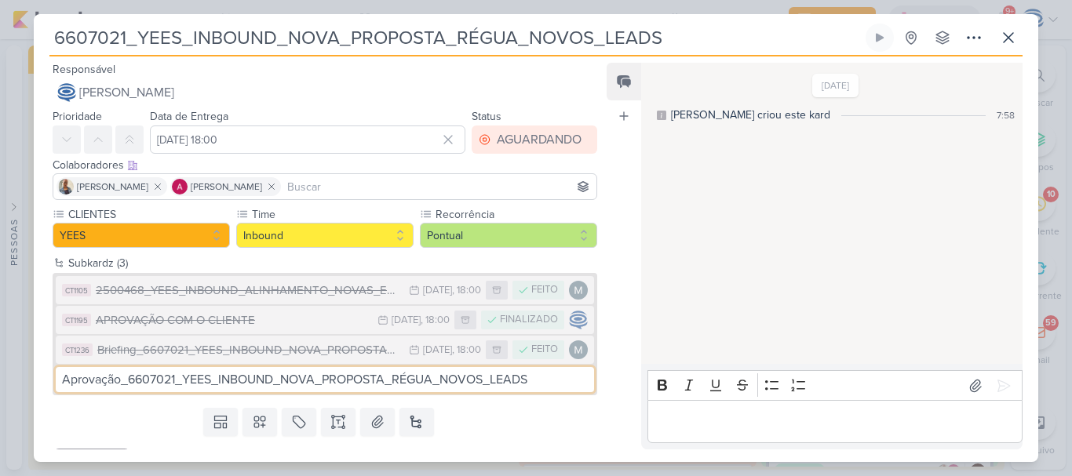
click at [289, 384] on input "Aprovação_6607021_YEES_INBOUND_NOVA_PROPOSTA_RÉGUA_NOVOS_LEADS" at bounding box center [325, 379] width 538 height 25
type input "Aprovação_6607021_YEES_INBOUND_NOVA_PROPOSTA_RÉGUA_NOVOS_LEADS"
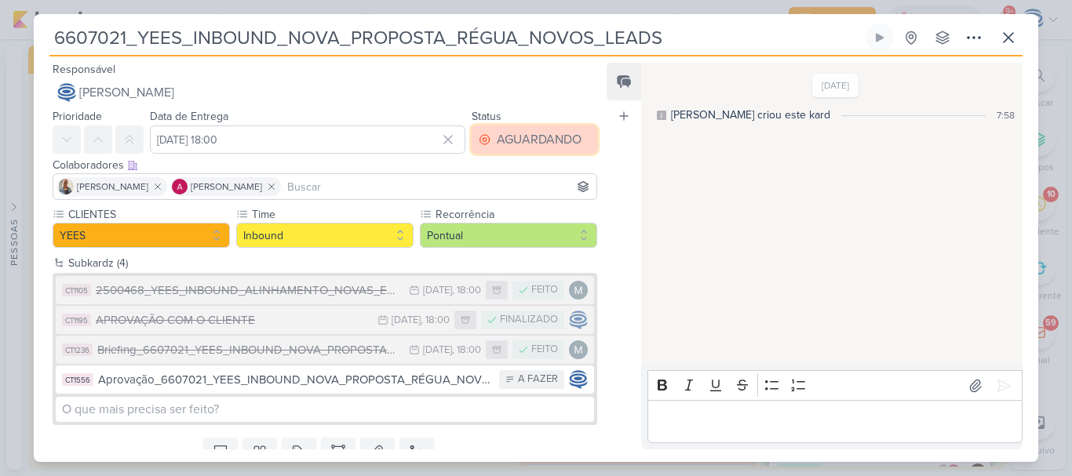
click at [557, 136] on div "AGUARDANDO" at bounding box center [539, 139] width 85 height 19
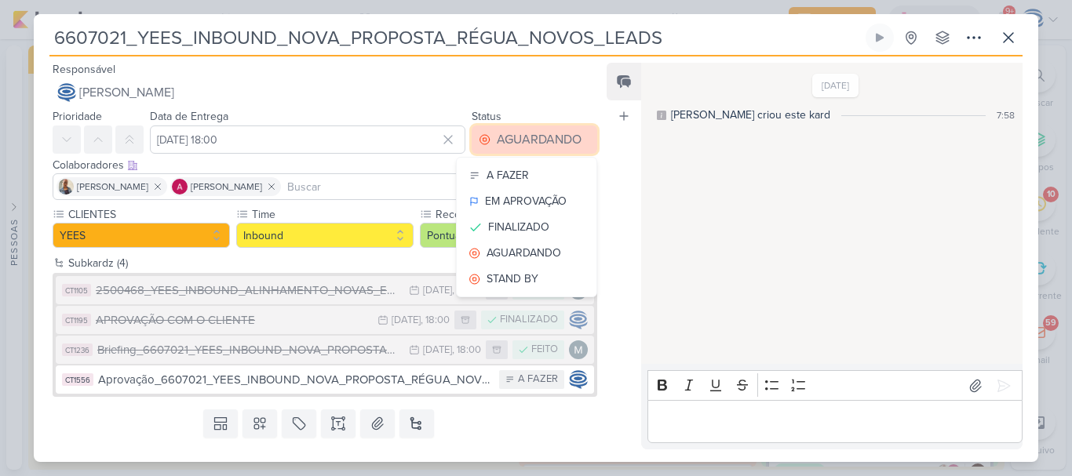
click at [557, 136] on div "AGUARDANDO" at bounding box center [539, 139] width 85 height 19
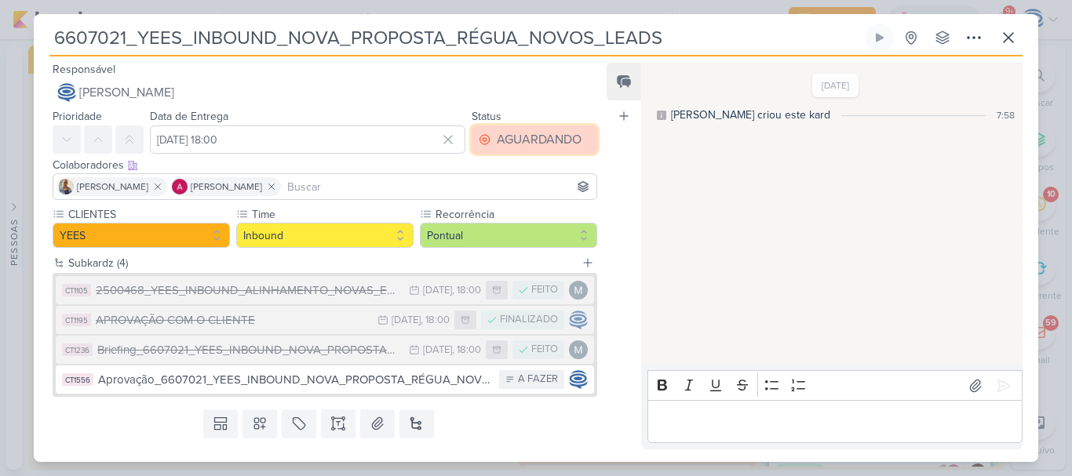
click at [557, 136] on div "AGUARDANDO" at bounding box center [539, 139] width 85 height 19
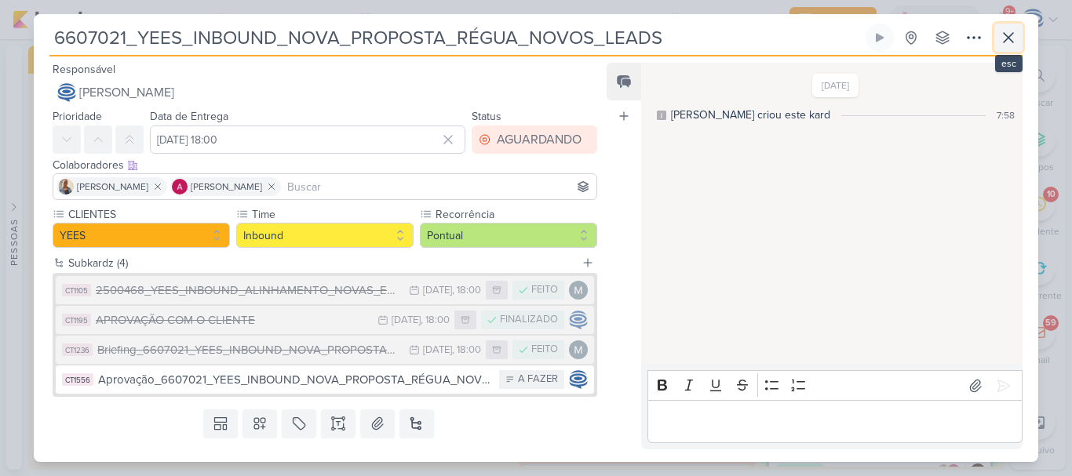
click at [1007, 35] on icon at bounding box center [1008, 37] width 19 height 19
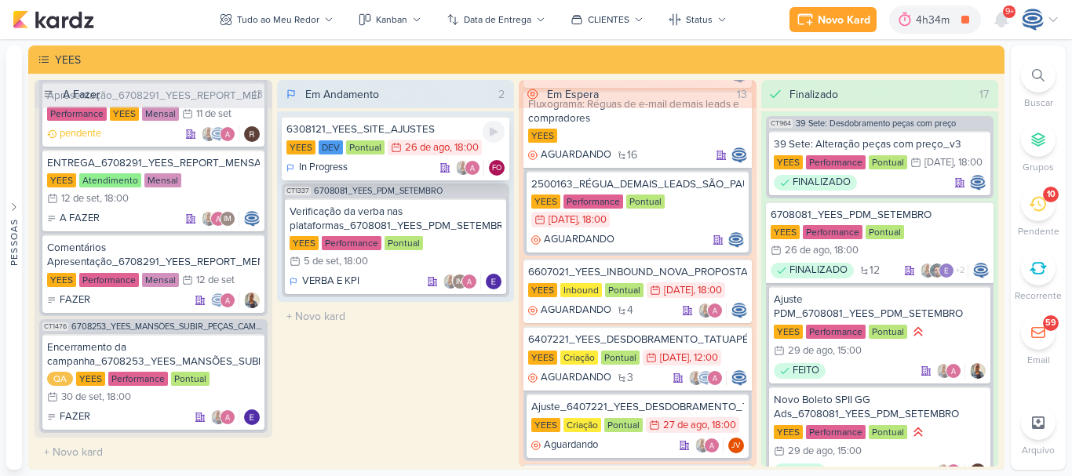
click at [363, 147] on div "Pontual" at bounding box center [365, 147] width 38 height 14
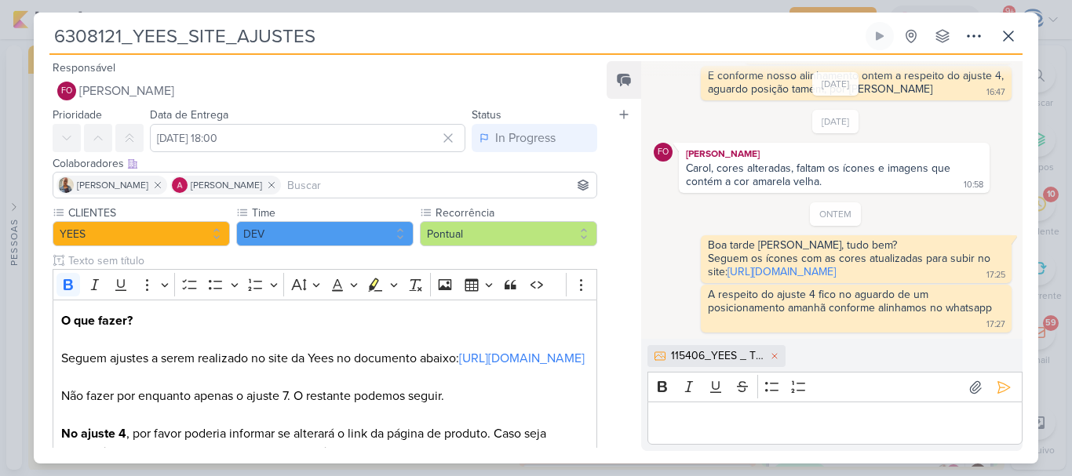
scroll to position [630, 0]
click at [996, 385] on icon at bounding box center [1003, 388] width 16 height 16
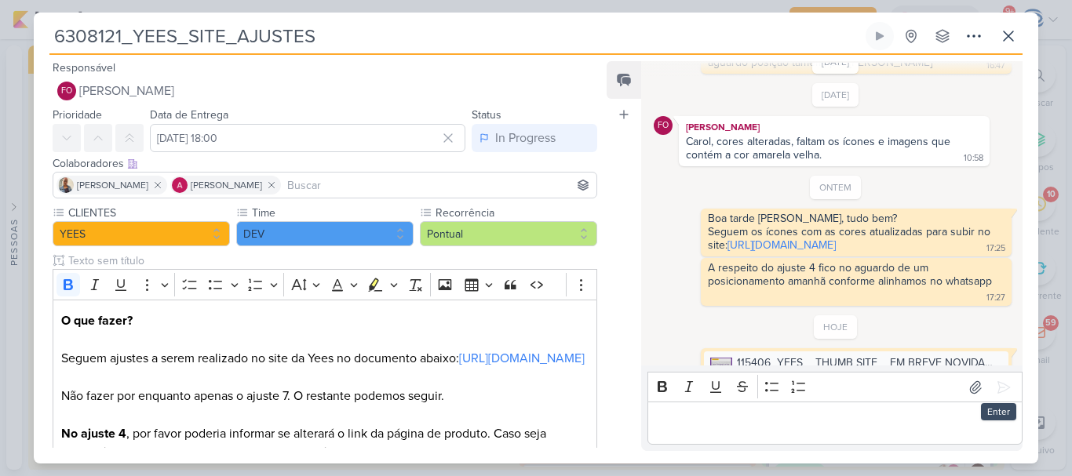
scroll to position [704, 0]
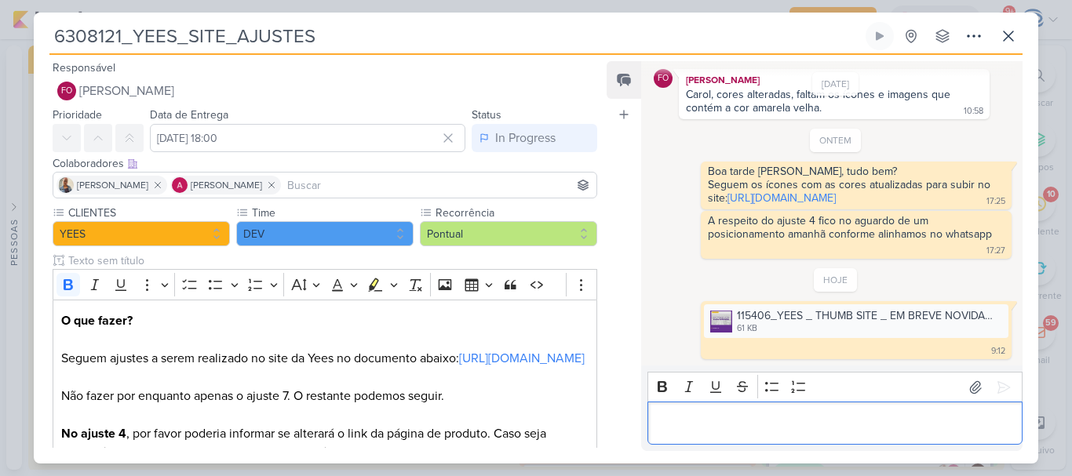
click at [764, 430] on p "Editor editing area: main" at bounding box center [834, 423] width 358 height 19
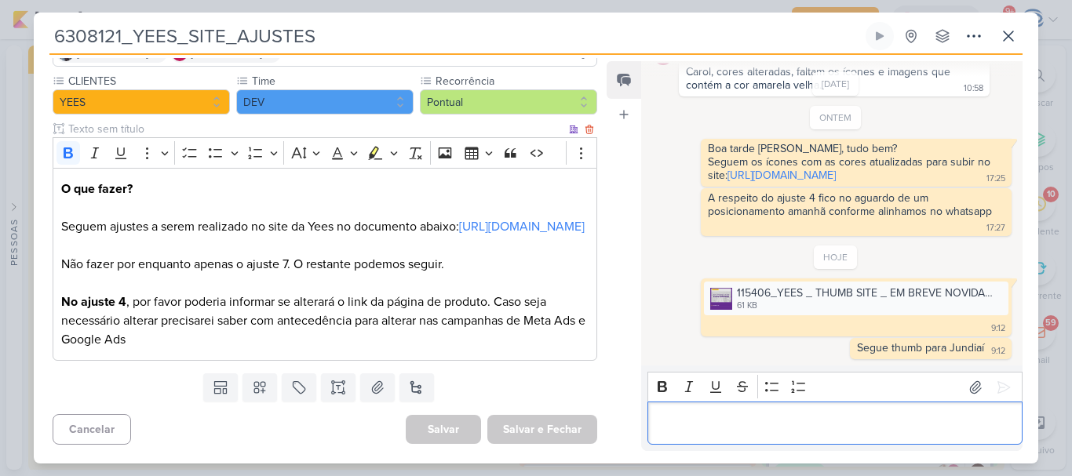
scroll to position [0, 0]
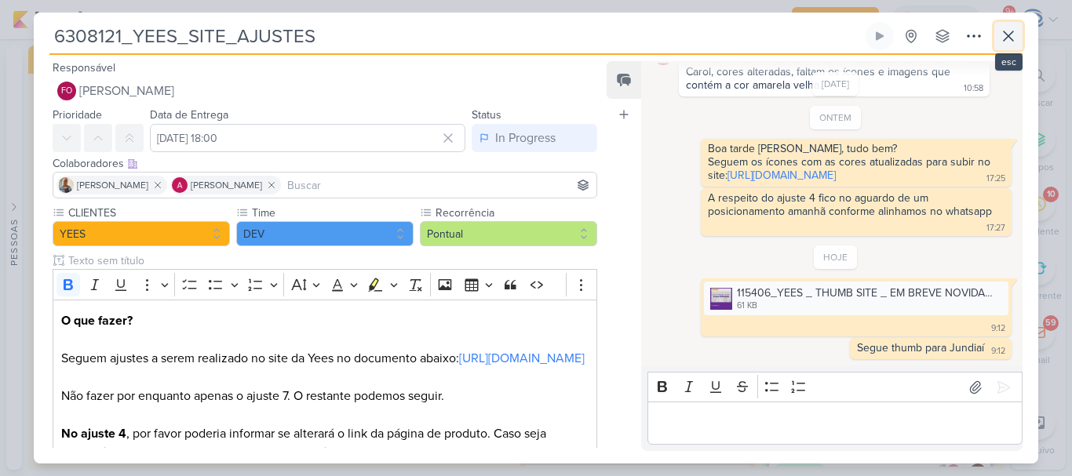
click at [1014, 40] on icon at bounding box center [1008, 36] width 19 height 19
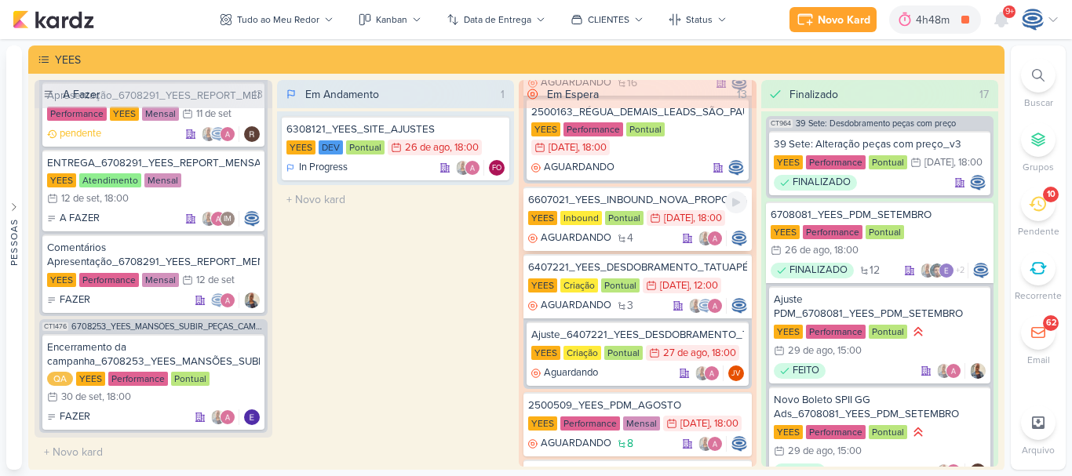
scroll to position [187, 0]
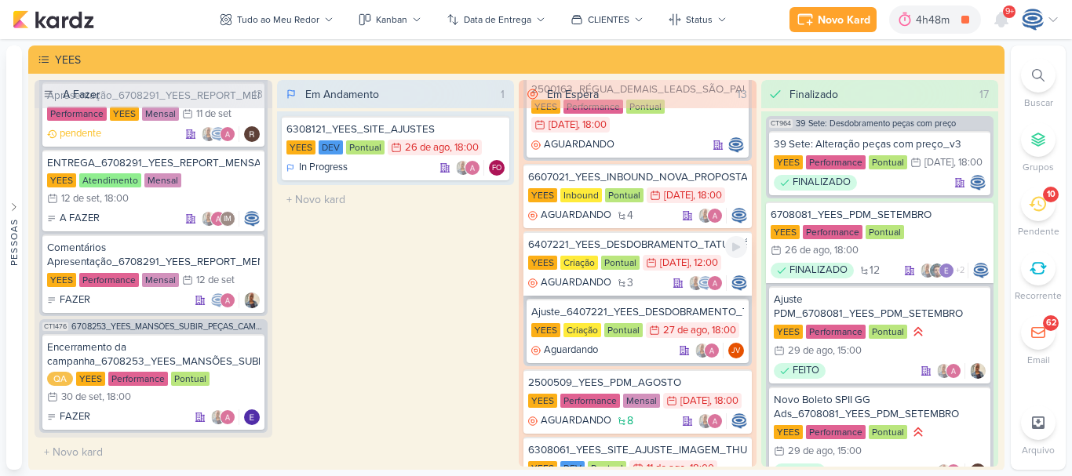
click at [658, 252] on div "6407221_YEES_DESDOBRAMENTO_TATUAPÉ_RENDA" at bounding box center [637, 245] width 219 height 14
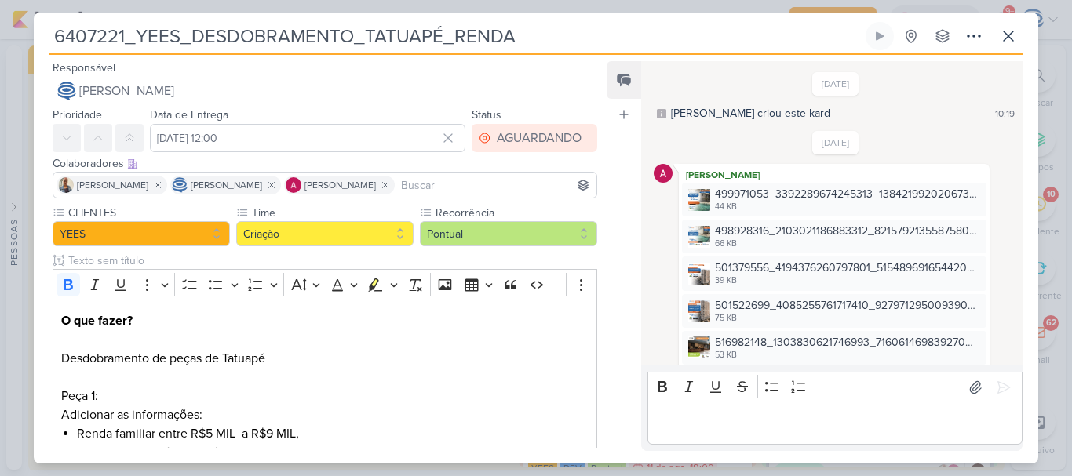
scroll to position [1408, 0]
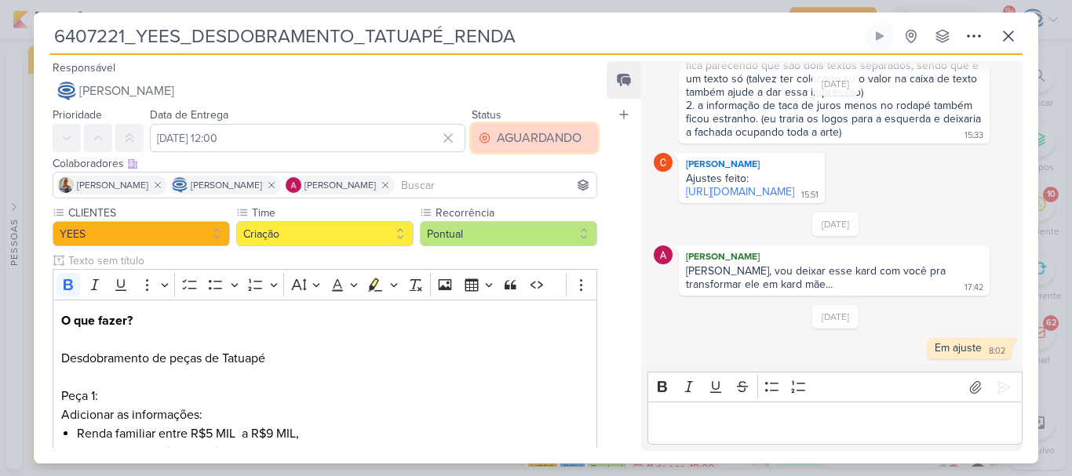
click at [499, 144] on div "AGUARDANDO" at bounding box center [539, 138] width 85 height 19
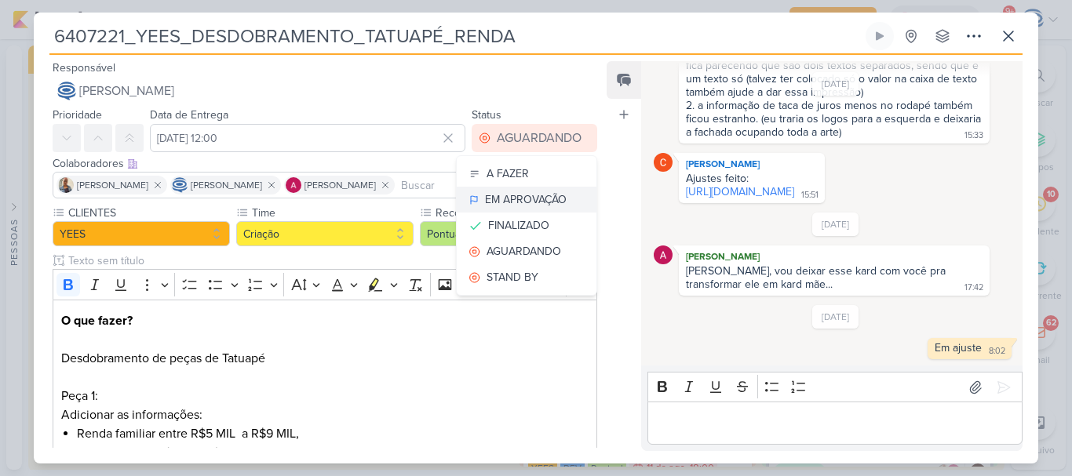
click at [507, 206] on div "EM APROVAÇÃO" at bounding box center [526, 199] width 82 height 16
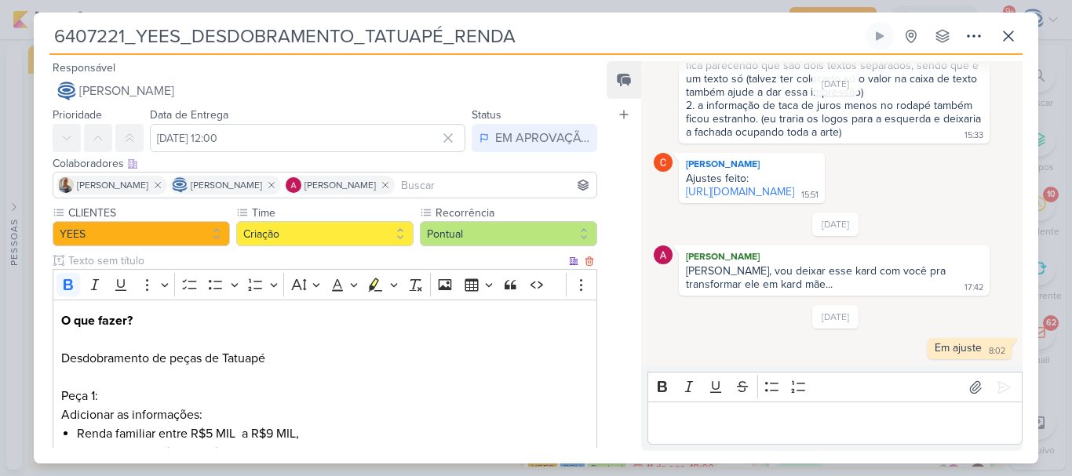
scroll to position [684, 0]
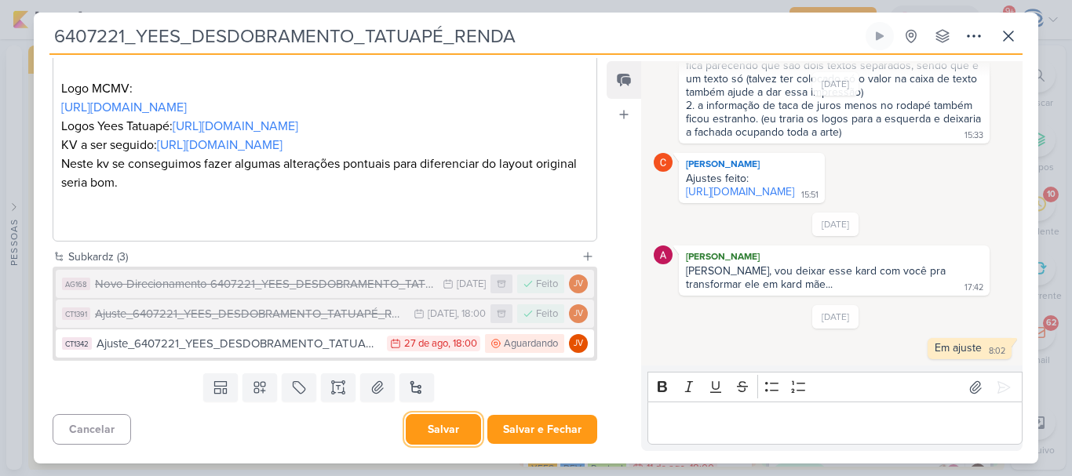
click at [432, 433] on button "Salvar" at bounding box center [443, 429] width 75 height 31
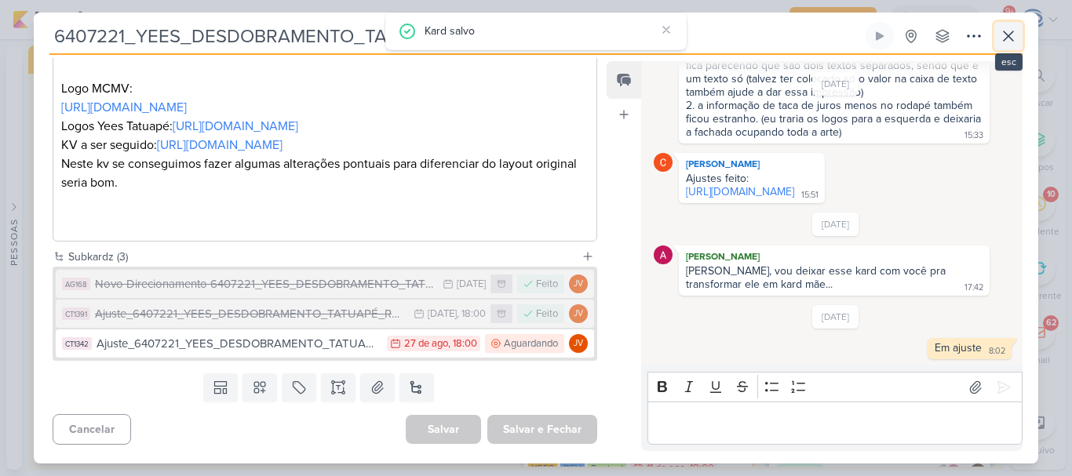
click at [1007, 37] on icon at bounding box center [1007, 35] width 9 height 9
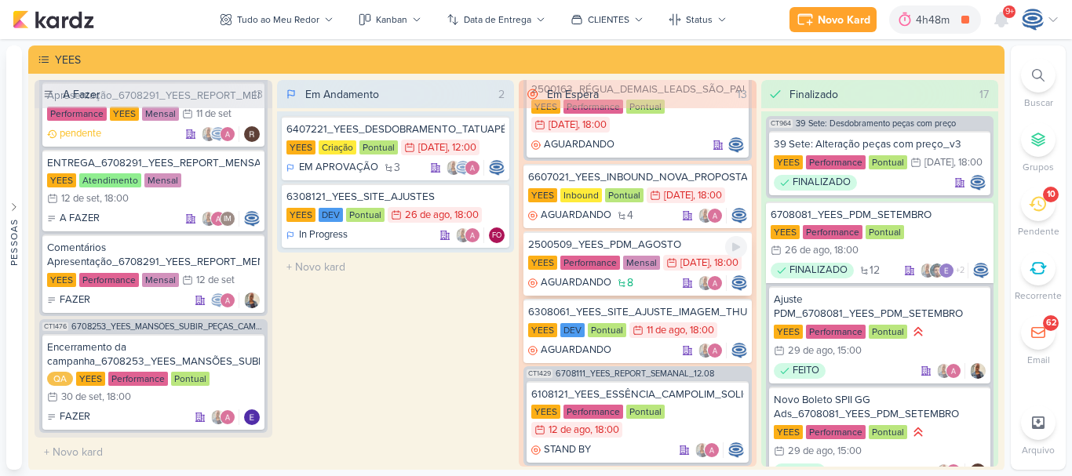
click at [682, 252] on div "2500509_YEES_PDM_AGOSTO" at bounding box center [637, 245] width 219 height 14
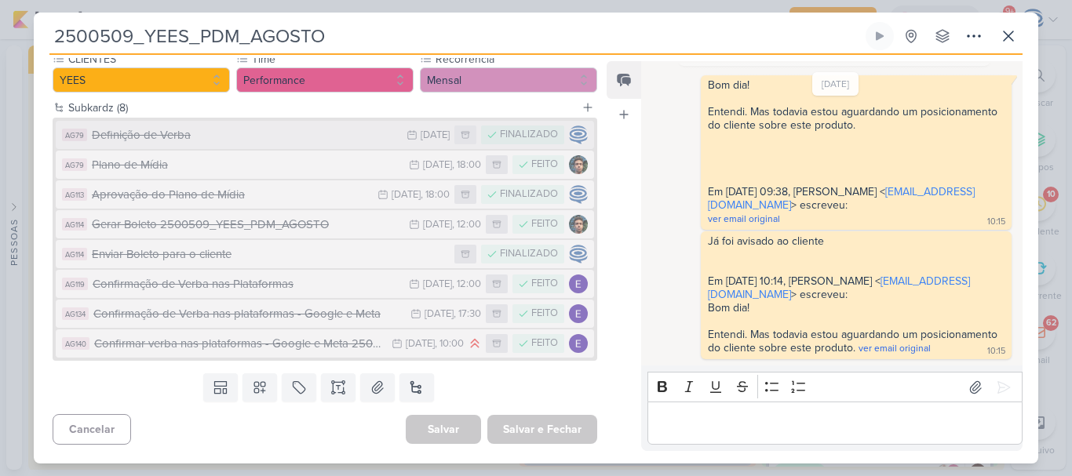
scroll to position [0, 0]
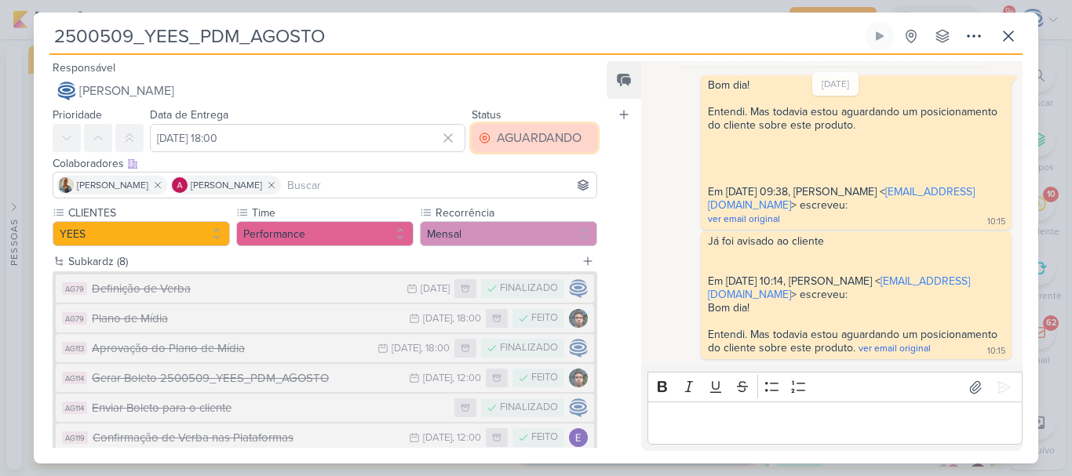
click at [510, 134] on div "AGUARDANDO" at bounding box center [539, 138] width 85 height 19
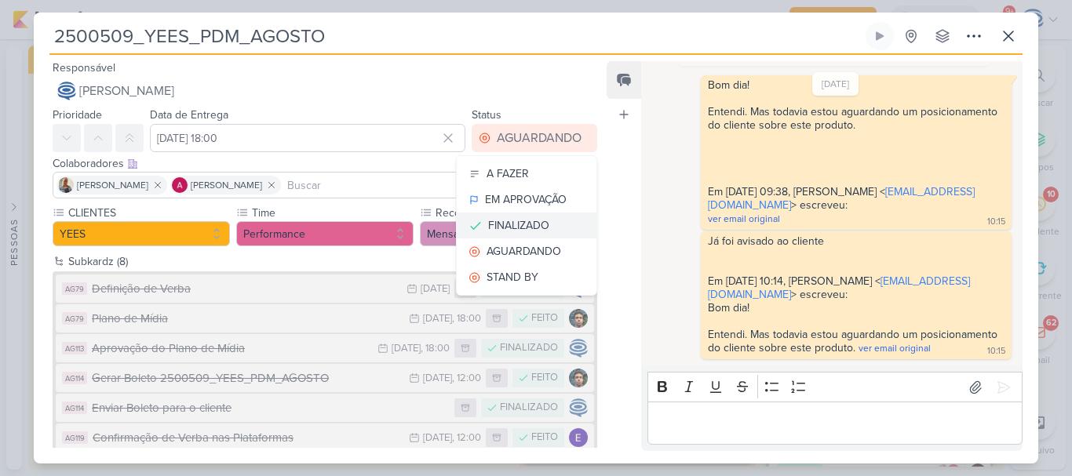
click at [513, 226] on div "FINALIZADO" at bounding box center [518, 225] width 61 height 16
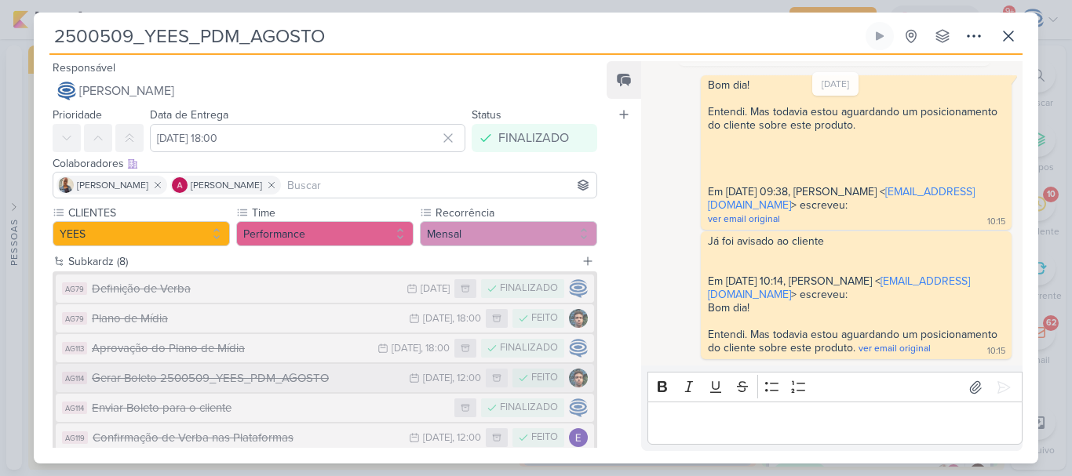
scroll to position [154, 0]
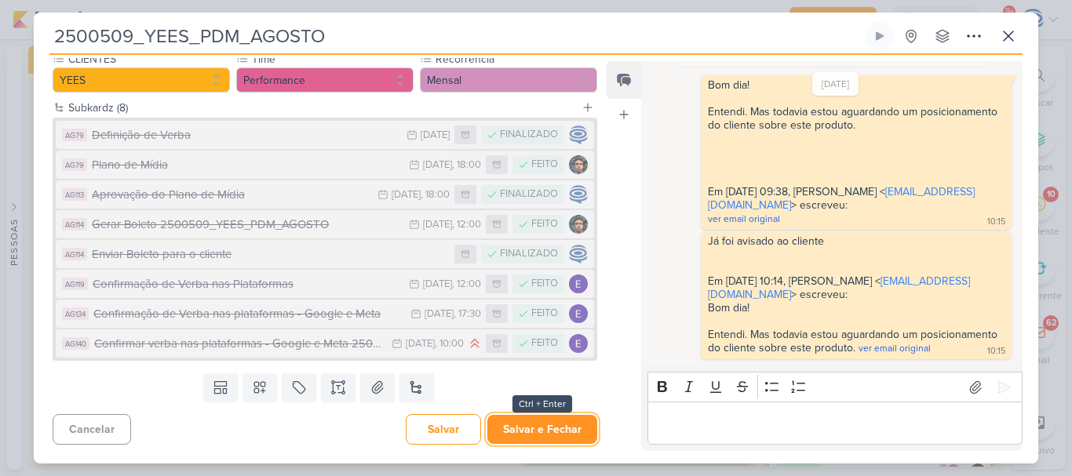
click at [533, 430] on button "Salvar e Fechar" at bounding box center [542, 429] width 110 height 29
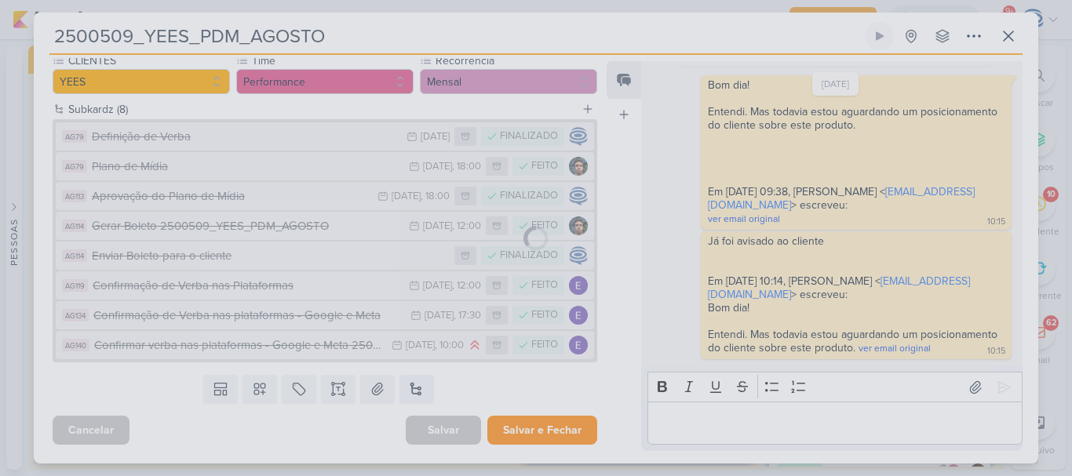
scroll to position [152, 0]
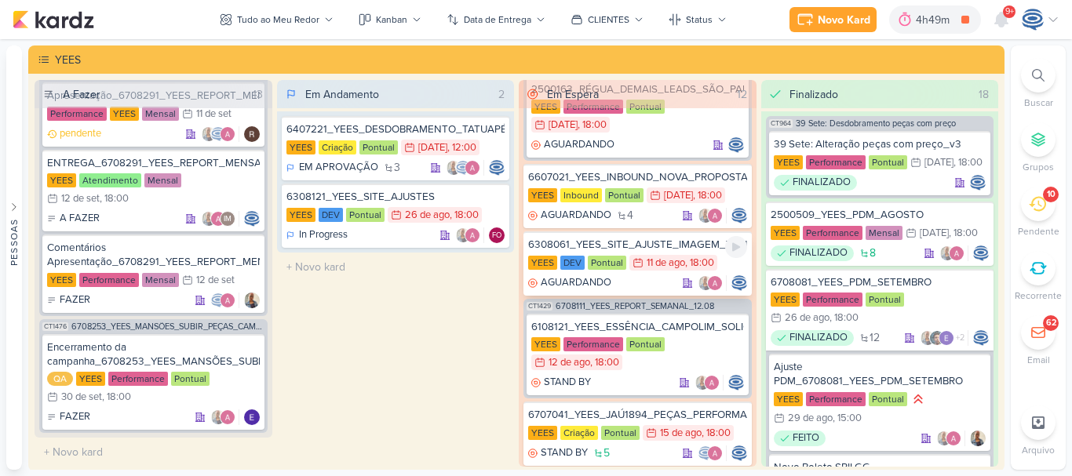
click at [679, 252] on div "6308061_YEES_SITE_AJUSTE_IMAGEM_THUMB" at bounding box center [637, 245] width 219 height 14
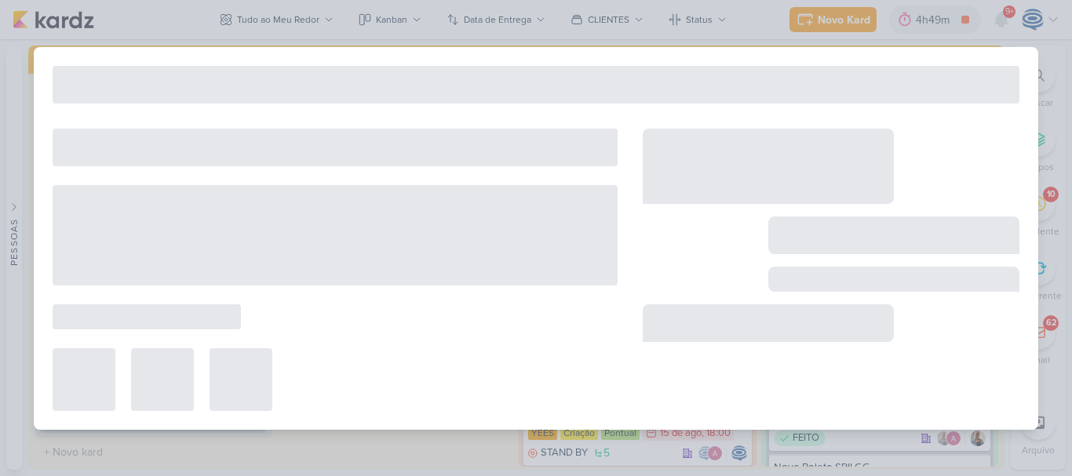
type input "6308061_YEES_SITE_AJUSTE_IMAGEM_THUMB"
type input "11 de agosto de 2025 às 18:00"
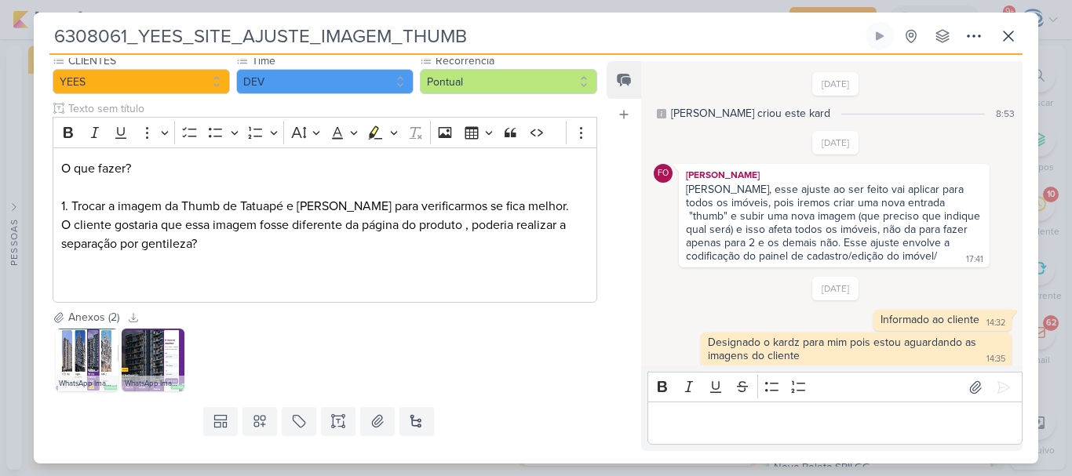
scroll to position [8, 0]
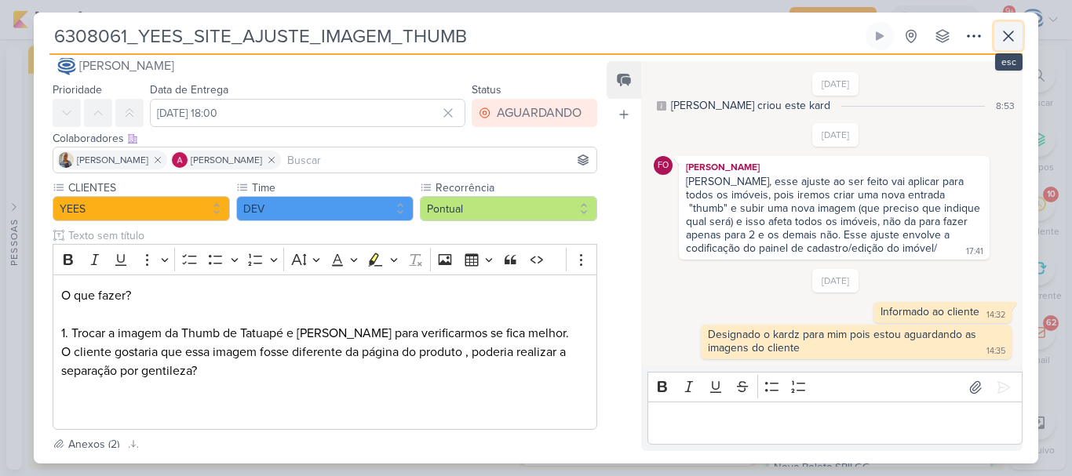
click at [1010, 30] on icon at bounding box center [1008, 36] width 19 height 19
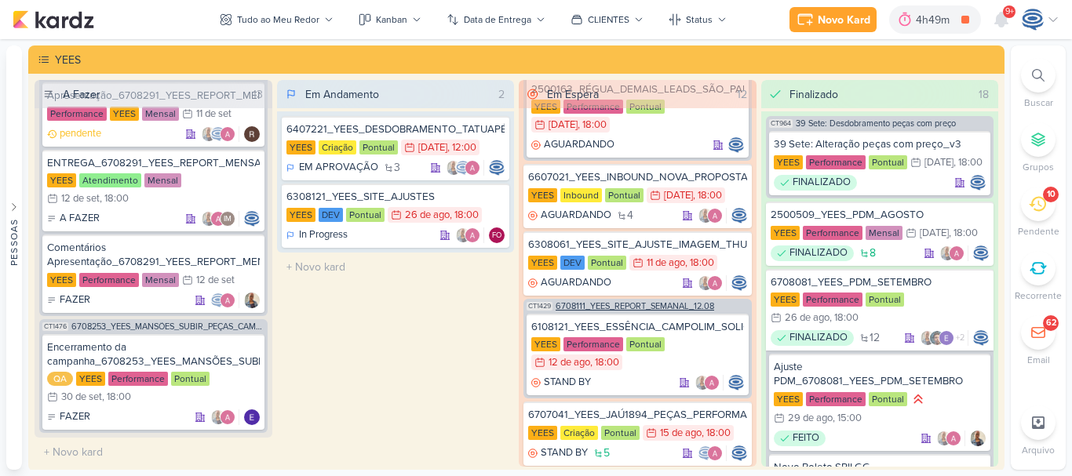
click at [686, 311] on span "6708111_YEES_REPORT_SEMANAL_12.08" at bounding box center [634, 306] width 158 height 9
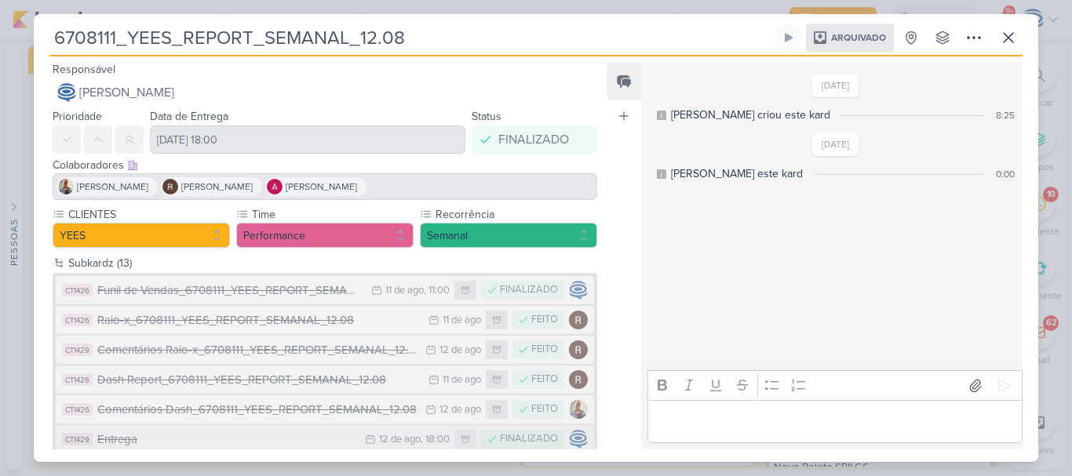
scroll to position [231, 0]
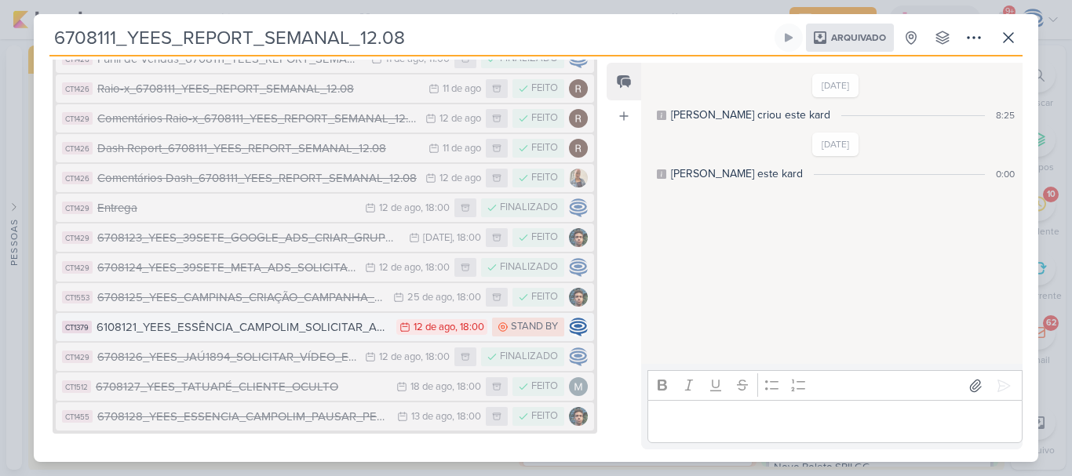
click at [363, 326] on div "6108121_YEES_ESSÊNCIA_CAMPOLIM_SOLICITAR_ALTERAÇÃO_CRIATIVO" at bounding box center [242, 327] width 292 height 18
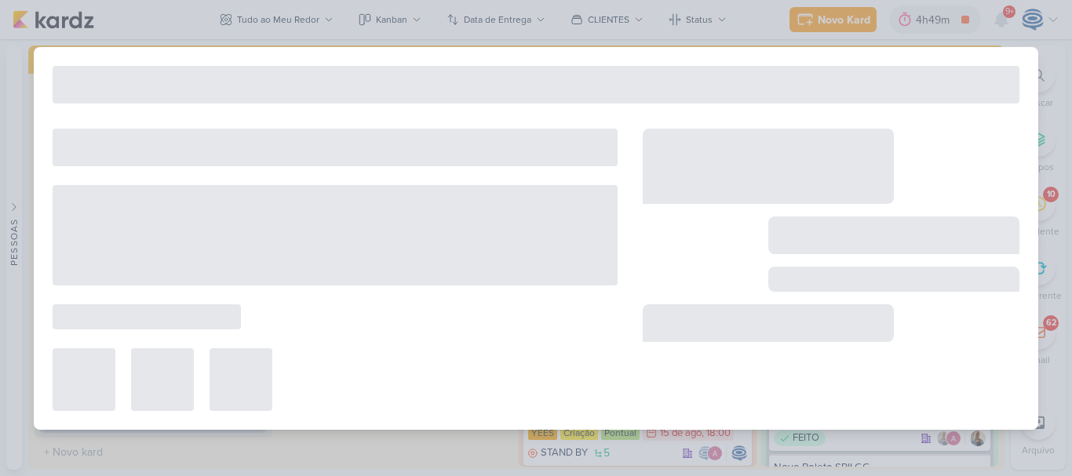
type input "6108121_YEES_ESSÊNCIA_CAMPOLIM_SOLICITAR_ALTERAÇÃO_CRIATIVO"
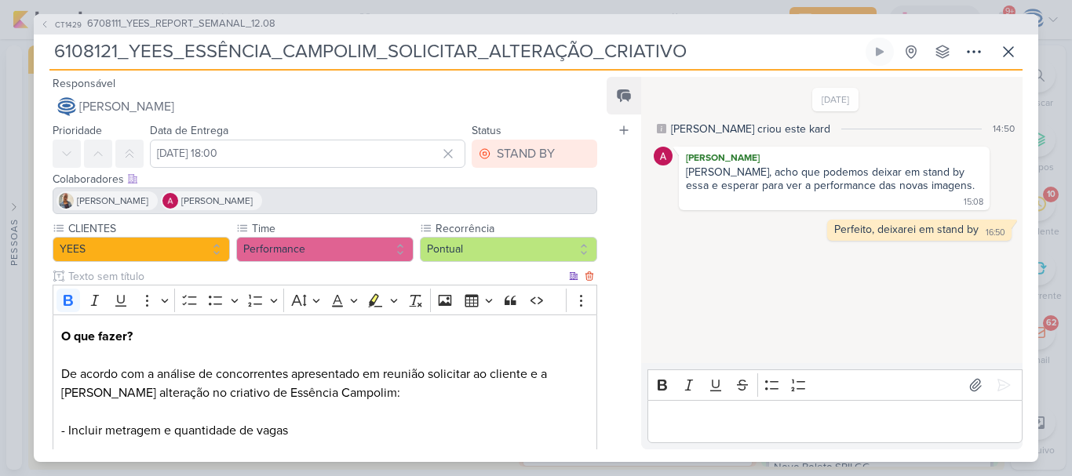
scroll to position [219, 0]
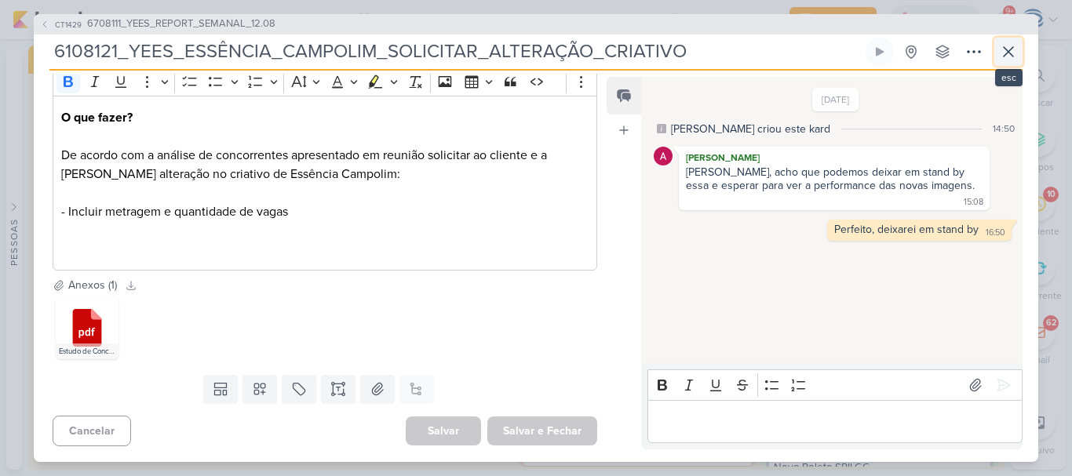
click at [1007, 55] on icon at bounding box center [1008, 51] width 19 height 19
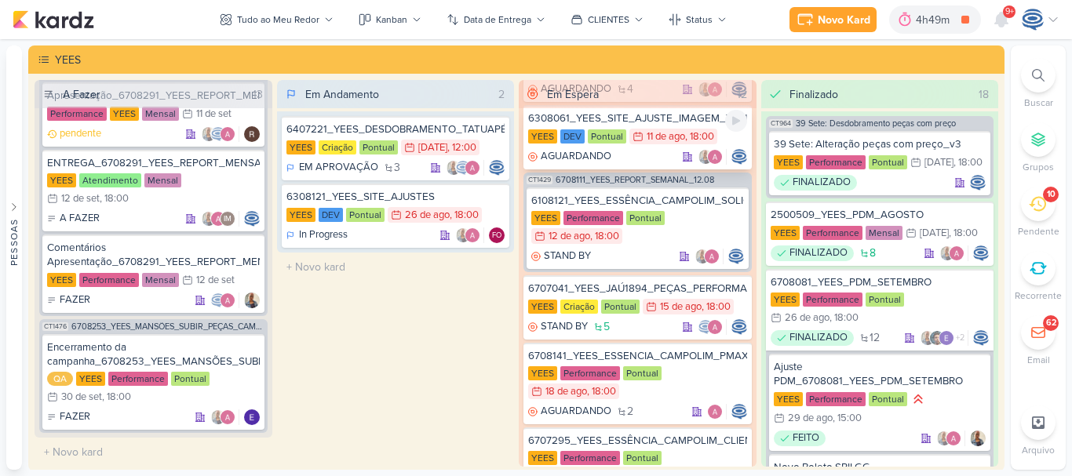
scroll to position [326, 0]
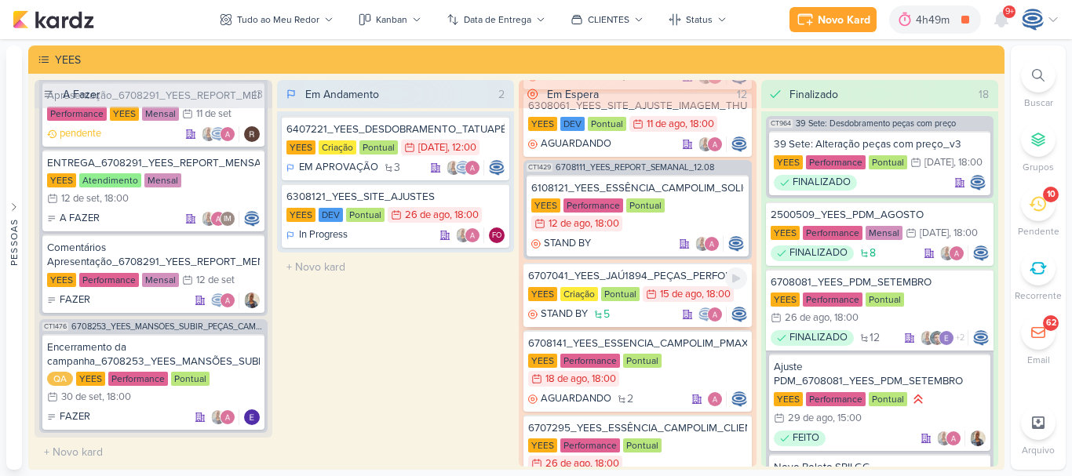
click at [679, 283] on div "6707041_YEES_JAÚ1894_PEÇAS_PERFORMANCE" at bounding box center [637, 276] width 219 height 14
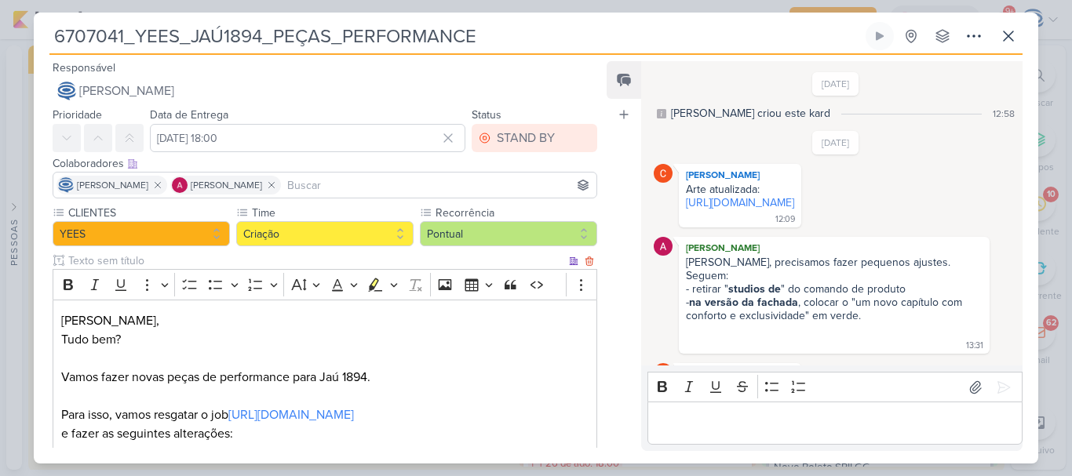
scroll to position [660, 0]
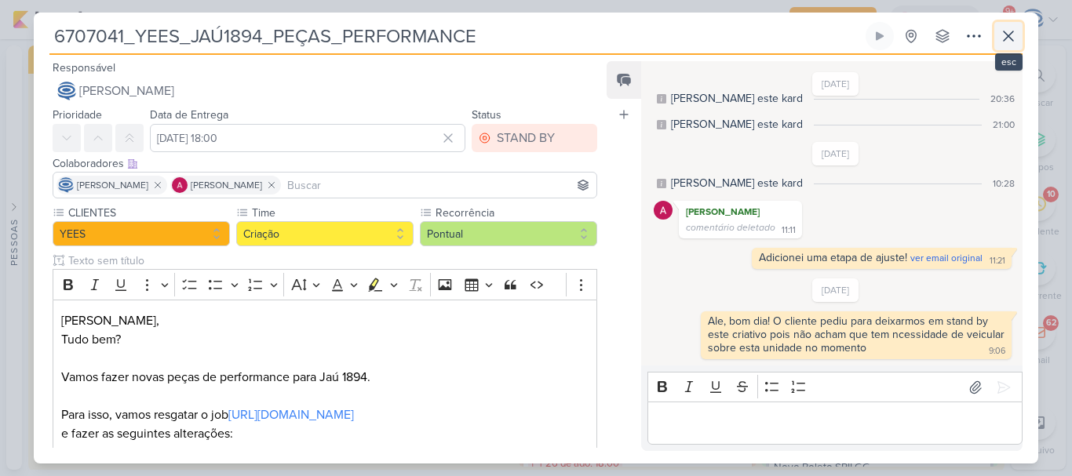
click at [1009, 38] on icon at bounding box center [1008, 36] width 19 height 19
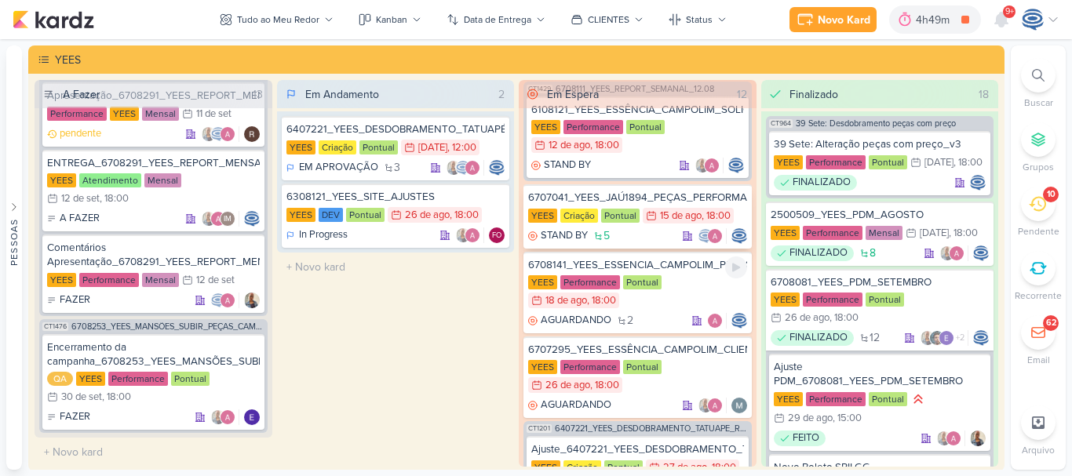
scroll to position [406, 0]
click at [680, 271] on div "6708141_YEES_ESSENCIA_CAMPOLIM_PMAX_OFFLINE" at bounding box center [637, 264] width 219 height 14
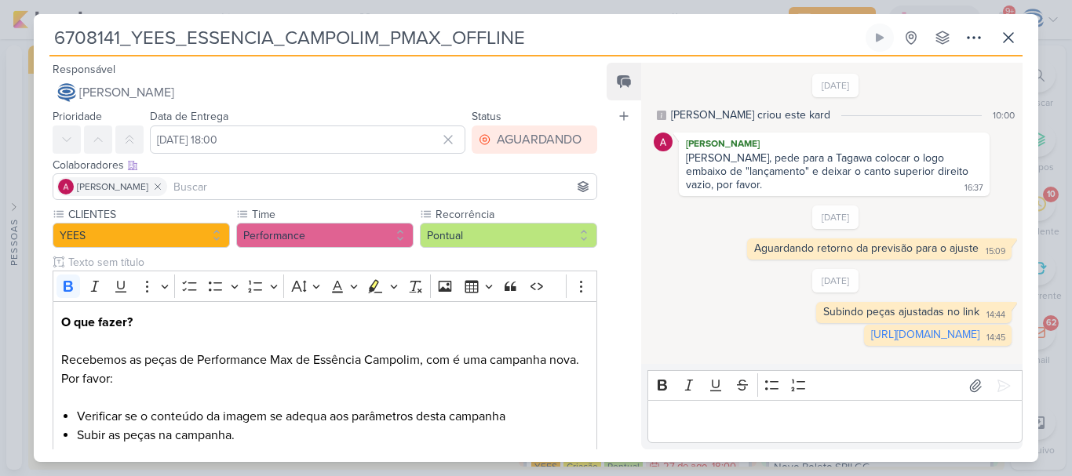
scroll to position [315, 0]
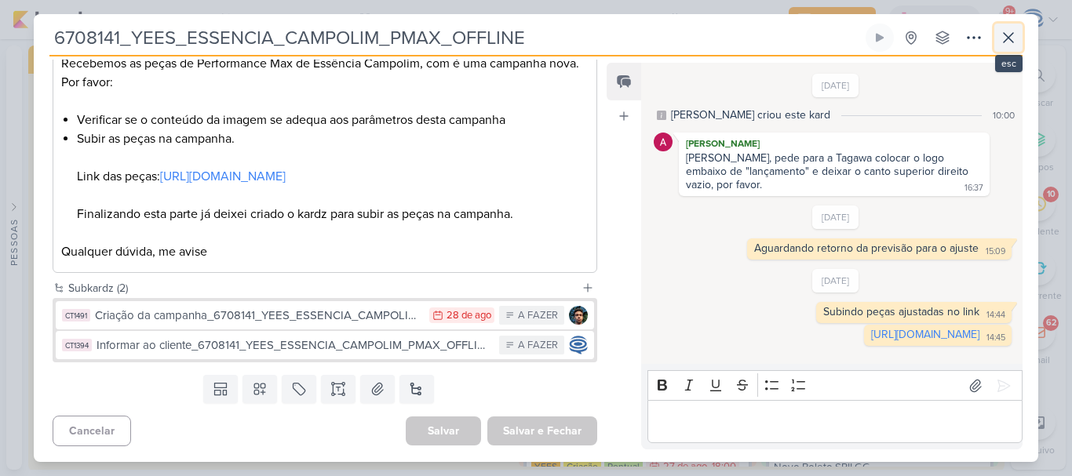
click at [1007, 33] on icon at bounding box center [1008, 37] width 19 height 19
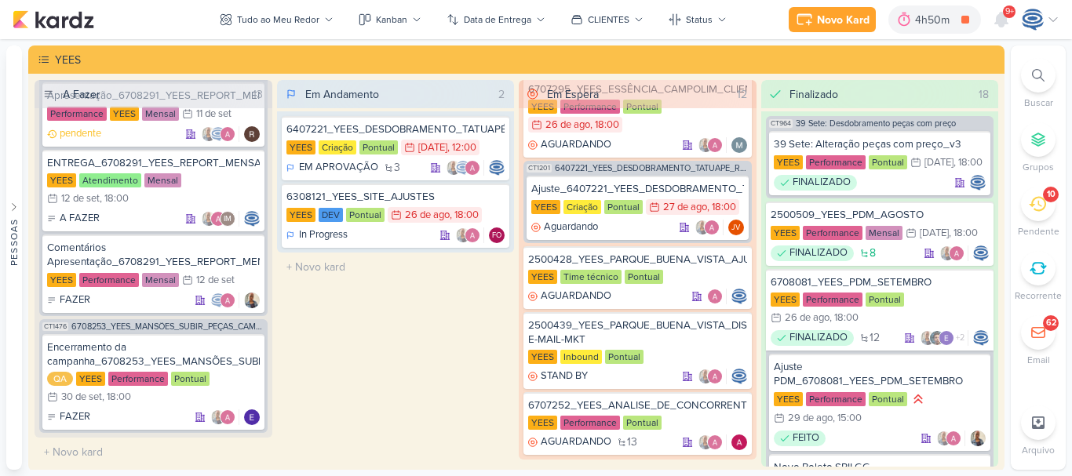
scroll to position [704, 0]
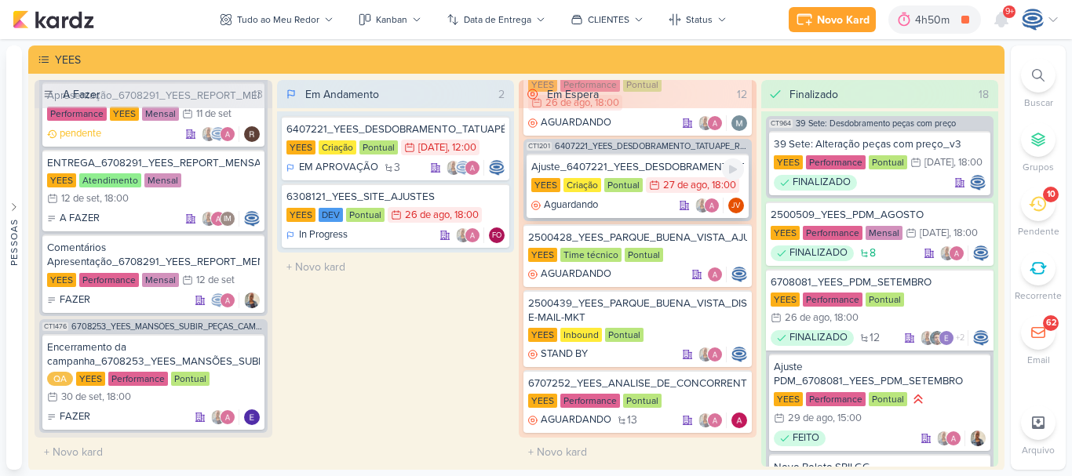
click at [675, 168] on div "Ajuste_6407221_YEES_DESDOBRAMENTO_TATUAPÉ_RENDA_V3" at bounding box center [637, 167] width 213 height 14
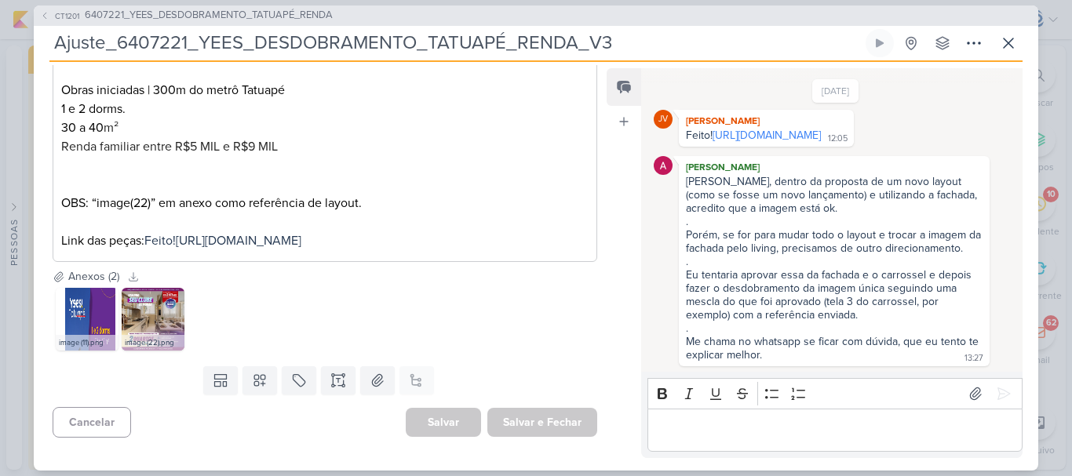
scroll to position [0, 0]
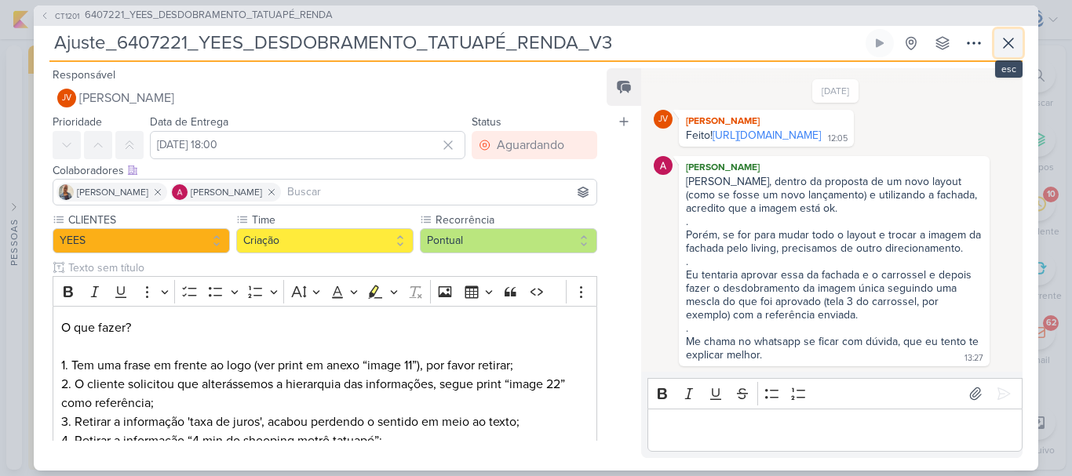
click at [1000, 39] on icon at bounding box center [1008, 43] width 19 height 19
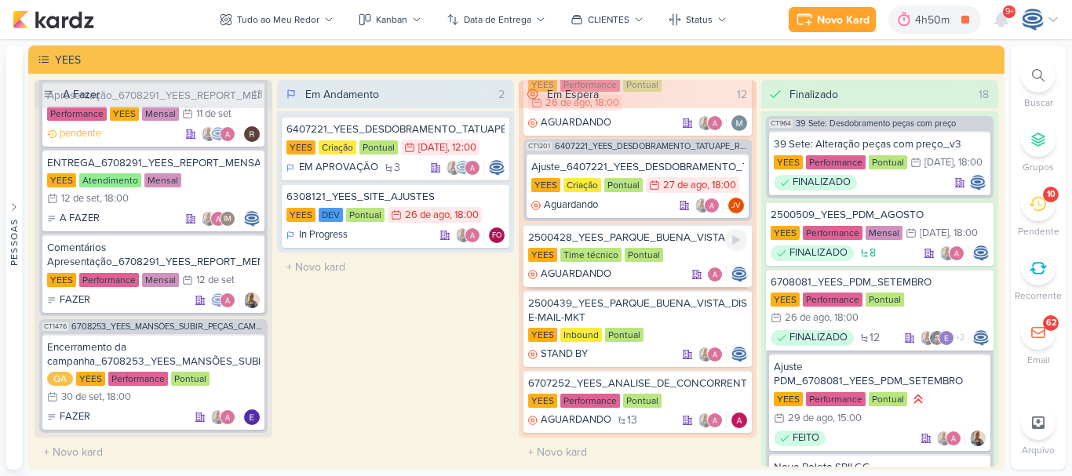
click at [662, 238] on div "2500428_YEES_PARQUE_BUENA_VISTA_AJUSTE_LP" at bounding box center [637, 238] width 219 height 14
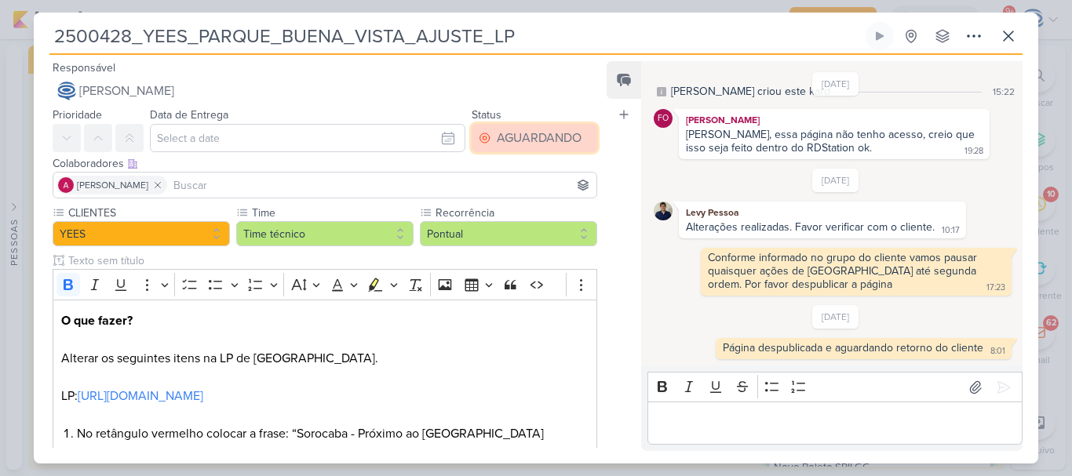
click at [497, 130] on div "AGUARDANDO" at bounding box center [539, 138] width 85 height 19
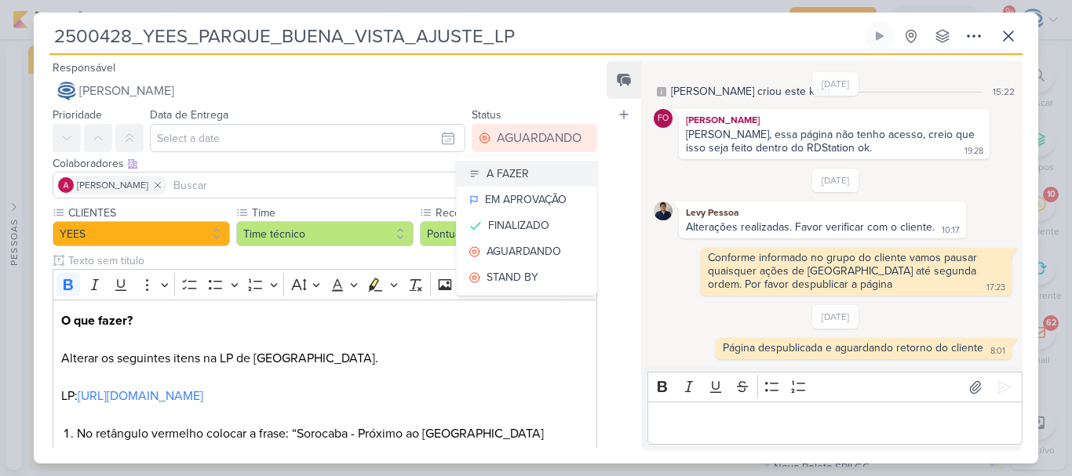
click at [508, 178] on div "A FAZER" at bounding box center [507, 174] width 42 height 16
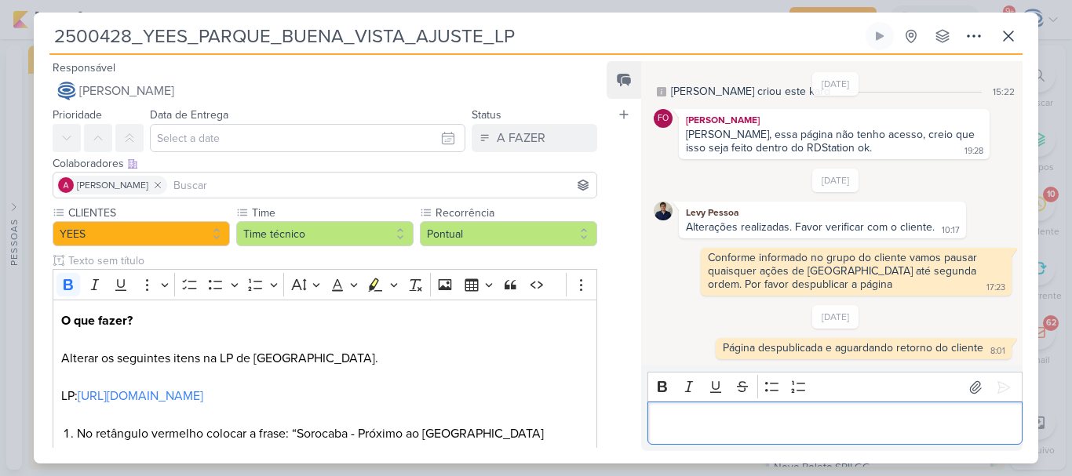
click at [694, 435] on div "Editor editing area: main" at bounding box center [834, 423] width 375 height 43
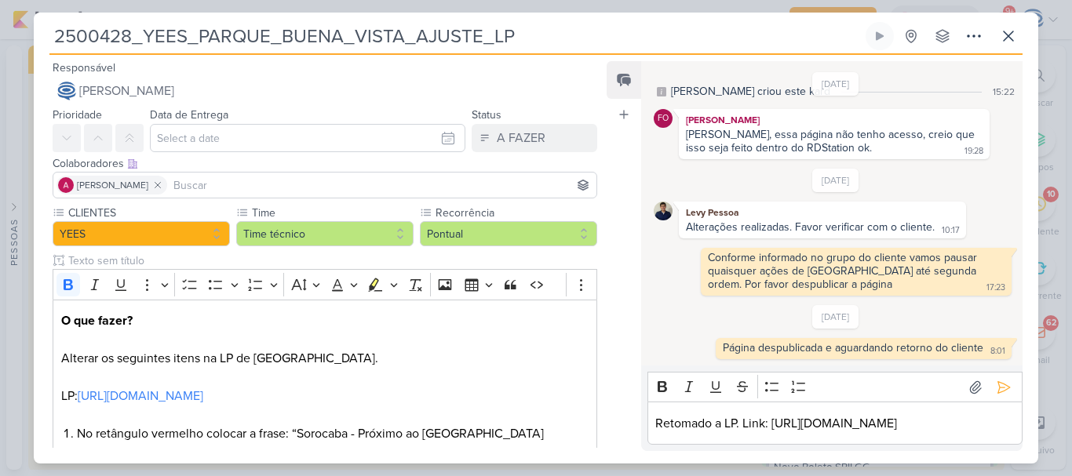
click at [641, 282] on div "18/6/25 Caroline criou este kard 15:22 FO Fabio Oliveira Alessandra, essa págin…" at bounding box center [831, 214] width 380 height 303
click at [995, 377] on button at bounding box center [1003, 387] width 25 height 25
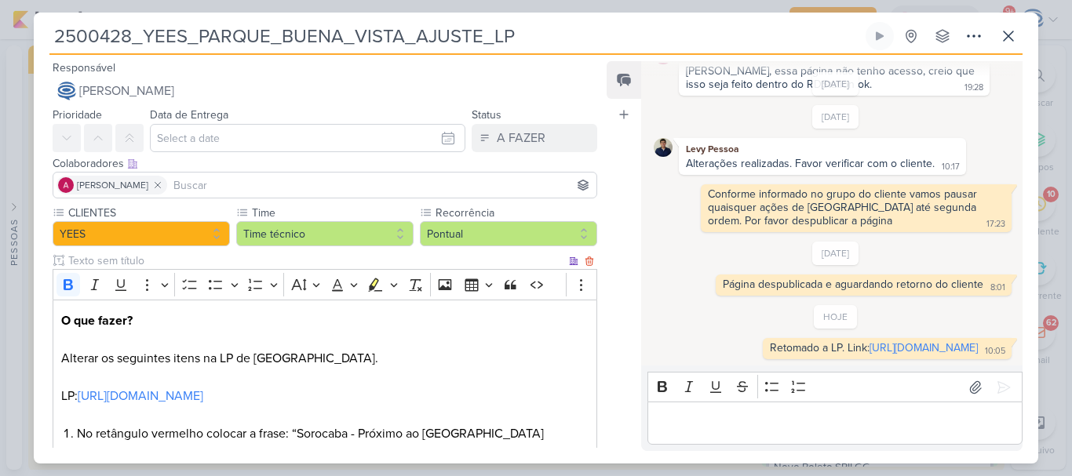
scroll to position [468, 0]
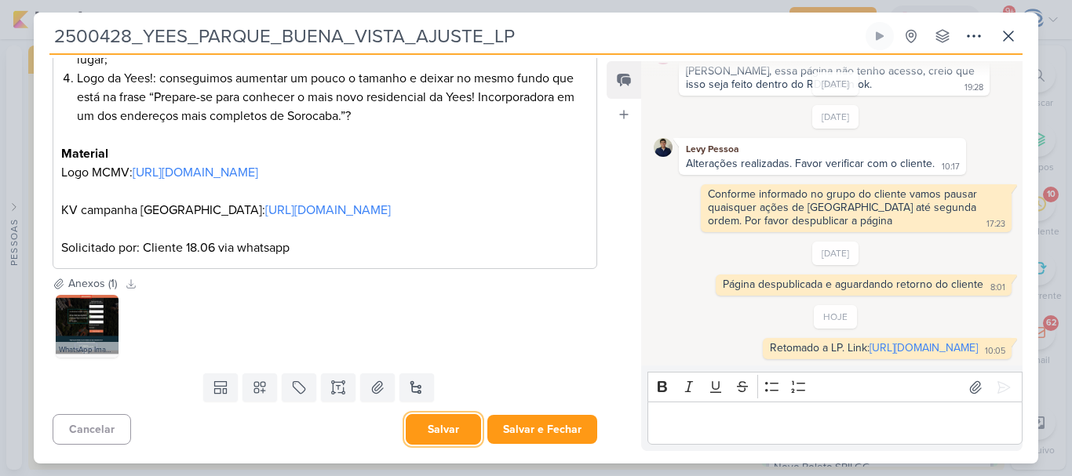
click at [426, 428] on button "Salvar" at bounding box center [443, 429] width 75 height 31
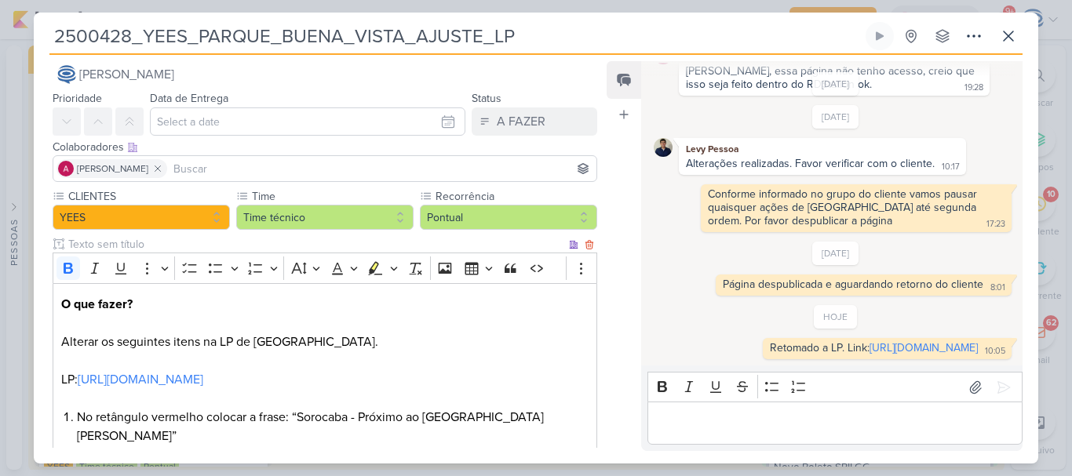
scroll to position [0, 0]
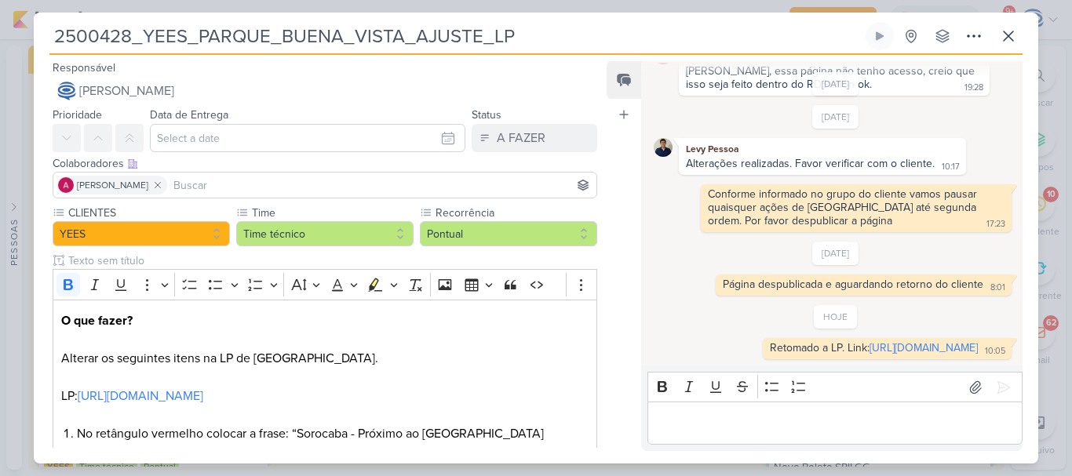
click at [243, 194] on input at bounding box center [381, 185] width 423 height 19
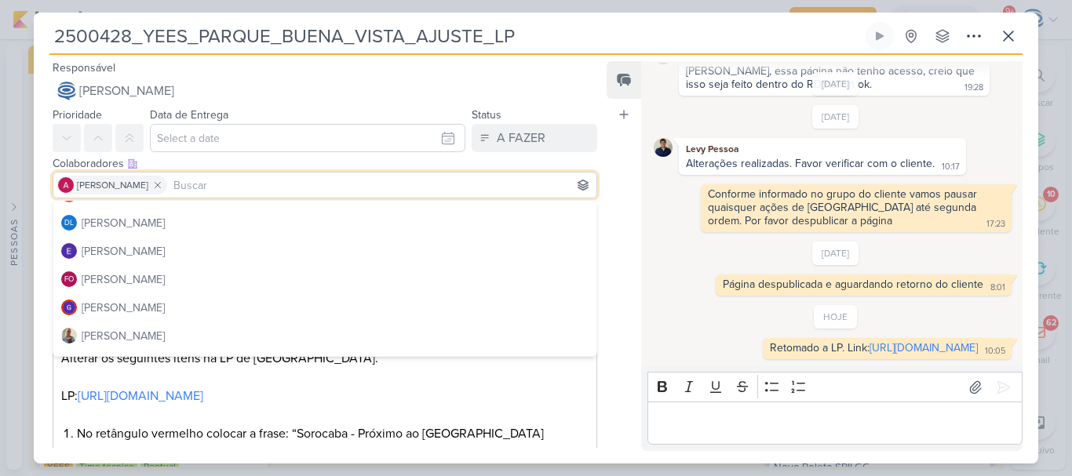
scroll to position [139, 0]
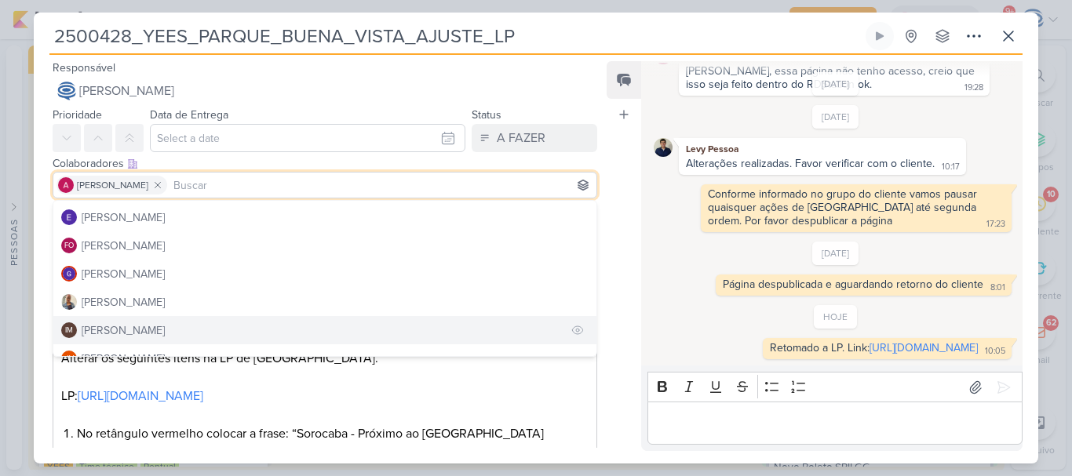
click at [165, 329] on div "[PERSON_NAME]" at bounding box center [123, 330] width 83 height 16
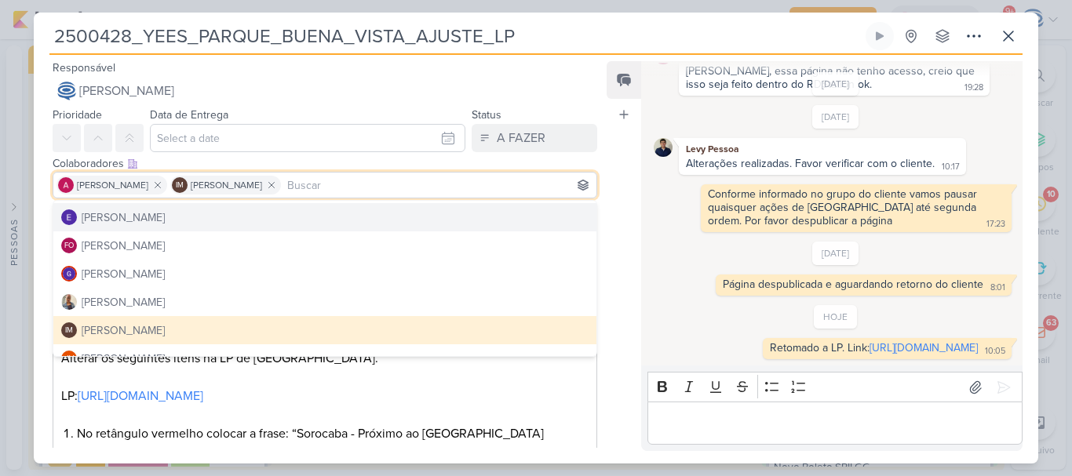
click at [613, 157] on div "Feed Atrelar email Solte o email para atrelar ao kard" at bounding box center [623, 256] width 35 height 390
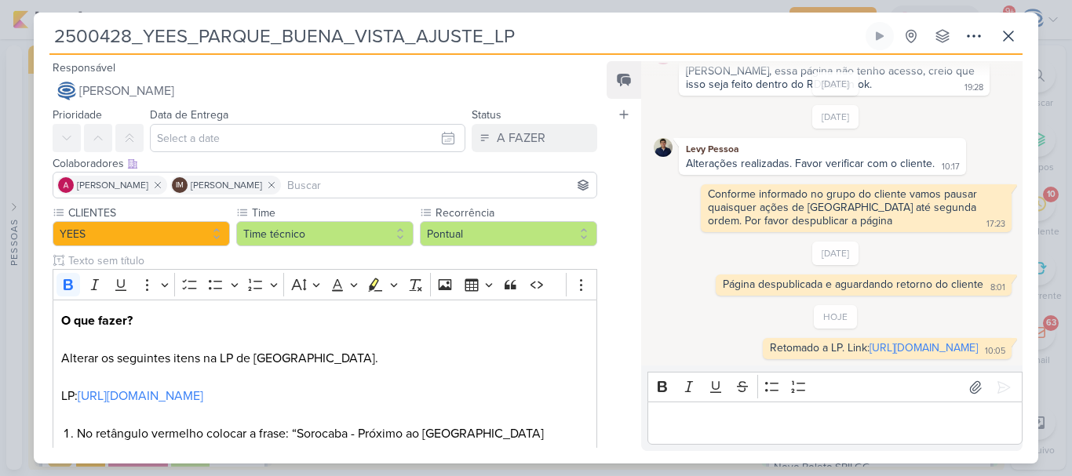
click at [613, 157] on div "Feed Atrelar email Solte o email para atrelar ao kard" at bounding box center [623, 256] width 35 height 390
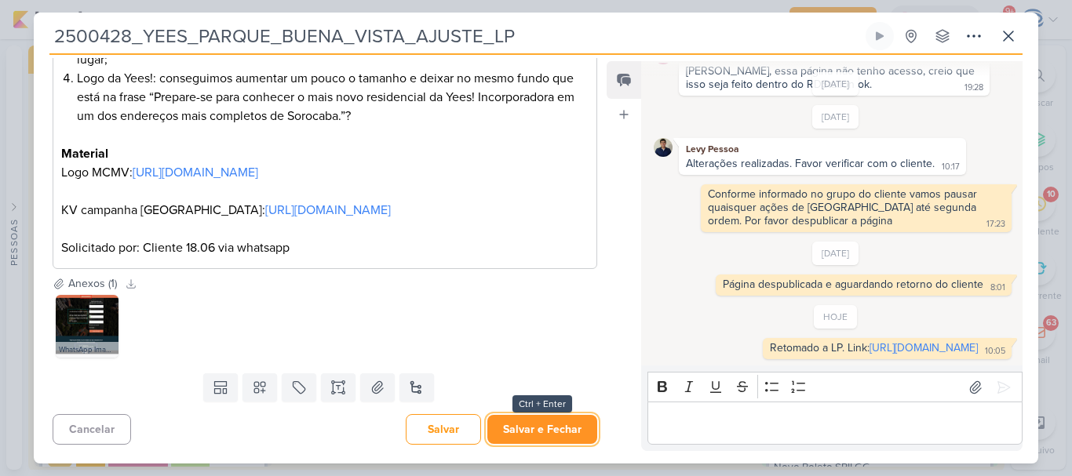
click at [528, 436] on button "Salvar e Fechar" at bounding box center [542, 429] width 110 height 29
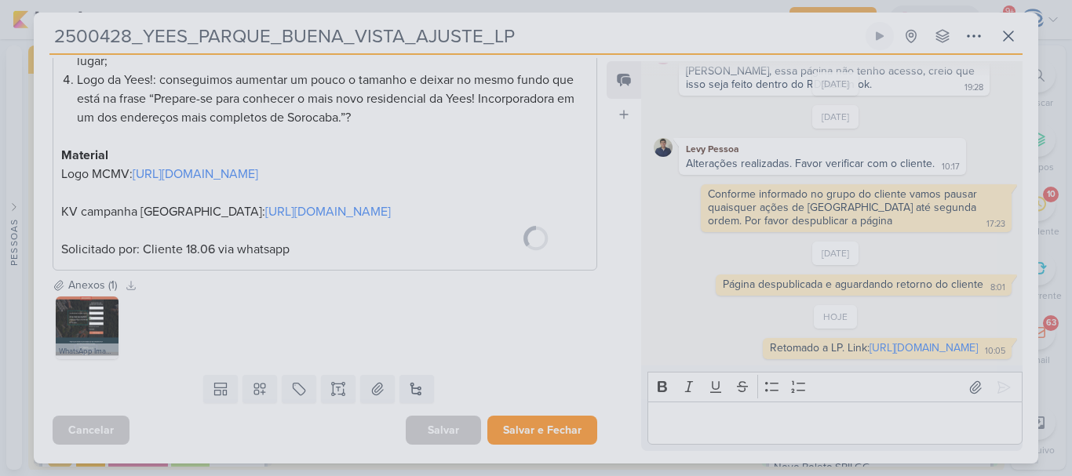
scroll to position [467, 0]
